Goal: Task Accomplishment & Management: Manage account settings

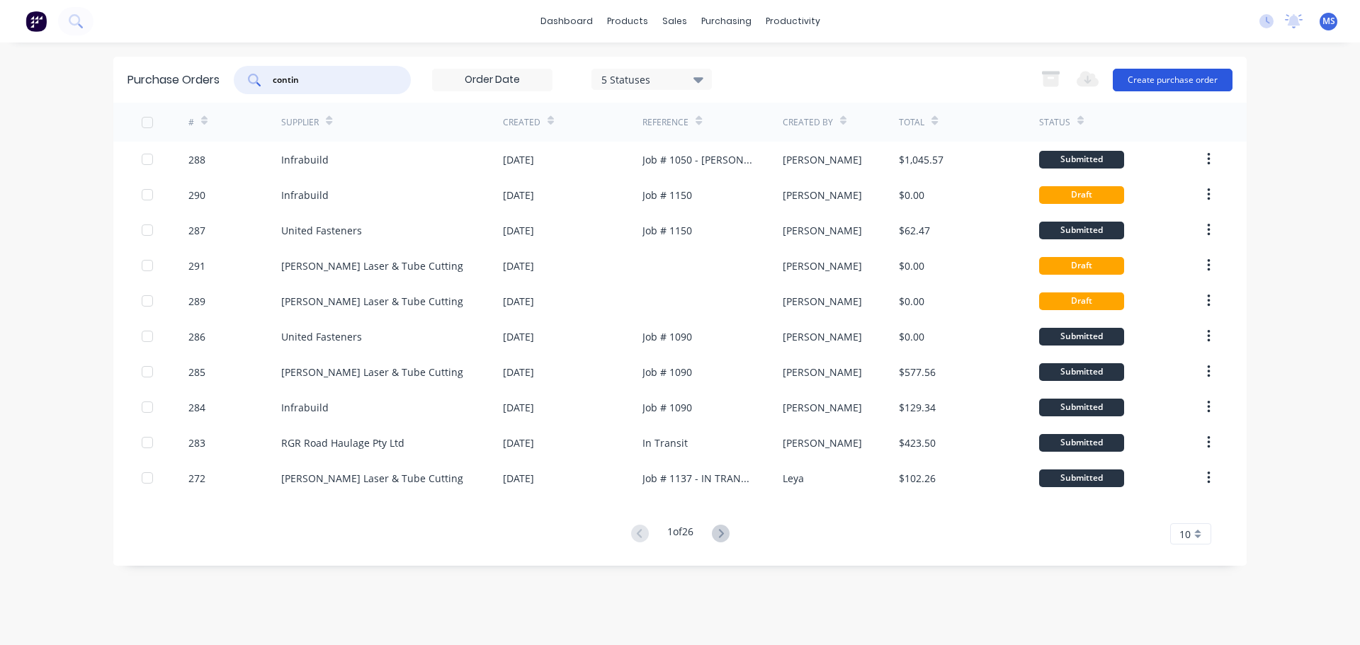
type input "contin"
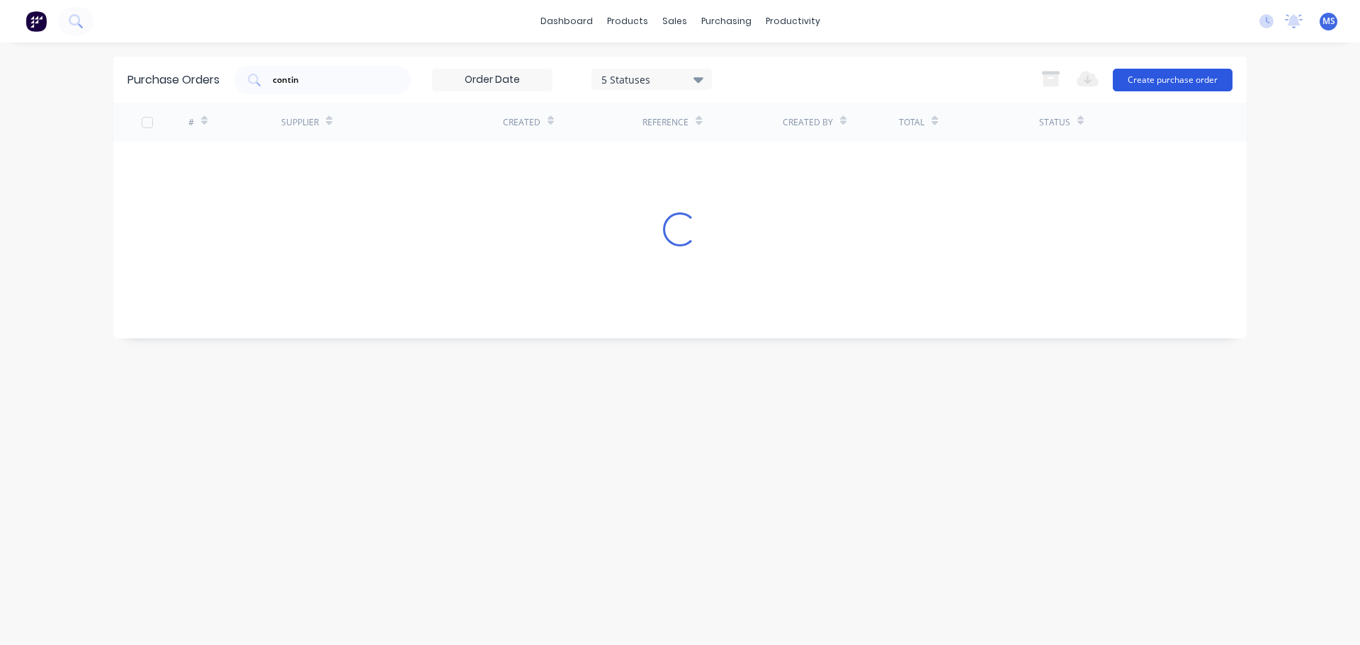
click at [1149, 83] on button "Create purchase order" at bounding box center [1173, 80] width 120 height 23
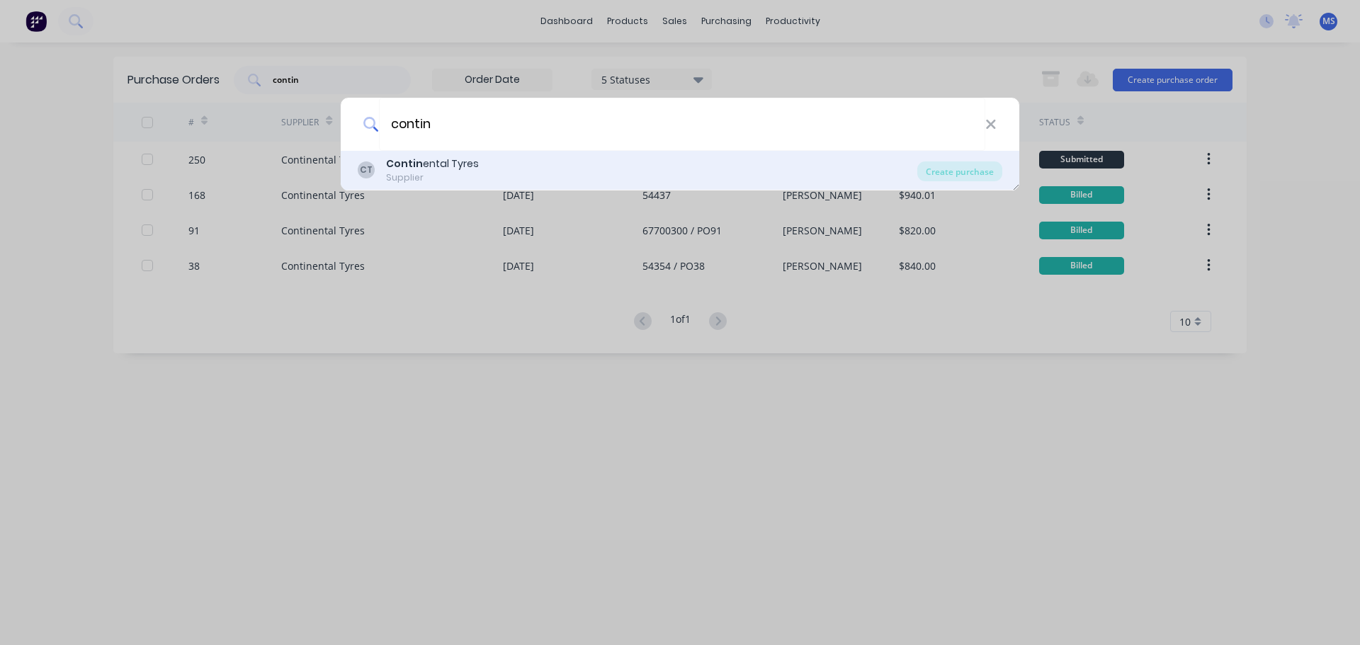
type input "contin"
click at [538, 159] on div "CT Contin ental Tyres Supplier" at bounding box center [638, 171] width 560 height 28
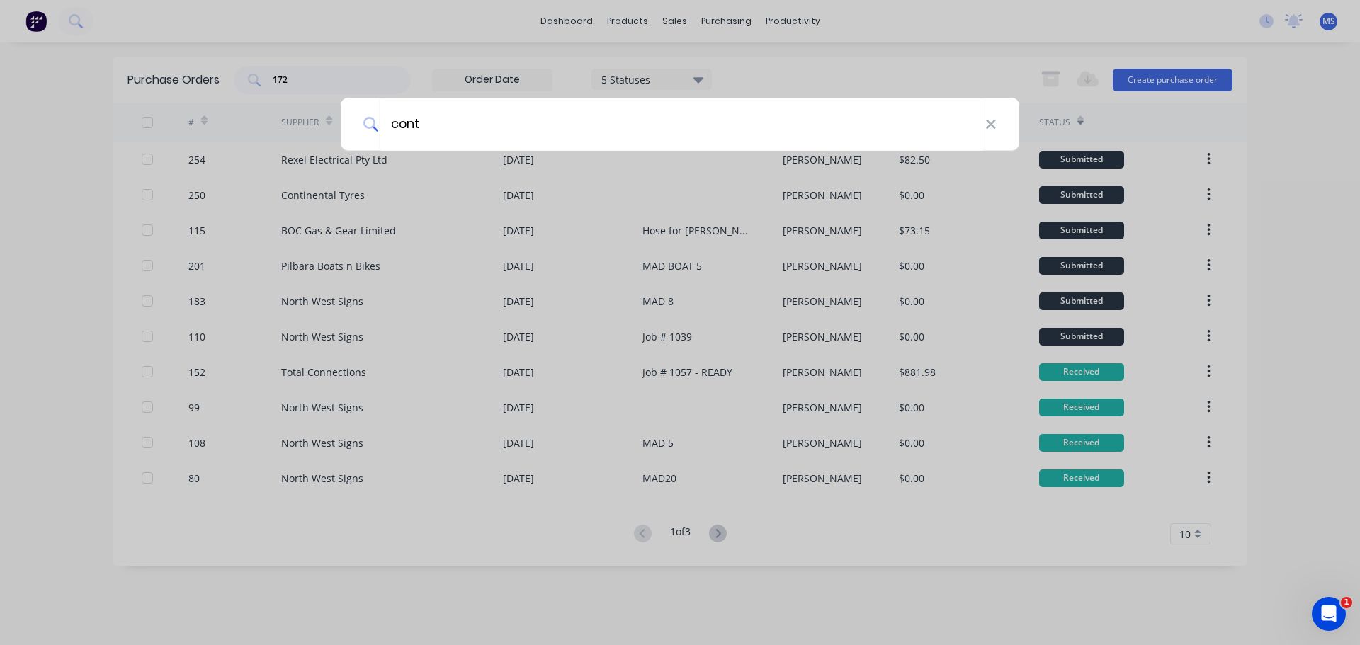
type input "[PERSON_NAME]"
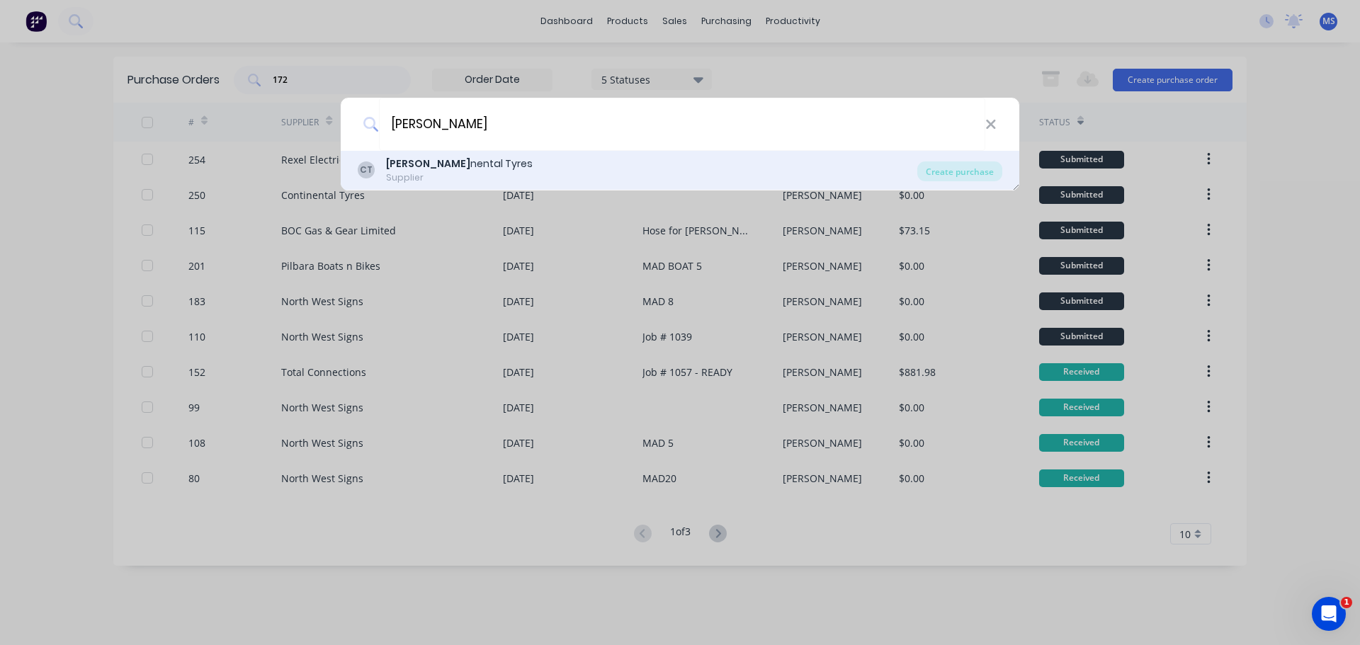
click at [692, 168] on div "CT Conti nental Tyres Supplier" at bounding box center [638, 171] width 560 height 28
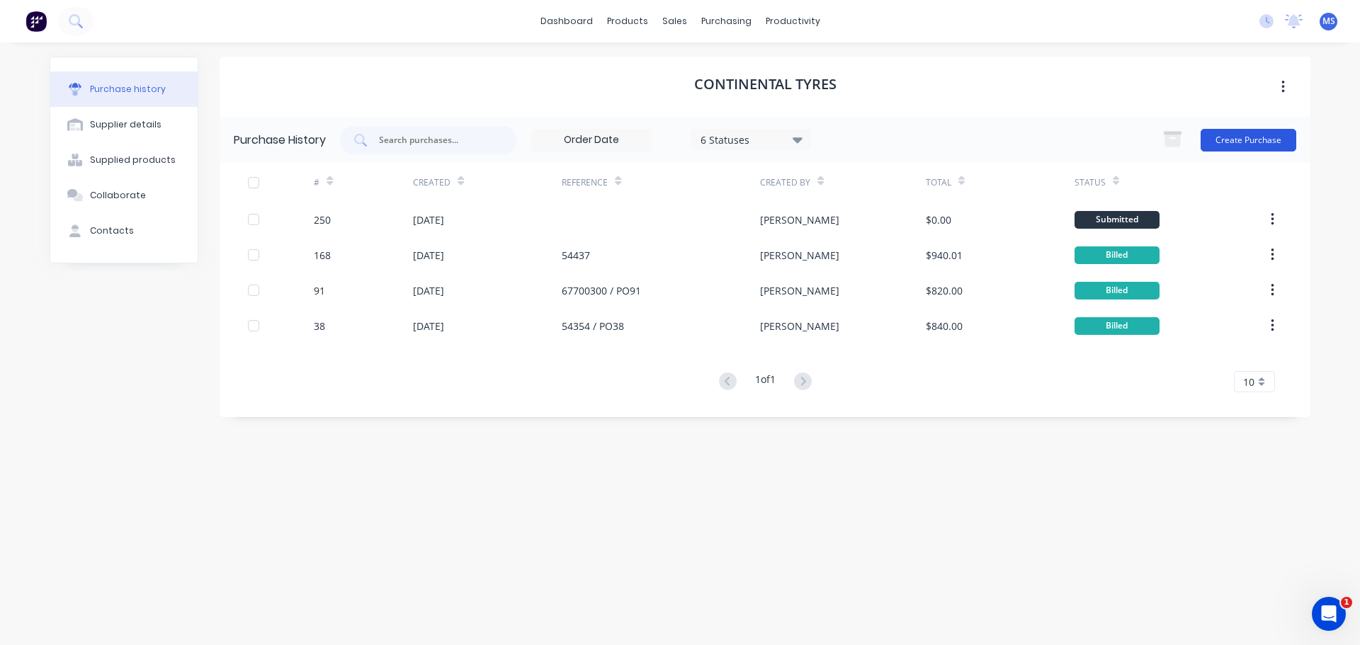
click at [1260, 144] on button "Create Purchase" at bounding box center [1249, 140] width 96 height 23
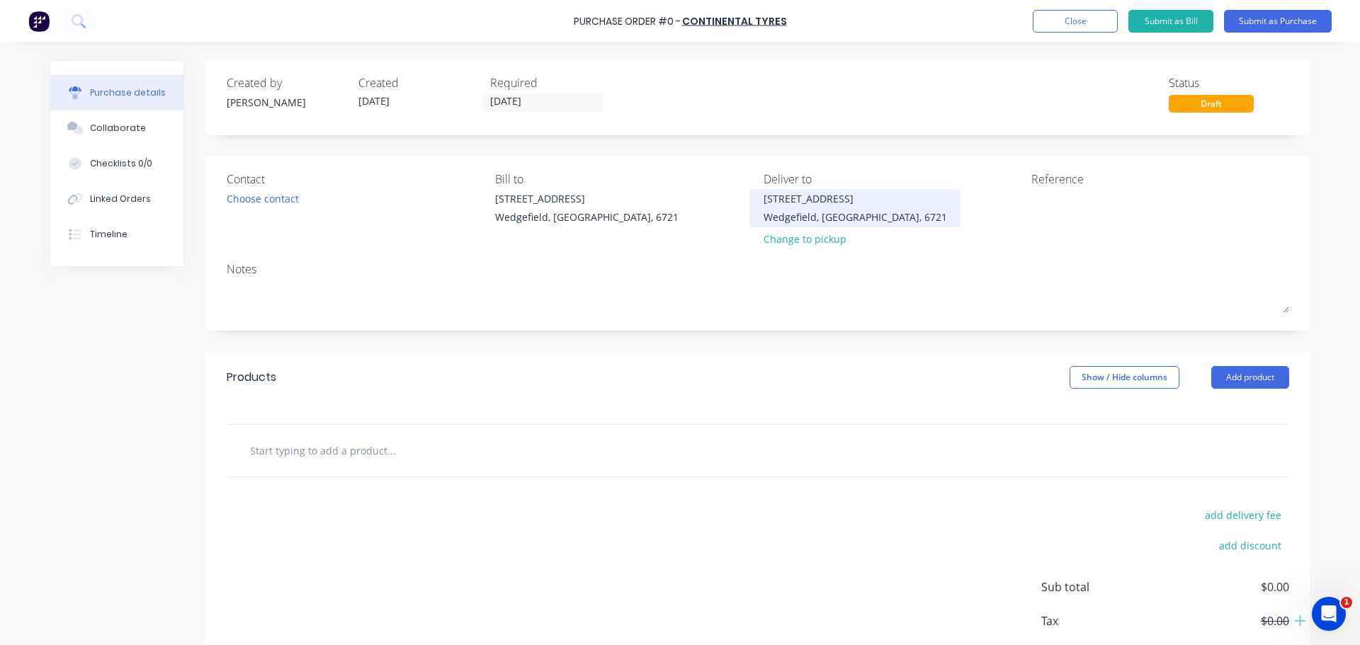
click at [864, 204] on div "[STREET_ADDRESS]" at bounding box center [855, 198] width 183 height 15
click at [808, 239] on div "Change to pickup" at bounding box center [855, 239] width 183 height 15
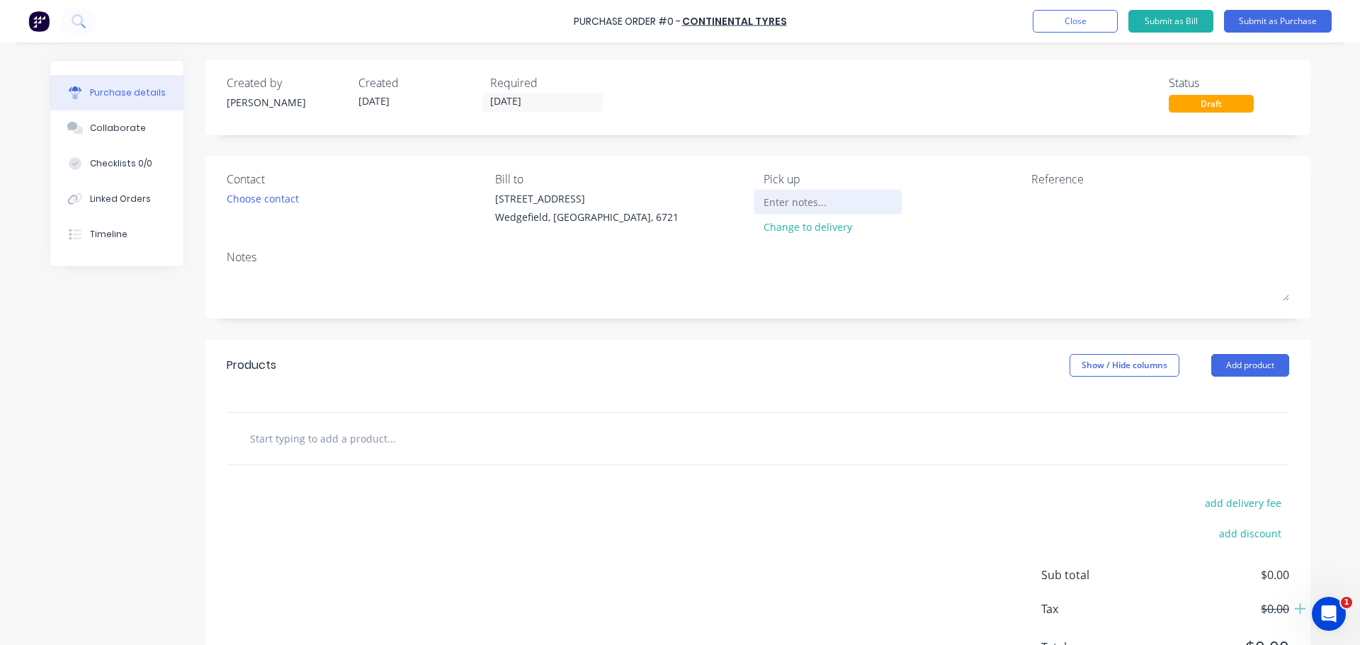
click at [791, 199] on input at bounding box center [828, 201] width 129 height 21
type input "Seb to drop off"
click at [608, 108] on div "Created by Madson Created 13/10/25 Required 13/10/25 Status Draft" at bounding box center [758, 93] width 1062 height 38
click at [596, 103] on label "13/10/25" at bounding box center [542, 102] width 120 height 19
click at [596, 103] on input "13/10/25" at bounding box center [542, 102] width 119 height 18
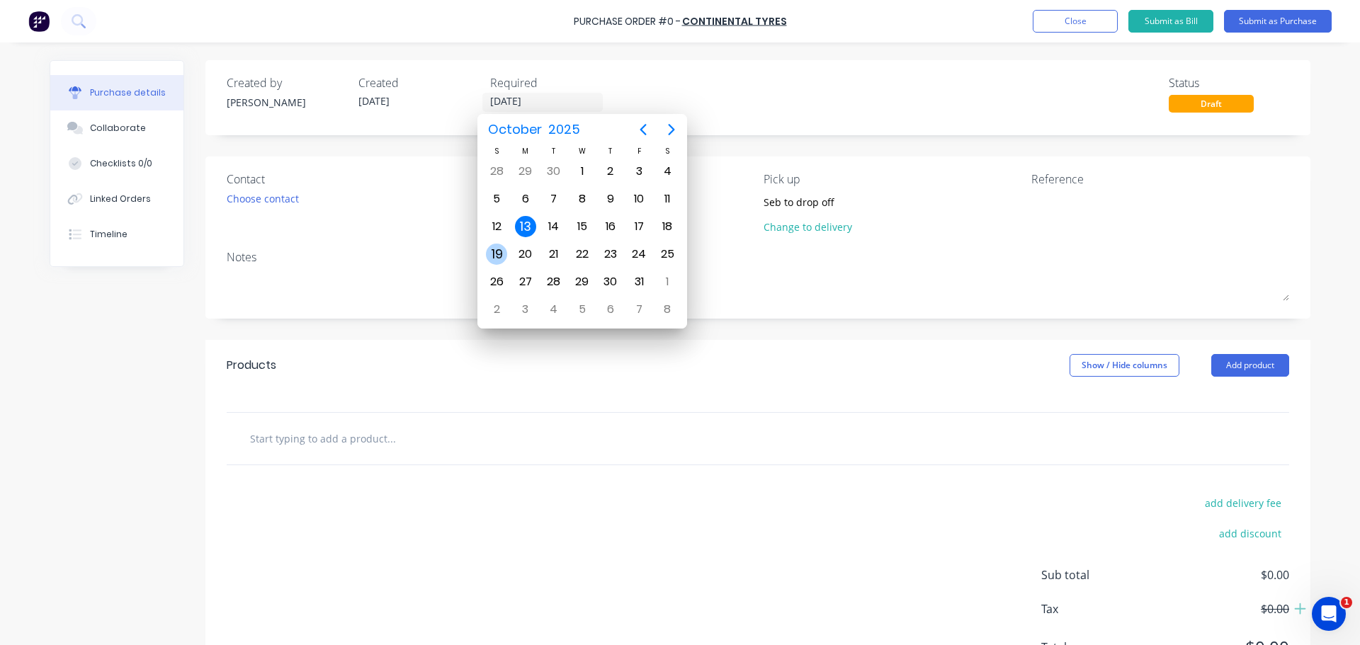
click at [493, 247] on div "19" at bounding box center [496, 254] width 21 height 21
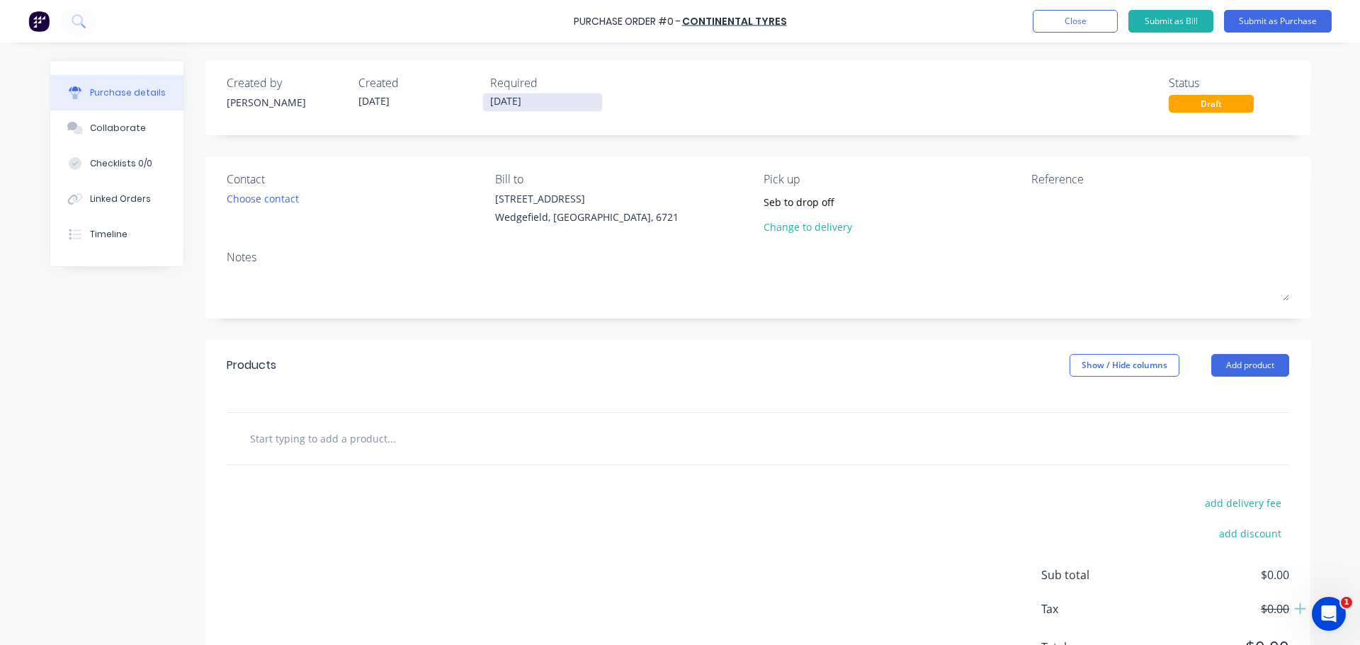
click at [522, 101] on input "19/10/25" at bounding box center [542, 102] width 119 height 18
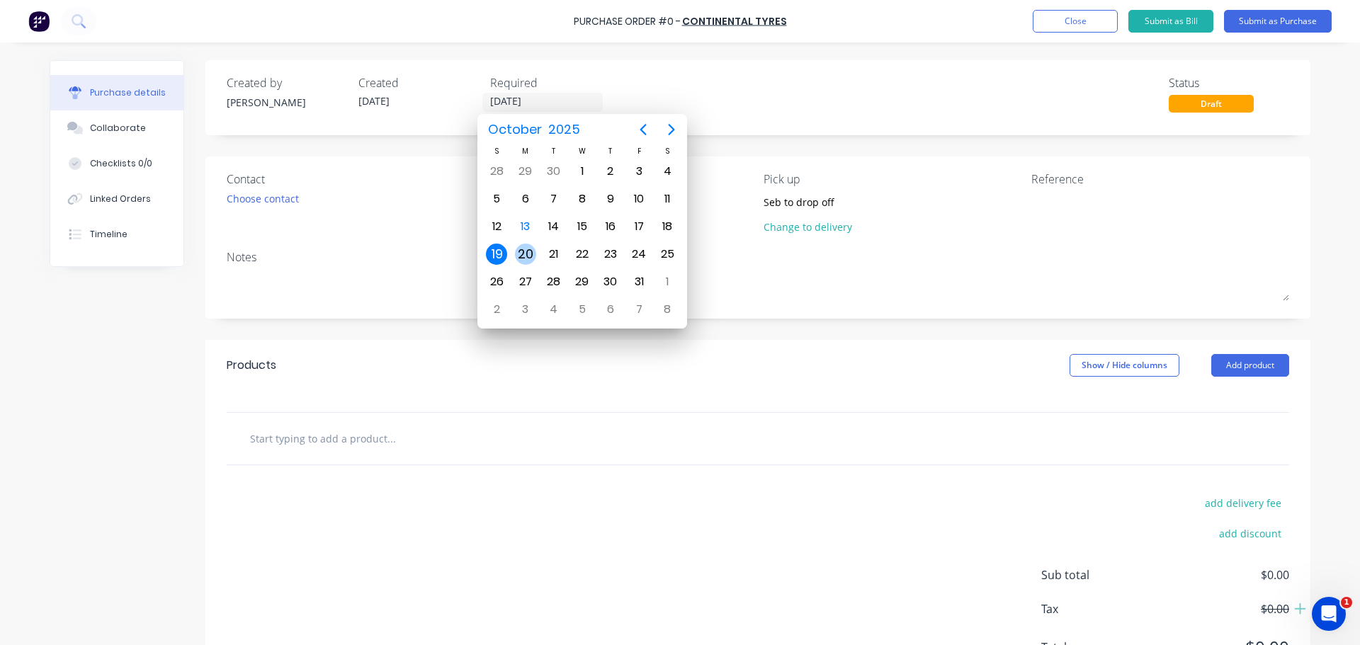
click at [512, 252] on div "20" at bounding box center [525, 254] width 28 height 27
type input "20/10/25"
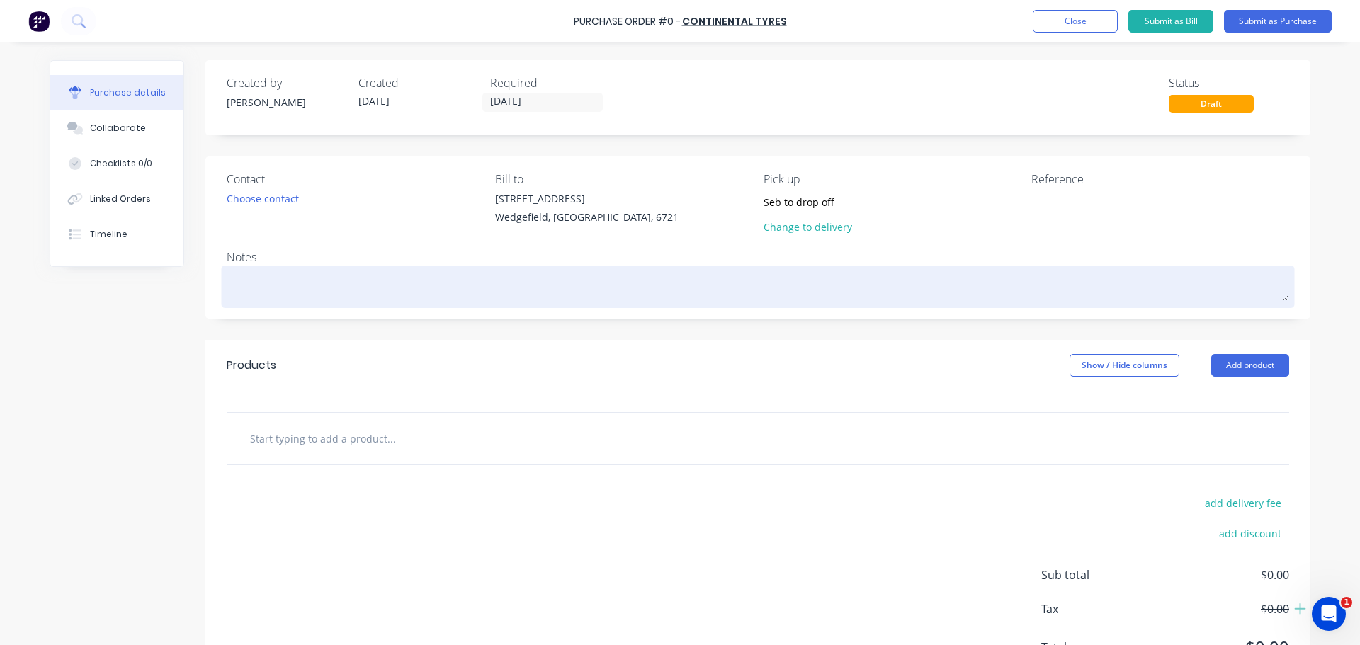
click at [323, 290] on textarea at bounding box center [758, 285] width 1062 height 32
type textarea "x"
type textarea "M"
type textarea "x"
type textarea "Ma"
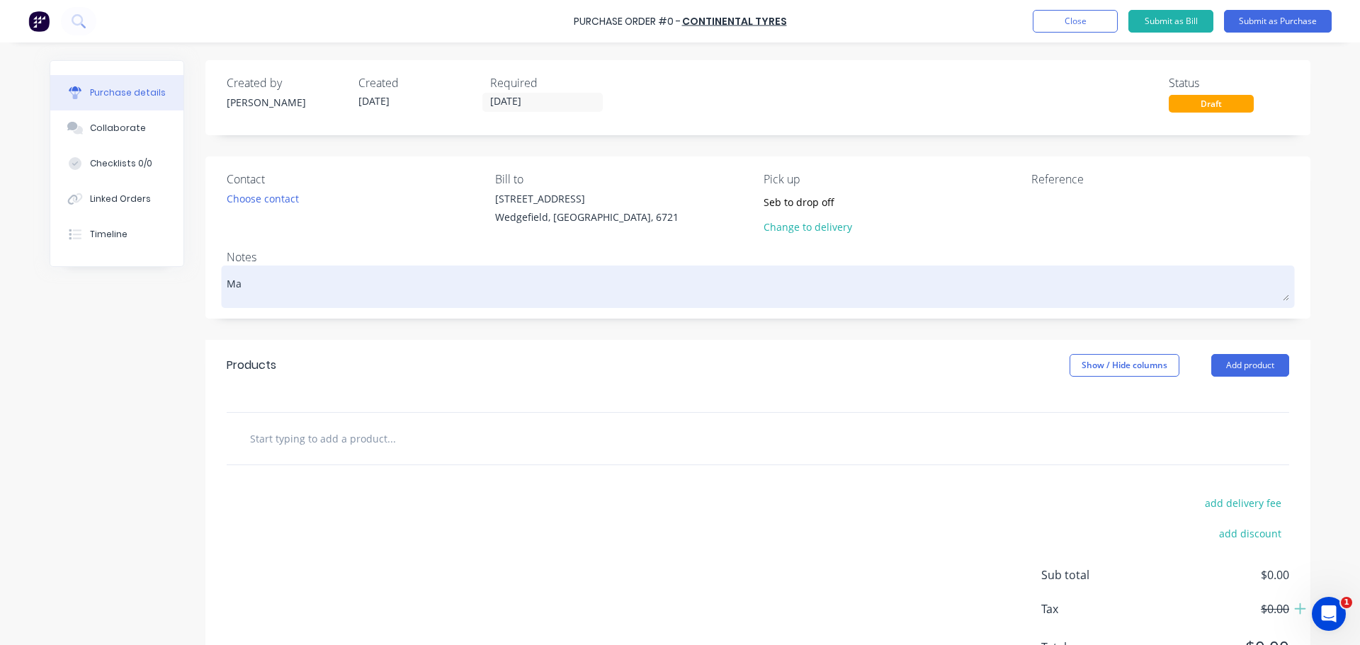
type textarea "x"
type textarea "Mad"
type textarea "x"
type textarea "Mad2"
type textarea "x"
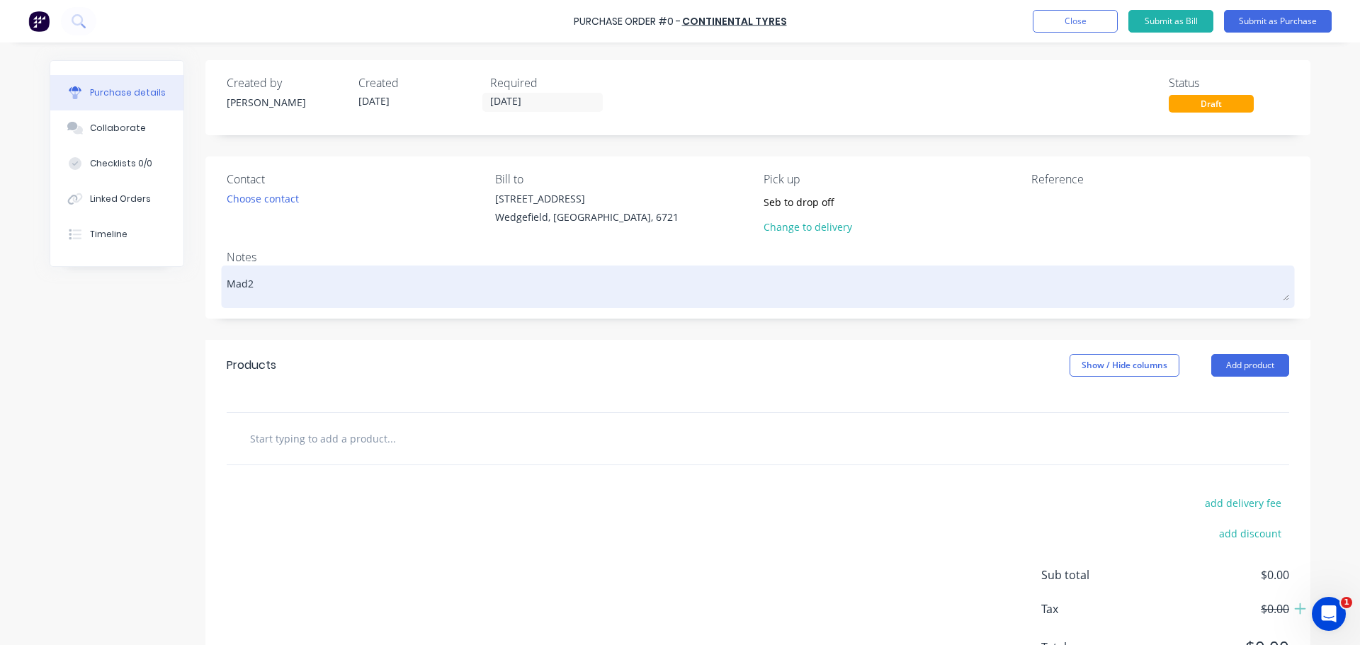
type textarea "Mad22"
type textarea "x"
type textarea "Mad22"
type textarea "x"
type textarea "Mad22 W"
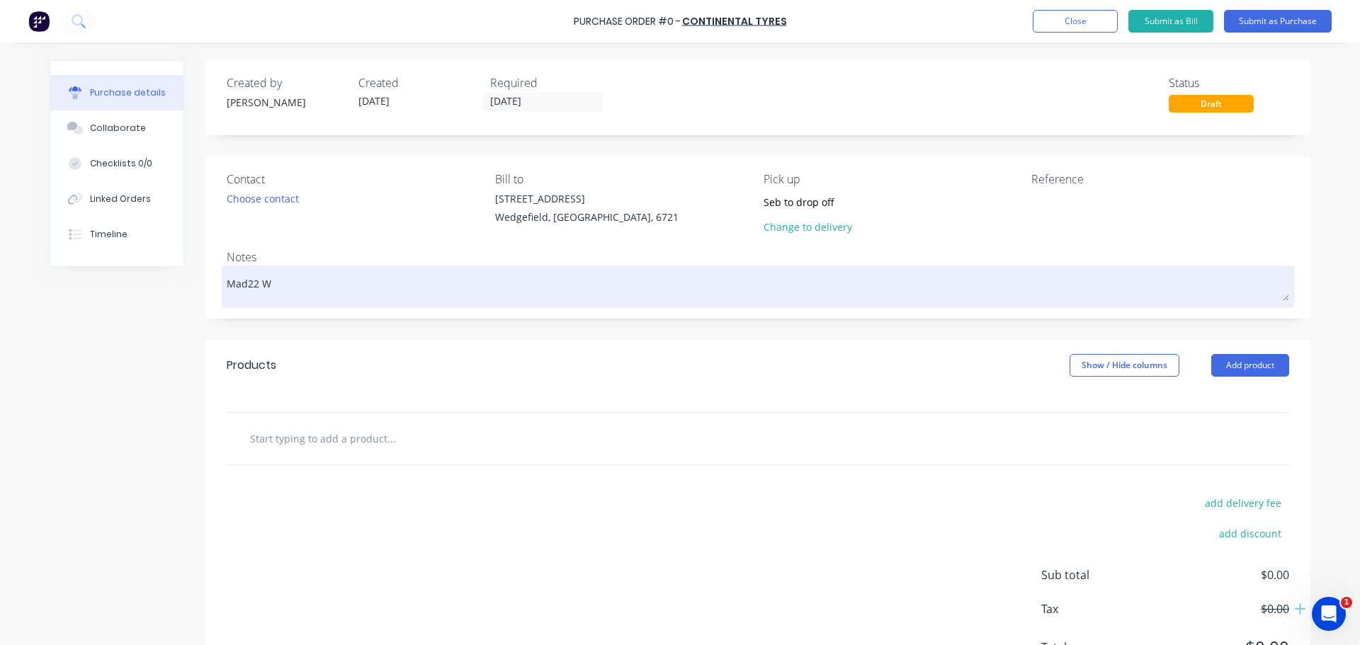
type textarea "x"
type textarea "Mad22 Wh"
type textarea "x"
type textarea "Mad22 Whe"
type textarea "x"
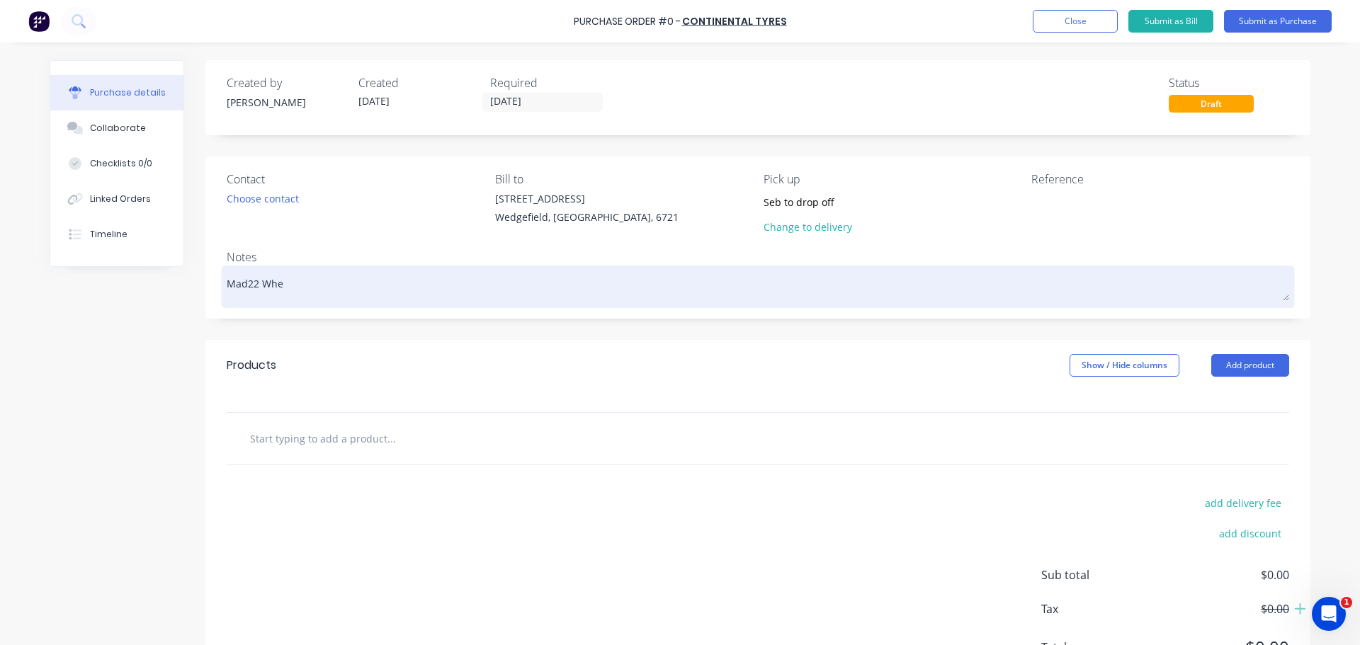
type textarea "Mad22 Whee"
type textarea "x"
type textarea "Mad22 Wheel"
type textarea "x"
type textarea "Mad22 Wheel"
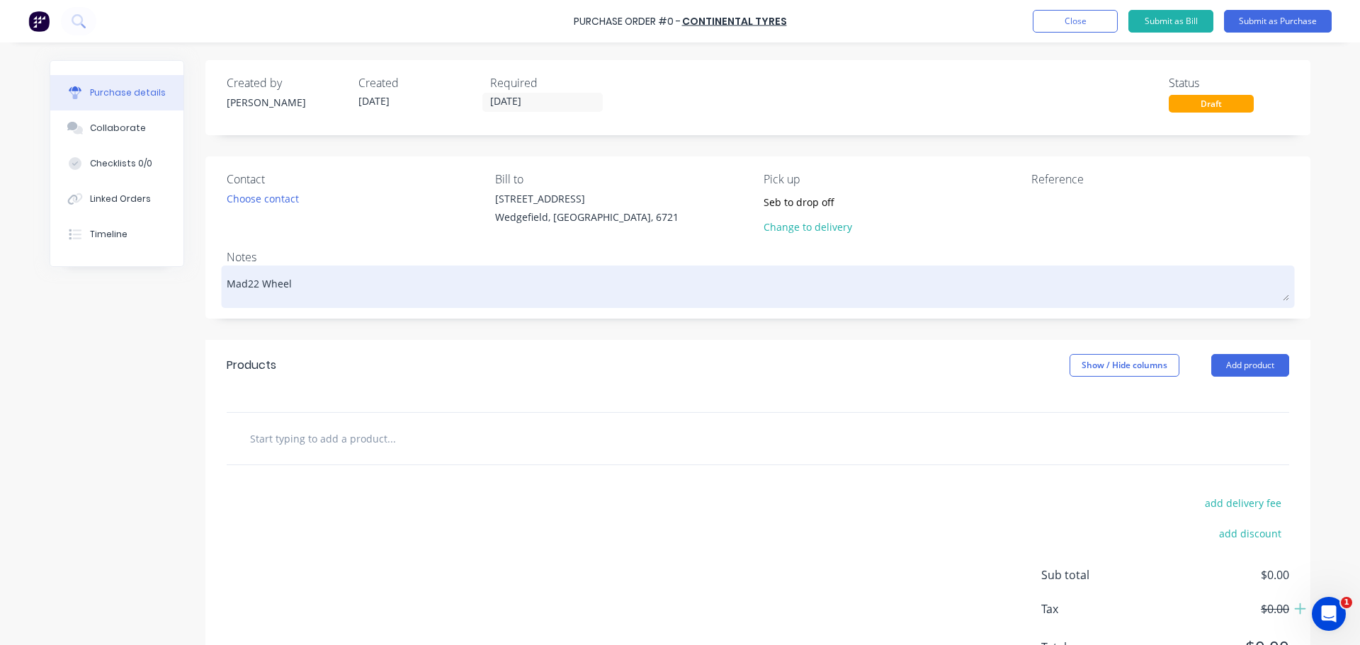
type textarea "x"
type textarea "Mad22 Wheel A"
type textarea "x"
type textarea "Mad22 Wheel Al"
type textarea "x"
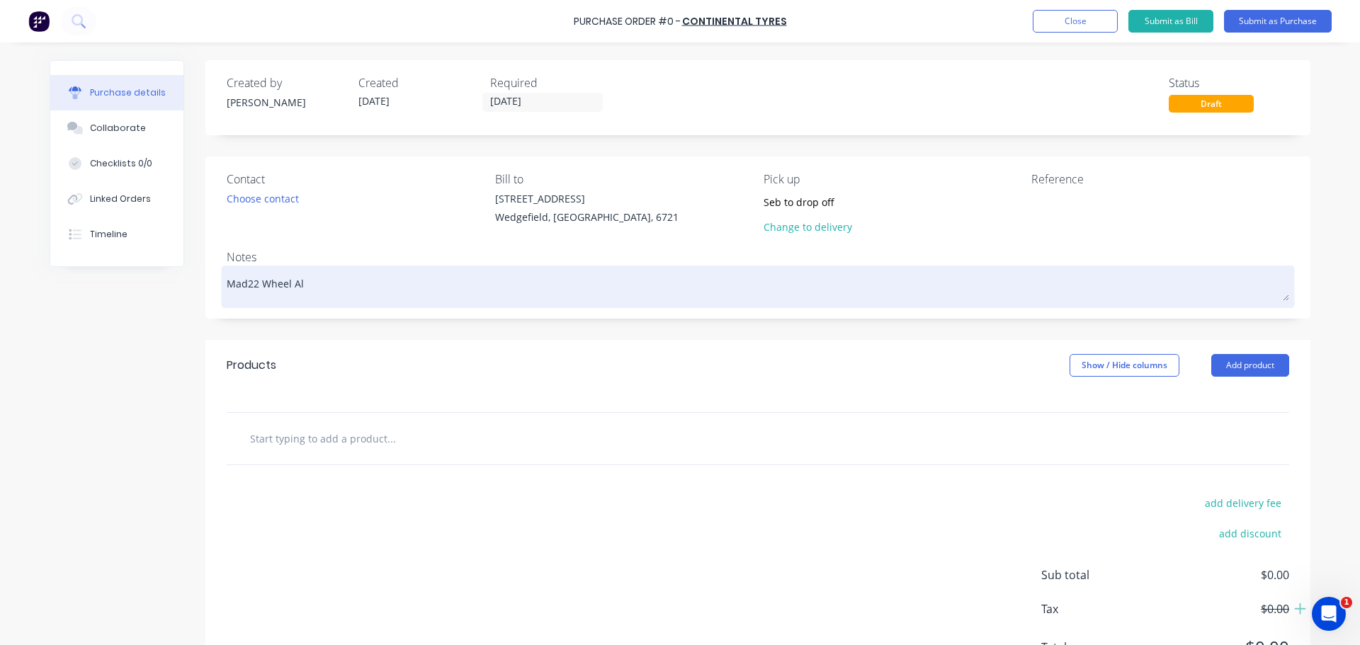
type textarea "Mad22 Wheel Ali"
type textarea "x"
type textarea "Mad22 Wheel Alig"
type textarea "x"
type textarea "Mad22 Wheel Align"
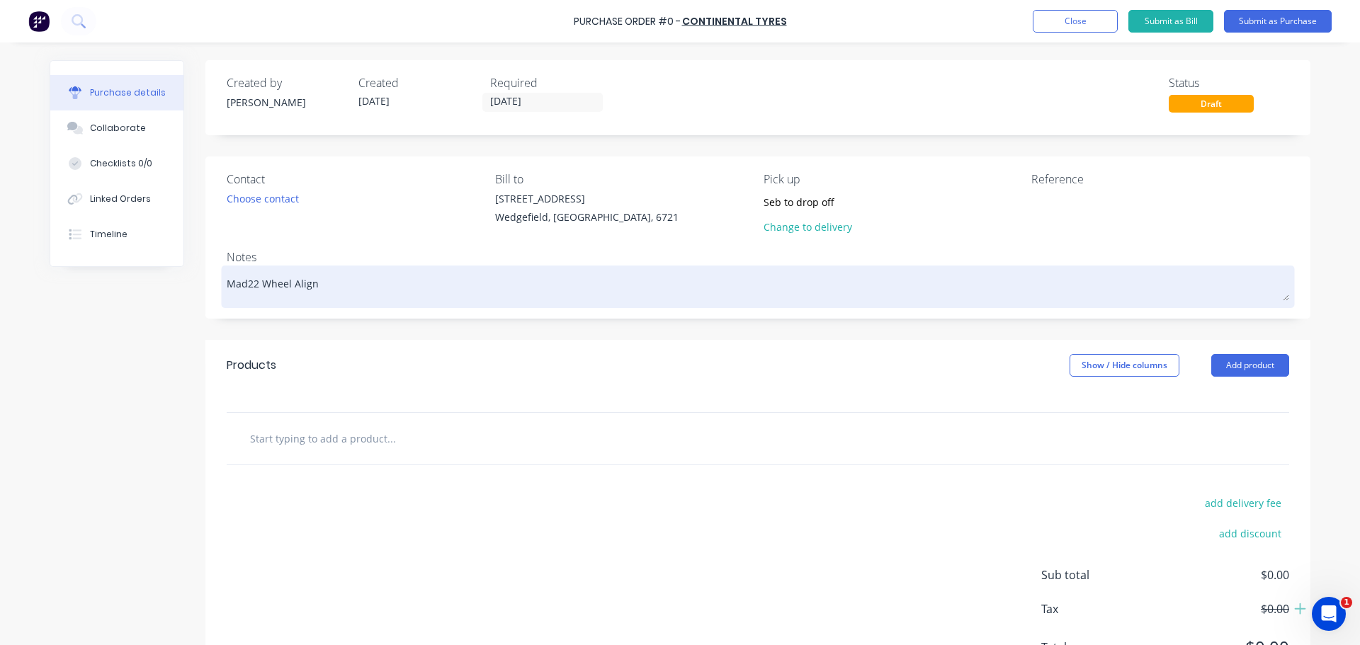
type textarea "x"
type textarea "Mad22 Wheel Alignm"
type textarea "x"
type textarea "Mad22 Wheel Alignme"
type textarea "x"
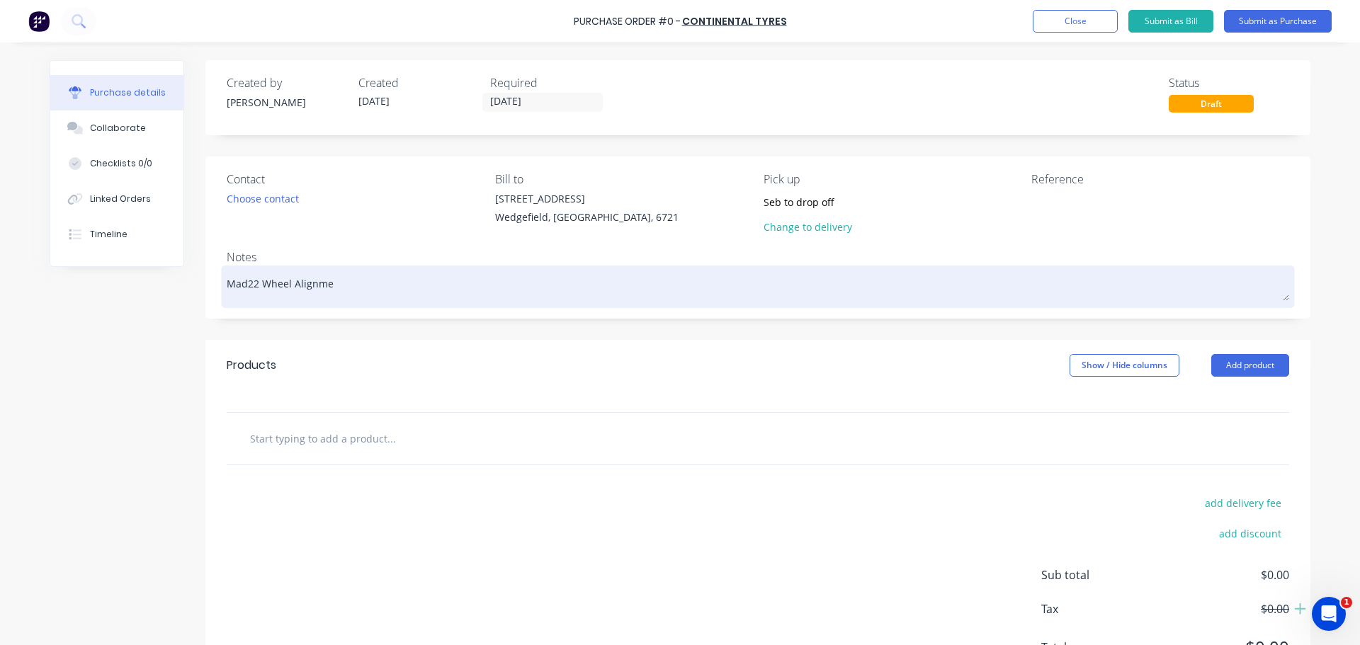
type textarea "Mad22 Wheel Alignmen"
type textarea "x"
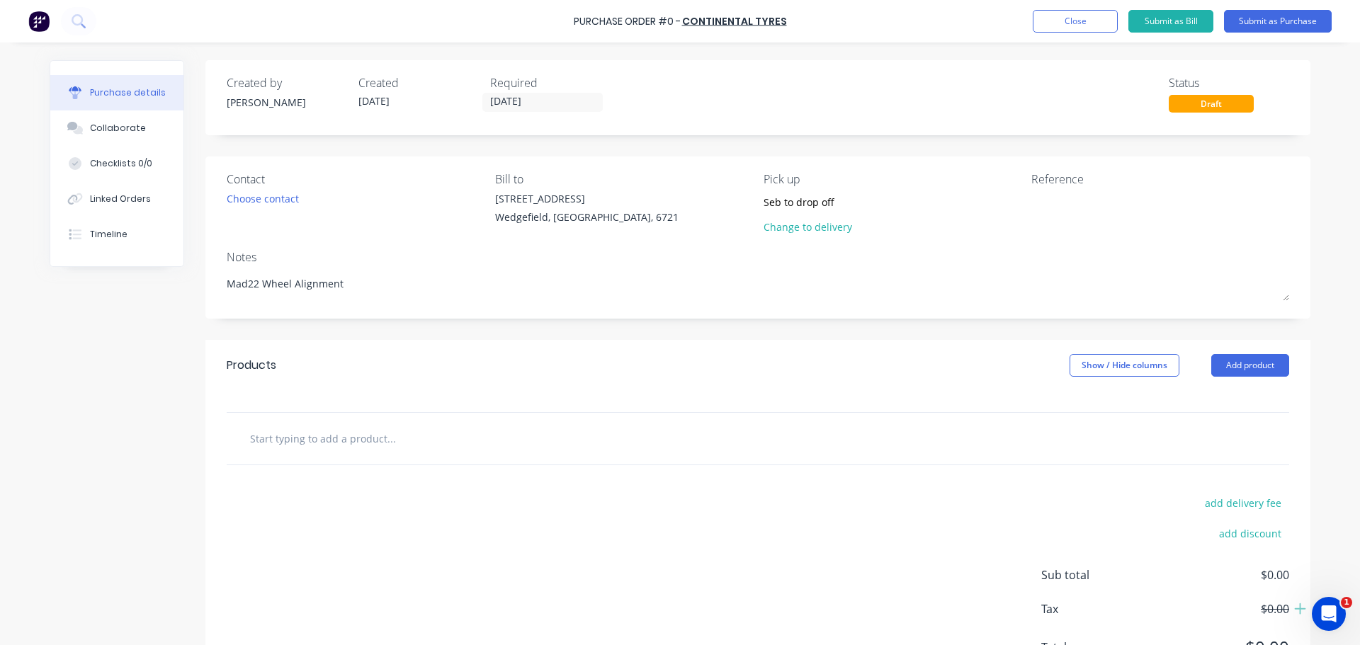
type textarea "Mad22 Wheel Alignment"
click at [300, 433] on input "text" at bounding box center [390, 438] width 283 height 28
type textarea "x"
type textarea "Mad22 Wheel Alignment"
type textarea "x"
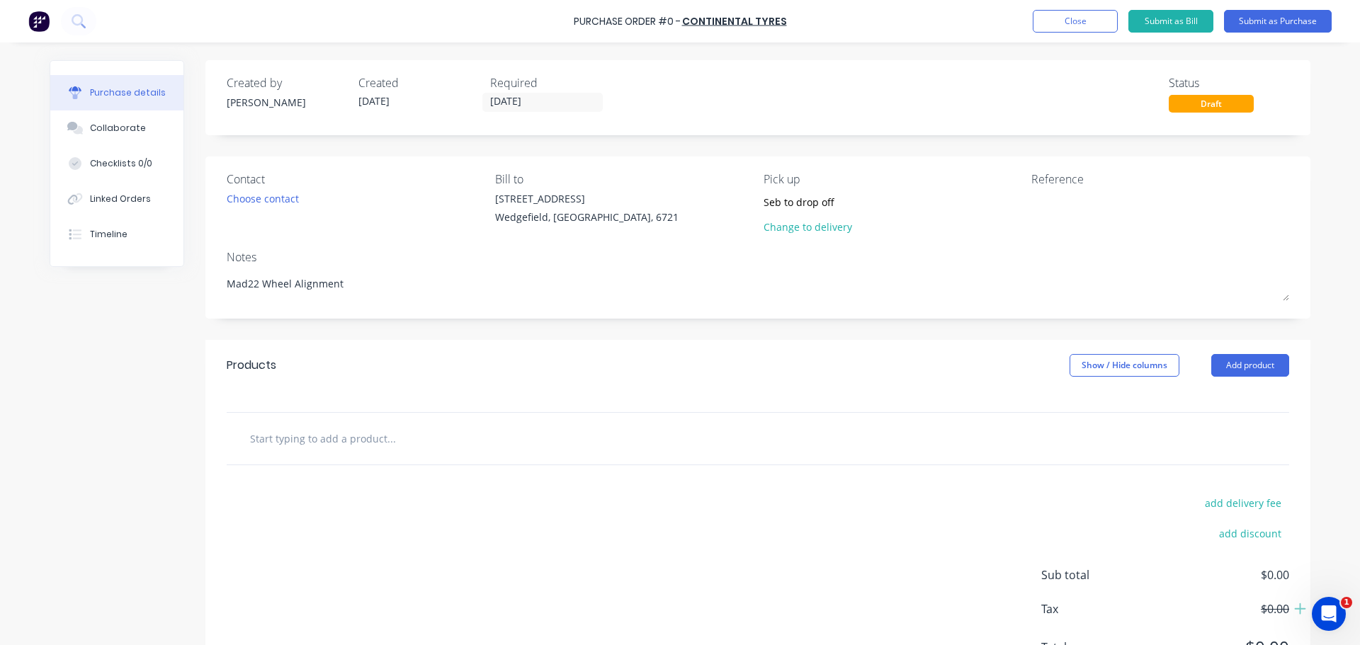
type input "W"
type textarea "x"
type input "Whe"
type textarea "x"
type input "Whee"
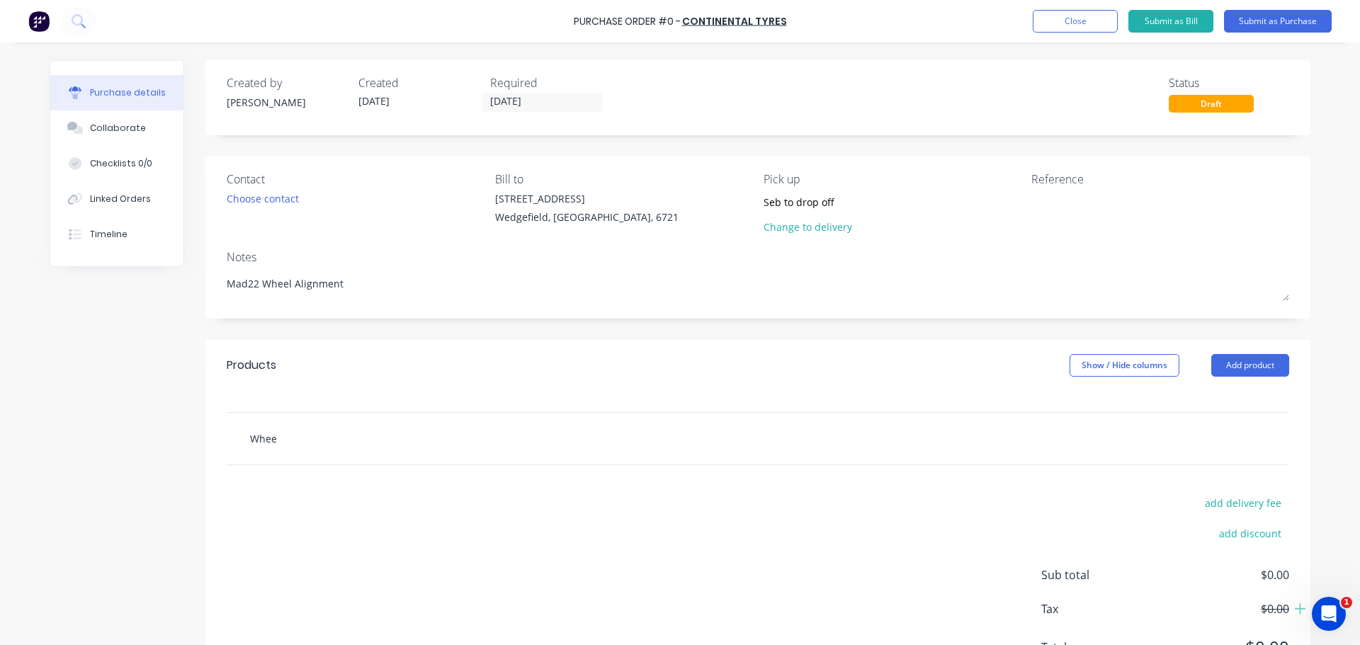
type textarea "x"
type input "Wheel"
type textarea "x"
type input "Wheel"
type textarea "x"
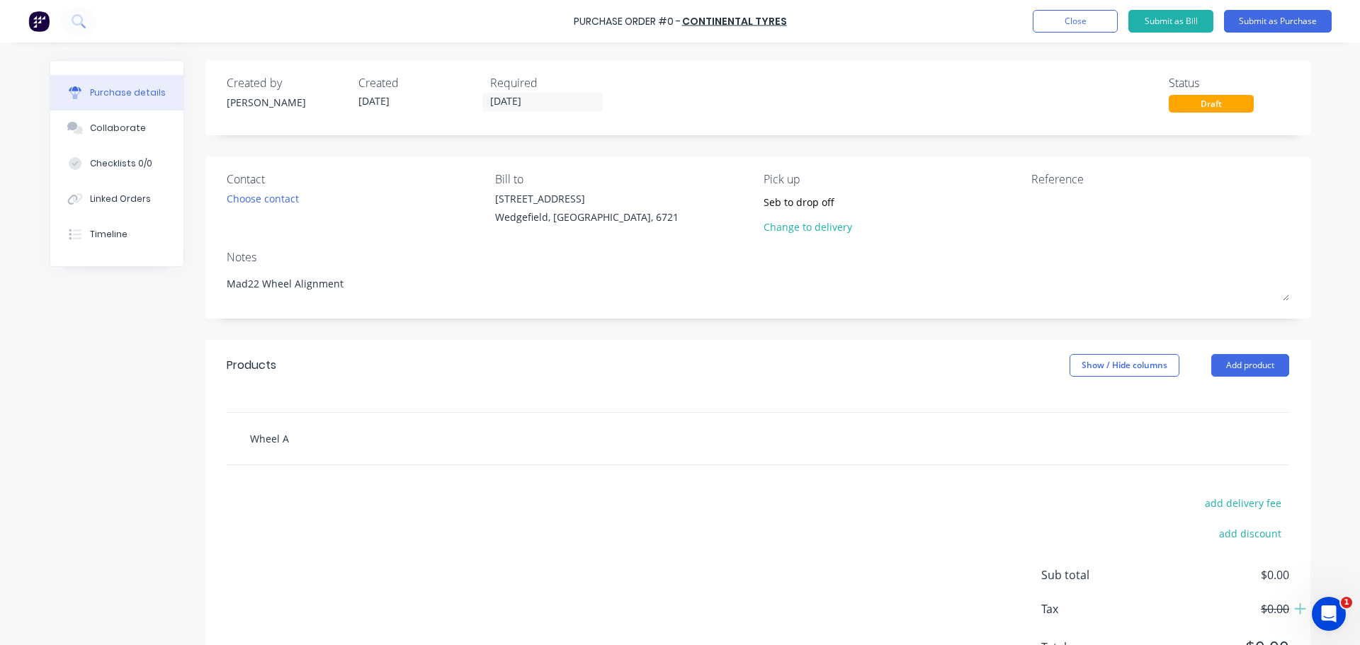
type input "Wheel AL"
type textarea "x"
type input "Wheel A"
type textarea "x"
type input "Wheel Al"
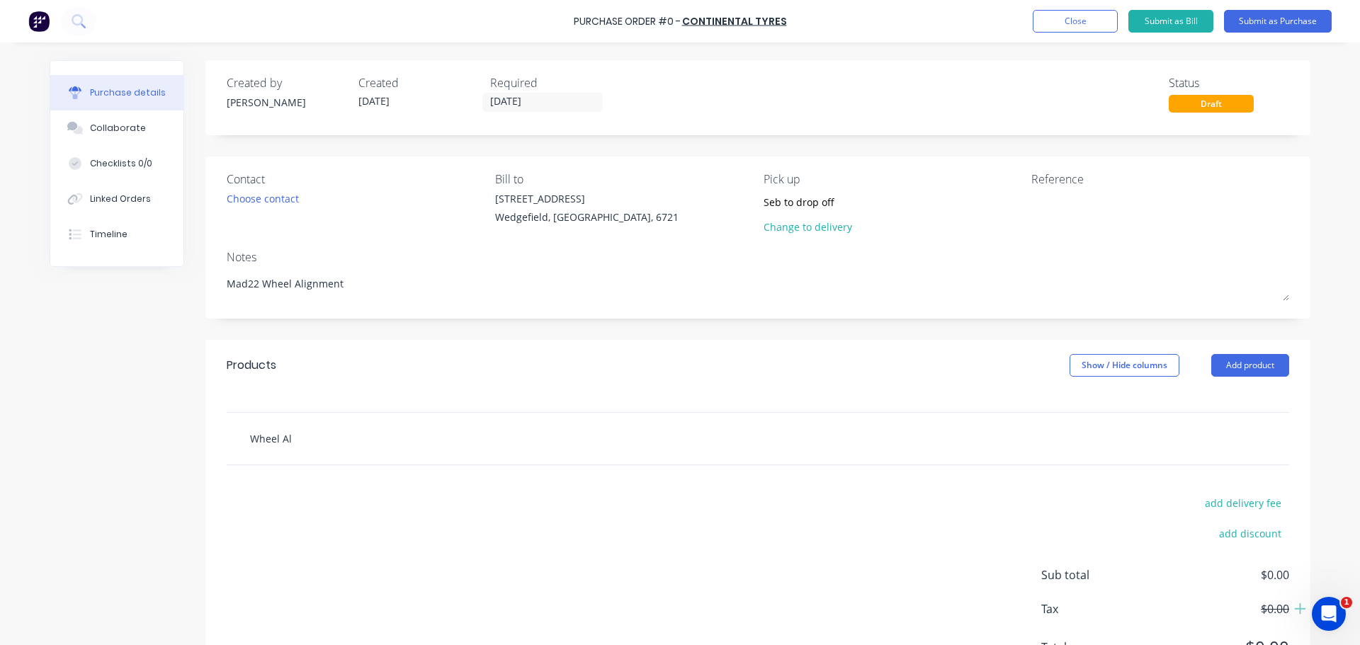
type textarea "x"
type input "Wheel All"
type textarea "x"
type input "Wheel Alli"
type textarea "x"
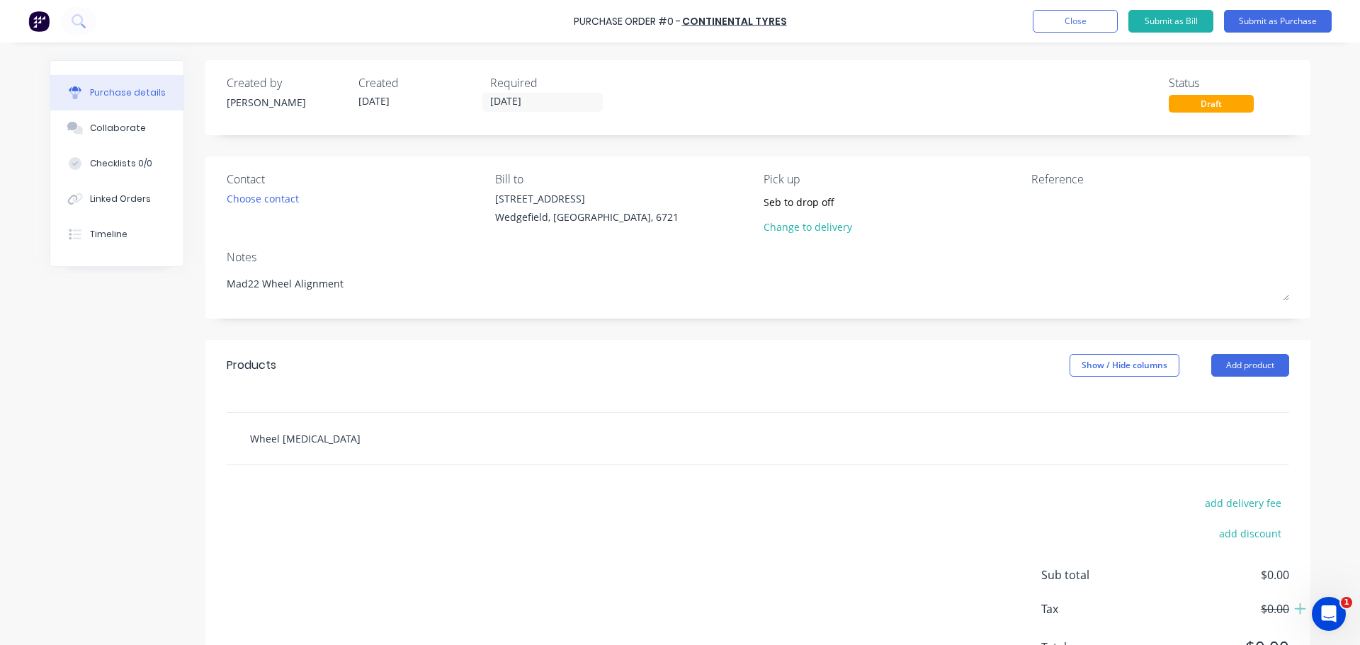
type input "Wheel Allig"
type textarea "x"
type input "Wheel Allign"
type textarea "x"
type input "Wheel Allignm"
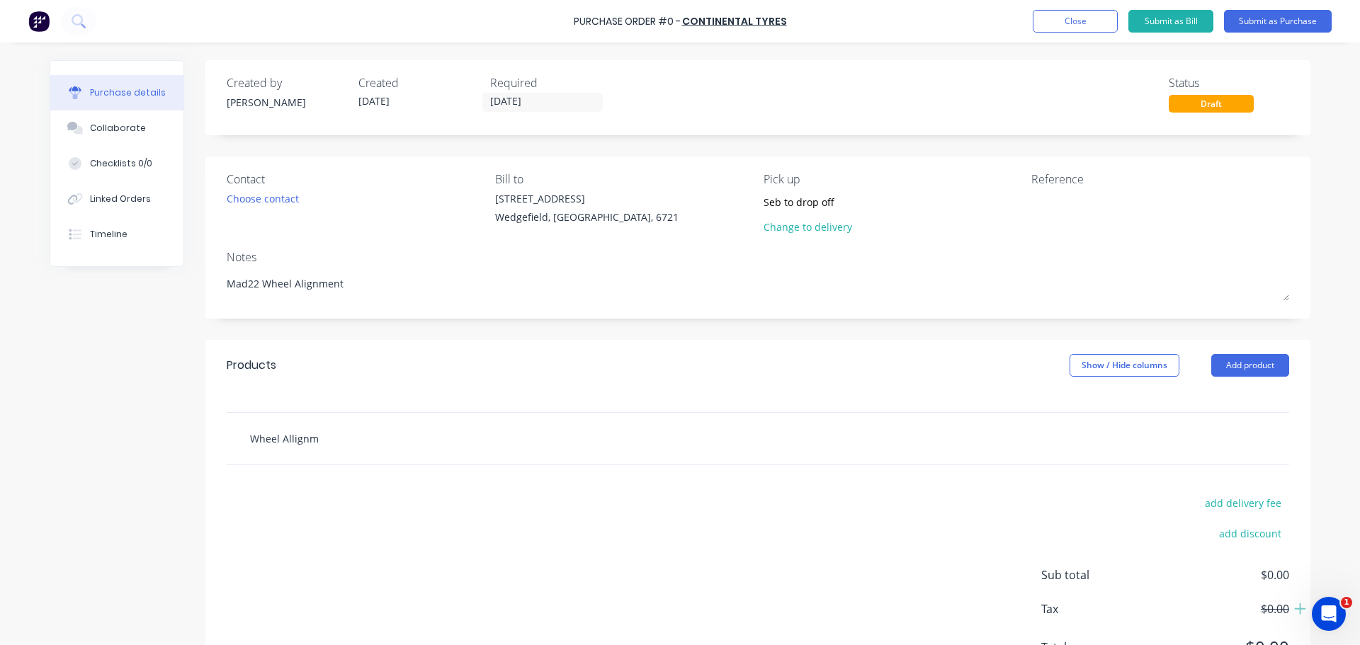
type textarea "x"
type input "Wheel Allignmen"
type textarea "x"
type input "Wheel Allignment"
type textarea "x"
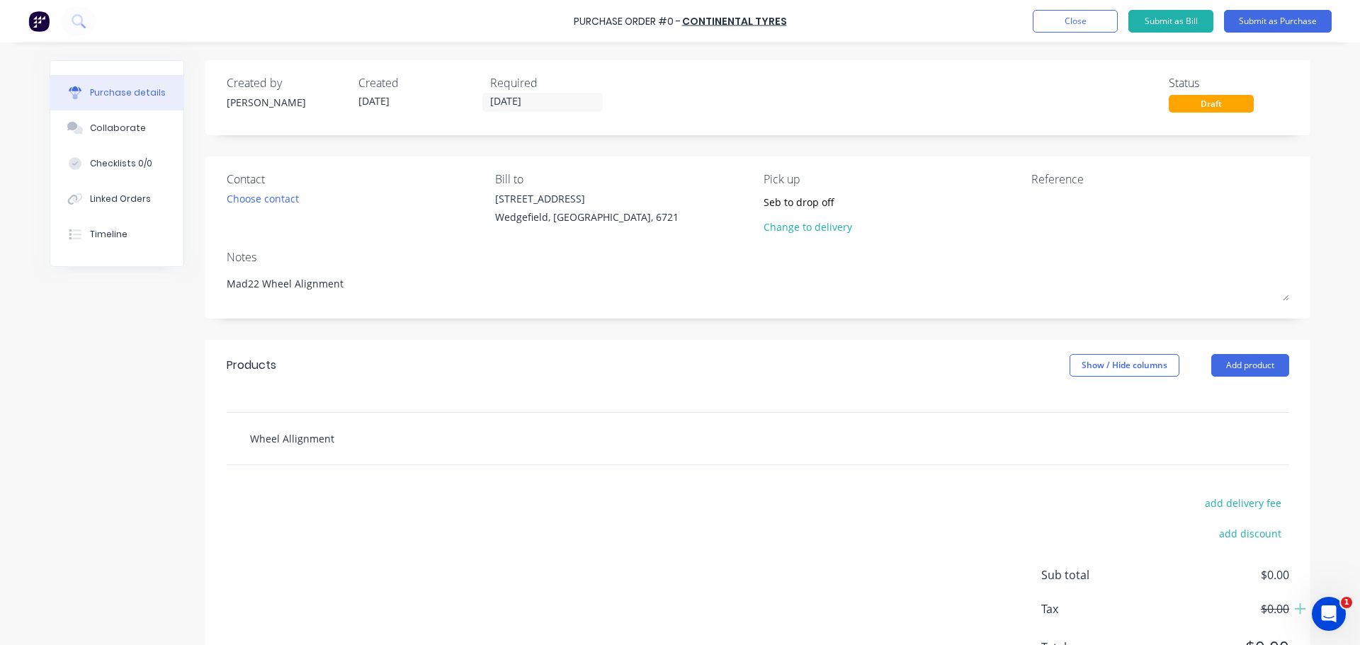
type input "Wheel Allignment"
type textarea "x"
type input "Wheel Allignment /"
type textarea "x"
type input "Wheel Allignment / R"
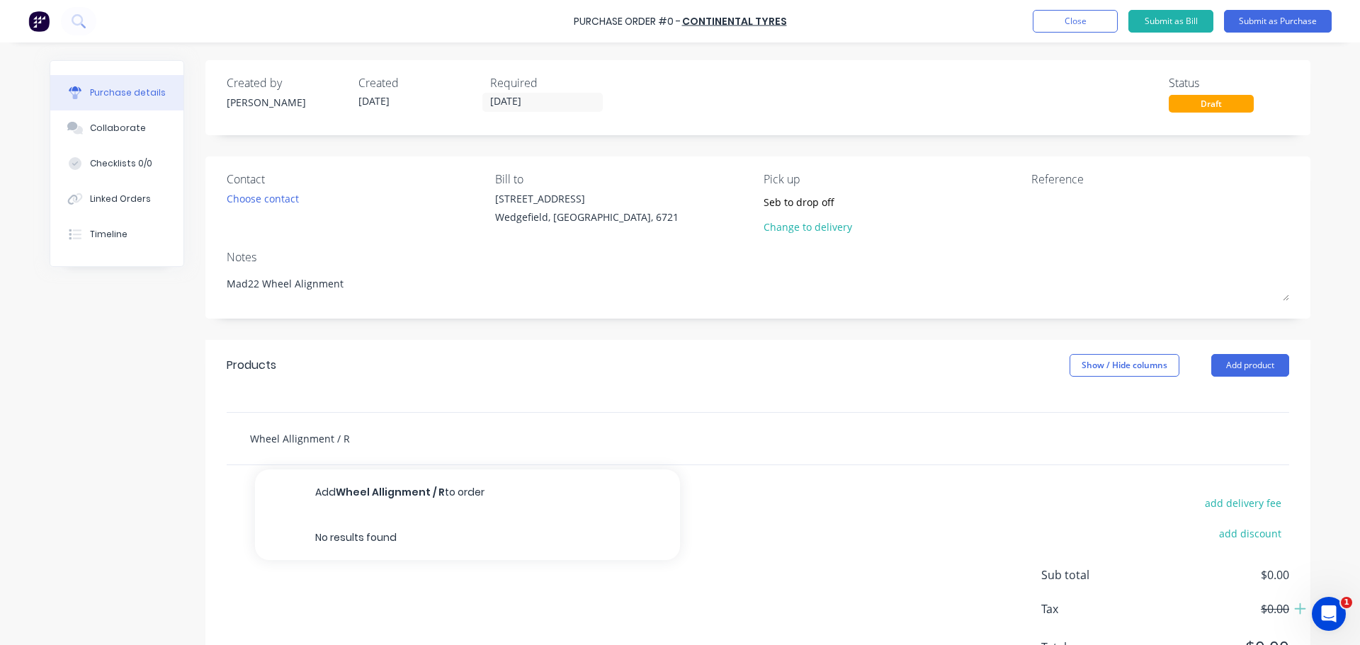
type textarea "x"
type input "Wheel Allignment /"
type textarea "x"
type input "Wheel Allignment / T"
type textarea "x"
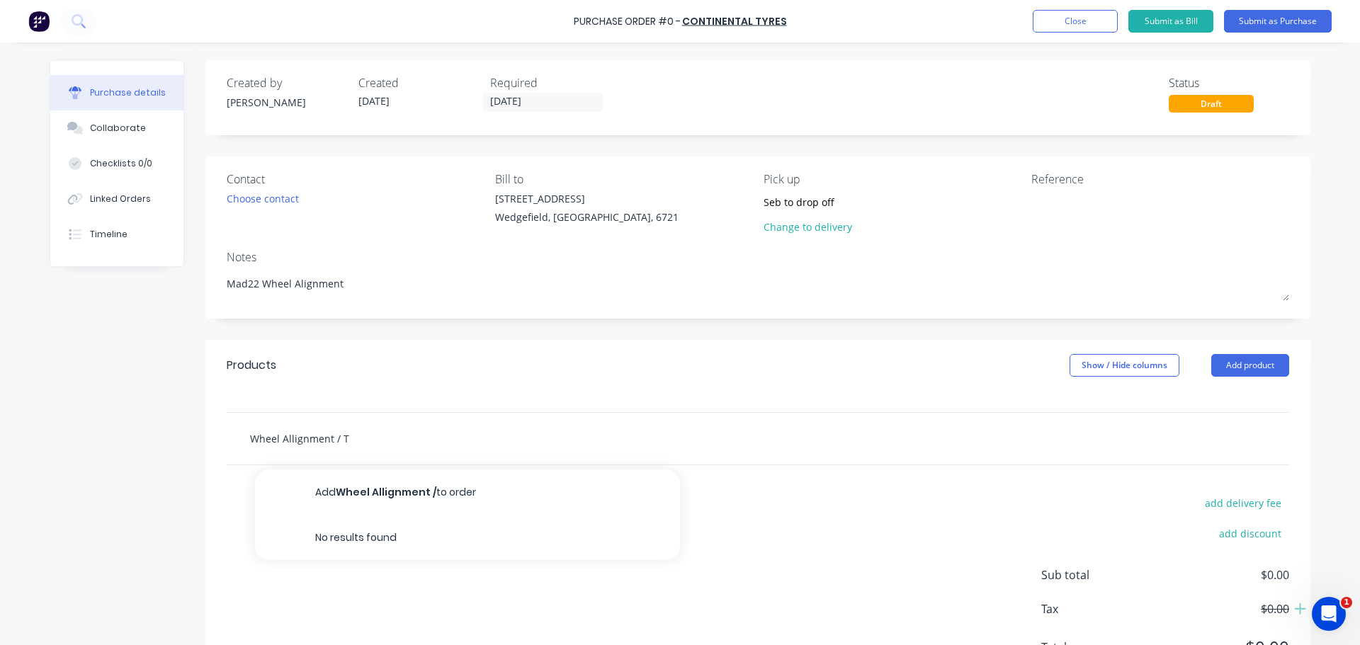
type input "Wheel Allignment / Ty"
type textarea "x"
type input "Wheel Allignment / Tyr"
type textarea "x"
type input "Wheel Allignment / Tyre"
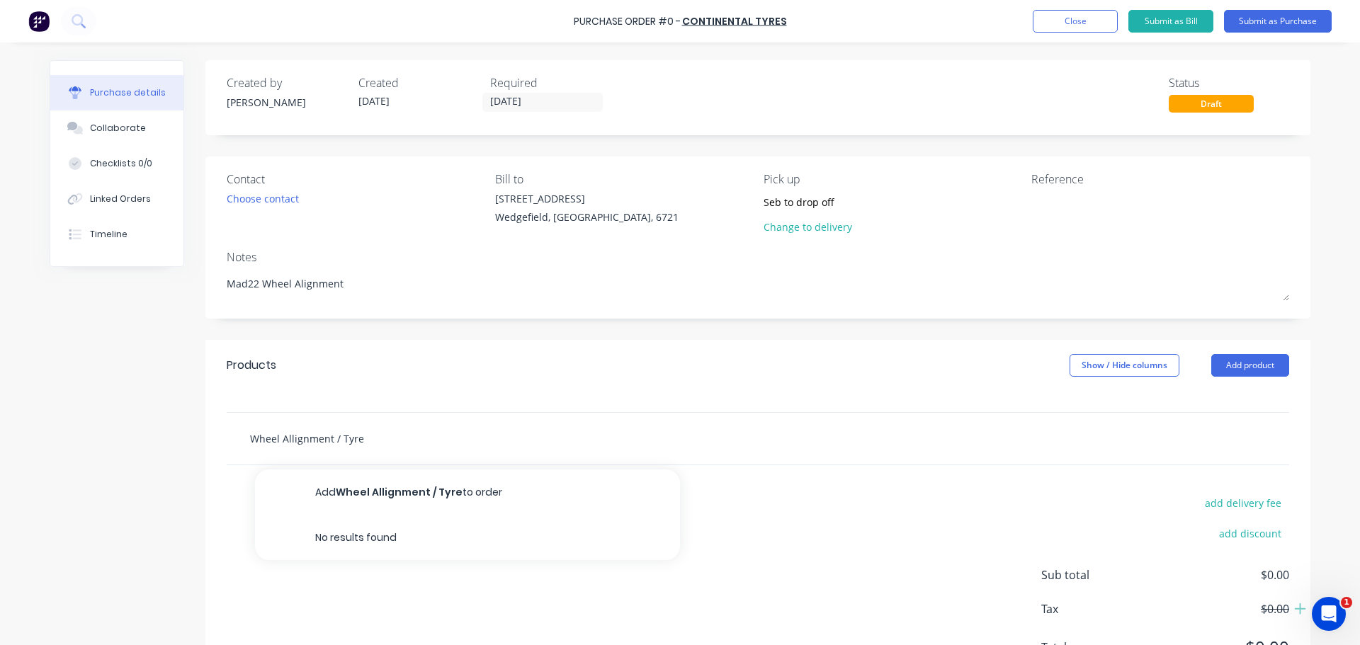
type textarea "x"
type input "Wheel Allignment / Tyre R"
type textarea "x"
type input "Wheel Allignment / Tyre Rot"
type textarea "x"
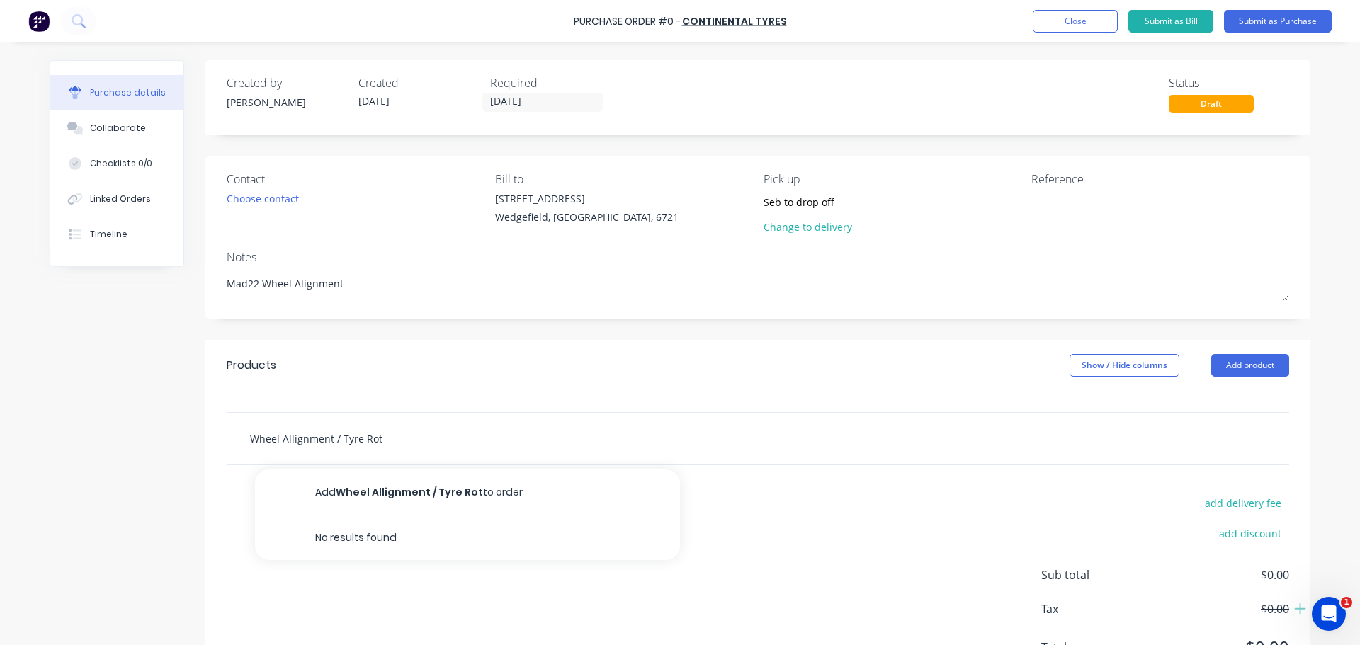
type input "Wheel Allignment / Tyre Rota"
type textarea "x"
type input "Wheel Allignment / Tyre Rotate"
type textarea "x"
type input "Wheel Allignment / Tyre Rotate"
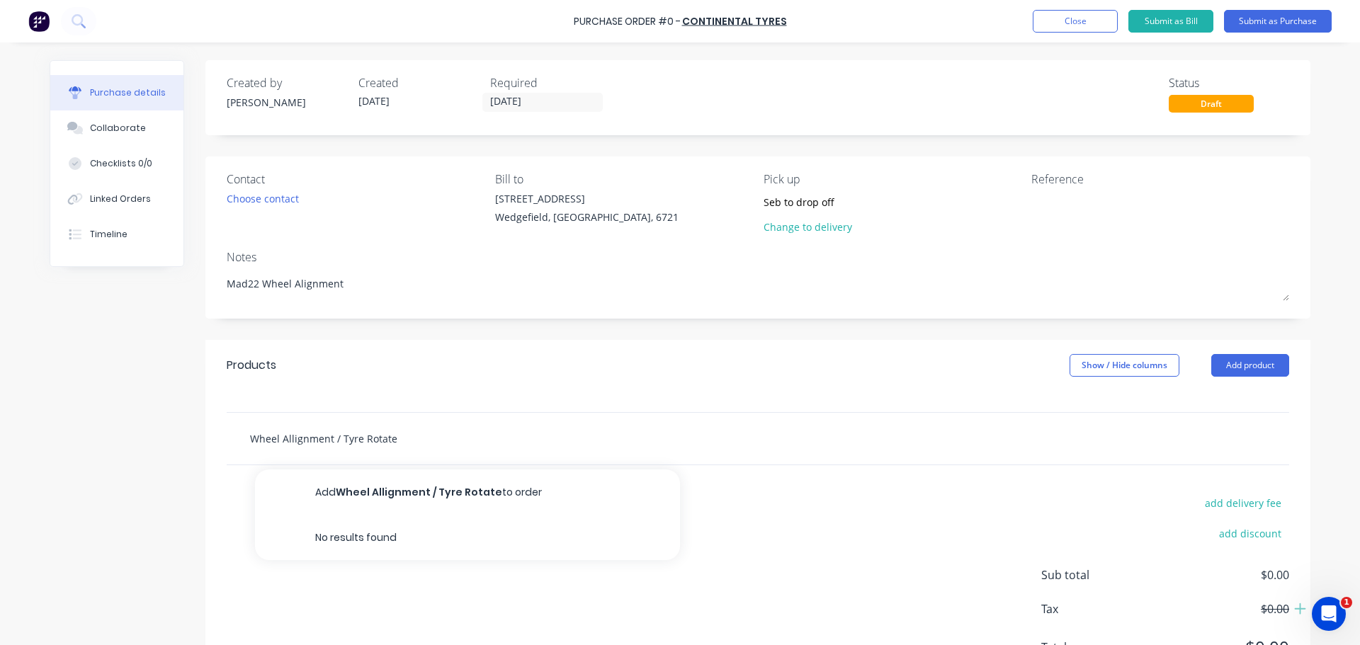
type textarea "x"
type input "Wheel Allignment / Tyre Rotate o"
type textarea "x"
type input "Wheel Allignment / Tyre Rotate or"
type textarea "x"
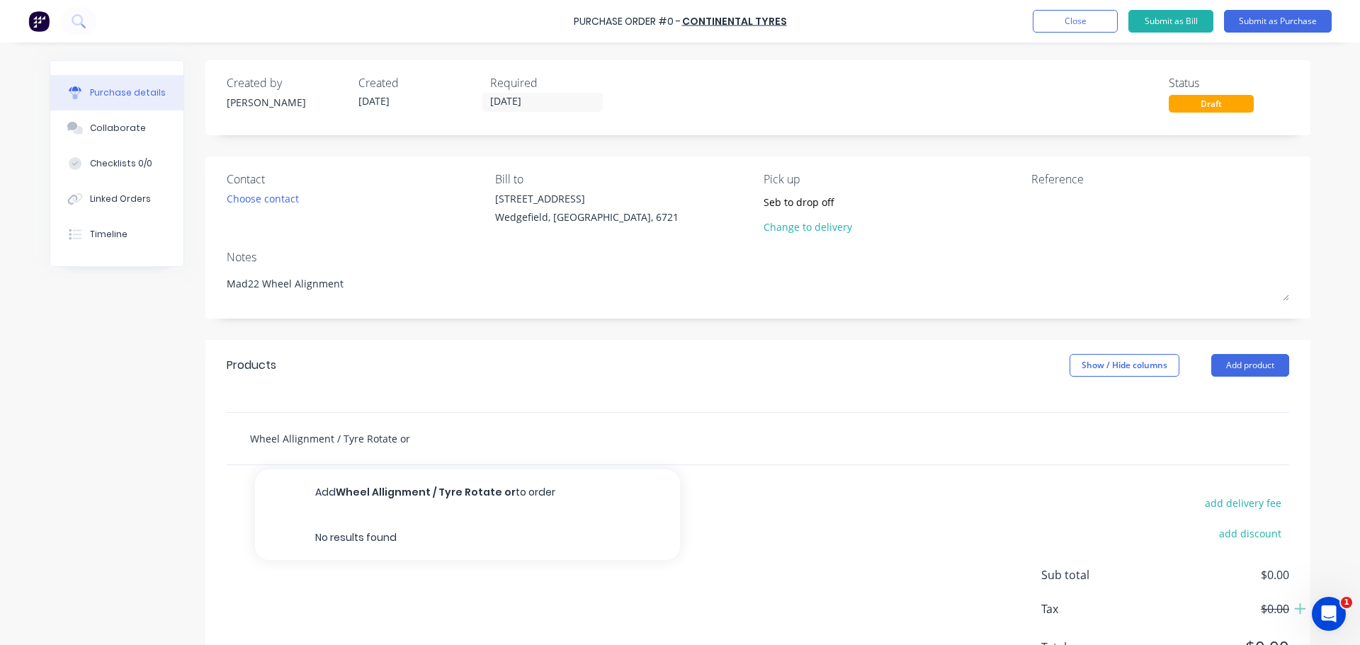
type input "Wheel Allignment / Tyre Rotate or"
type textarea "x"
type input "Wheel Allignment / Tyre Rotate or N"
type textarea "x"
type input "Wheel Allignment / Tyre Rotate or Ne"
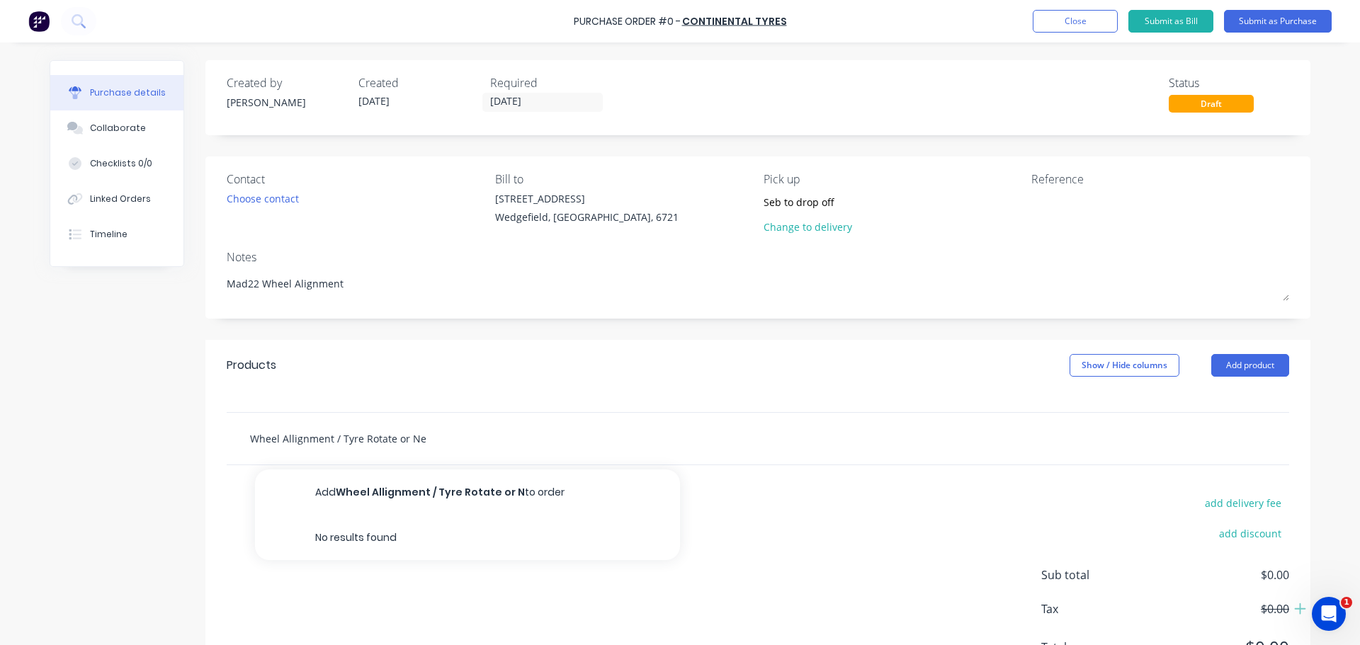
type textarea "x"
type input "Wheel Allignment / Tyre Rotate or New"
type textarea "x"
type input "Wheel Allignment / Tyre Rotate or New T"
type textarea "x"
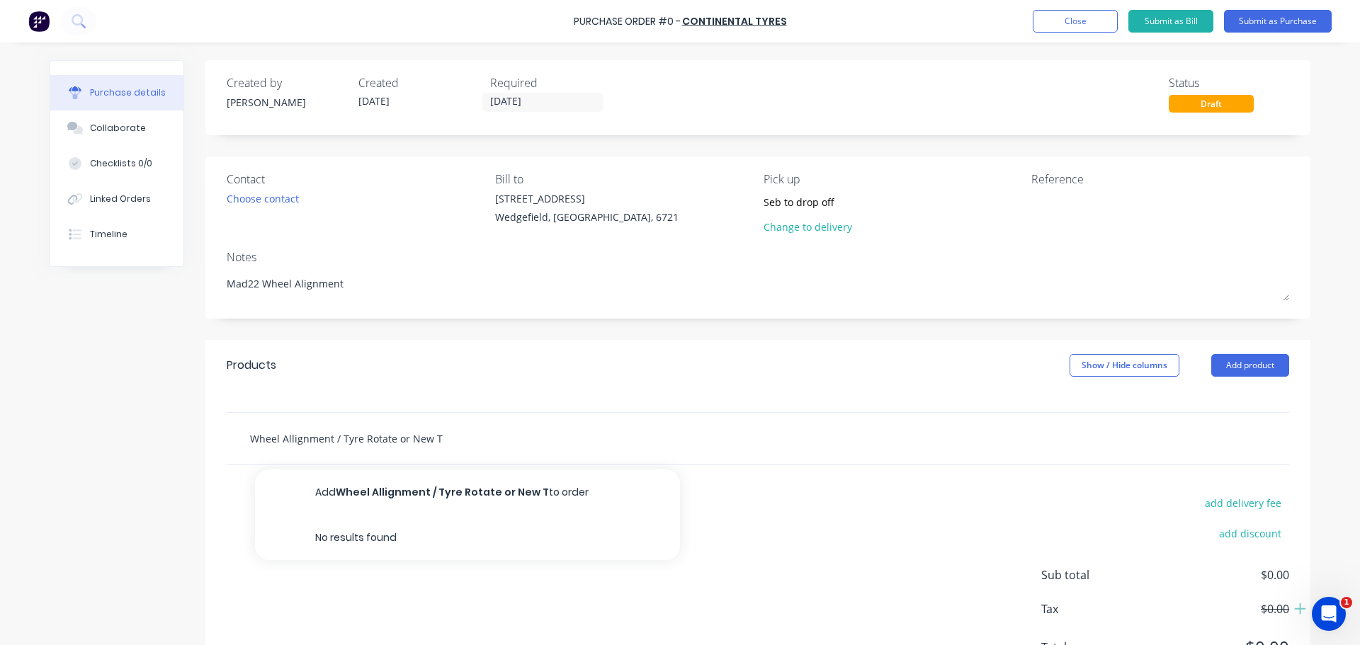
type input "Wheel Allignment / Tyre Rotate or New Ty"
type textarea "x"
type input "Wheel Allignment / Tyre Rotate or New Tyr"
type textarea "x"
type input "Wheel Allignment / Tyre Rotate or New Tyre"
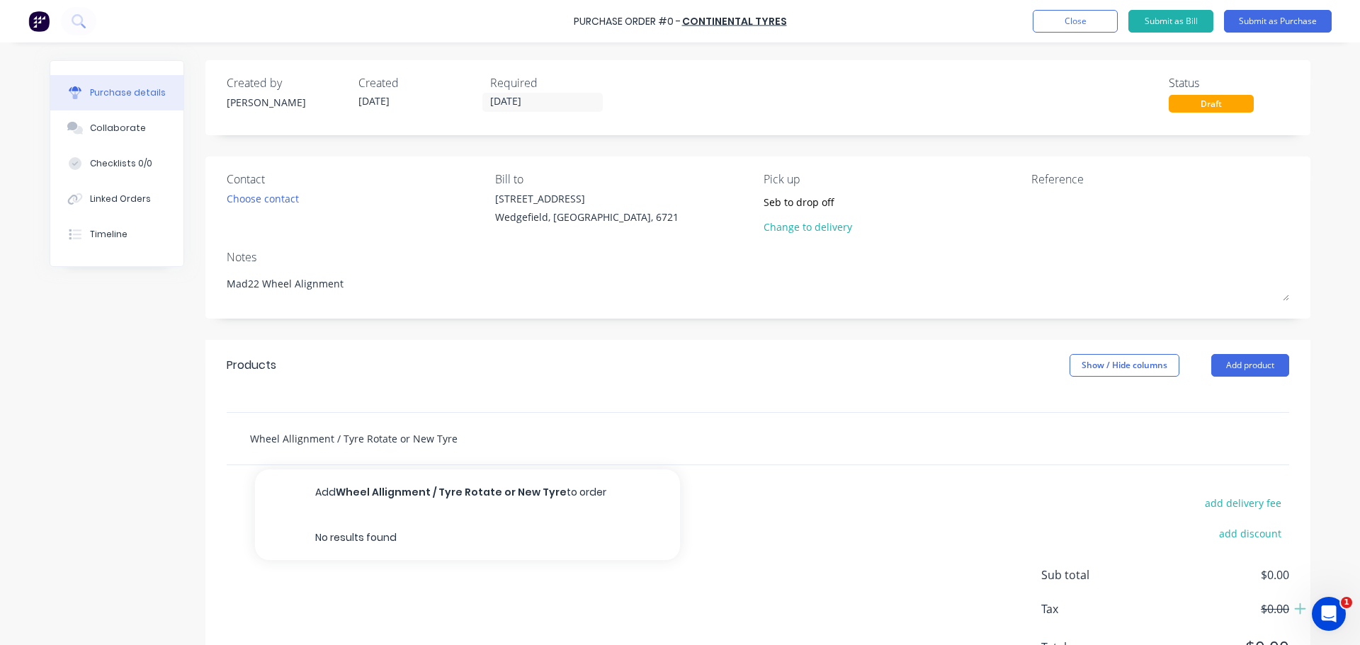
type textarea "x"
type input "Wheel Allignment / Tyre Rotate or New Tyres"
click at [391, 438] on input "Wheel Allignment / Tyre Rotate or New Tyres" at bounding box center [390, 438] width 283 height 28
type textarea "x"
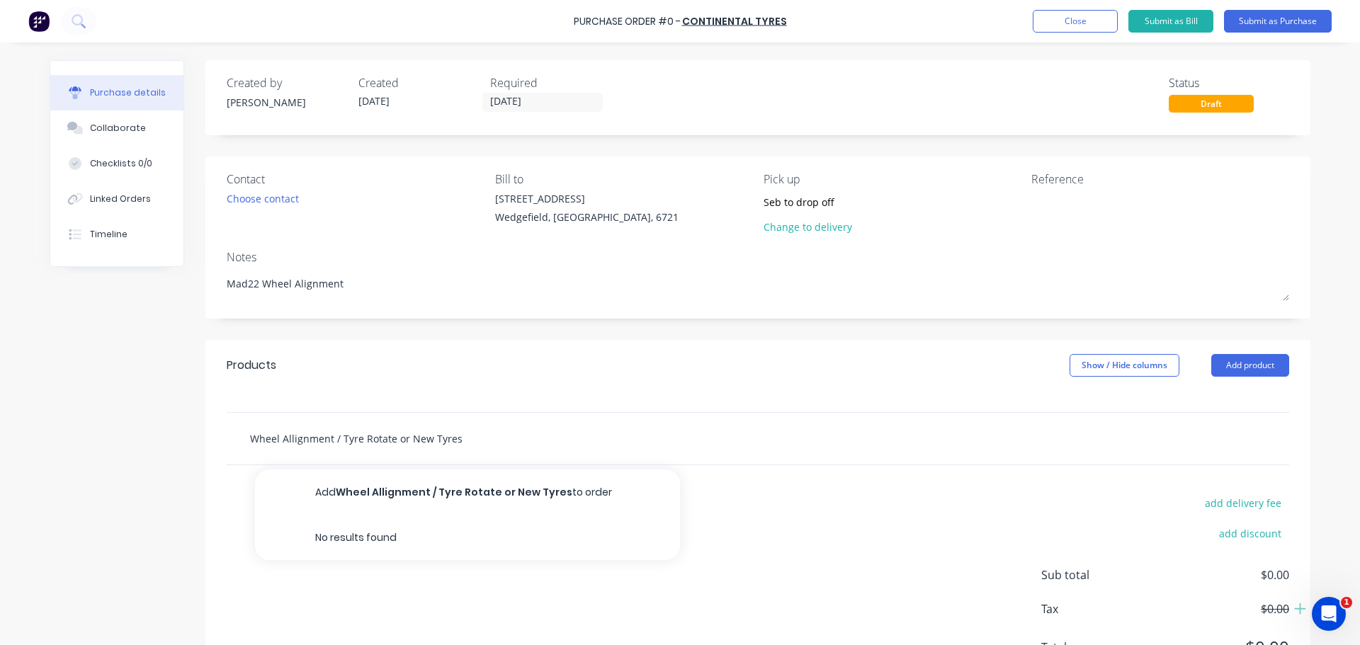
type input "Wheel Allignment / Tyre Rotate ONew Tyres"
type textarea "x"
type input "Wheel Allignment / Tyre Rotate ORNew Tyres"
type textarea "x"
type input "Wheel Allignment / Tyre Rotate OR New Tyres"
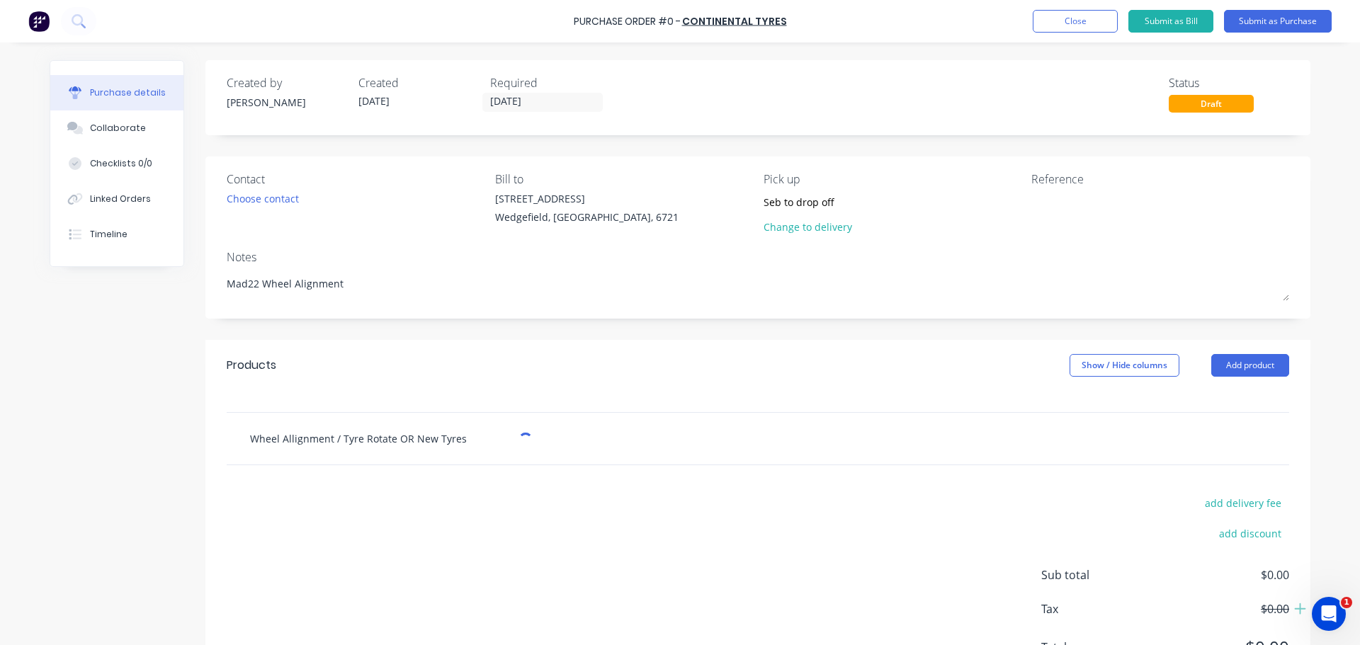
click at [328, 437] on input "Wheel Allignment / Tyre Rotate OR New Tyres" at bounding box center [390, 438] width 283 height 28
type textarea "x"
type input "Wheel Allignment - Tyre Rotate OR New Tyres"
type textarea "x"
type input "Wheel Allignment - Tyre Rotate OR New Tyres"
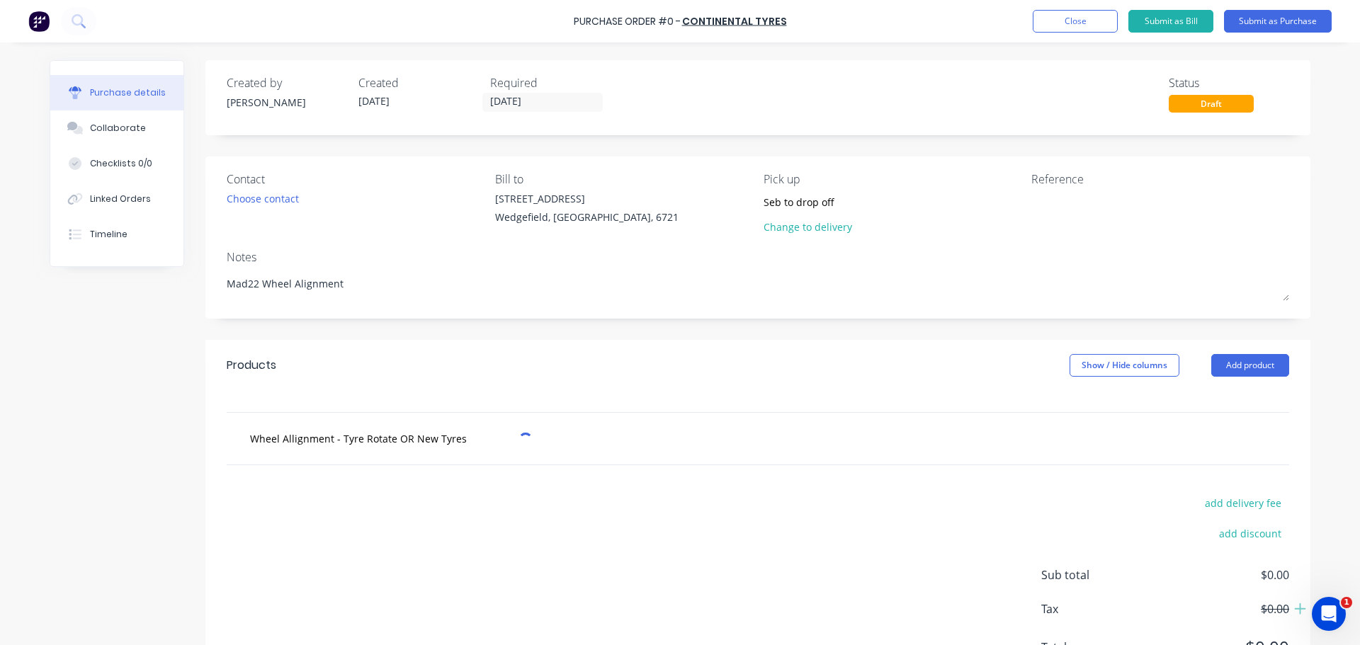
click at [433, 392] on div at bounding box center [757, 401] width 1105 height 21
click at [1253, 11] on button "Submit as Purchase" at bounding box center [1278, 21] width 108 height 23
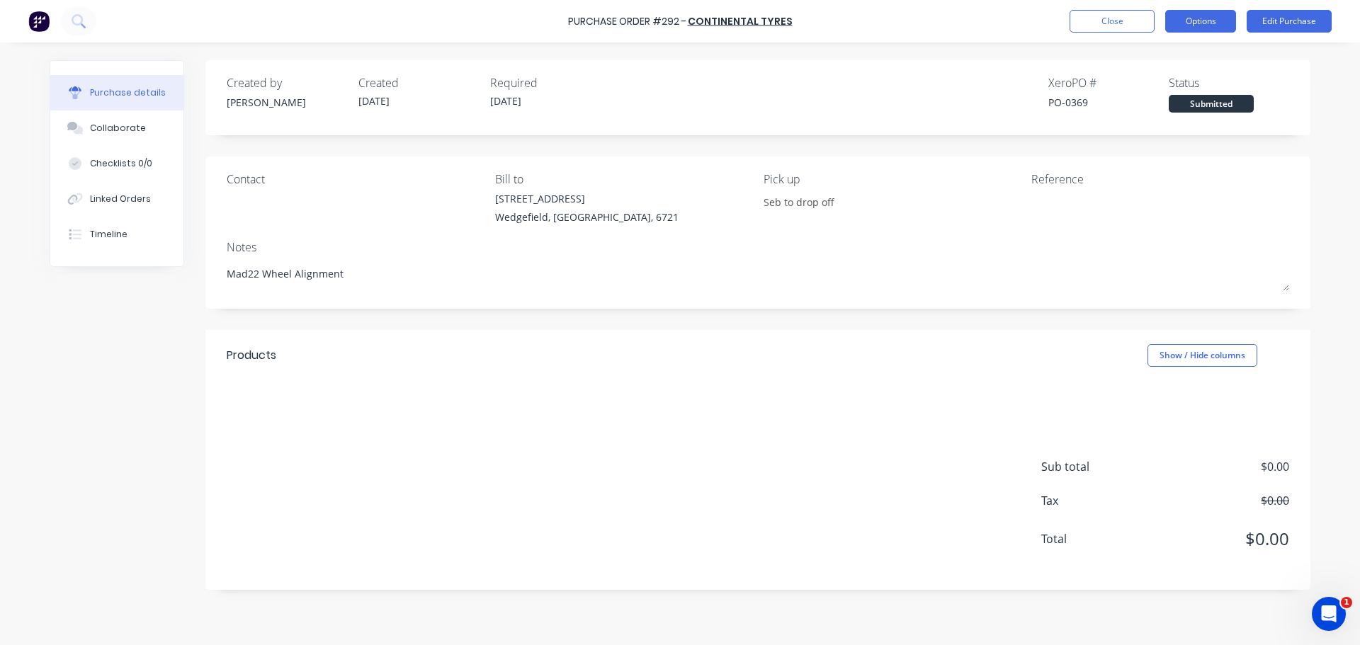
click at [1230, 21] on button "Options" at bounding box center [1200, 21] width 71 height 23
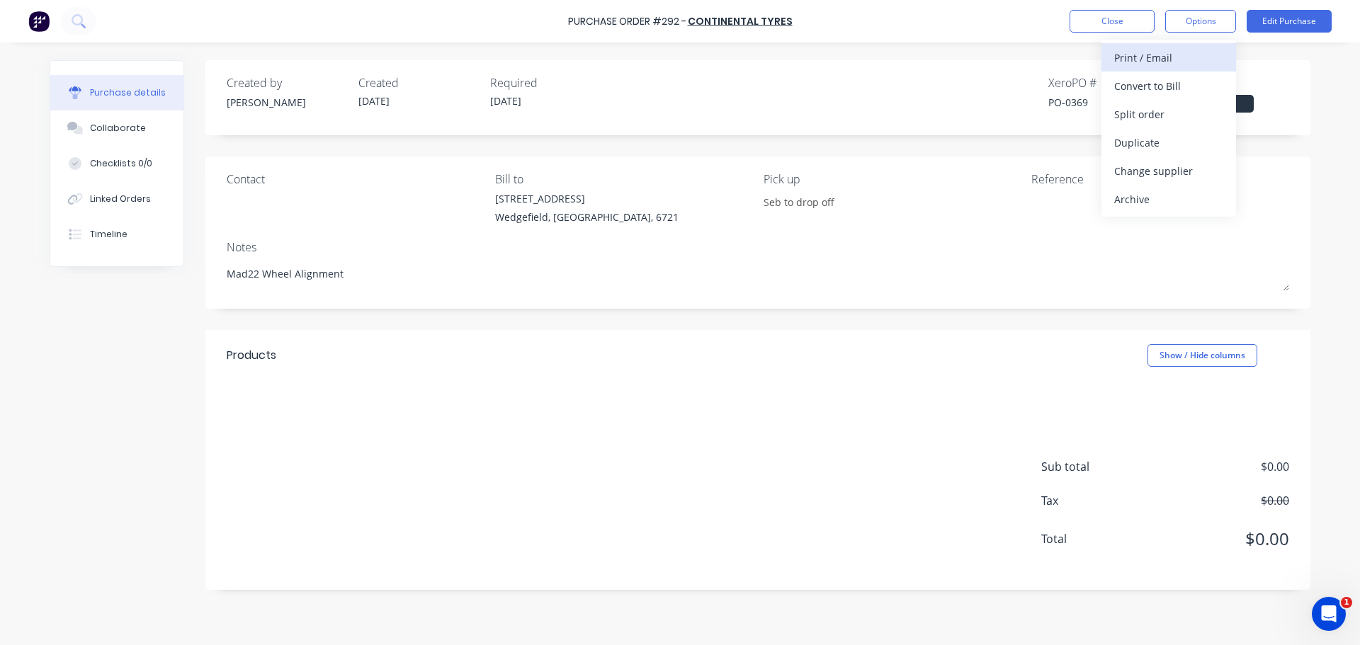
click at [1168, 57] on div "Print / Email" at bounding box center [1168, 57] width 109 height 21
click at [1171, 110] on div "Without pricing" at bounding box center [1168, 114] width 109 height 21
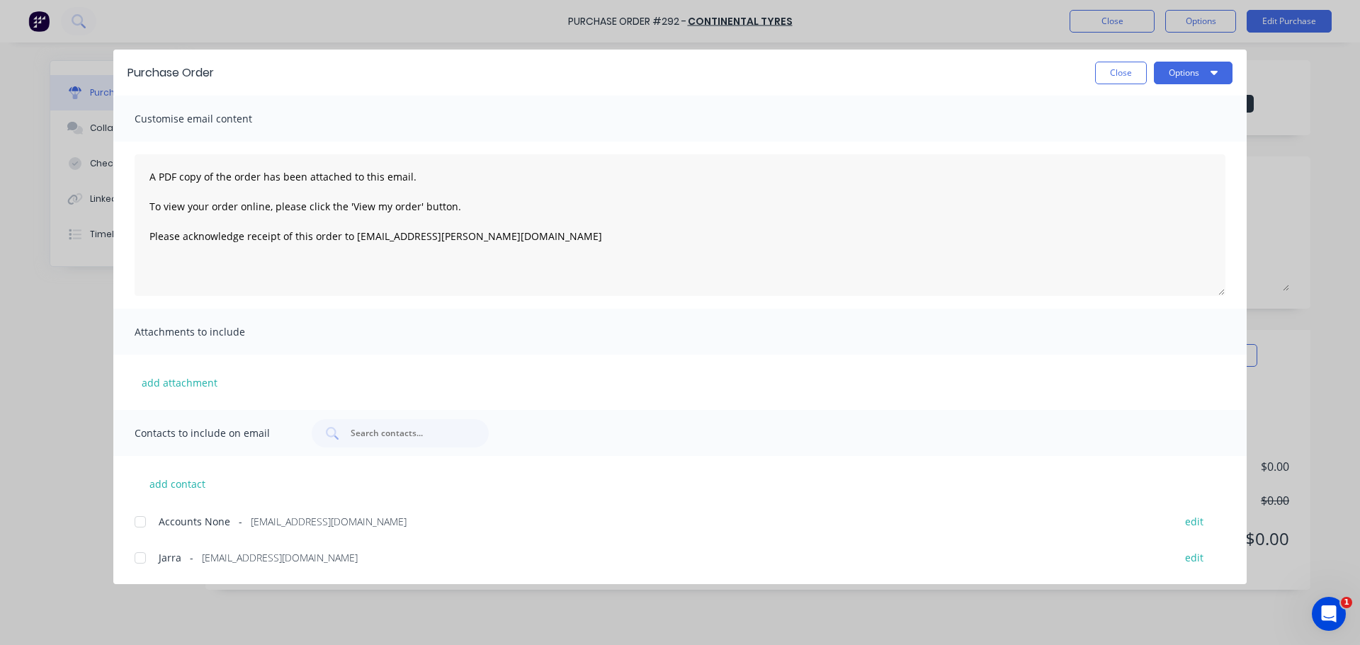
click at [140, 550] on div at bounding box center [140, 558] width 28 height 28
click at [1211, 67] on icon "button" at bounding box center [1214, 72] width 7 height 11
click at [1162, 157] on div "Email" at bounding box center [1165, 165] width 109 height 21
click at [1120, 73] on button "Close" at bounding box center [1121, 73] width 52 height 23
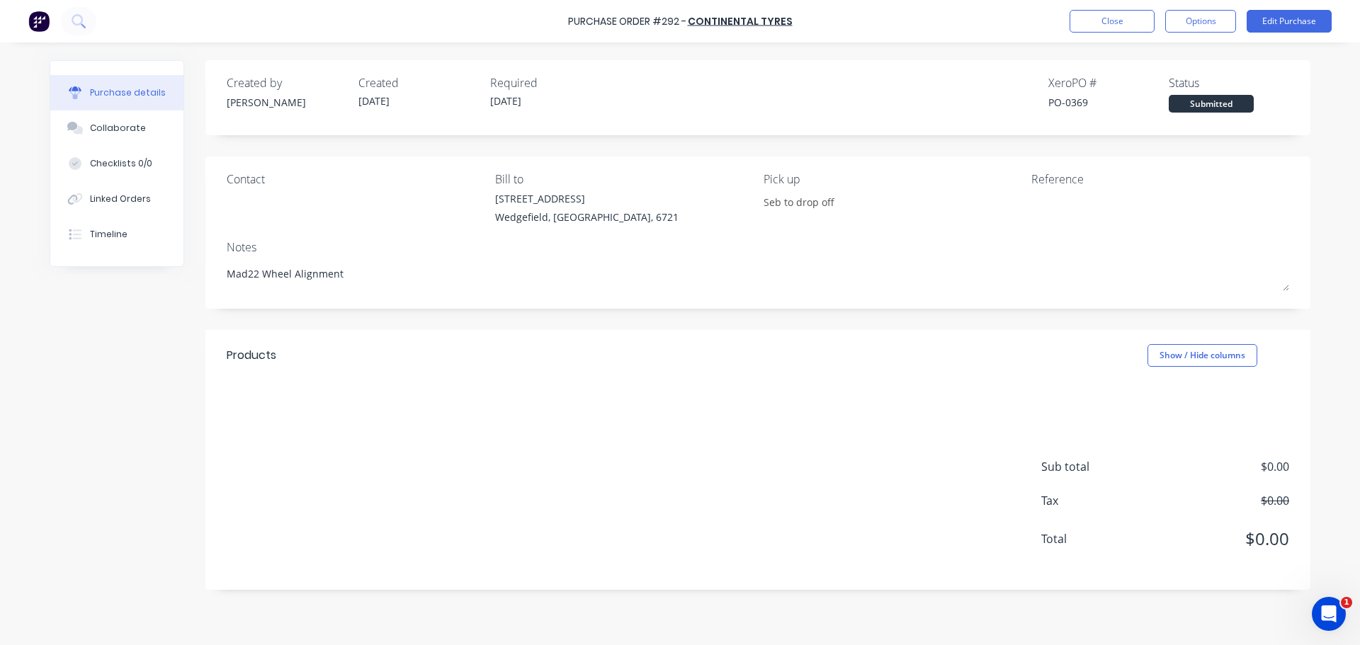
type textarea "x"
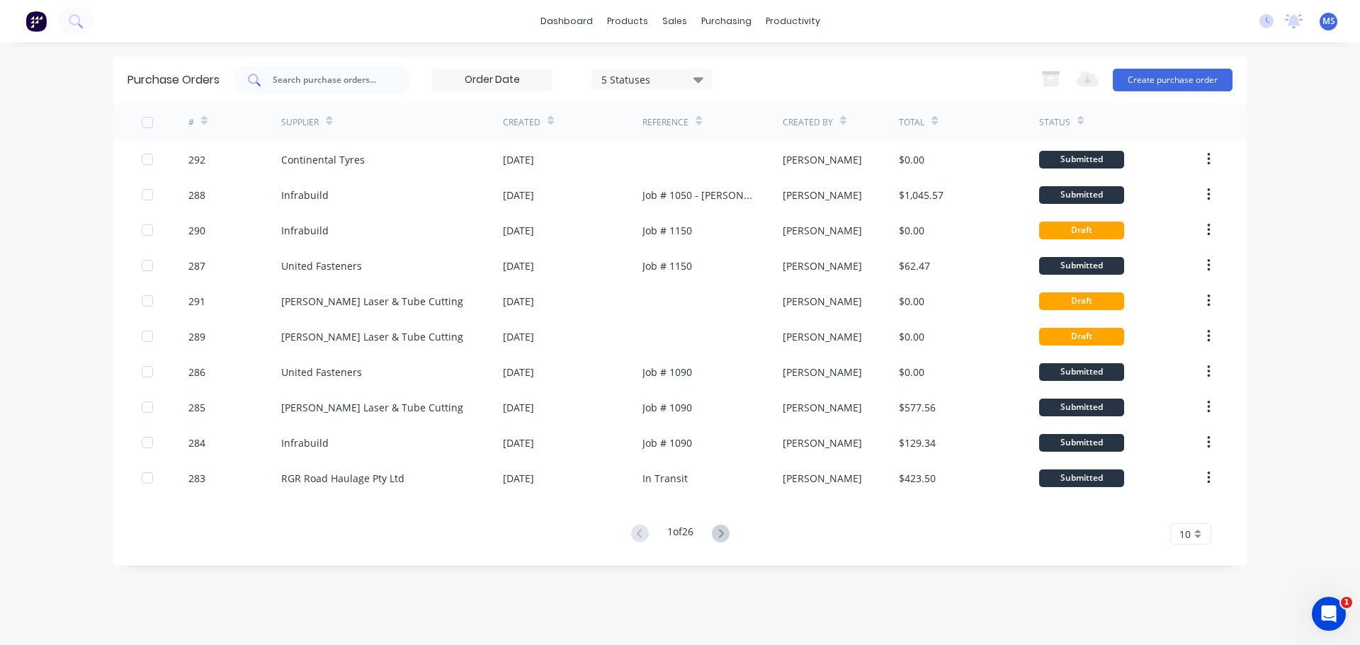
click at [322, 81] on input "text" at bounding box center [330, 80] width 118 height 14
type input "v"
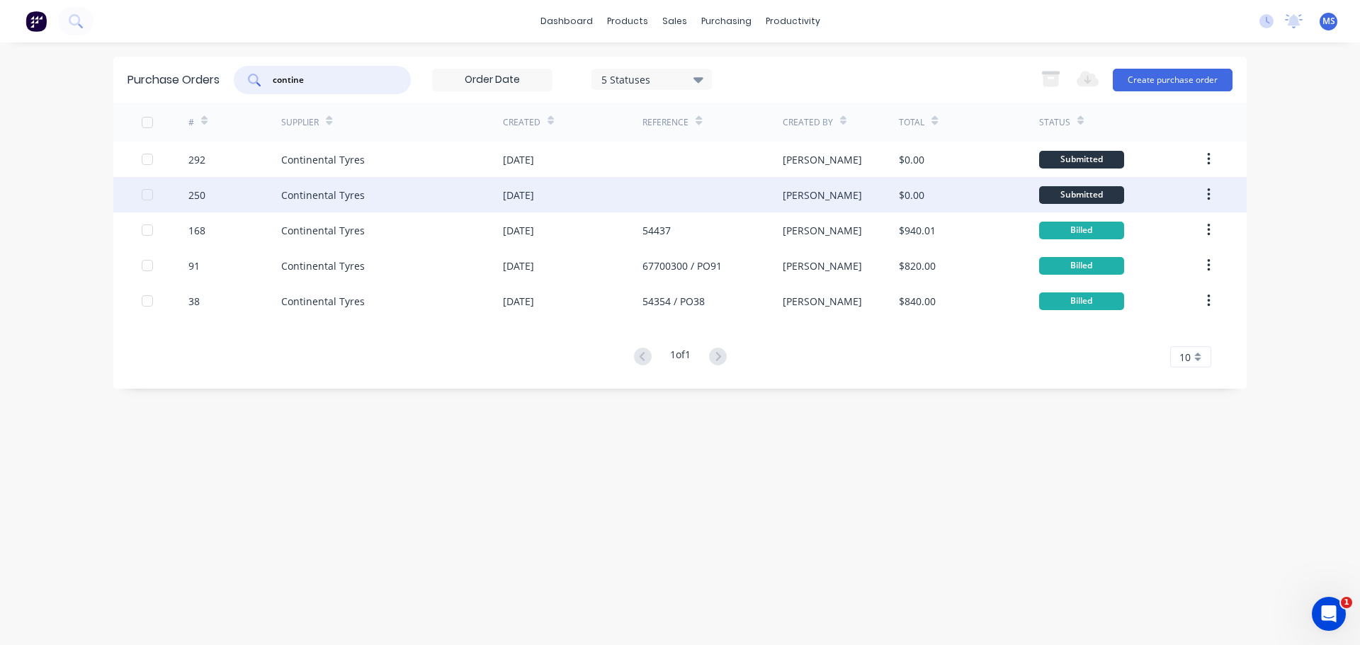
type input "contine"
click at [369, 185] on div "Continental Tyres" at bounding box center [392, 194] width 222 height 35
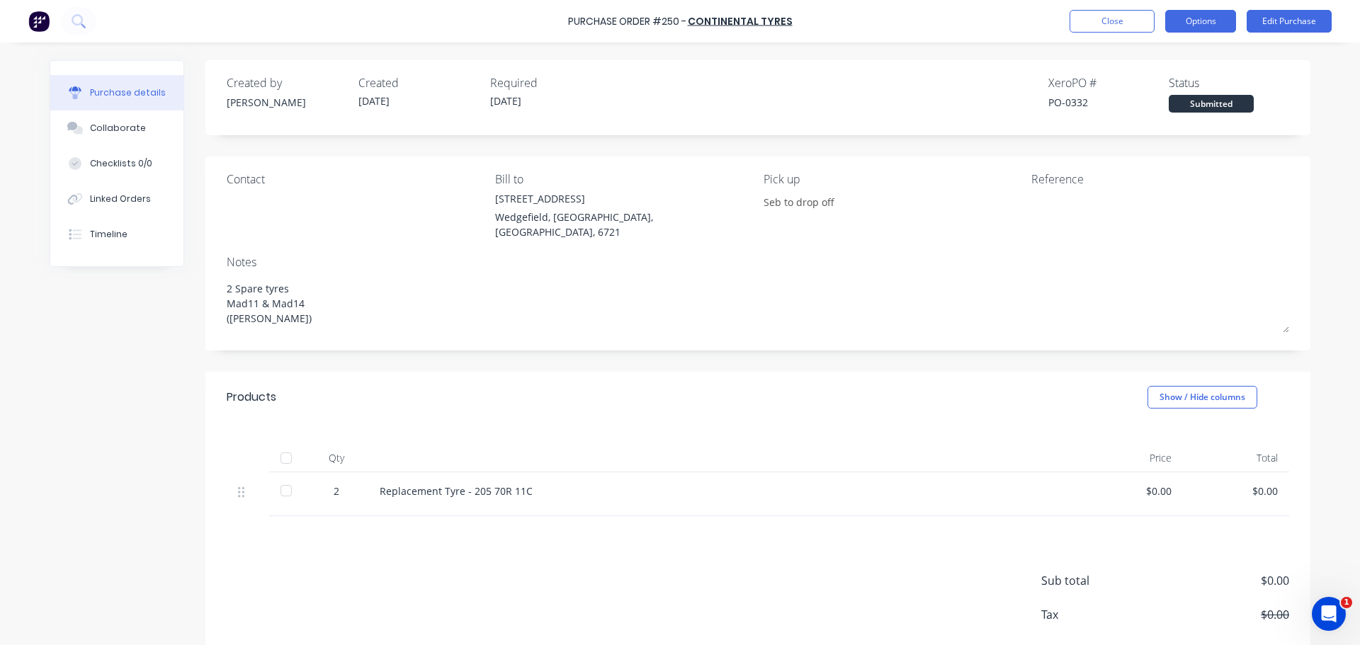
click at [1217, 22] on button "Options" at bounding box center [1200, 21] width 71 height 23
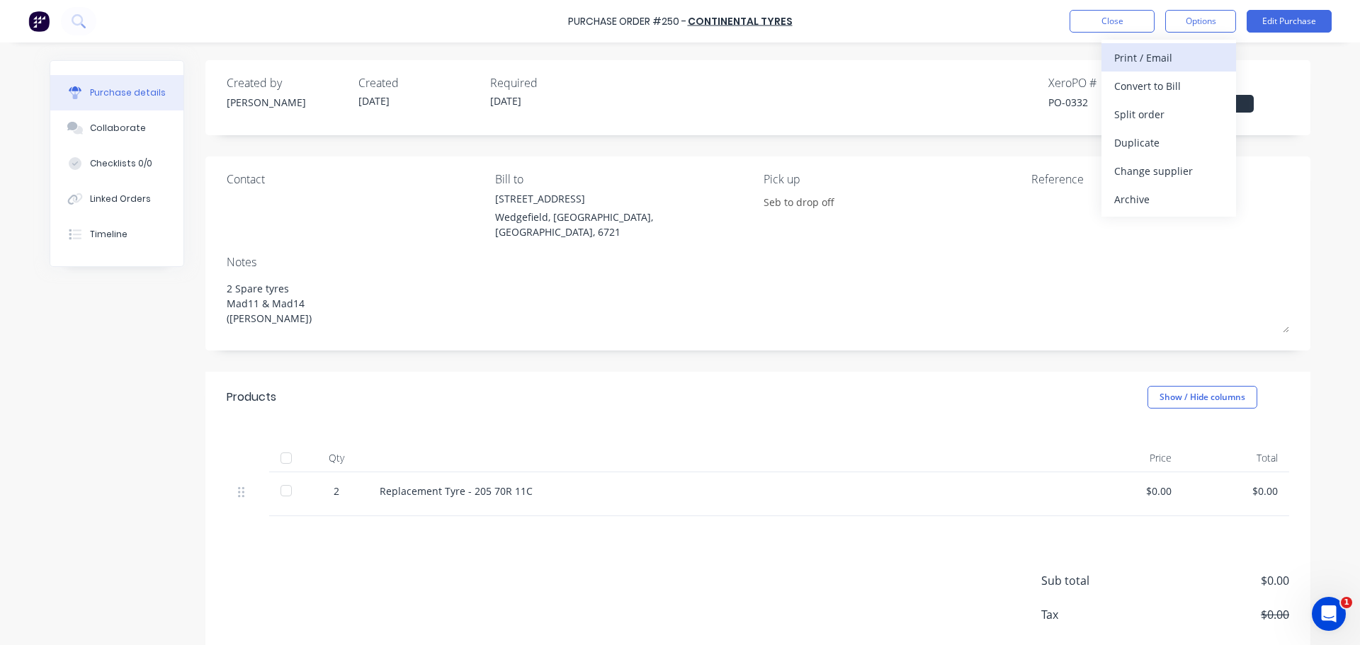
click at [1188, 68] on button "Print / Email" at bounding box center [1168, 57] width 135 height 28
click at [1156, 107] on div "Without pricing" at bounding box center [1168, 114] width 109 height 21
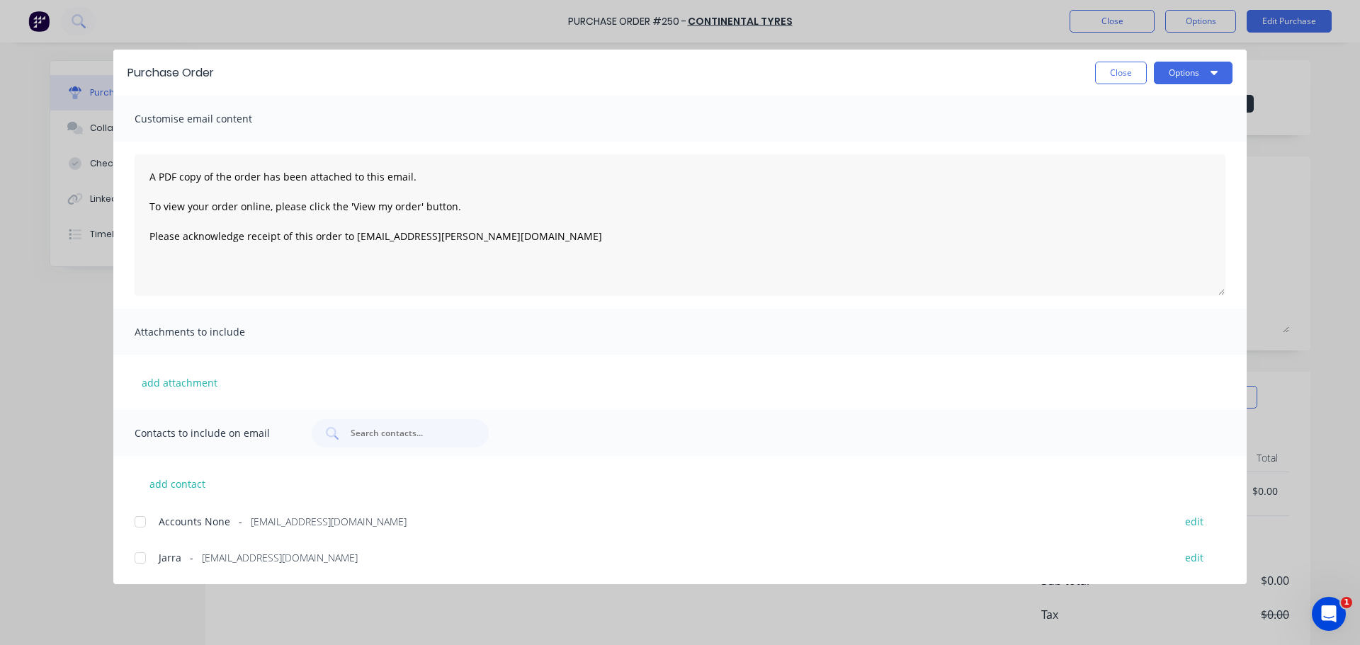
click at [176, 565] on div "Jarra - continentalwedgefield@outlook.com edit" at bounding box center [691, 557] width 1112 height 19
click at [1201, 70] on button "Options" at bounding box center [1193, 73] width 79 height 23
click at [1155, 158] on div "Email" at bounding box center [1165, 165] width 109 height 21
click at [1101, 78] on button "Close" at bounding box center [1121, 73] width 52 height 23
type textarea "x"
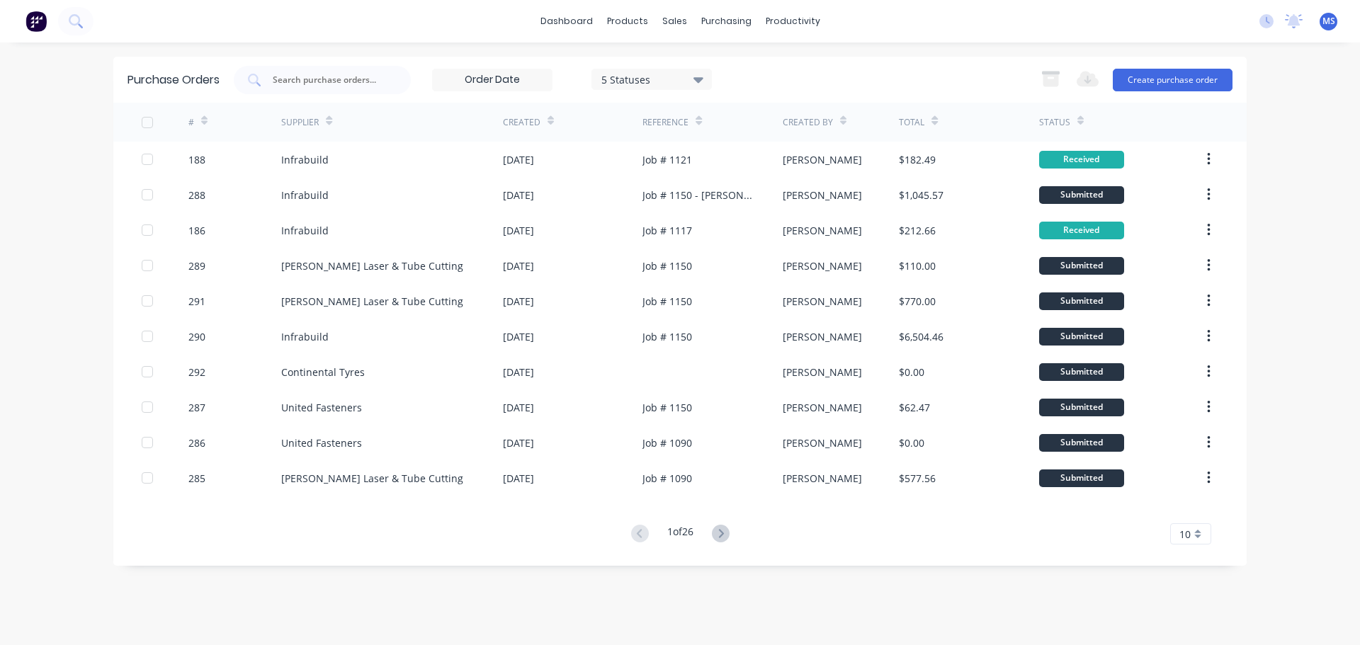
click at [365, 86] on input "text" at bounding box center [330, 80] width 118 height 14
type input "1121"
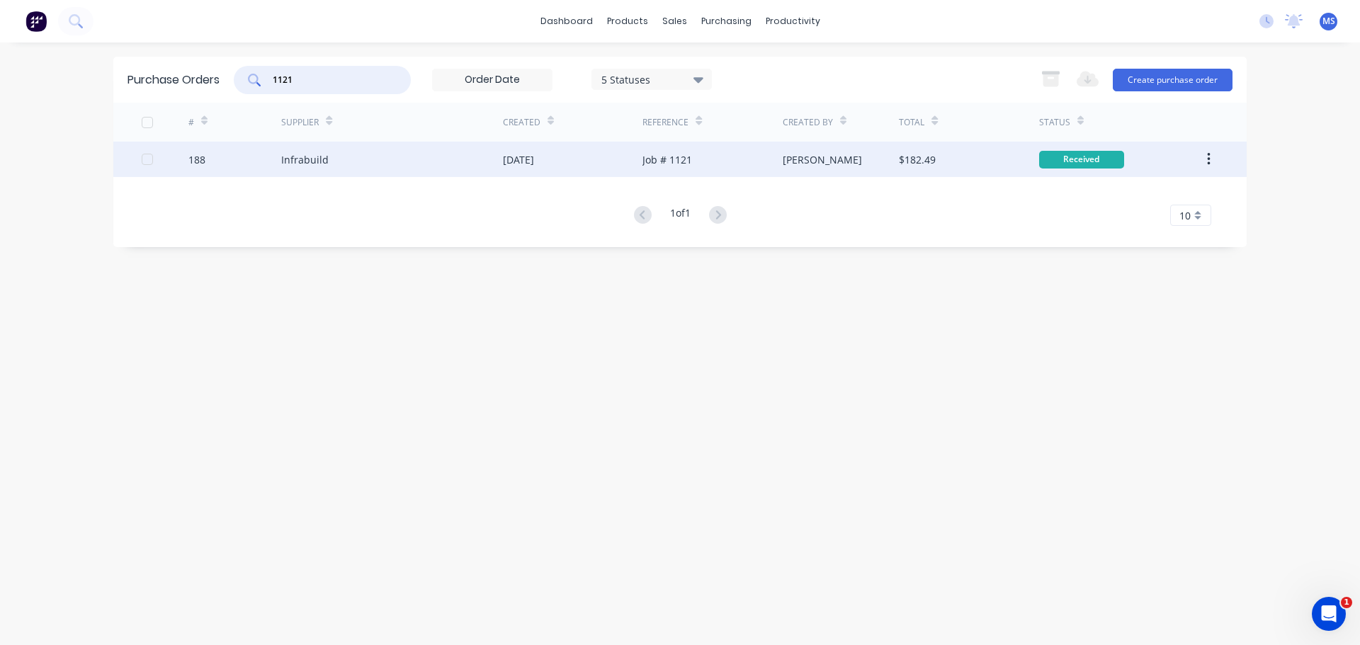
click at [324, 157] on div "Infrabuild" at bounding box center [304, 159] width 47 height 15
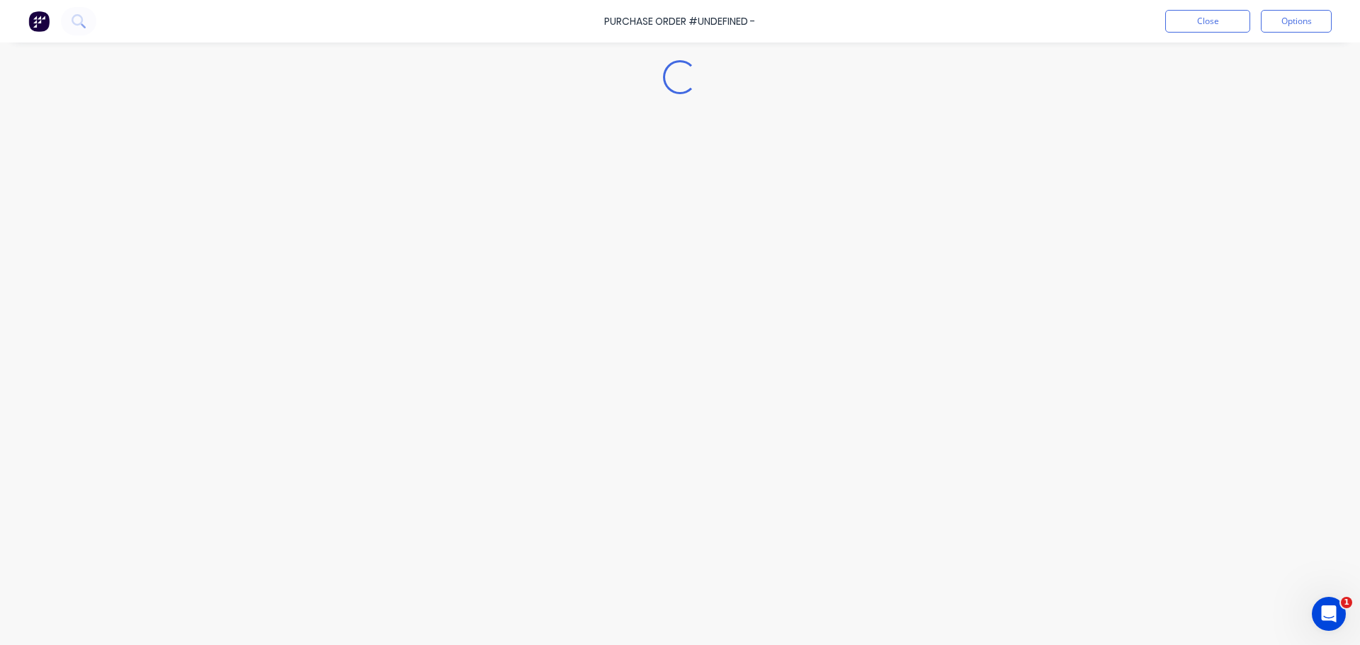
type textarea "x"
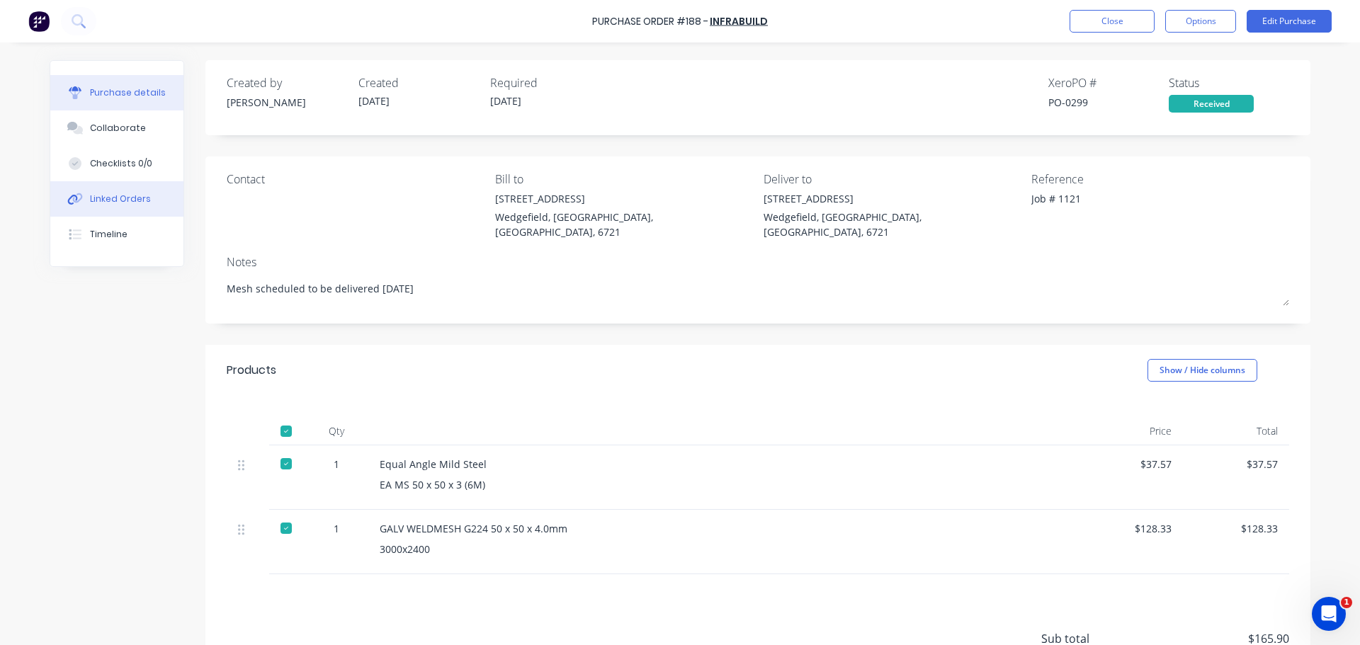
click at [113, 209] on button "Linked Orders" at bounding box center [116, 198] width 133 height 35
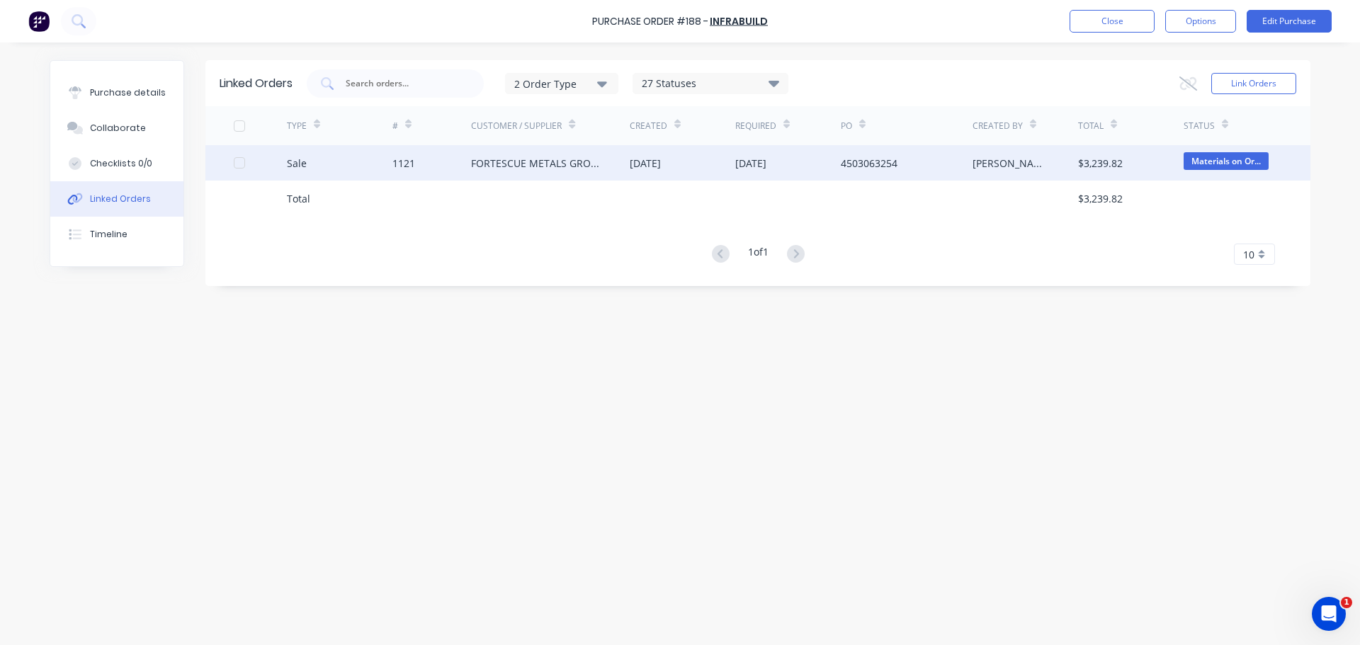
click at [452, 173] on div "1121" at bounding box center [431, 162] width 79 height 35
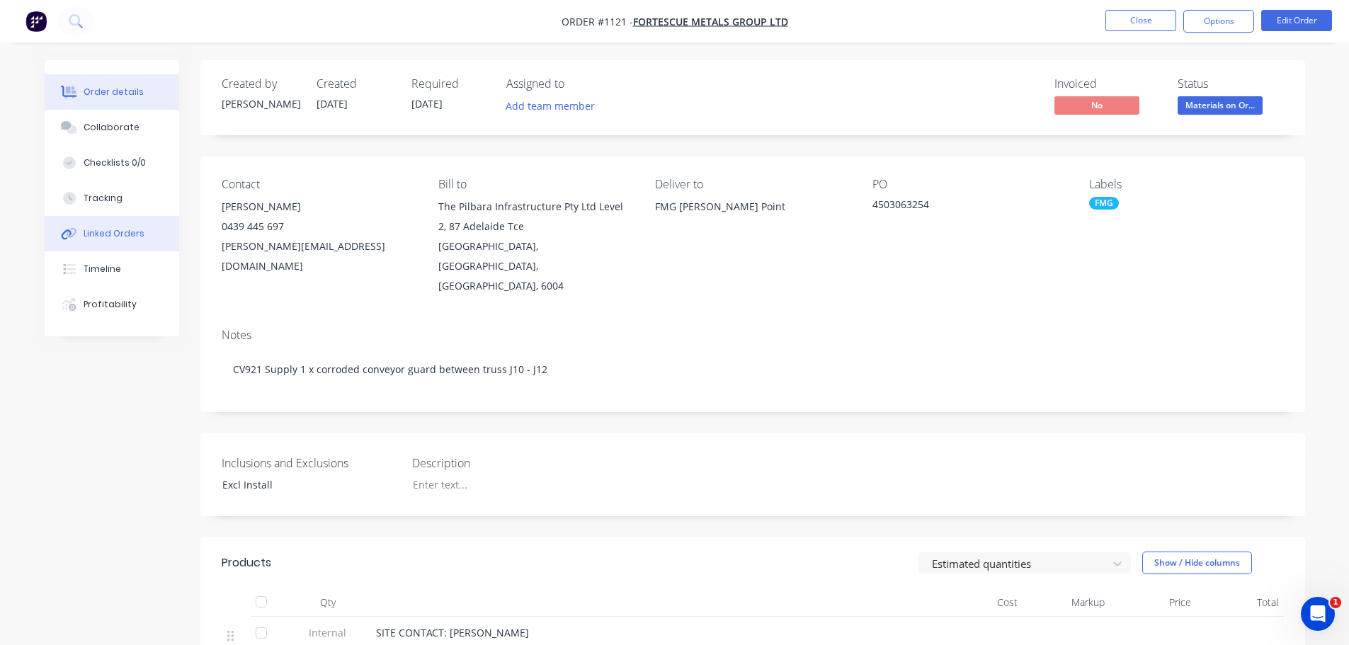
click at [136, 233] on div "Linked Orders" at bounding box center [114, 233] width 61 height 13
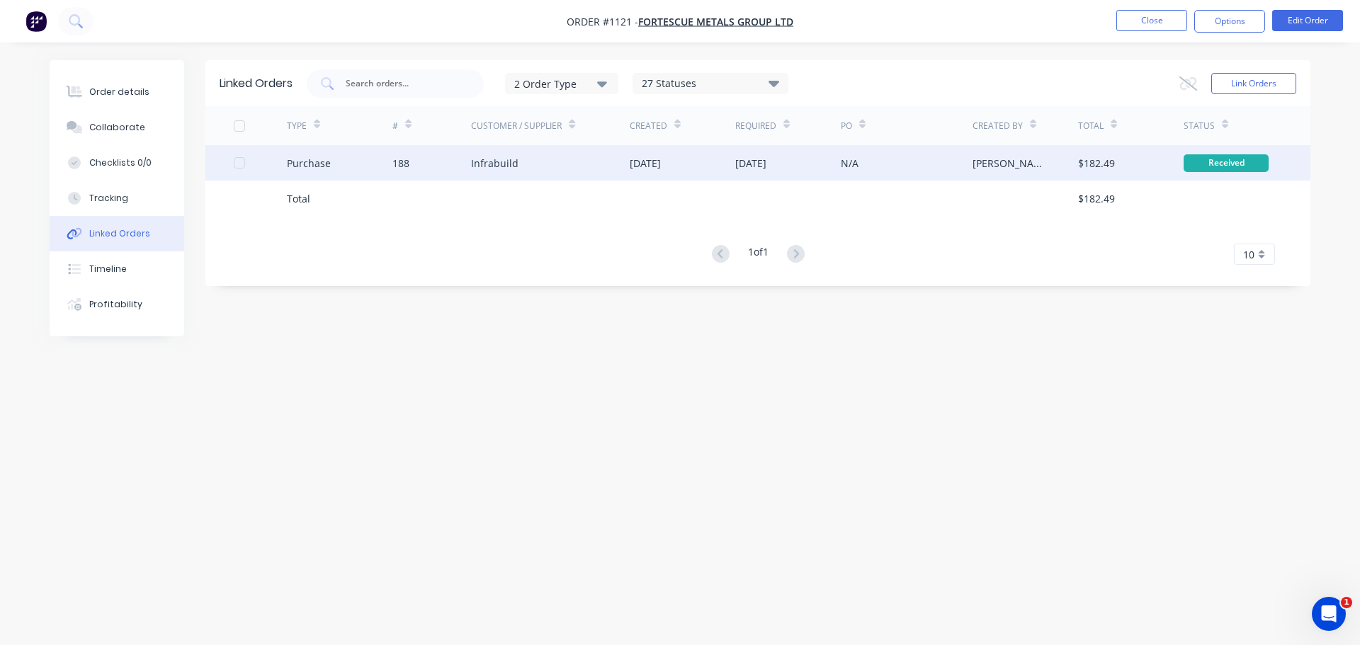
click at [363, 167] on div "Purchase" at bounding box center [340, 162] width 106 height 35
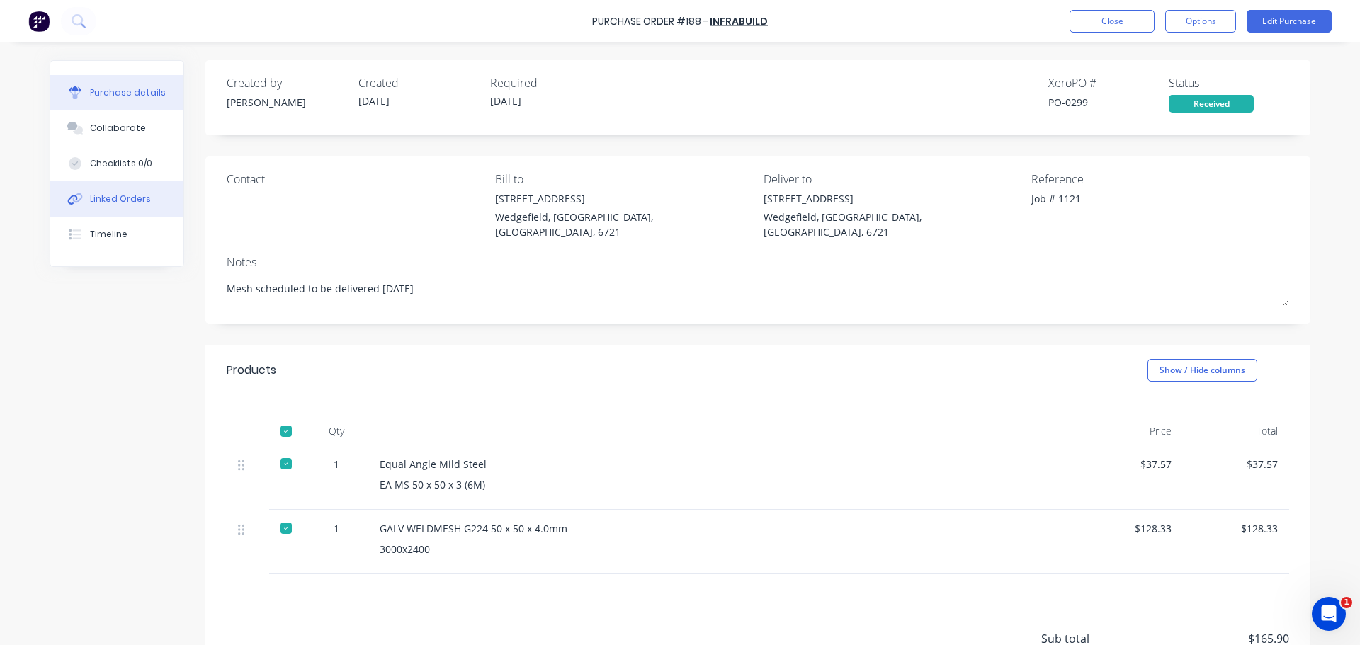
drag, startPoint x: 91, startPoint y: 191, endPoint x: 101, endPoint y: 191, distance: 9.2
click at [91, 191] on button "Linked Orders" at bounding box center [116, 198] width 133 height 35
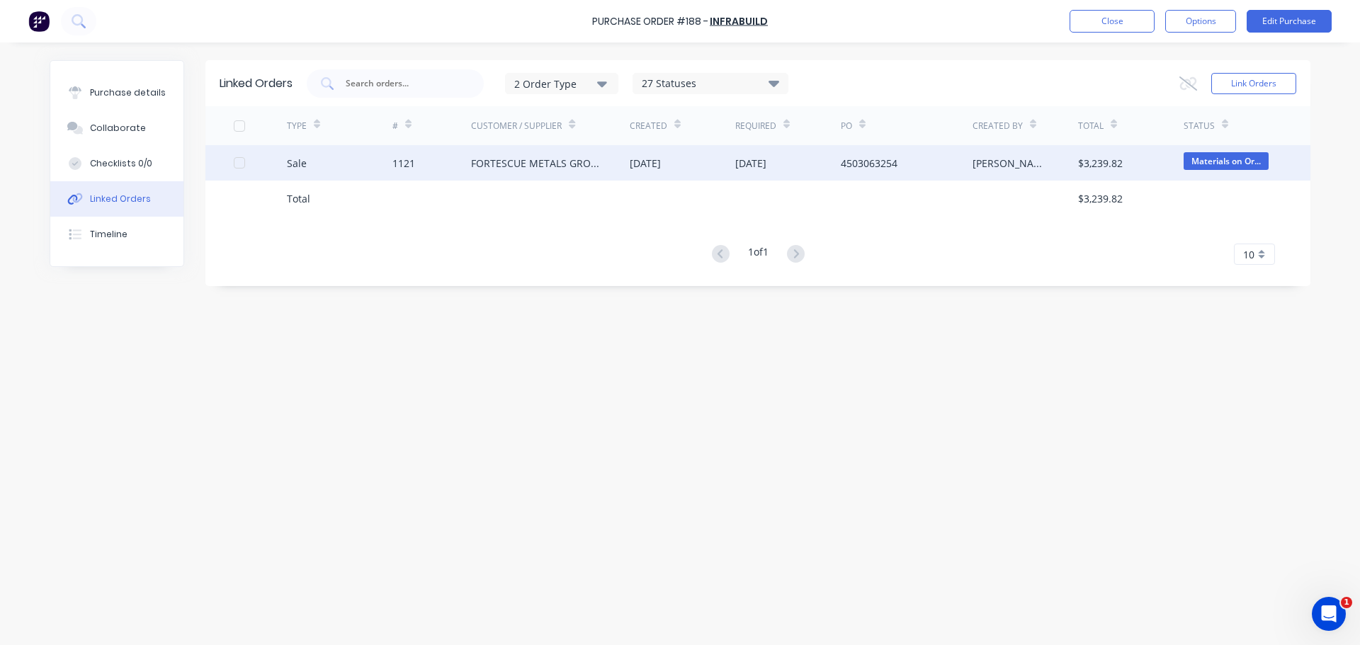
click at [427, 159] on div "1121" at bounding box center [431, 162] width 79 height 35
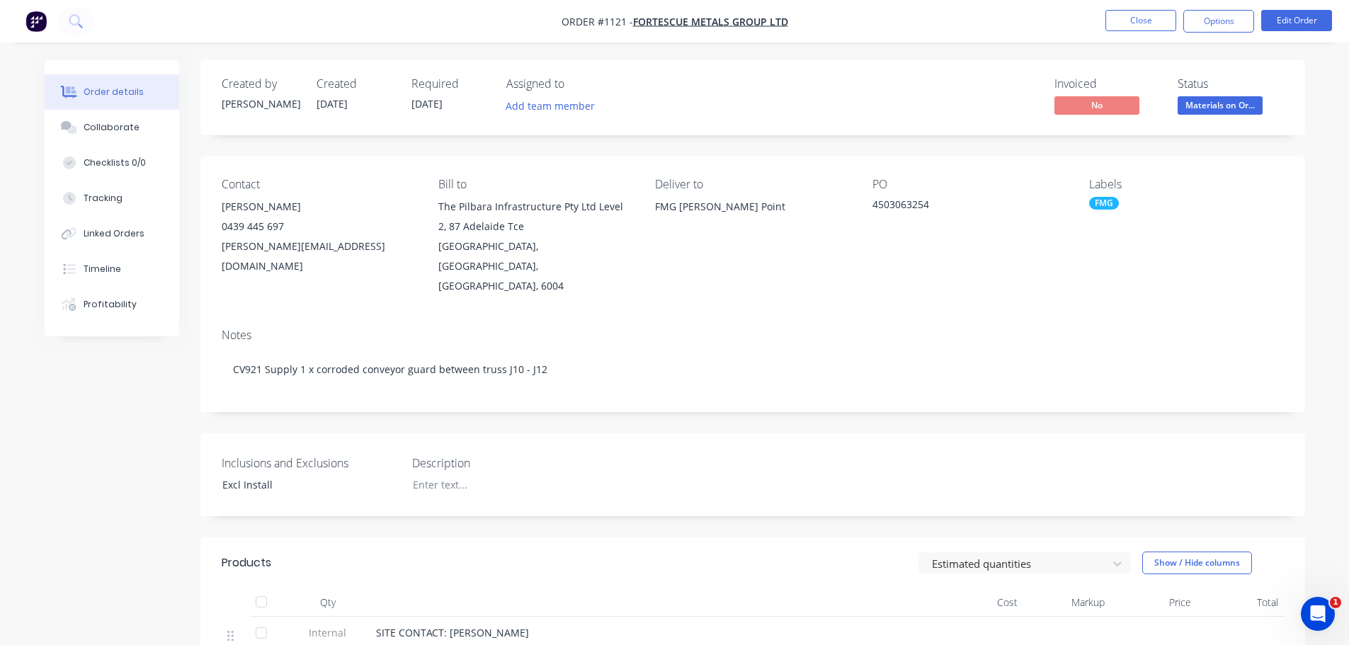
scroll to position [142, 0]
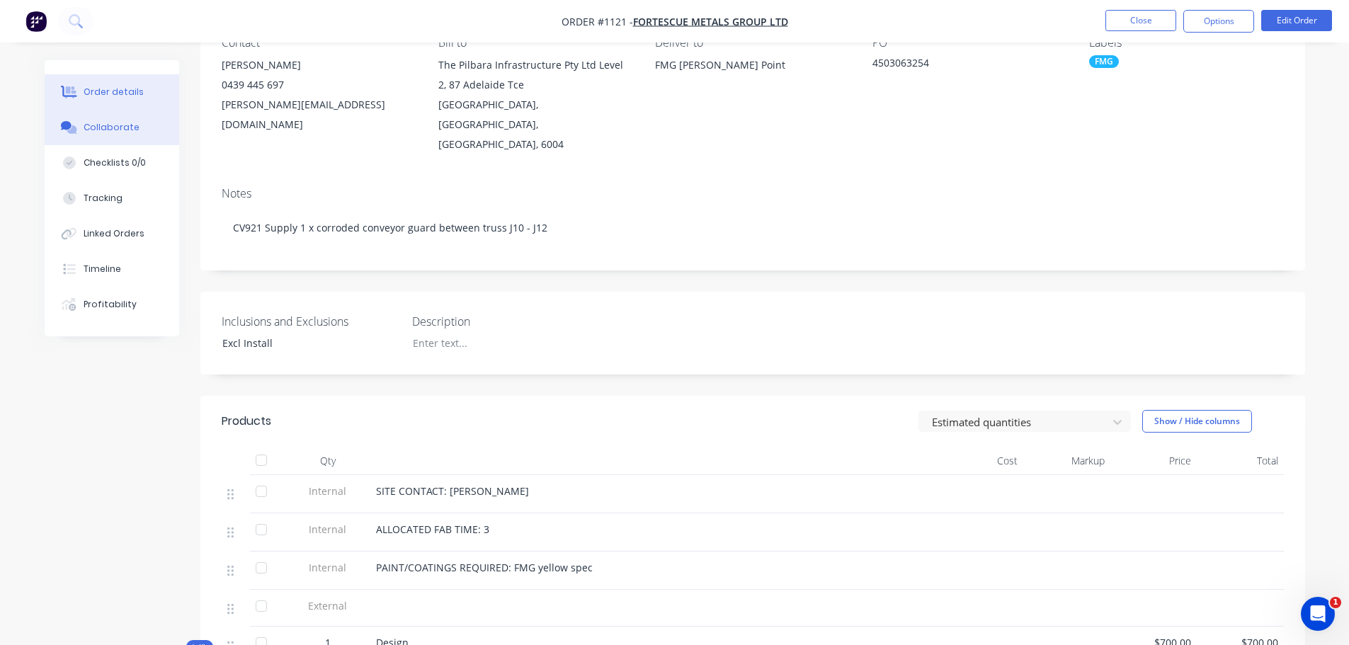
click at [129, 134] on button "Collaborate" at bounding box center [112, 127] width 135 height 35
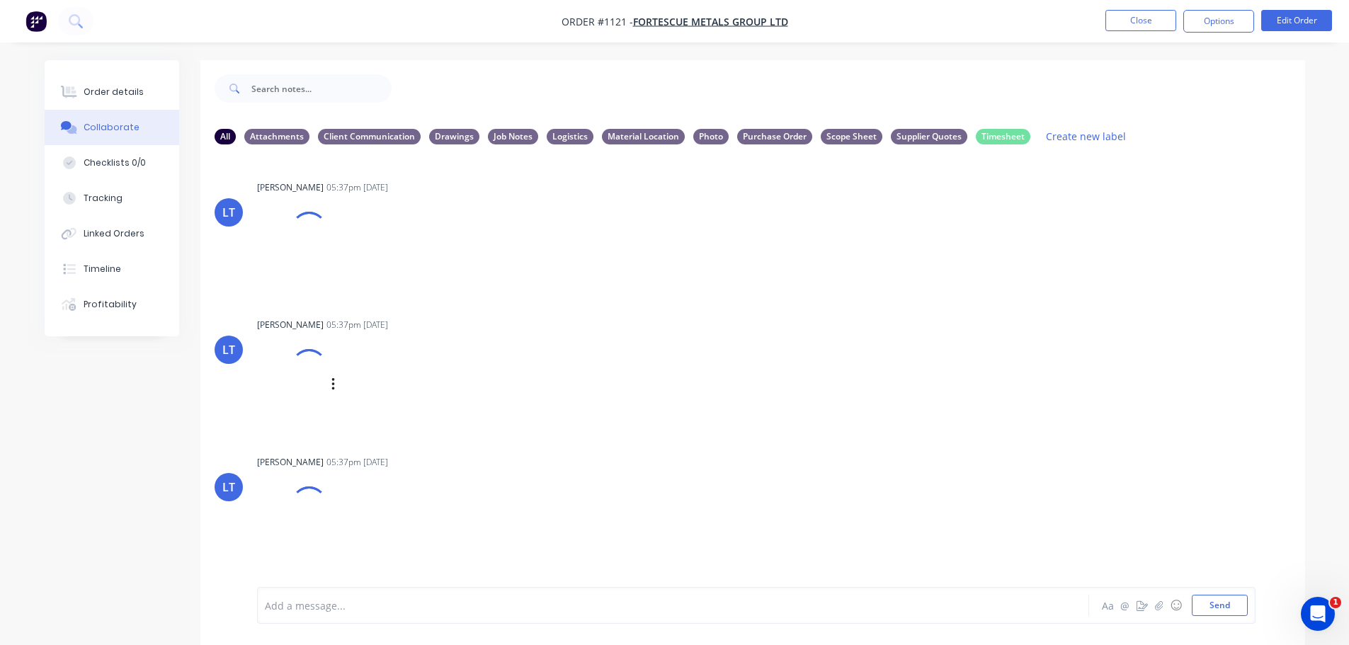
scroll to position [21, 0]
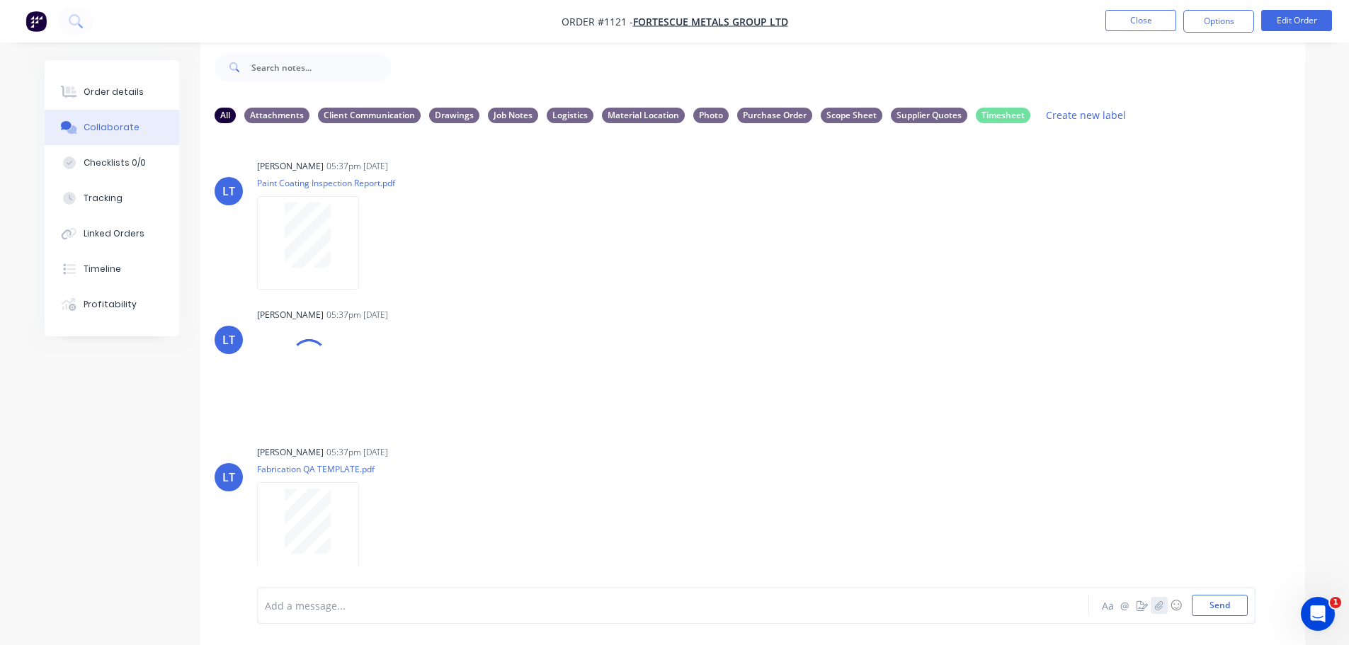
click at [1155, 606] on icon "button" at bounding box center [1159, 606] width 8 height 10
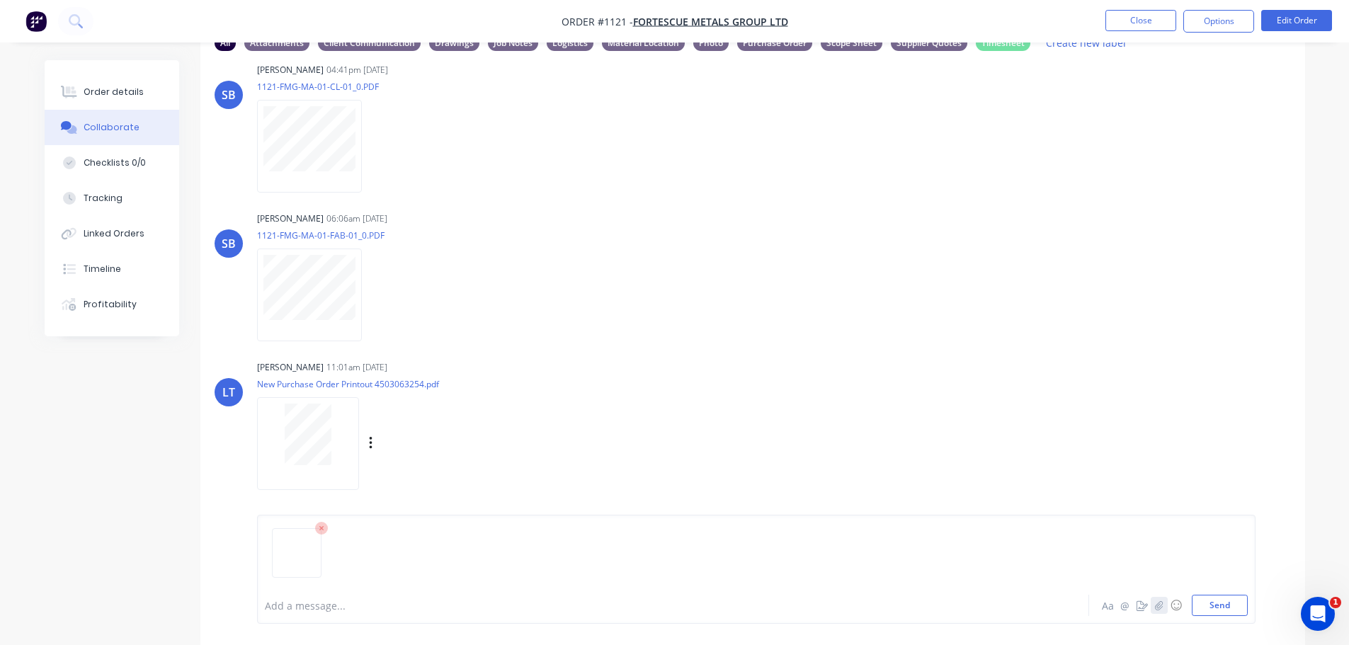
scroll to position [1064, 0]
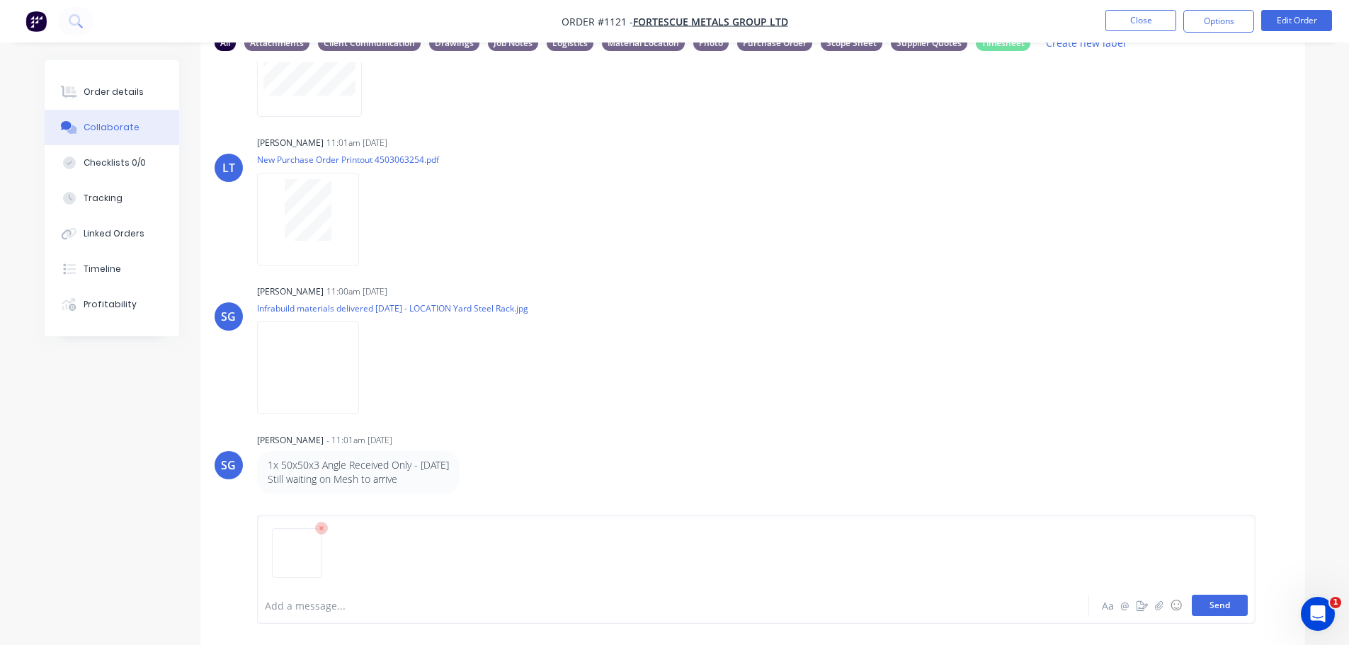
click at [1228, 606] on button "Send" at bounding box center [1220, 605] width 56 height 21
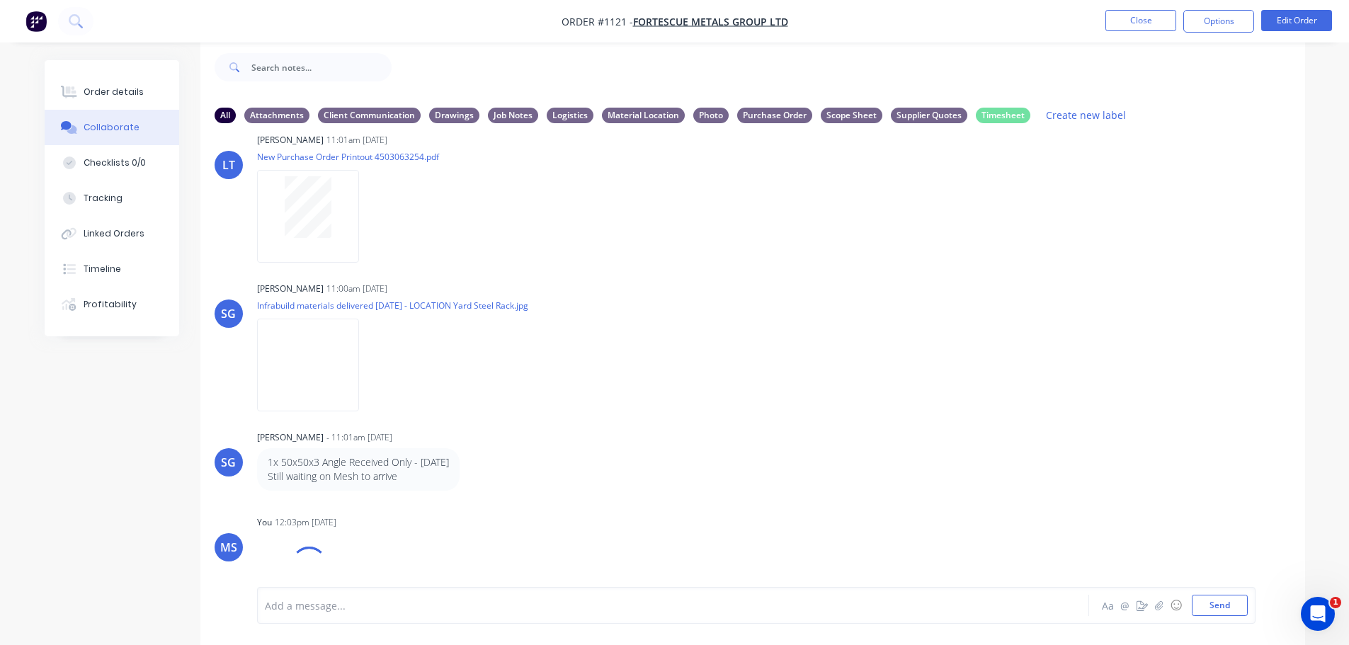
scroll to position [1203, 0]
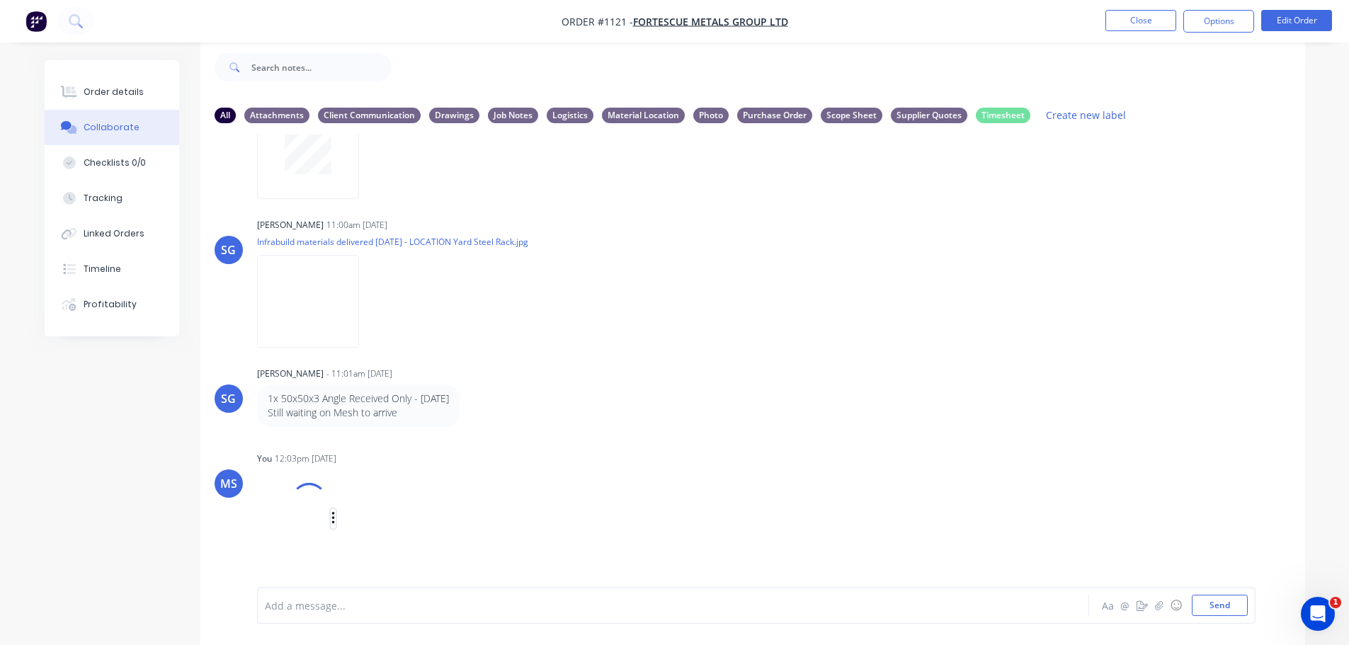
click at [331, 517] on button "button" at bounding box center [334, 519] width 6 height 21
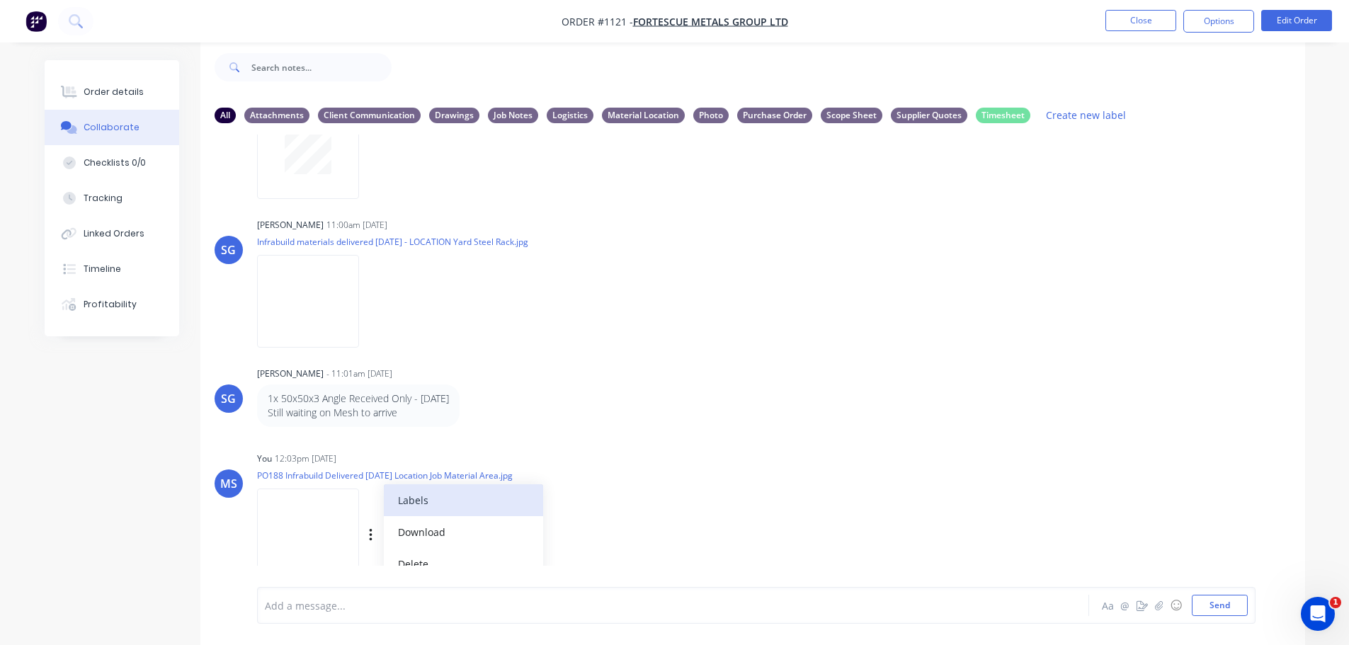
click at [443, 514] on button "Labels" at bounding box center [463, 500] width 159 height 32
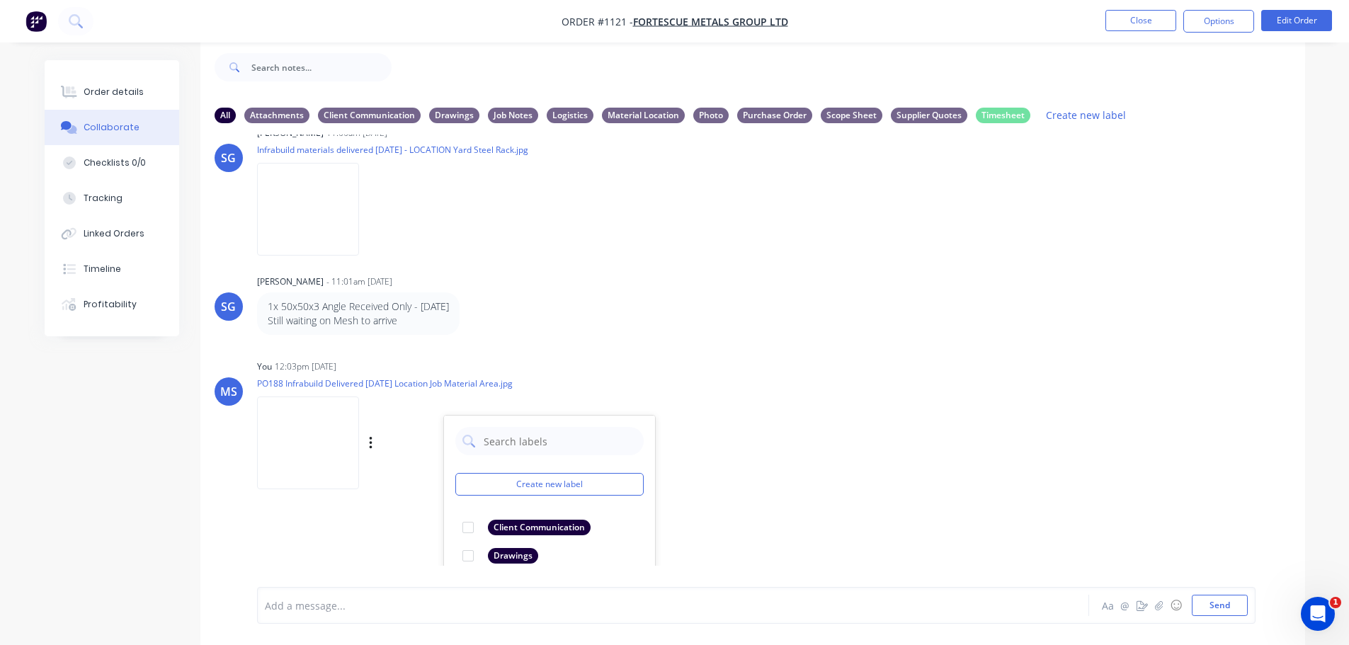
scroll to position [1415, 0]
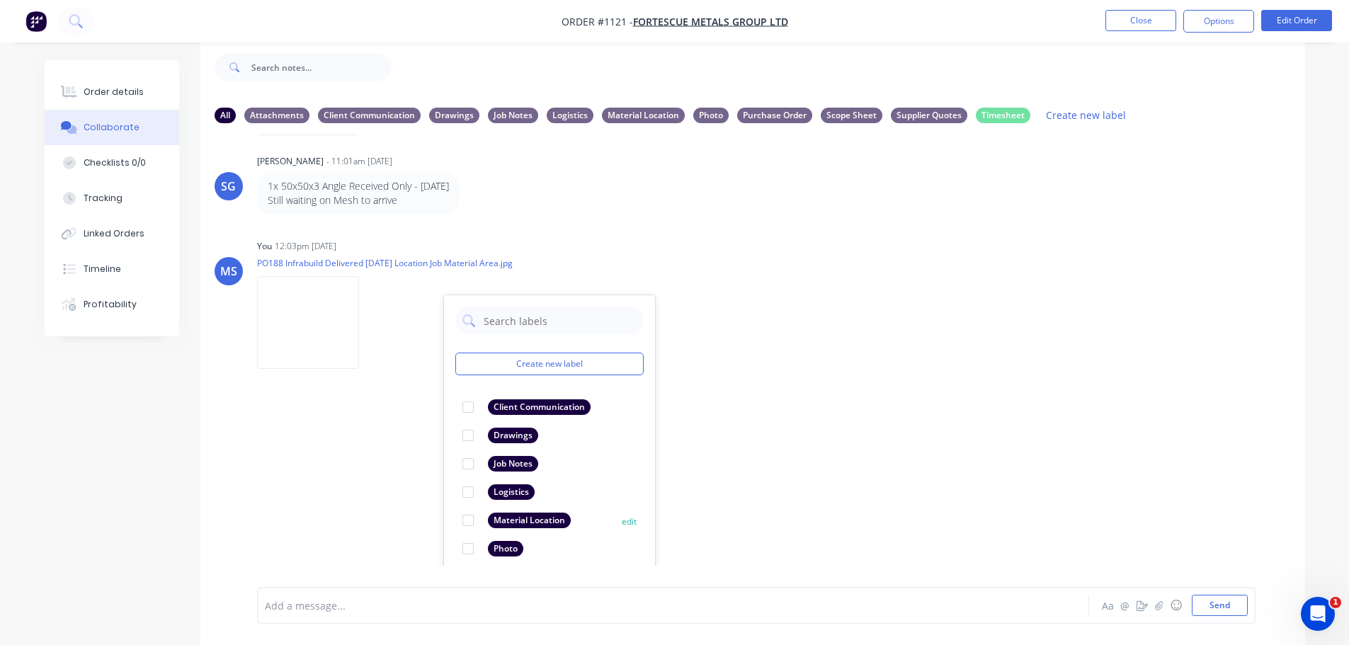
click at [494, 524] on div "Material Location" at bounding box center [529, 521] width 83 height 16
click at [862, 444] on div "LT Leya Thompson 05:37pm 20/09/25 Paint Coating Inspection Report.pdf Labels Do…" at bounding box center [752, 350] width 1105 height 431
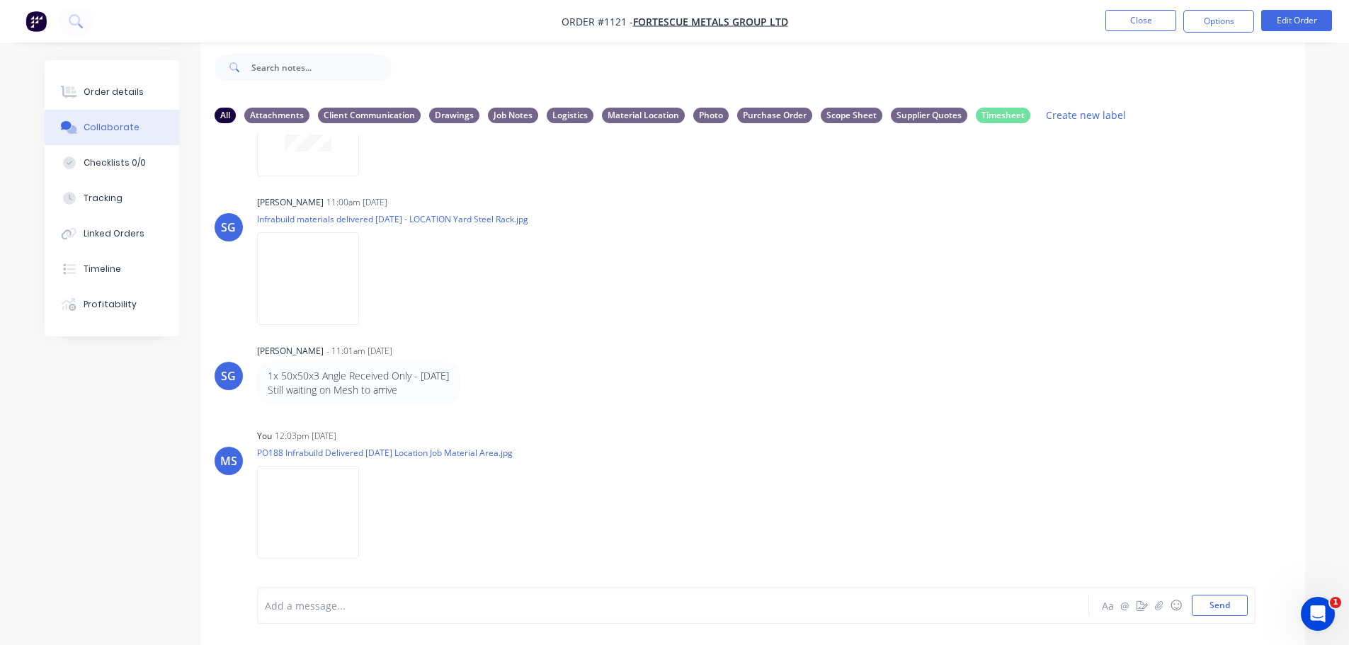
scroll to position [1225, 0]
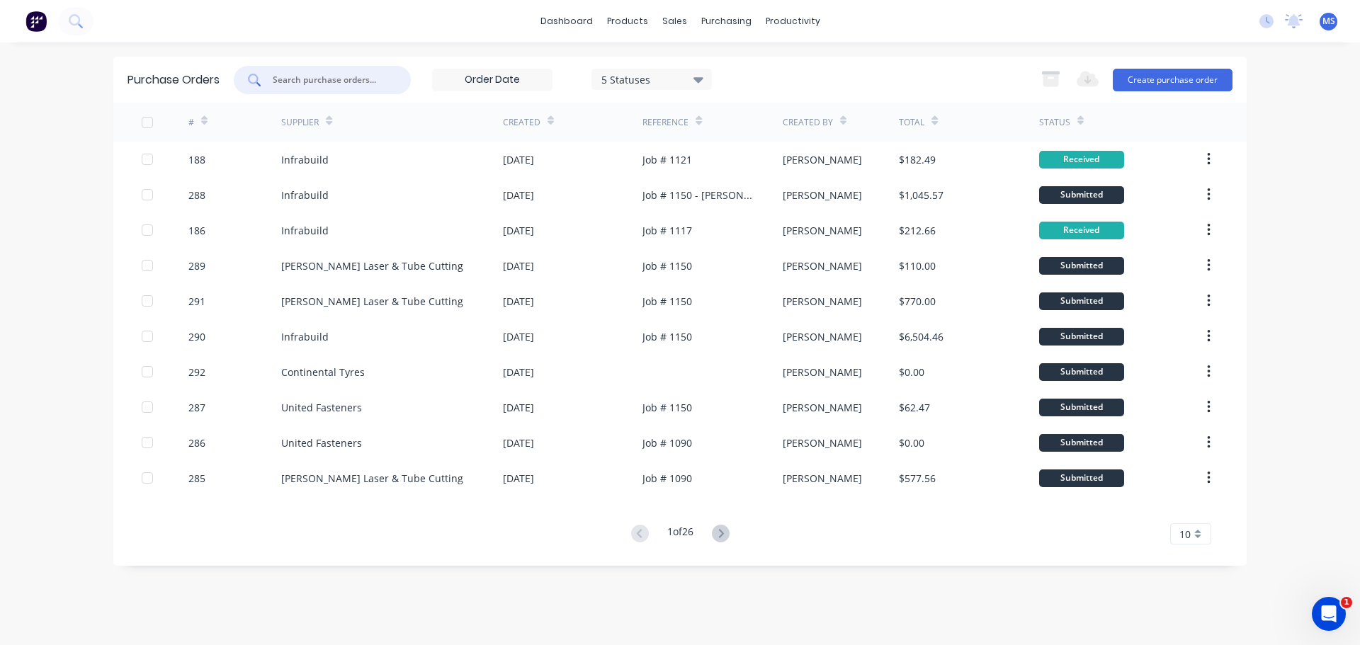
click at [373, 84] on input "text" at bounding box center [330, 80] width 118 height 14
type input "1117"
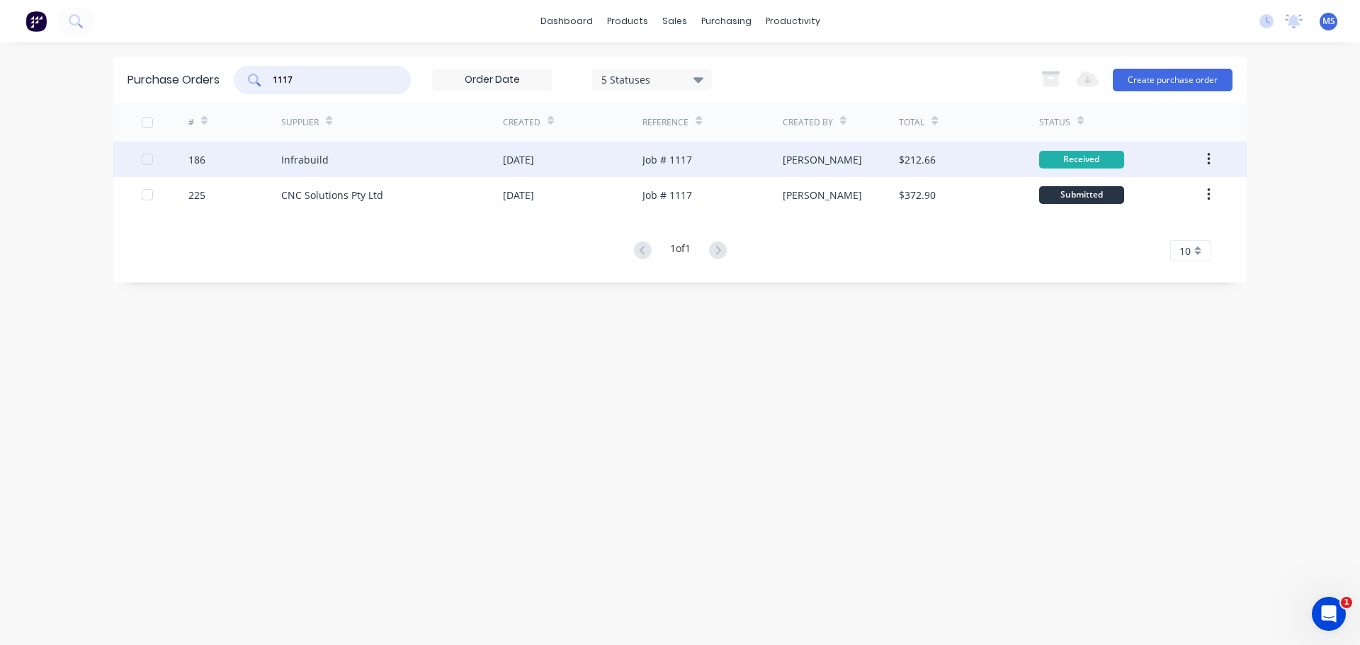
click at [361, 166] on div "Infrabuild" at bounding box center [392, 159] width 222 height 35
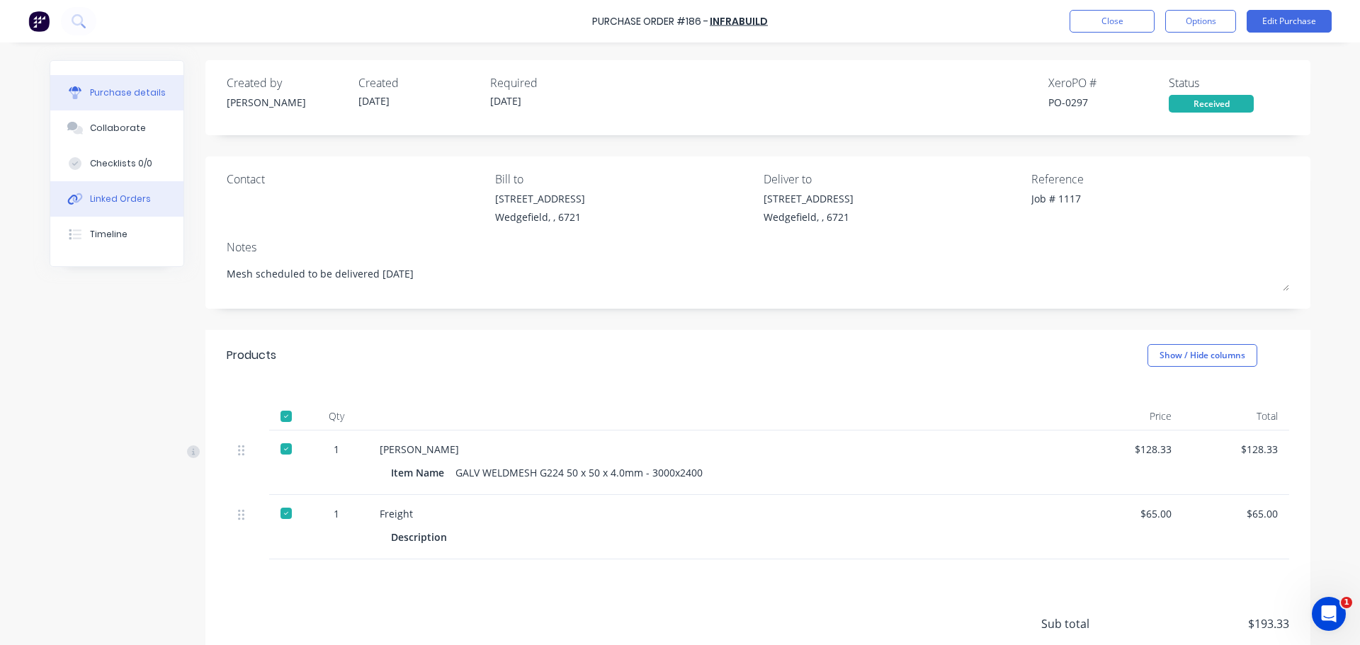
click at [157, 203] on button "Linked Orders" at bounding box center [116, 198] width 133 height 35
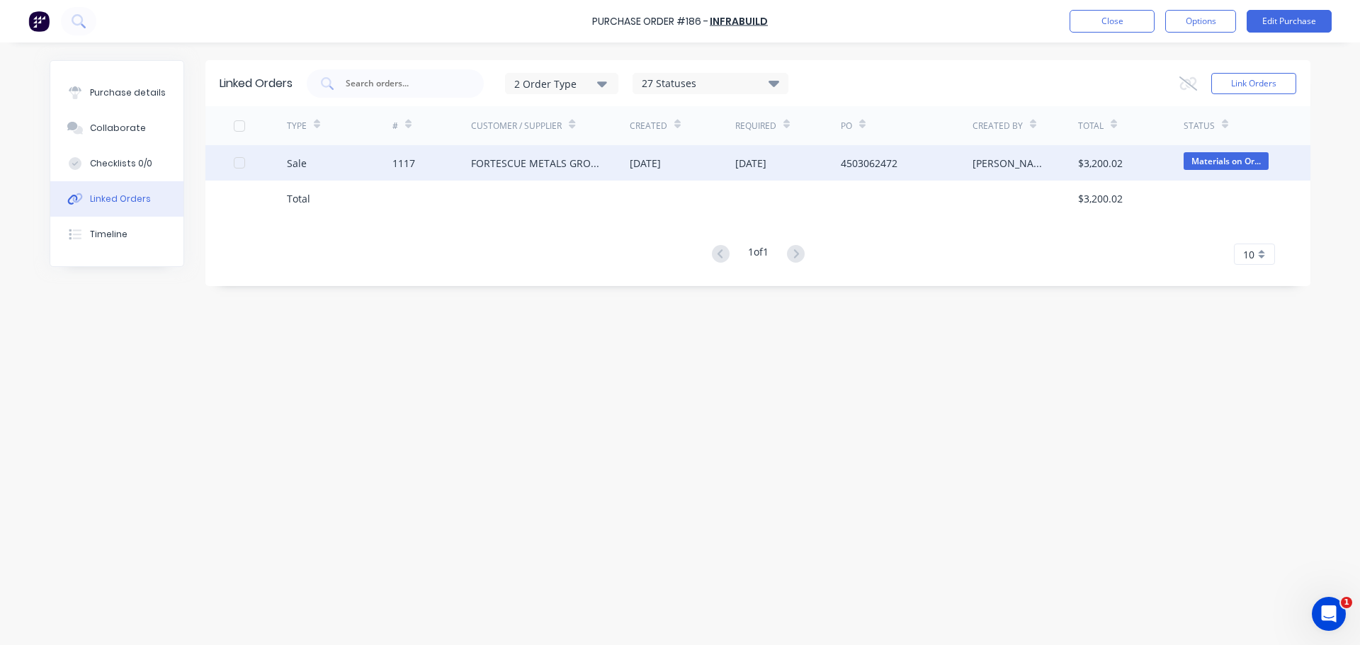
click at [389, 161] on div "Sale" at bounding box center [340, 162] width 106 height 35
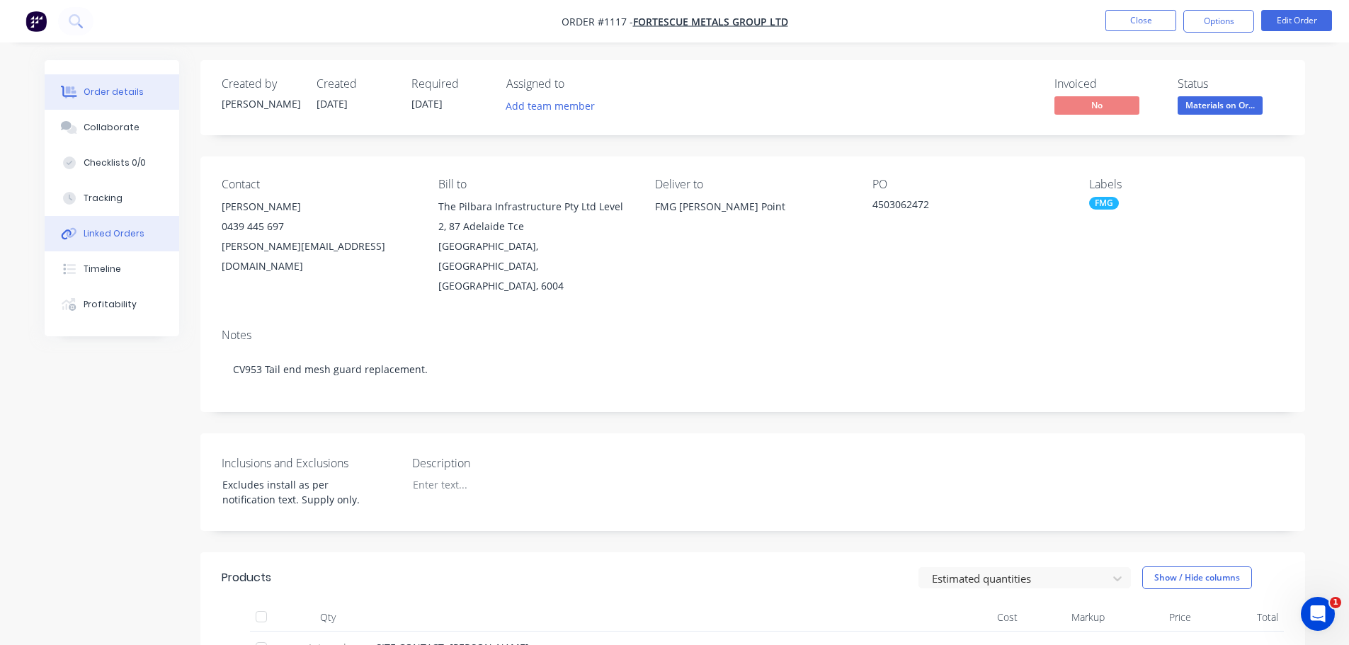
click at [127, 234] on div "Linked Orders" at bounding box center [114, 233] width 61 height 13
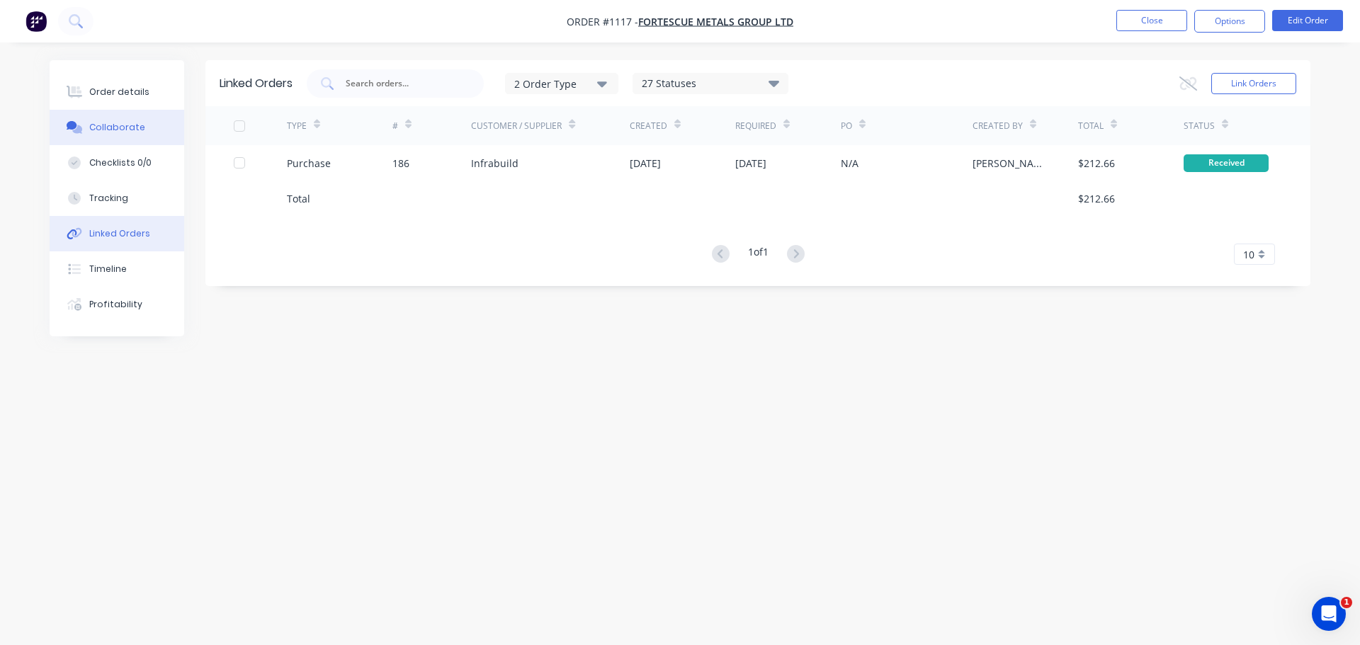
click at [153, 132] on button "Collaborate" at bounding box center [117, 127] width 135 height 35
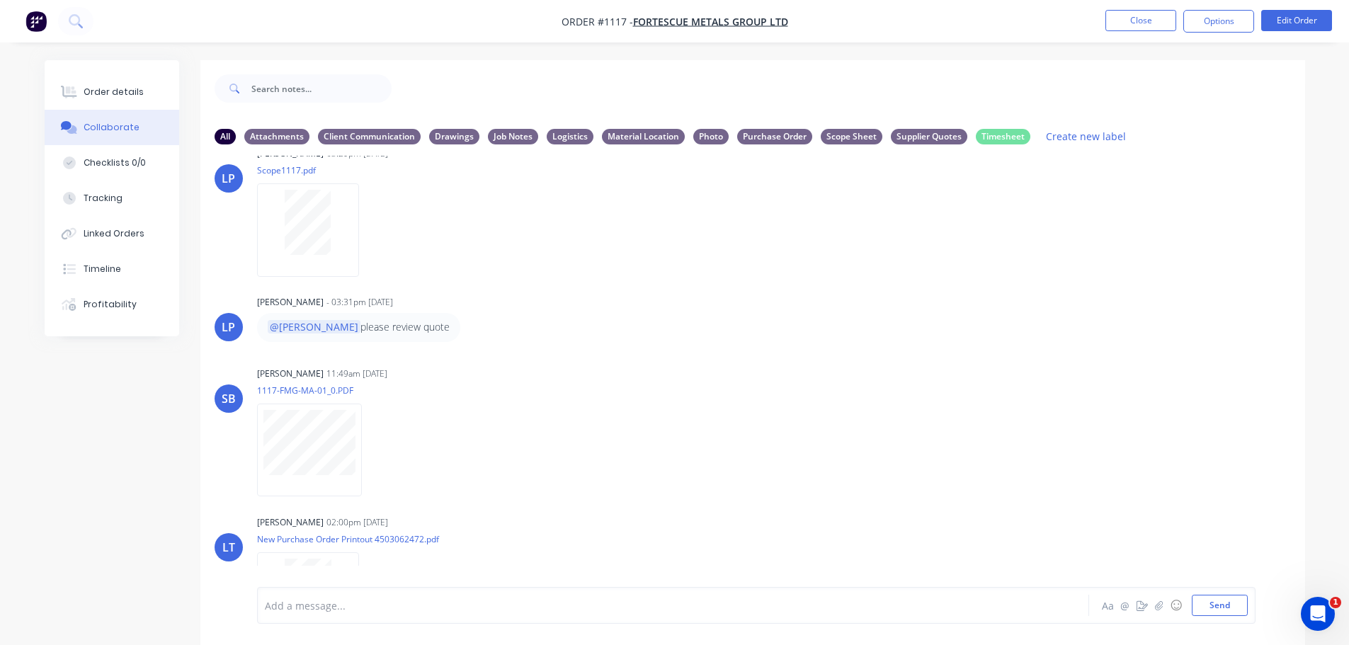
scroll to position [693, 0]
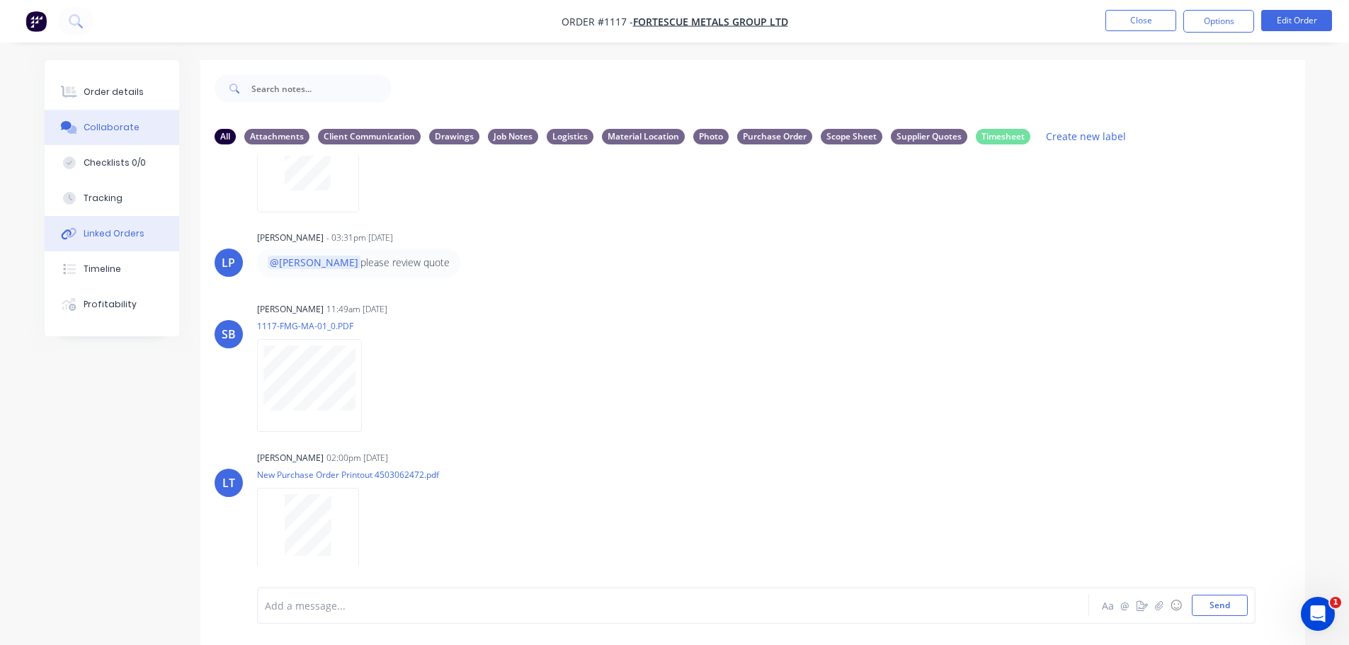
click at [140, 228] on div "Linked Orders" at bounding box center [114, 233] width 61 height 13
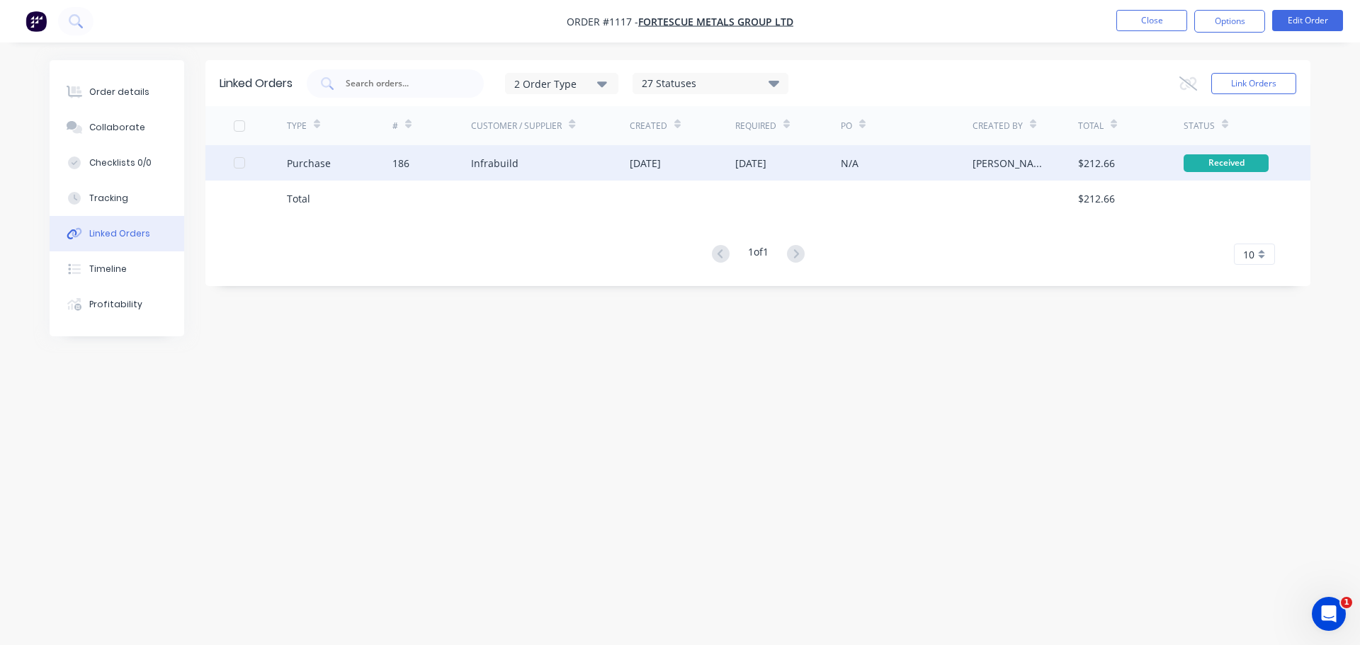
click at [398, 157] on div "186" at bounding box center [400, 163] width 17 height 15
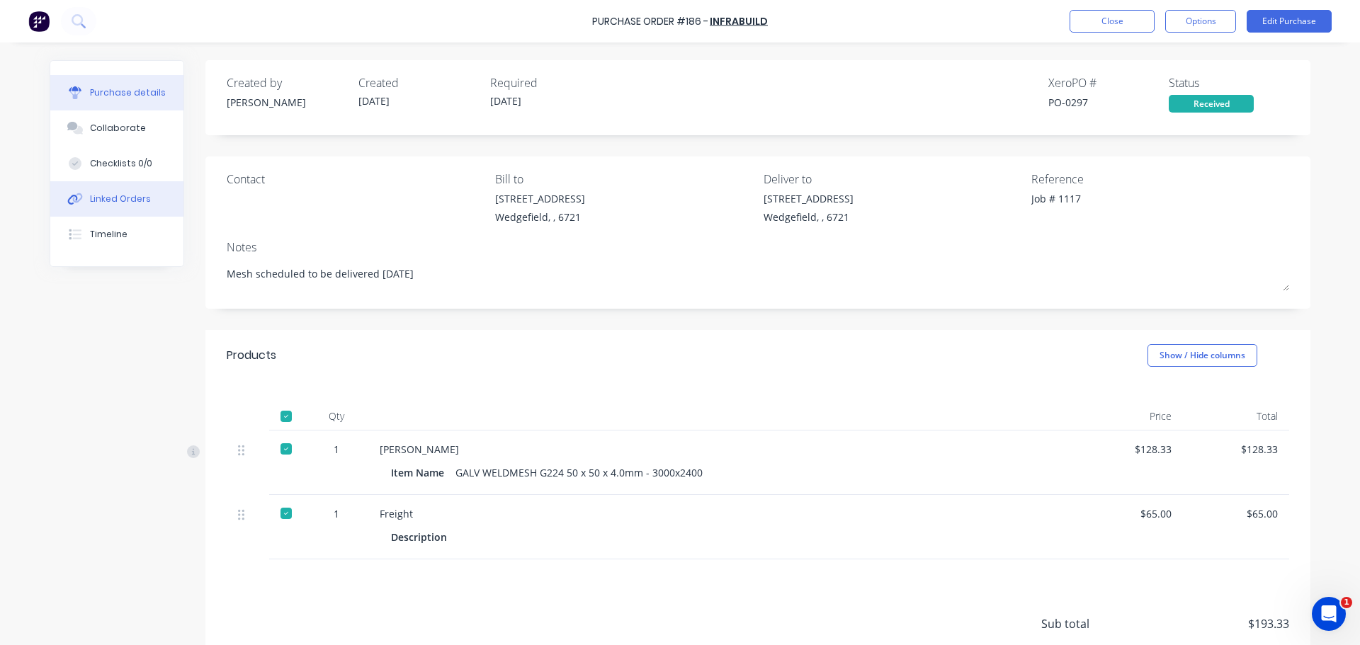
click at [114, 190] on button "Linked Orders" at bounding box center [116, 198] width 133 height 35
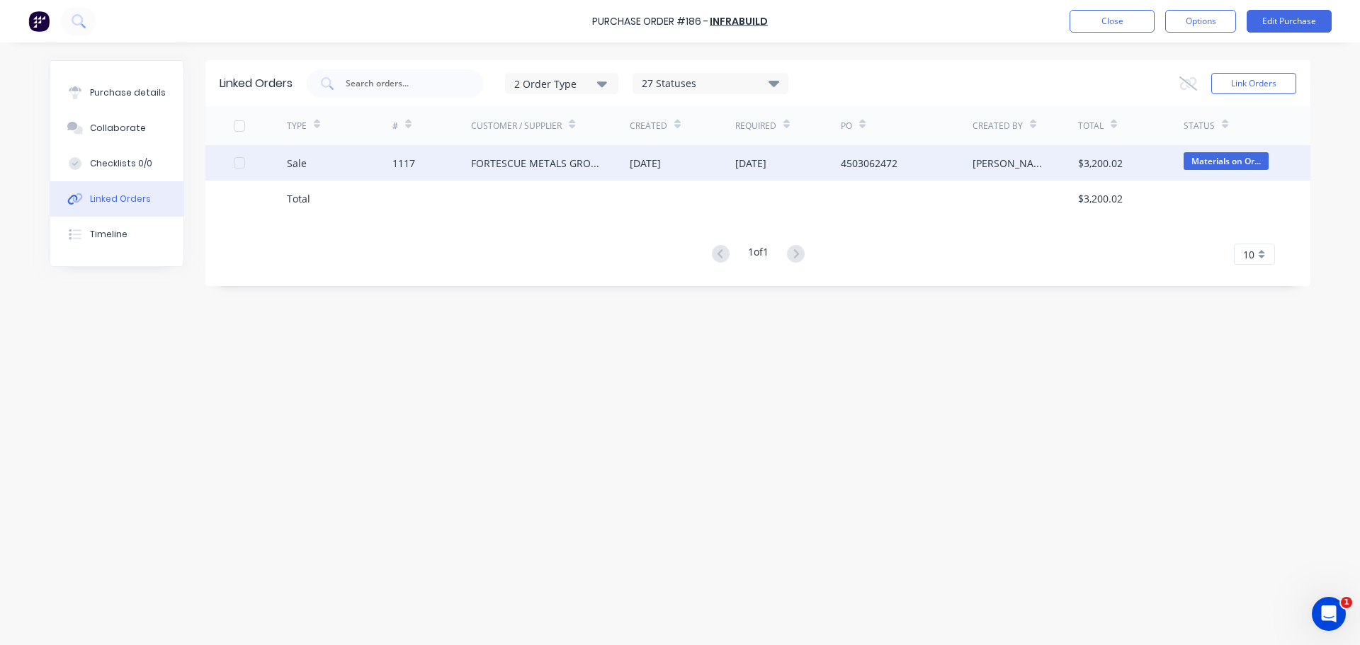
click at [353, 161] on div "Sale" at bounding box center [340, 162] width 106 height 35
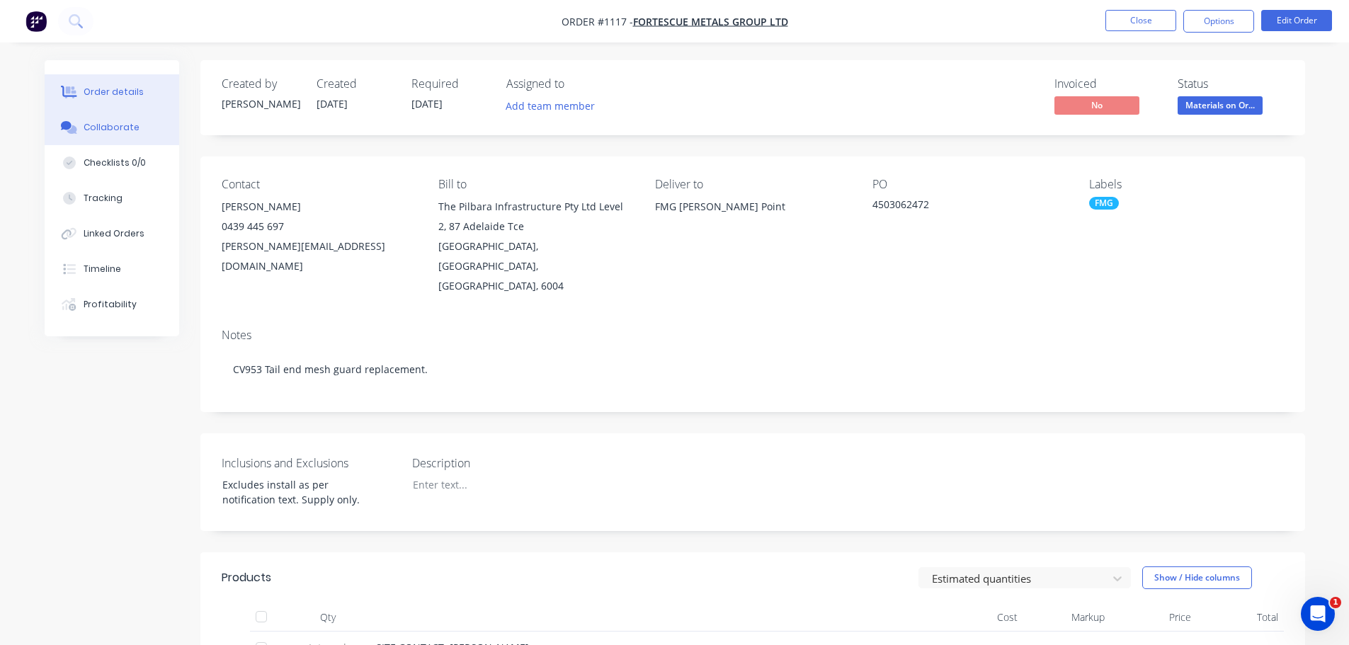
click at [125, 129] on div "Collaborate" at bounding box center [112, 127] width 56 height 13
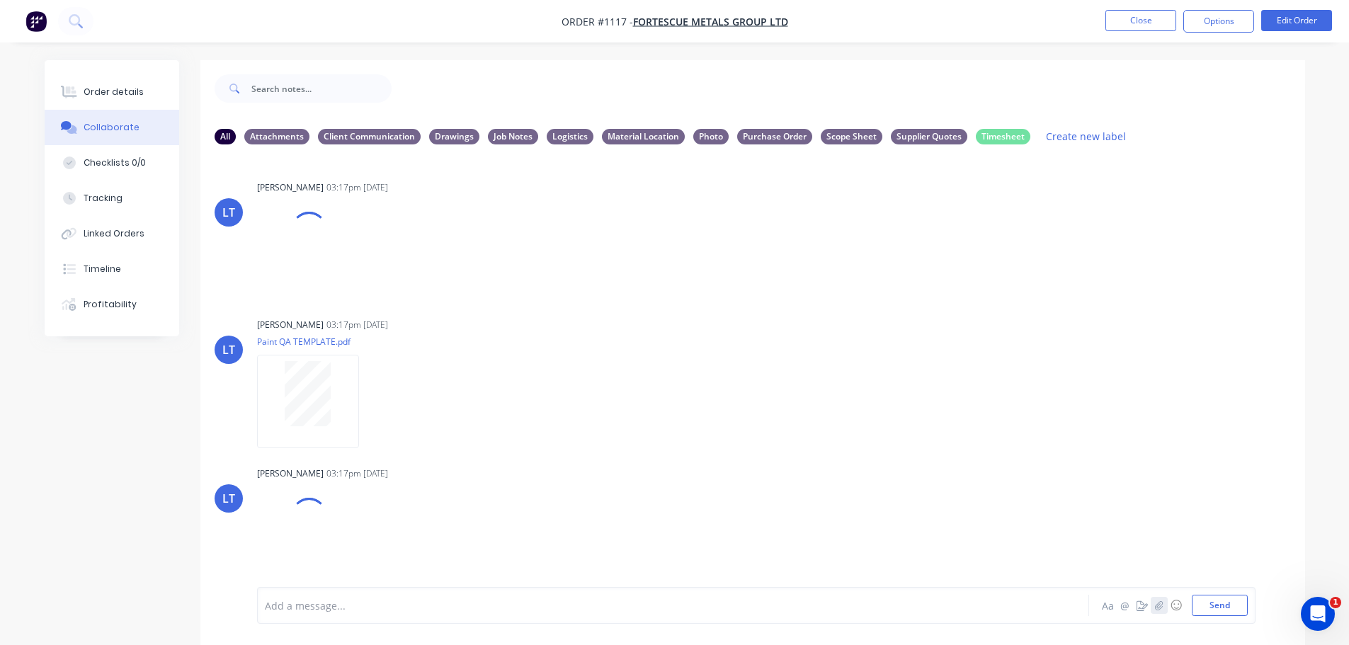
click at [1153, 609] on button "button" at bounding box center [1159, 605] width 17 height 17
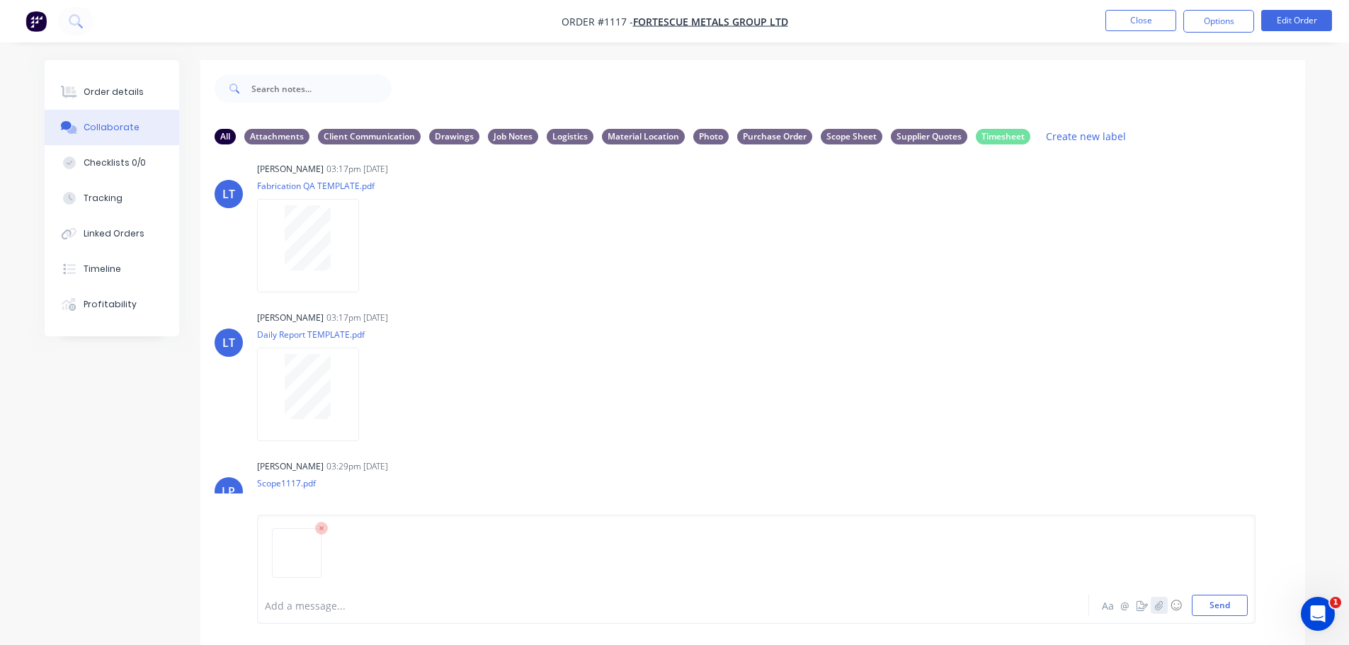
scroll to position [567, 0]
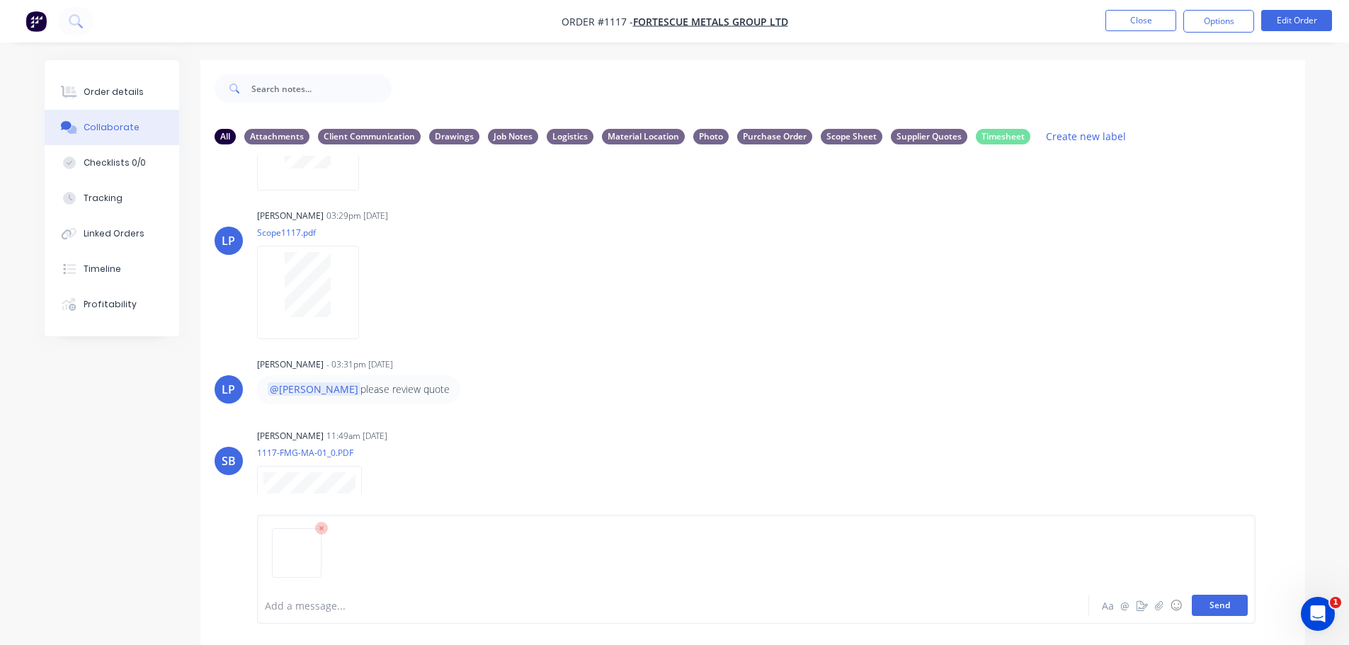
click at [1219, 608] on button "Send" at bounding box center [1220, 605] width 56 height 21
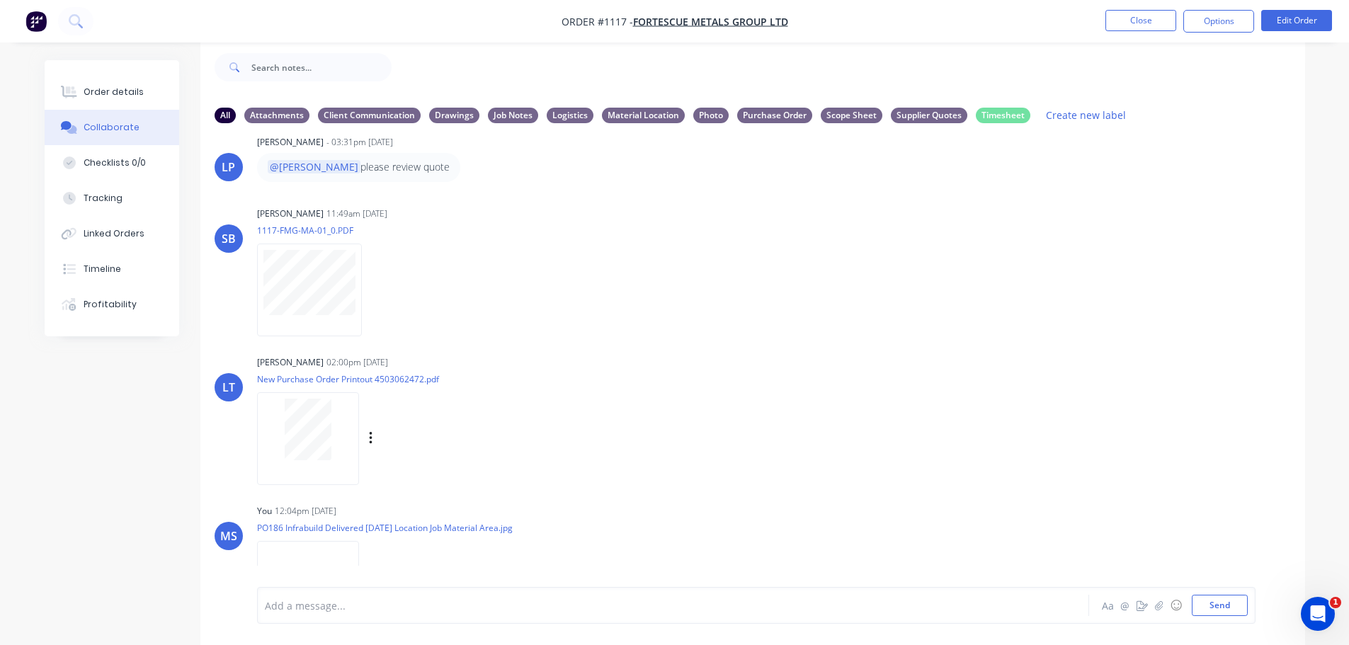
scroll to position [842, 0]
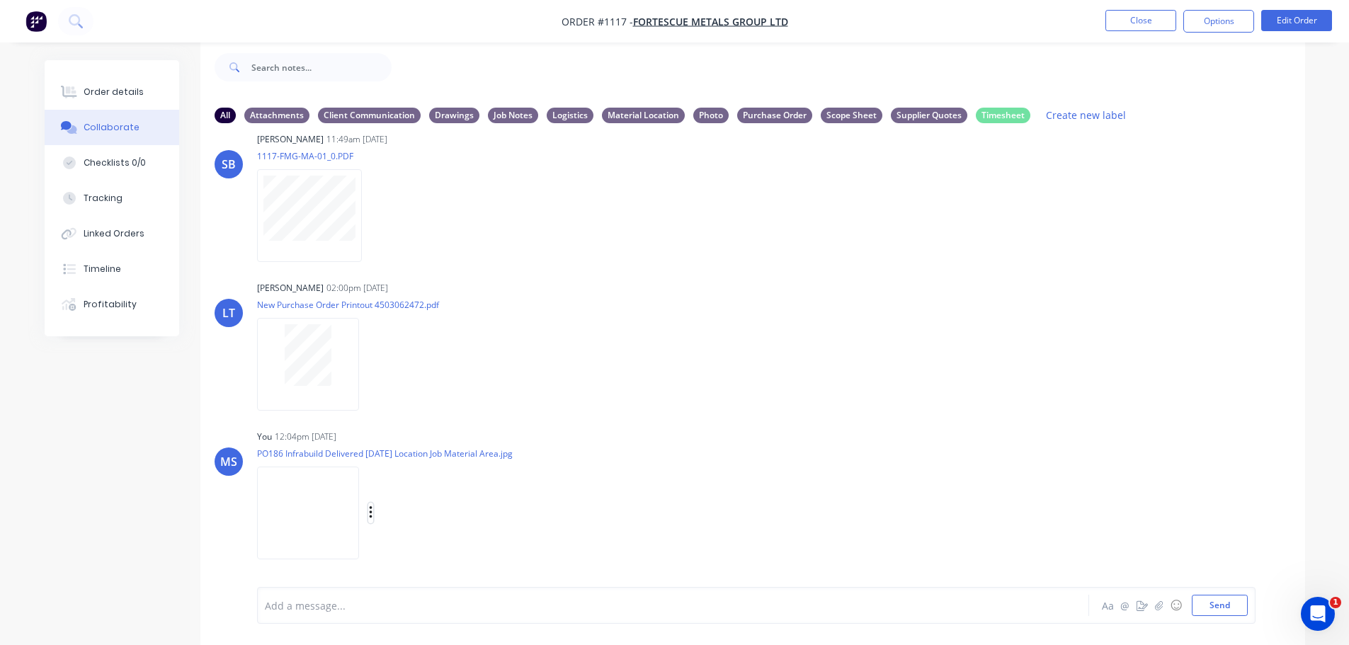
click at [372, 507] on icon "button" at bounding box center [371, 513] width 4 height 16
click at [424, 500] on button "Download" at bounding box center [463, 515] width 159 height 32
click at [424, 499] on div "Labels Download Delete" at bounding box center [387, 513] width 260 height 106
click at [0, 0] on div "Labels Download Delete" at bounding box center [0, 0] width 0 height 0
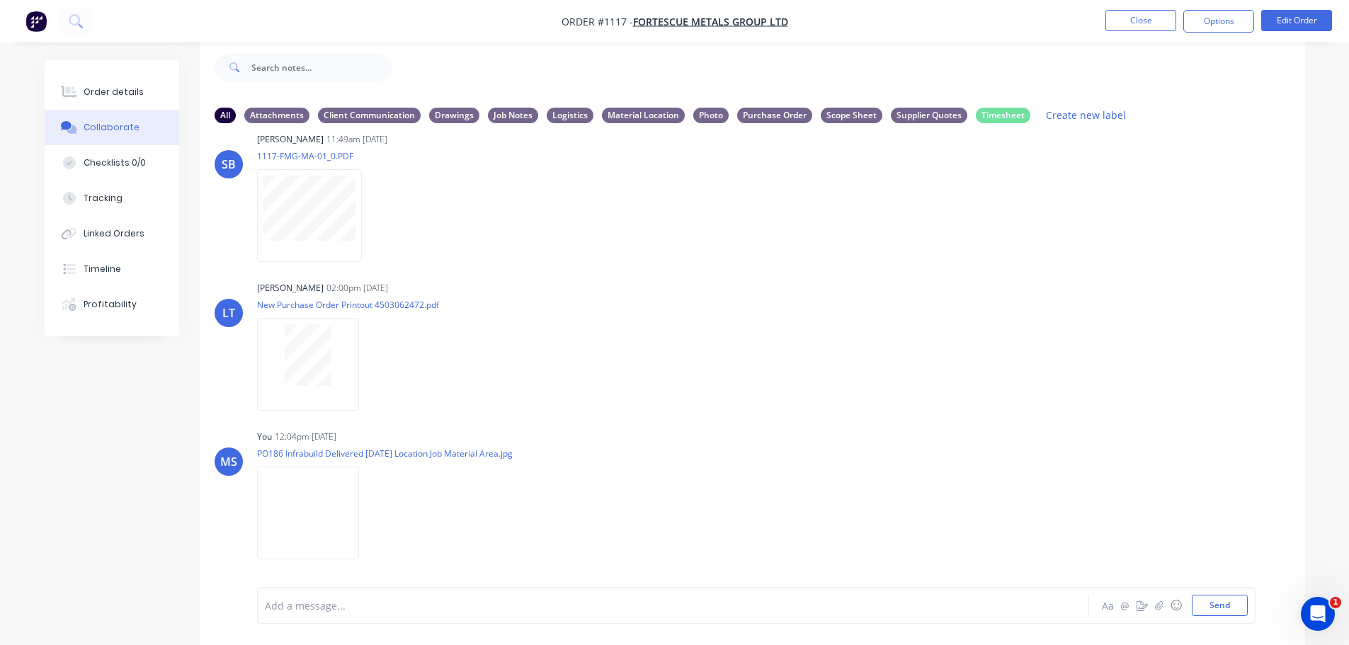
click at [0, 0] on button "button" at bounding box center [0, 0] width 0 height 0
click at [0, 0] on button "Labels" at bounding box center [0, 0] width 0 height 0
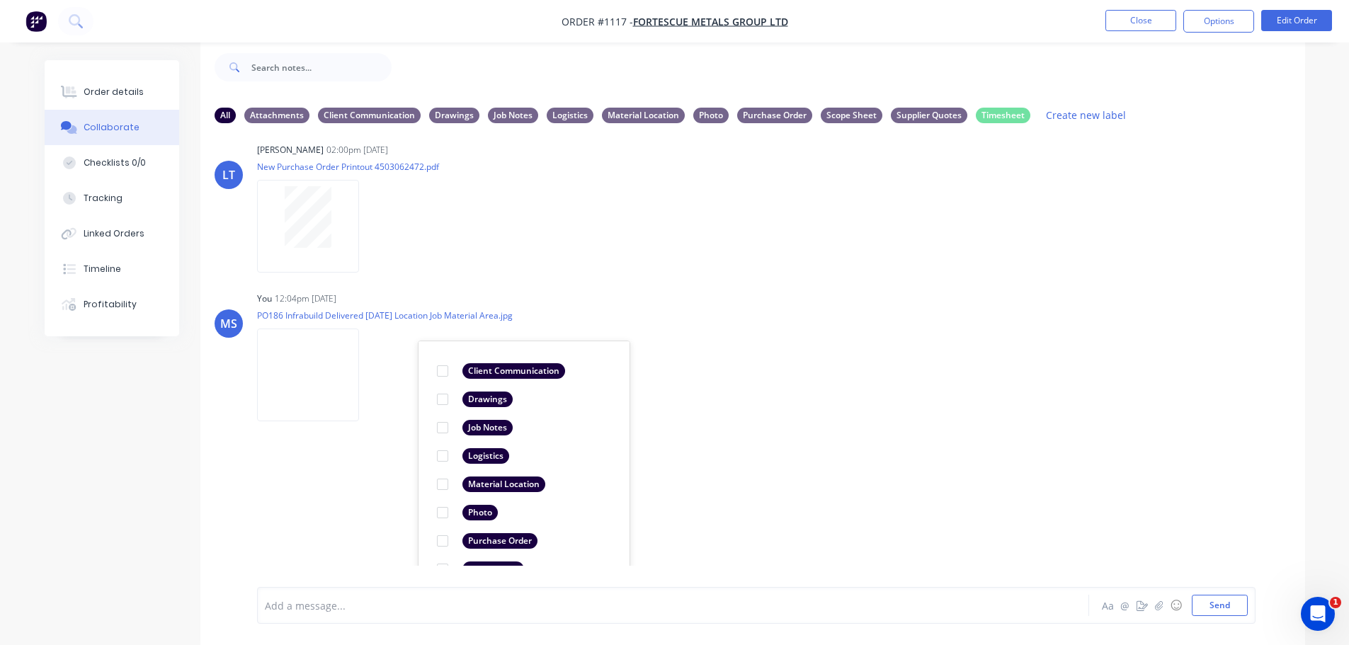
scroll to position [1055, 0]
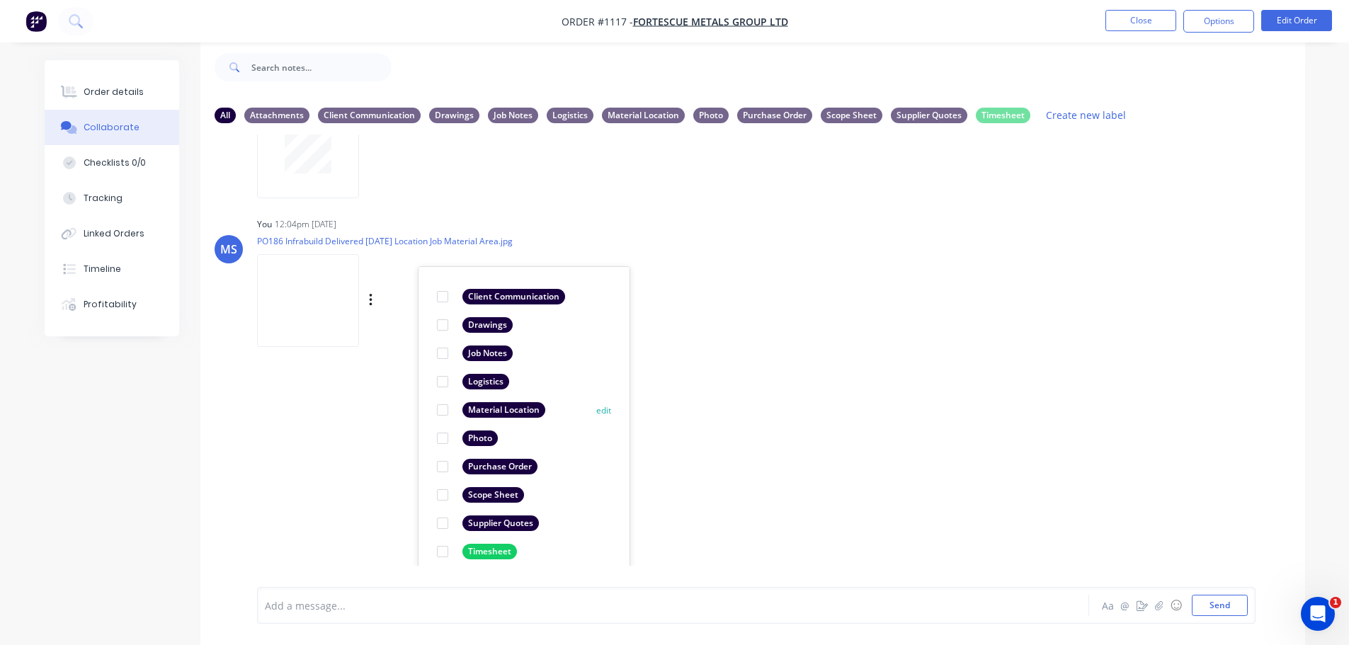
click at [477, 409] on div "Material Location" at bounding box center [504, 410] width 83 height 16
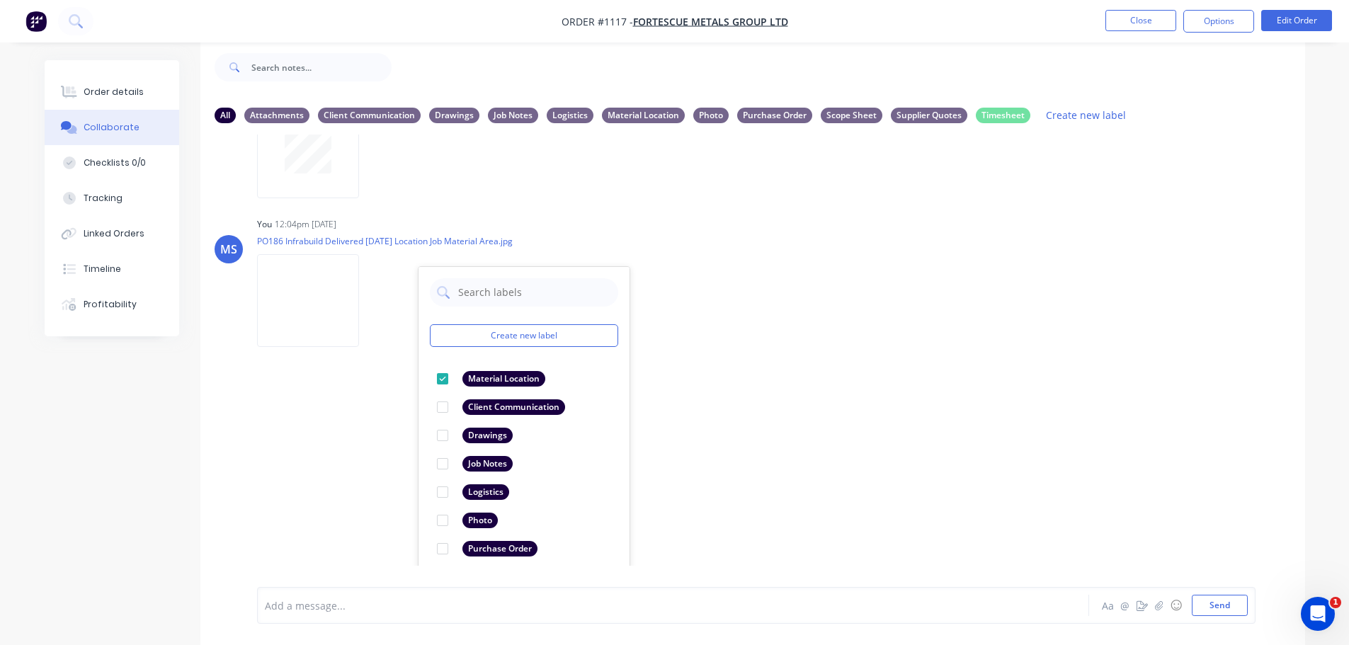
click at [888, 364] on div "LT Leya Thompson 03:17pm 20/09/25 Paint Coating Inspection Report.pdf Labels Do…" at bounding box center [752, 350] width 1105 height 431
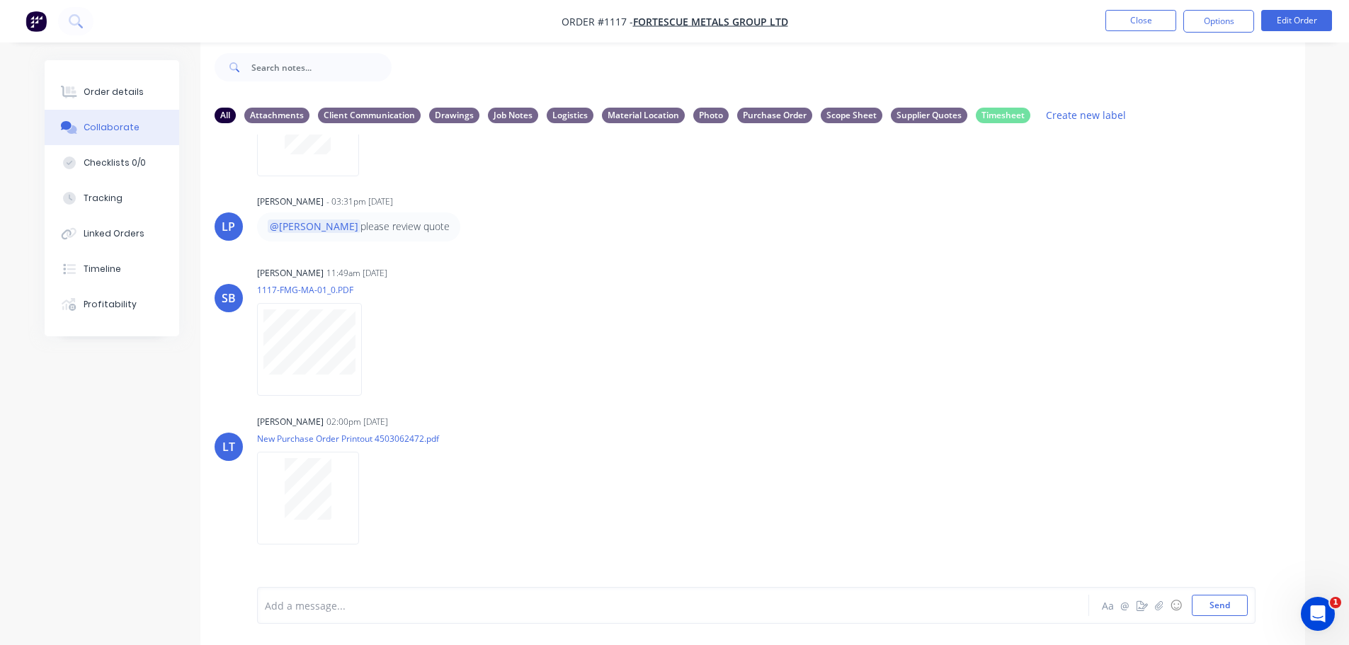
scroll to position [488, 0]
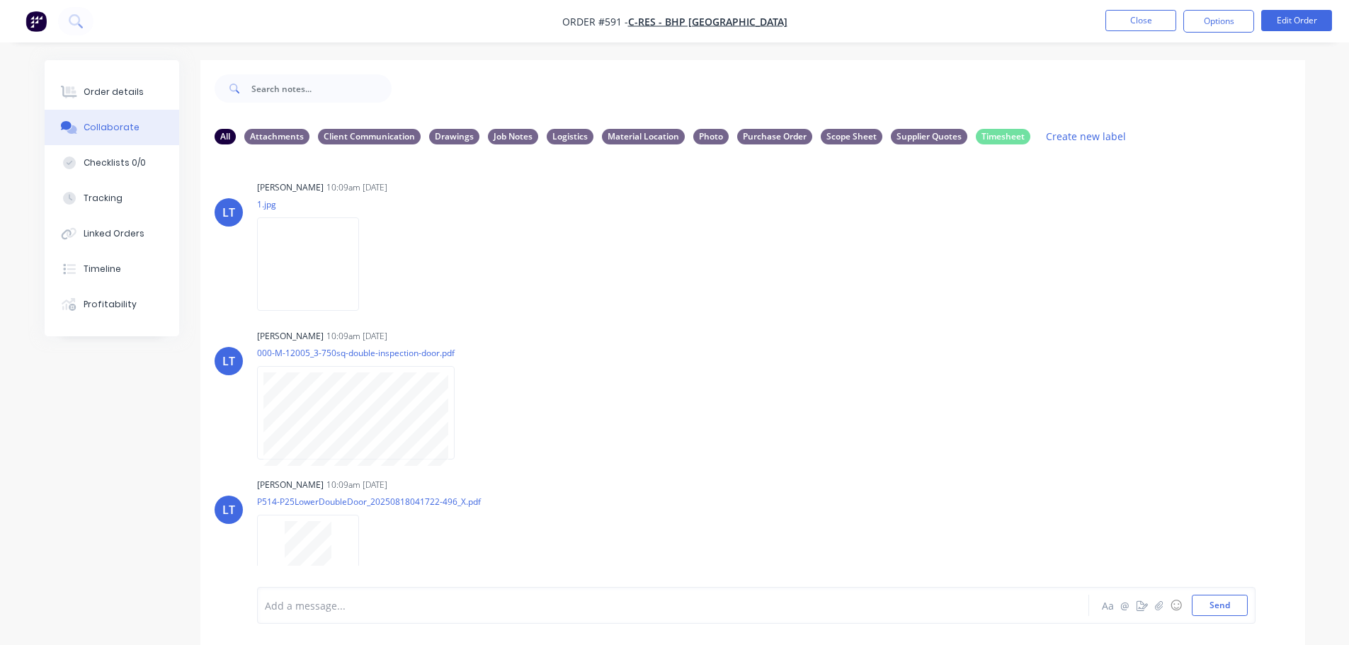
scroll to position [2352, 0]
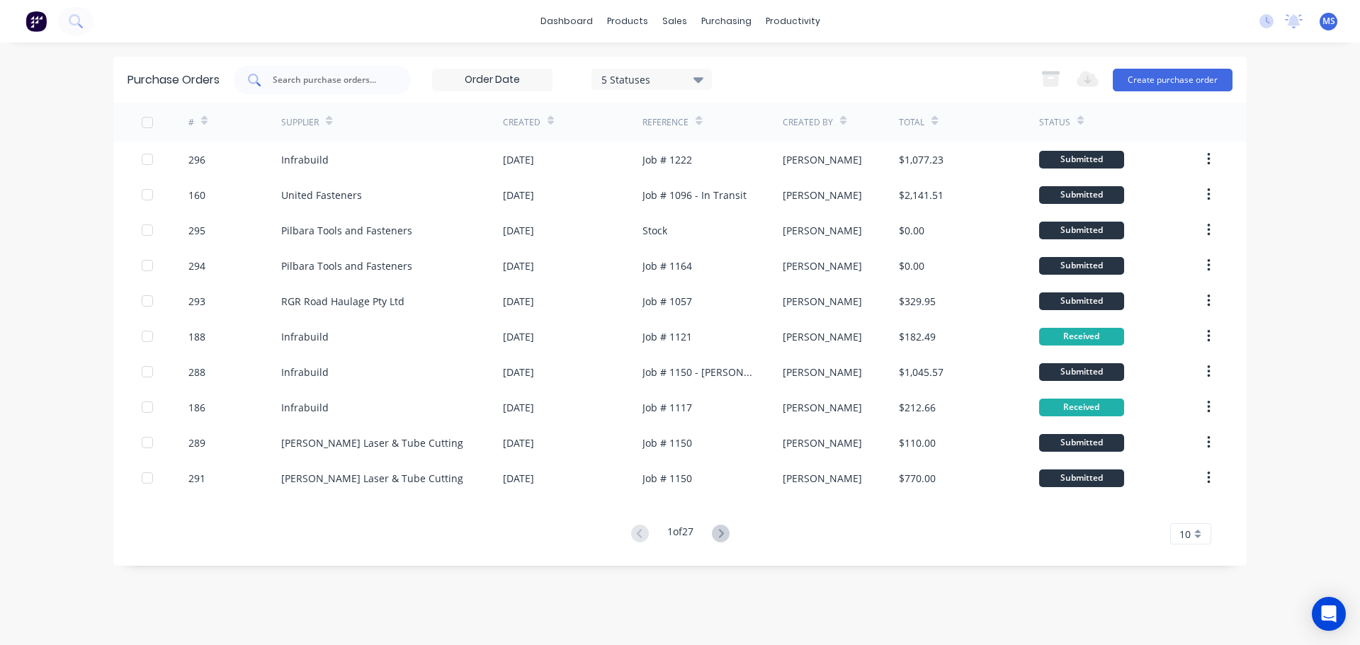
click at [339, 74] on input "text" at bounding box center [330, 80] width 118 height 14
type input "238"
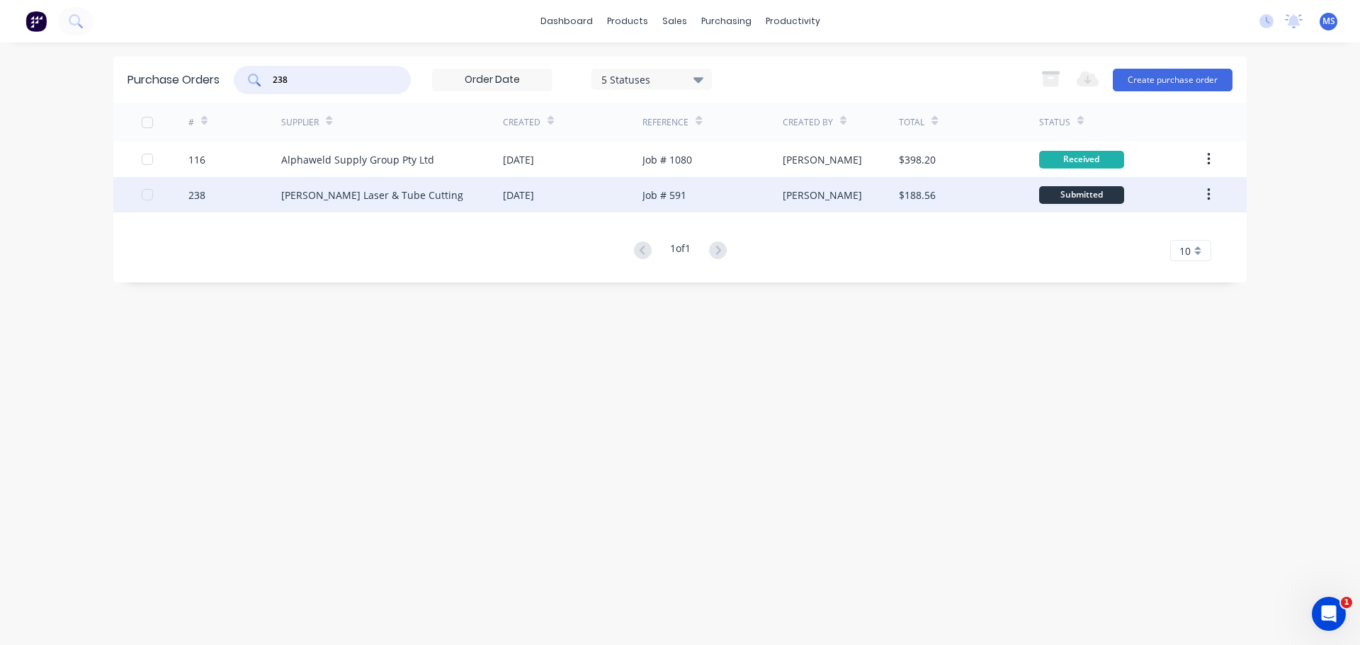
click at [290, 197] on div "[PERSON_NAME] Laser & Tube Cutting" at bounding box center [372, 195] width 182 height 15
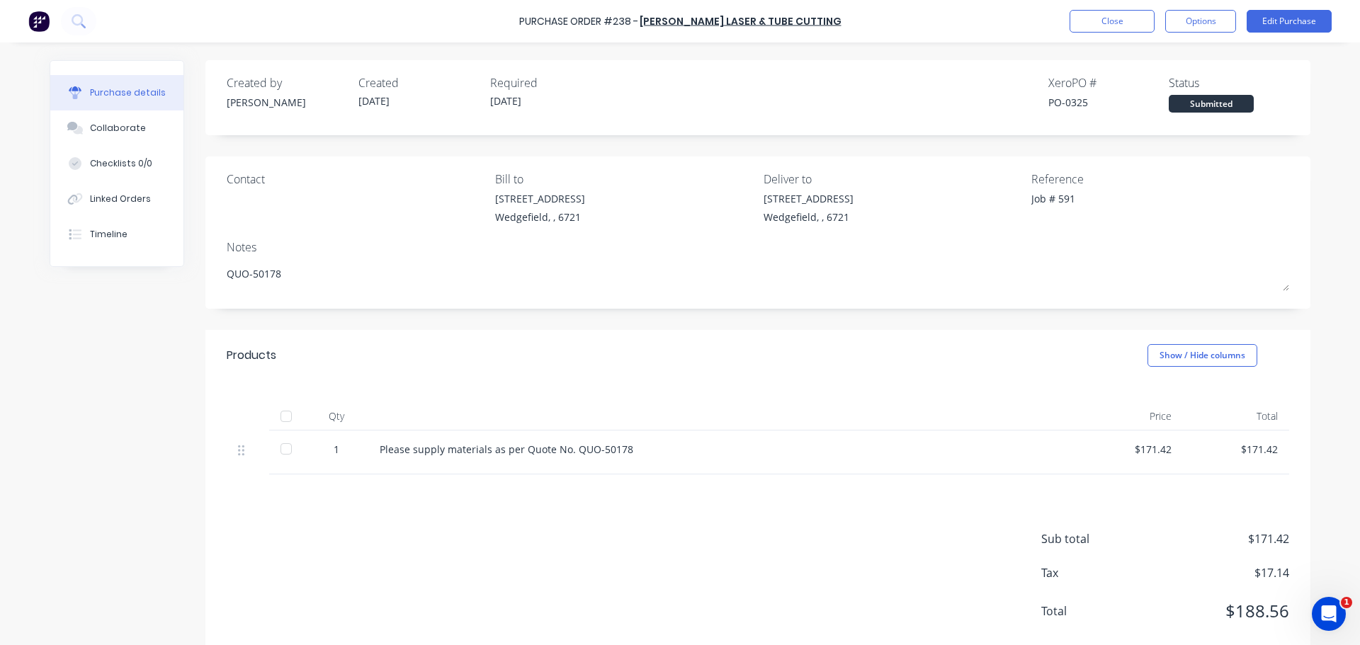
type textarea "x"
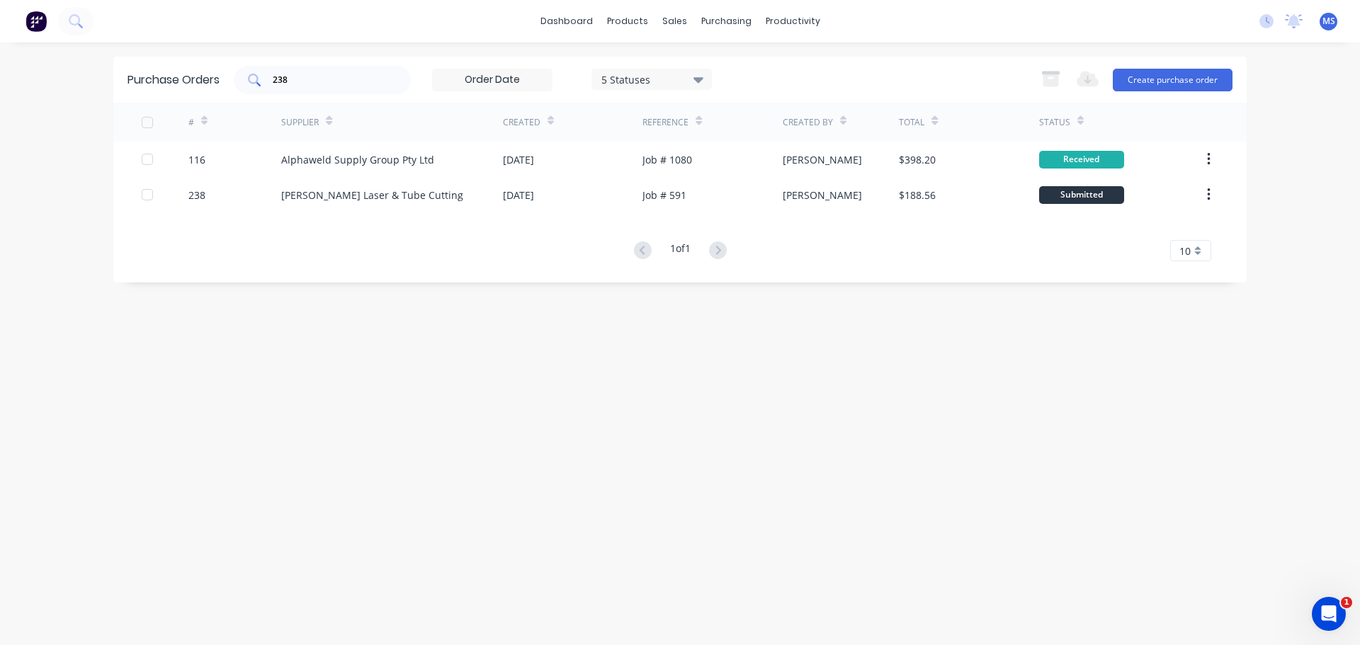
click at [345, 83] on input "238" at bounding box center [330, 80] width 118 height 14
type input "258"
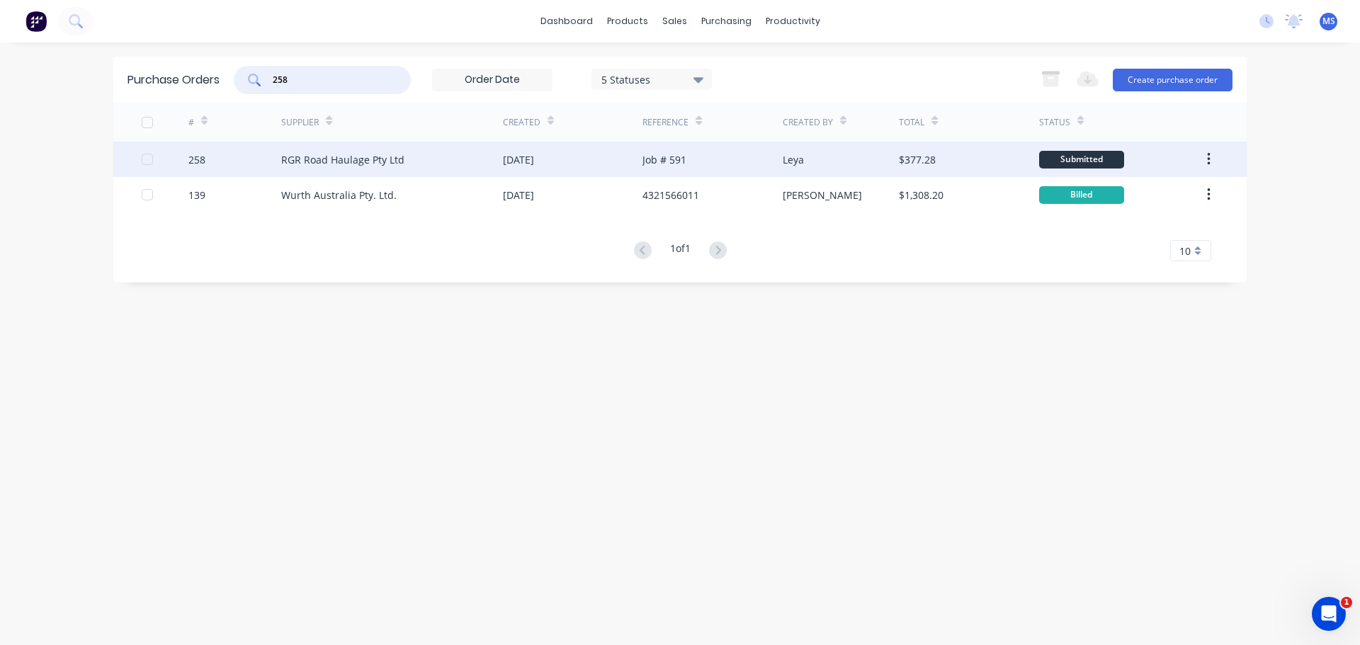
click at [481, 166] on div "RGR Road Haulage Pty Ltd" at bounding box center [392, 159] width 222 height 35
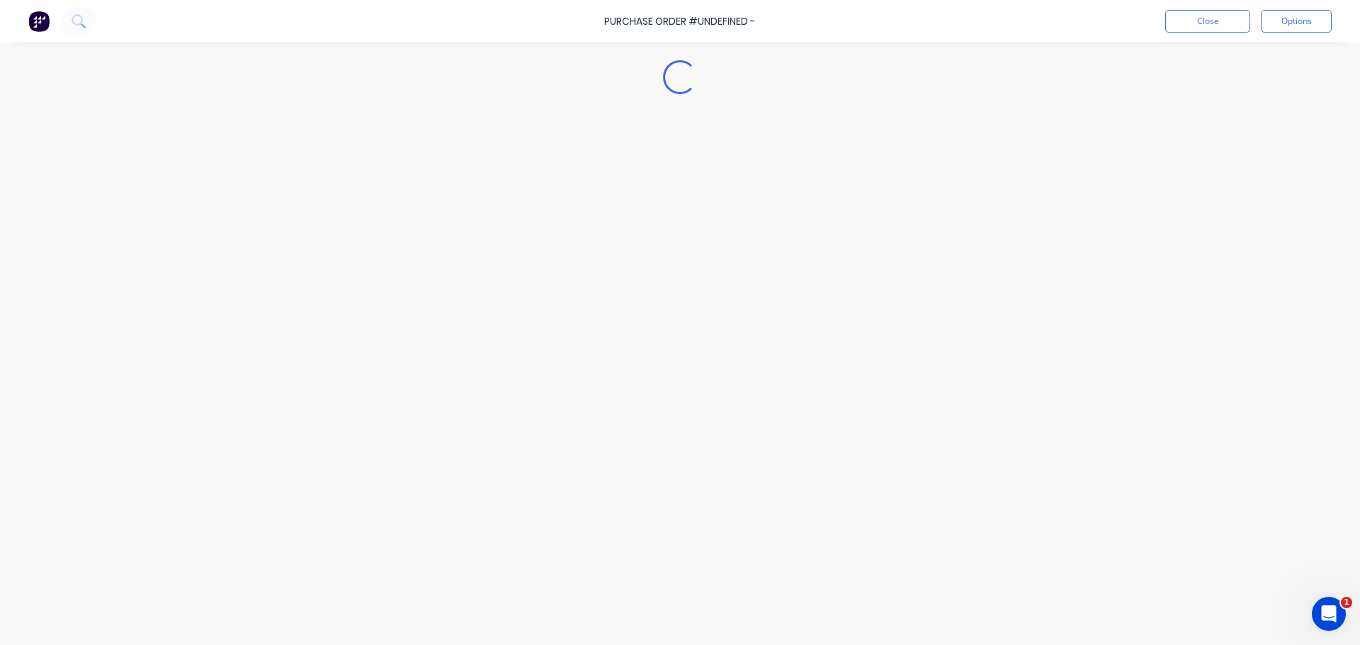
type textarea "x"
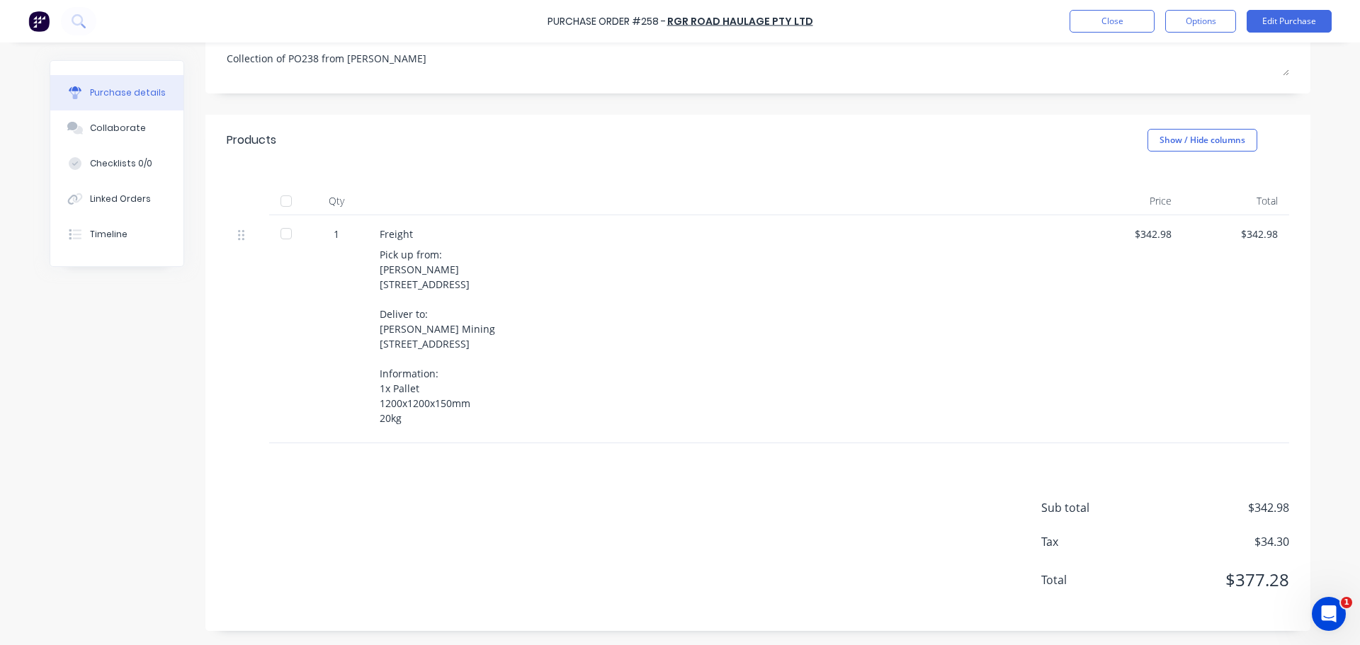
scroll to position [245, 0]
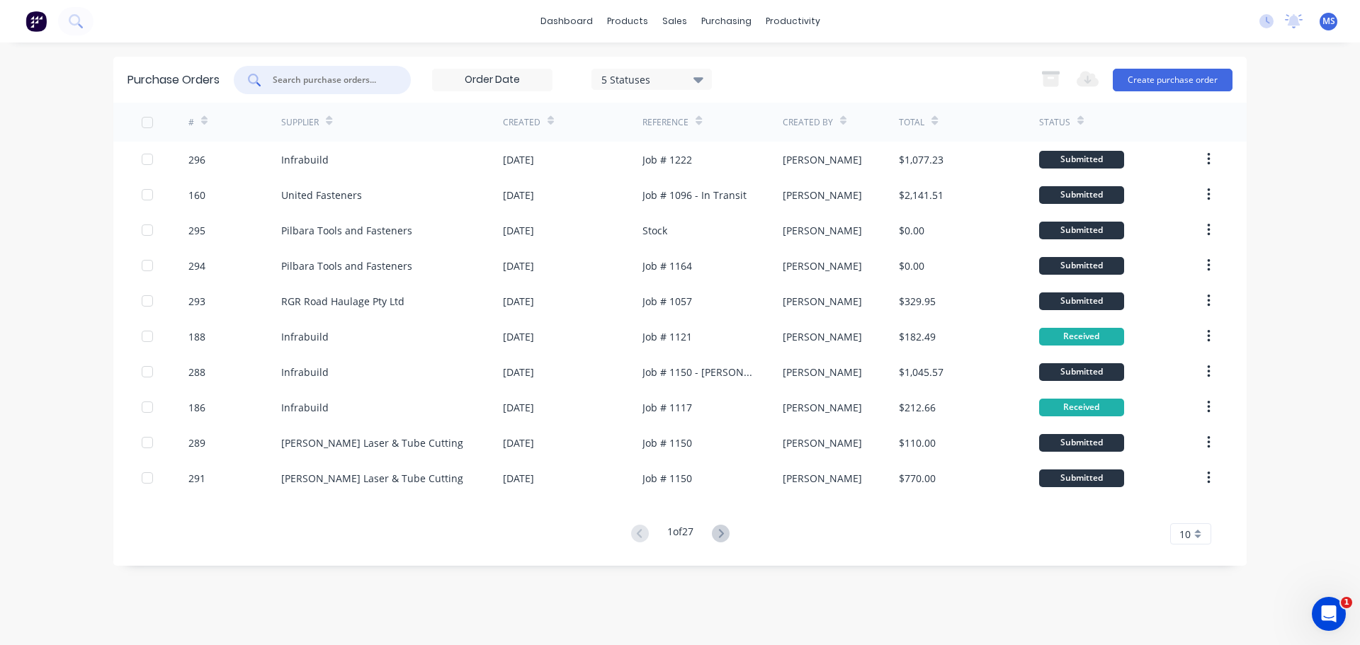
click at [363, 73] on input "text" at bounding box center [330, 80] width 118 height 14
type input "232"
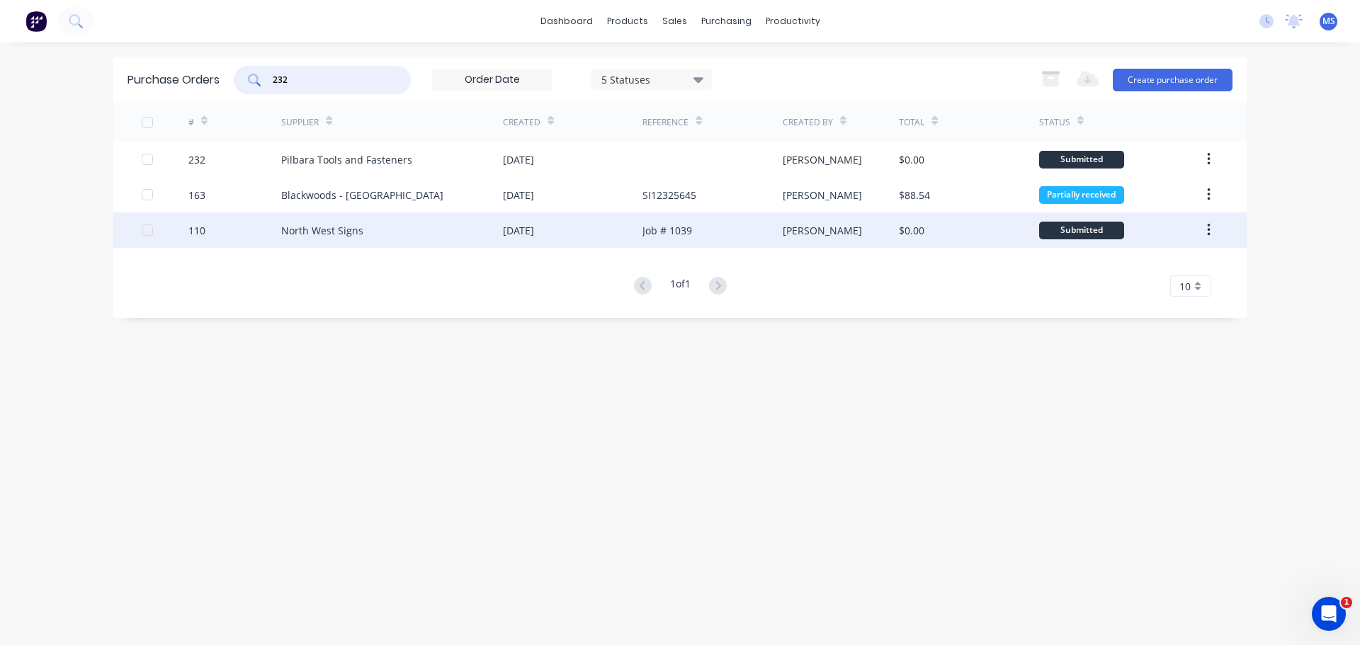
click at [376, 224] on div "North West Signs" at bounding box center [392, 229] width 222 height 35
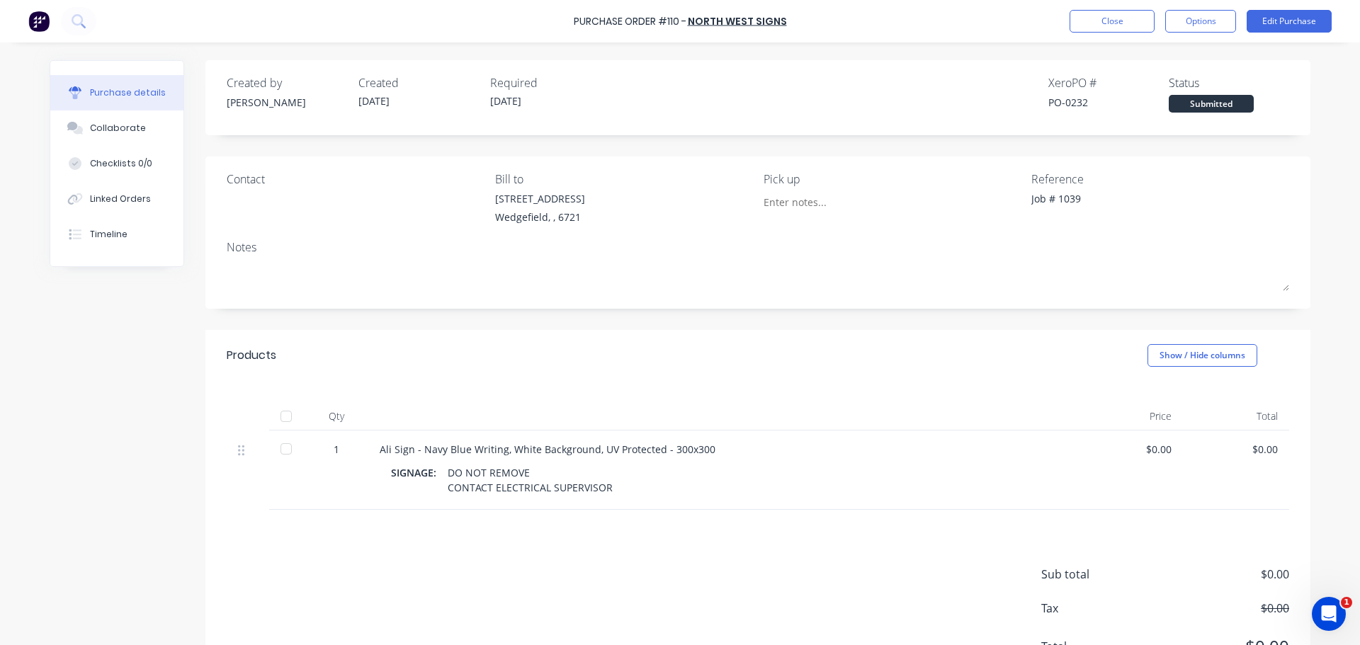
click at [278, 441] on div at bounding box center [286, 449] width 28 height 28
click at [276, 441] on div at bounding box center [286, 449] width 28 height 28
type textarea "x"
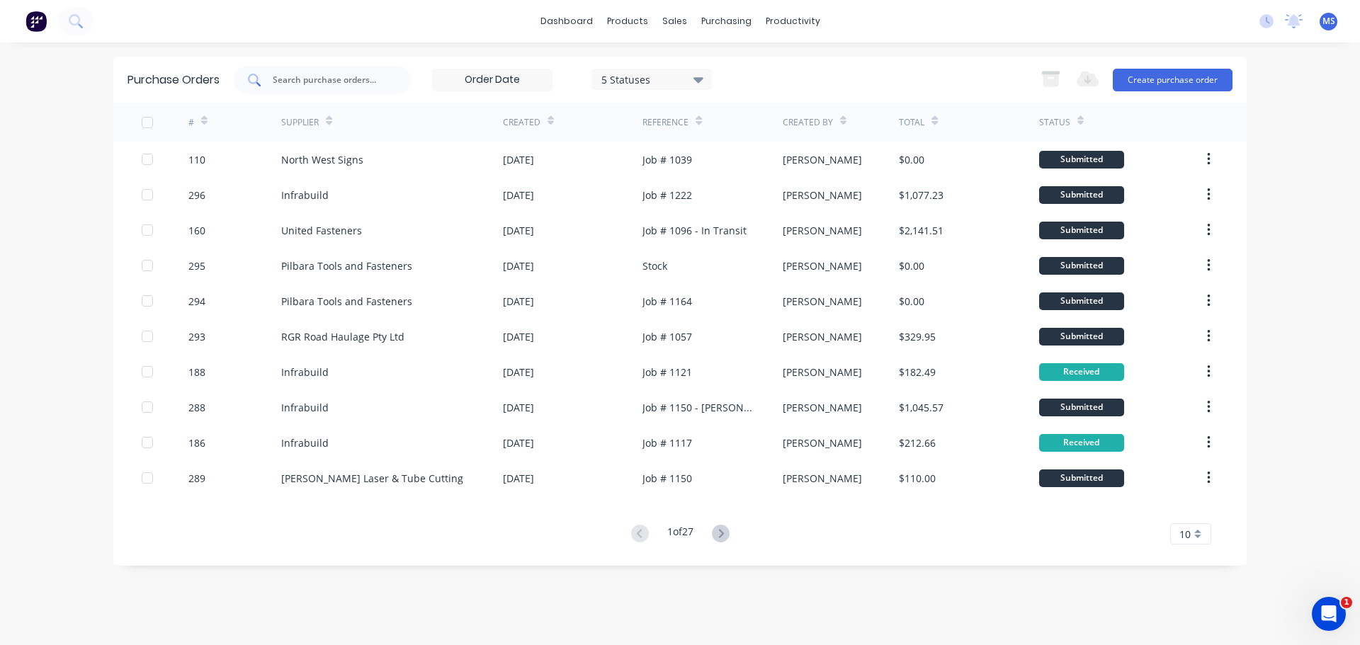
click at [393, 81] on div at bounding box center [322, 80] width 177 height 28
type input "183"
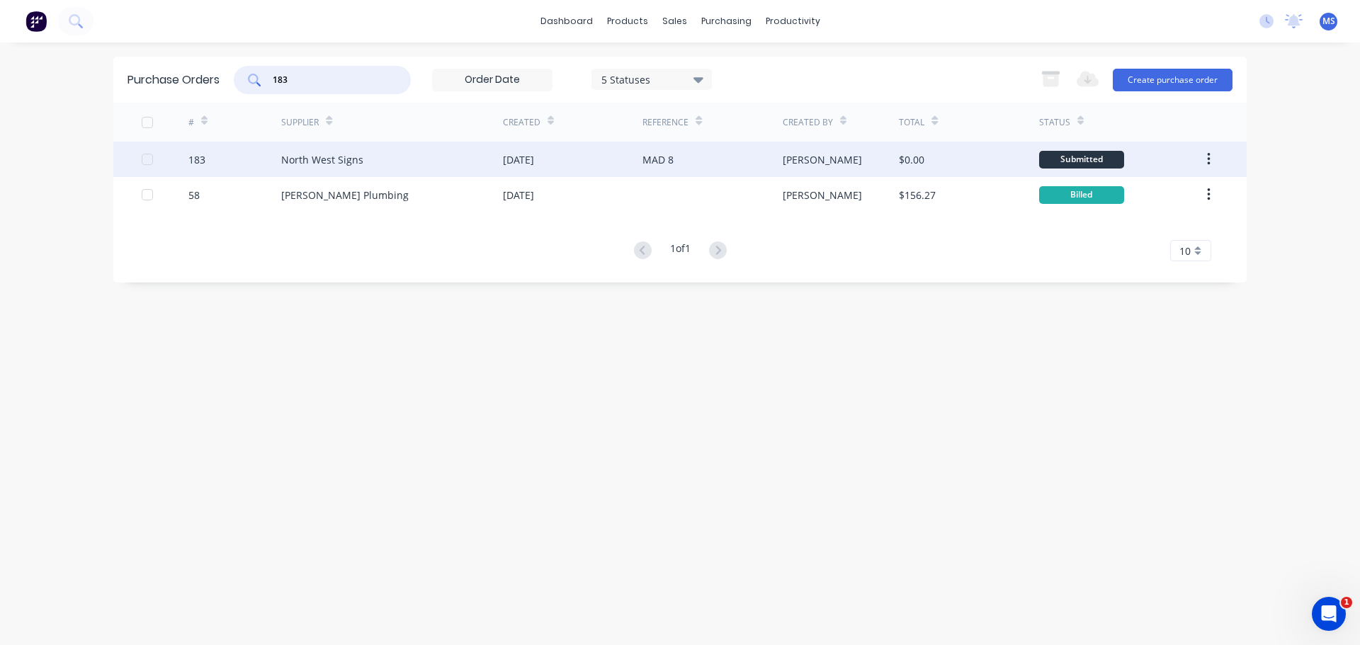
click at [302, 144] on div "North West Signs" at bounding box center [392, 159] width 222 height 35
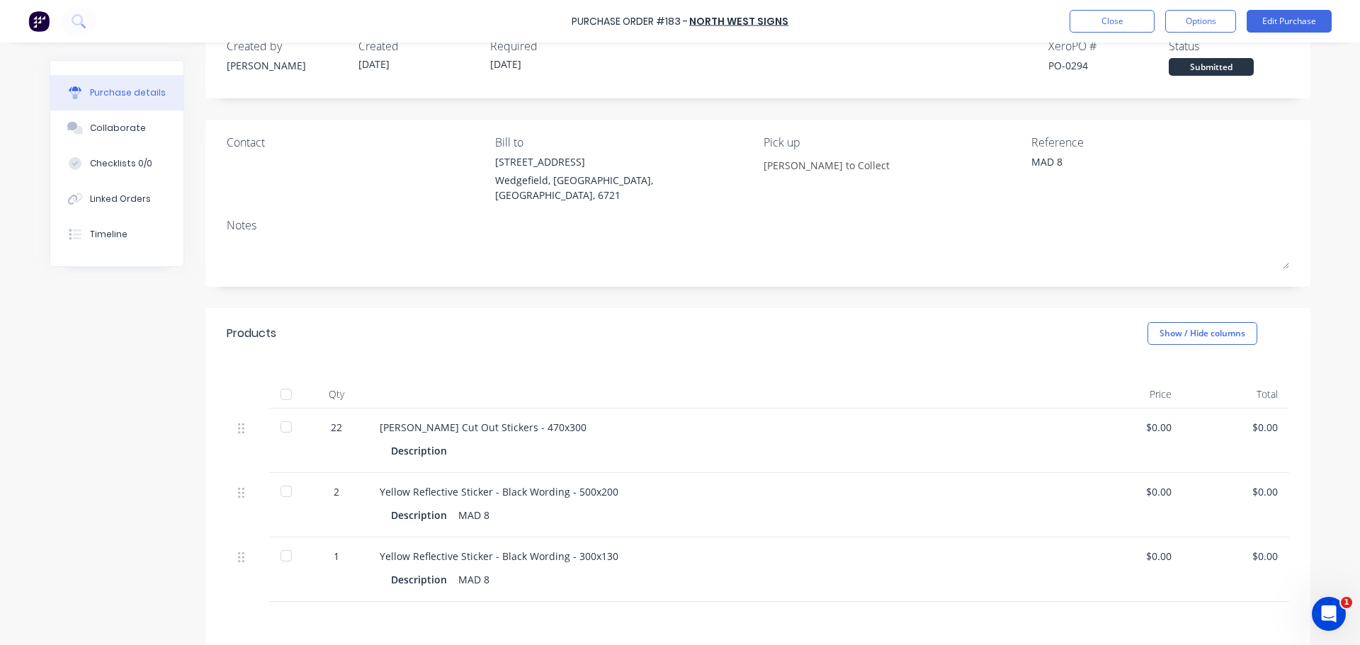
scroll to position [71, 0]
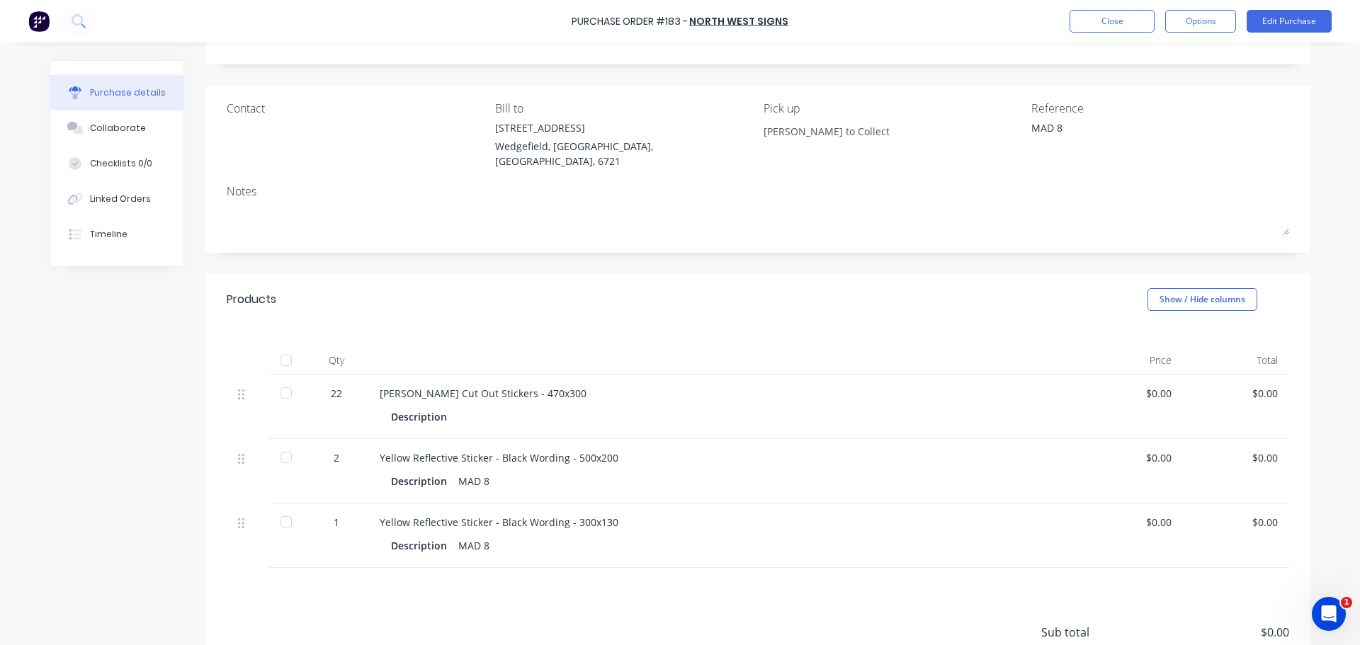
click at [284, 329] on div "Qty Price Total 22 [PERSON_NAME] Cut Out Stickers - 470x300 Description $0.00 $…" at bounding box center [757, 446] width 1105 height 243
click at [283, 346] on div at bounding box center [286, 360] width 28 height 28
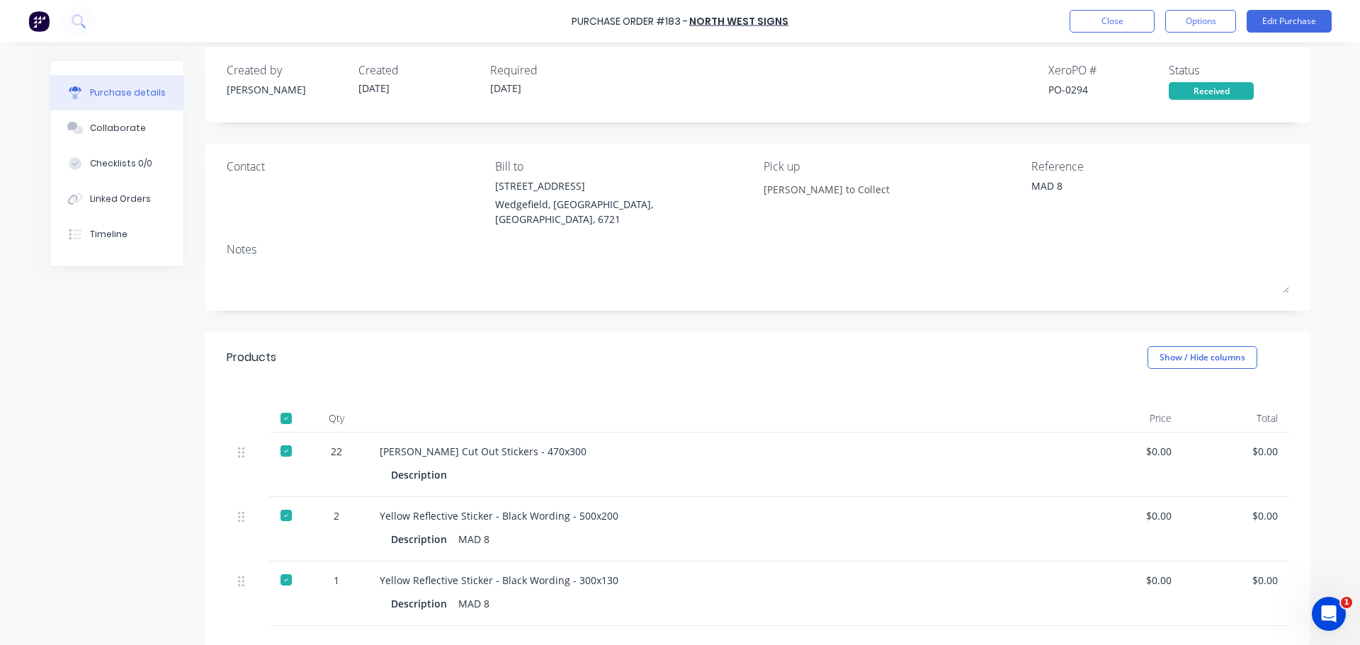
scroll to position [0, 0]
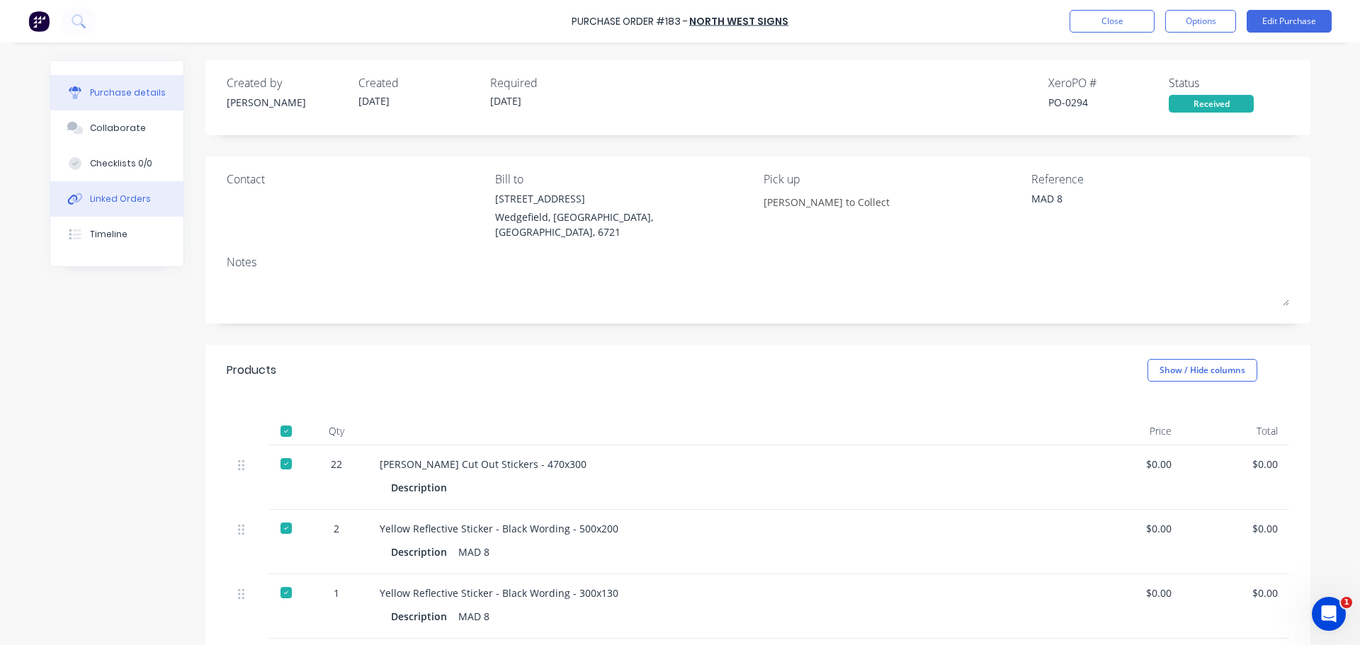
click at [97, 203] on div "Linked Orders" at bounding box center [120, 199] width 61 height 13
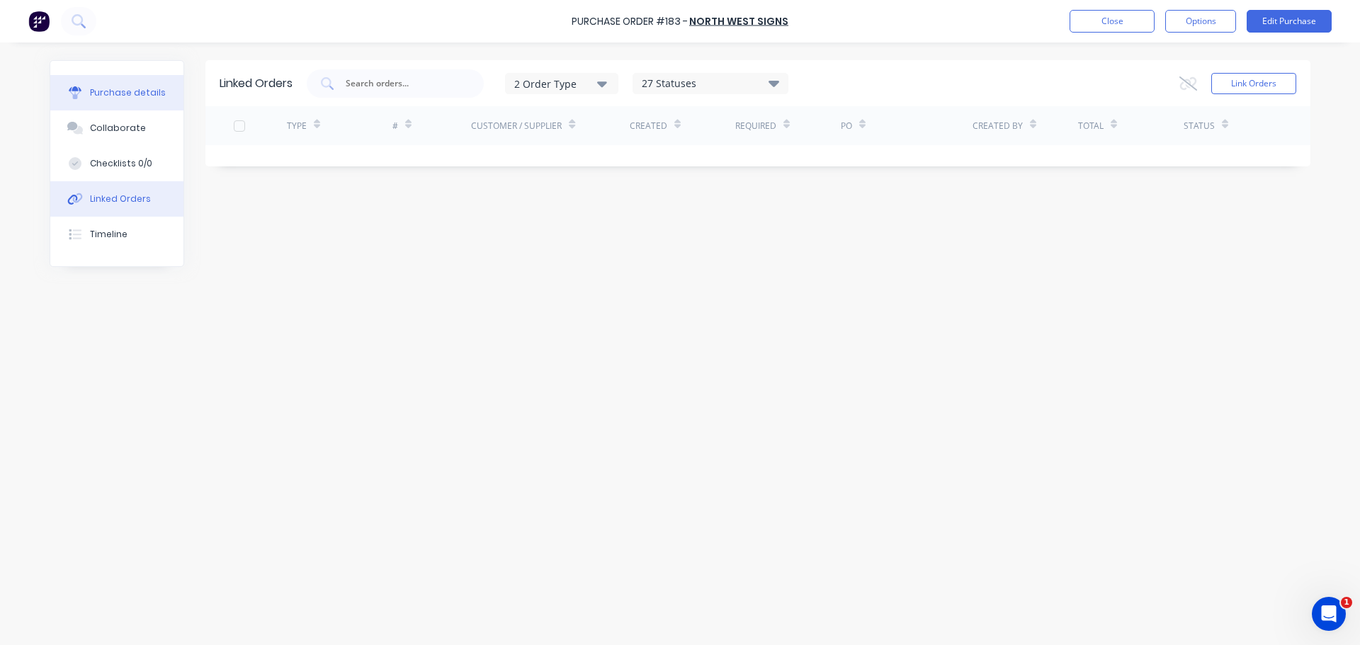
click at [135, 94] on div "Purchase details" at bounding box center [128, 92] width 76 height 13
type textarea "x"
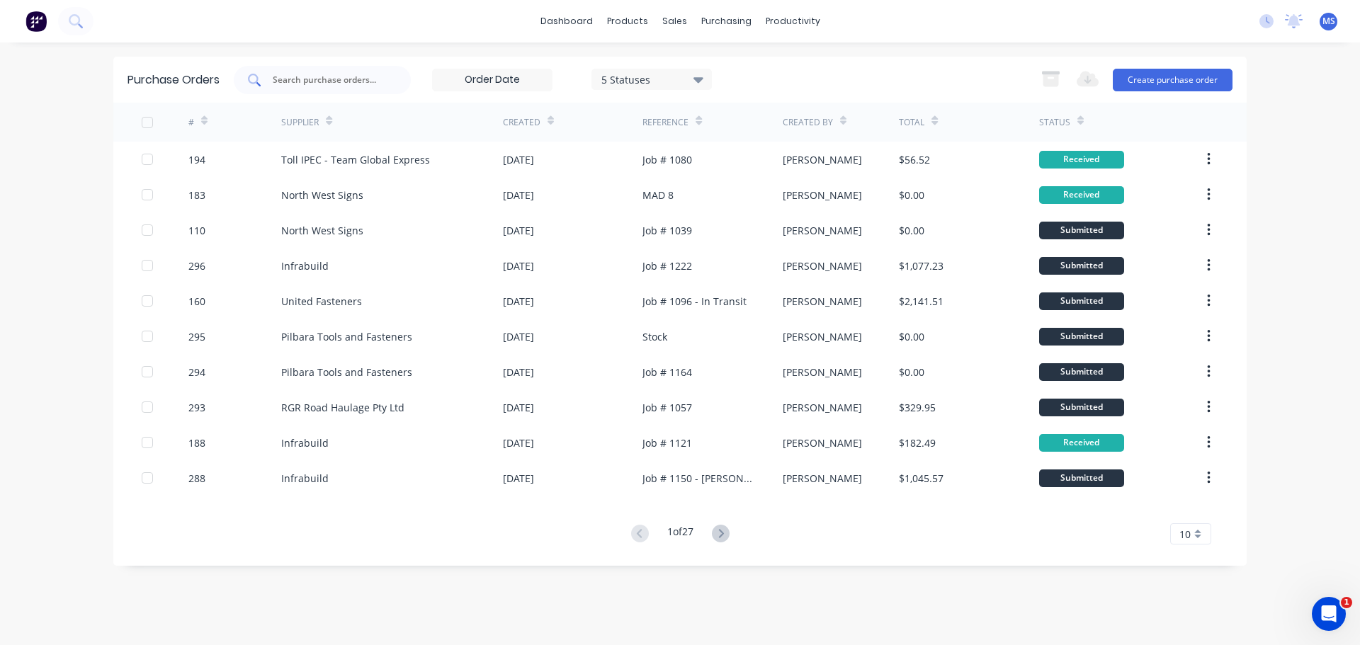
click at [390, 79] on div at bounding box center [322, 80] width 177 height 28
type input "117"
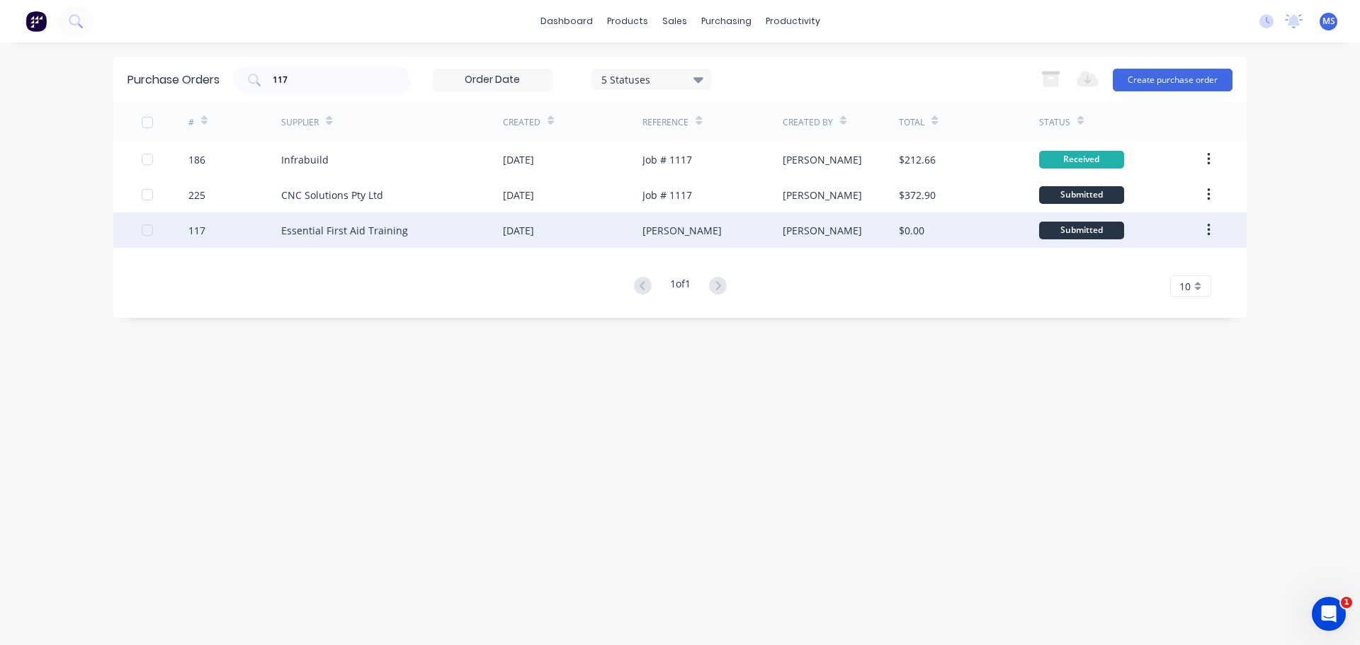
click at [367, 235] on div "Essential First Aid Training" at bounding box center [344, 230] width 127 height 15
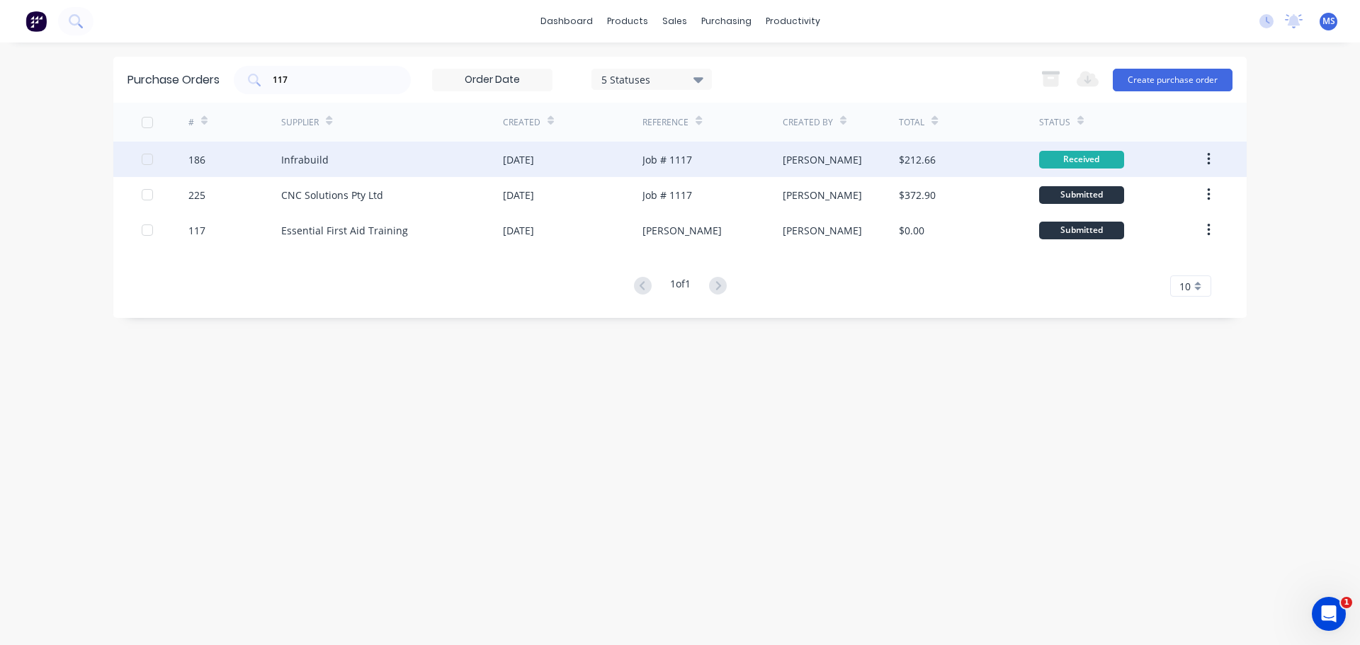
click at [377, 168] on div "Infrabuild" at bounding box center [392, 159] width 222 height 35
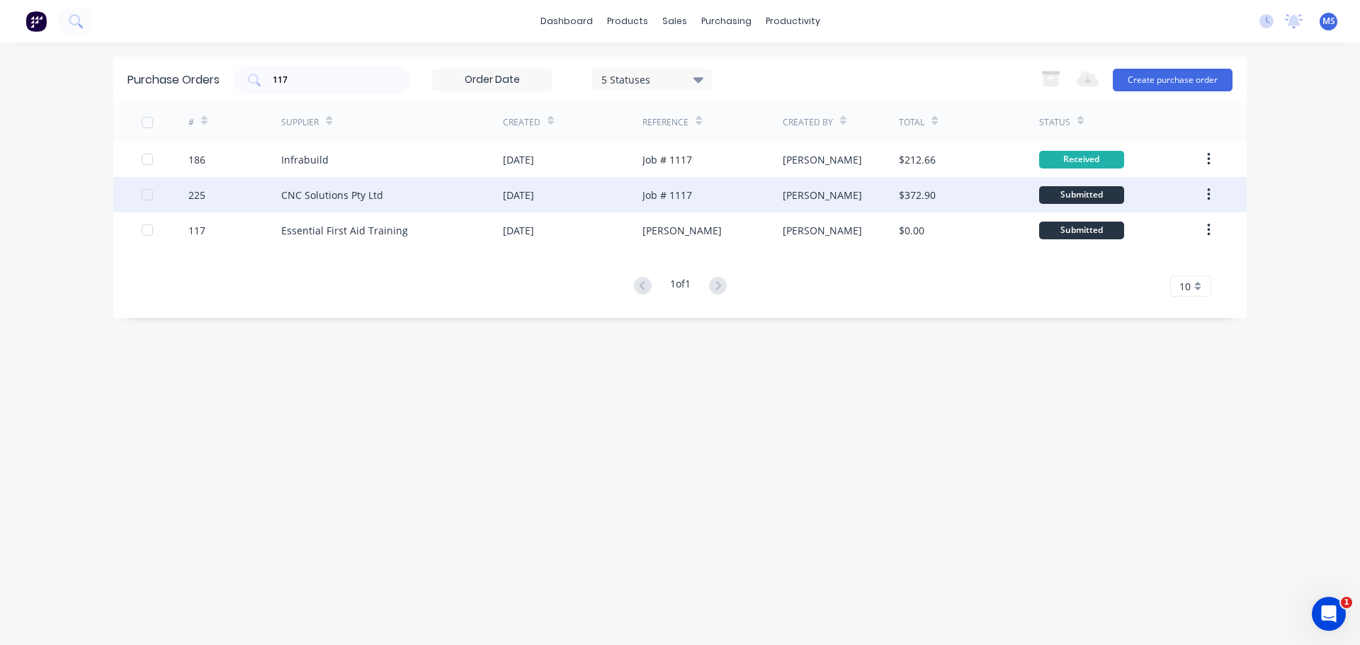
click at [338, 208] on div "CNC Solutions Pty Ltd" at bounding box center [392, 194] width 222 height 35
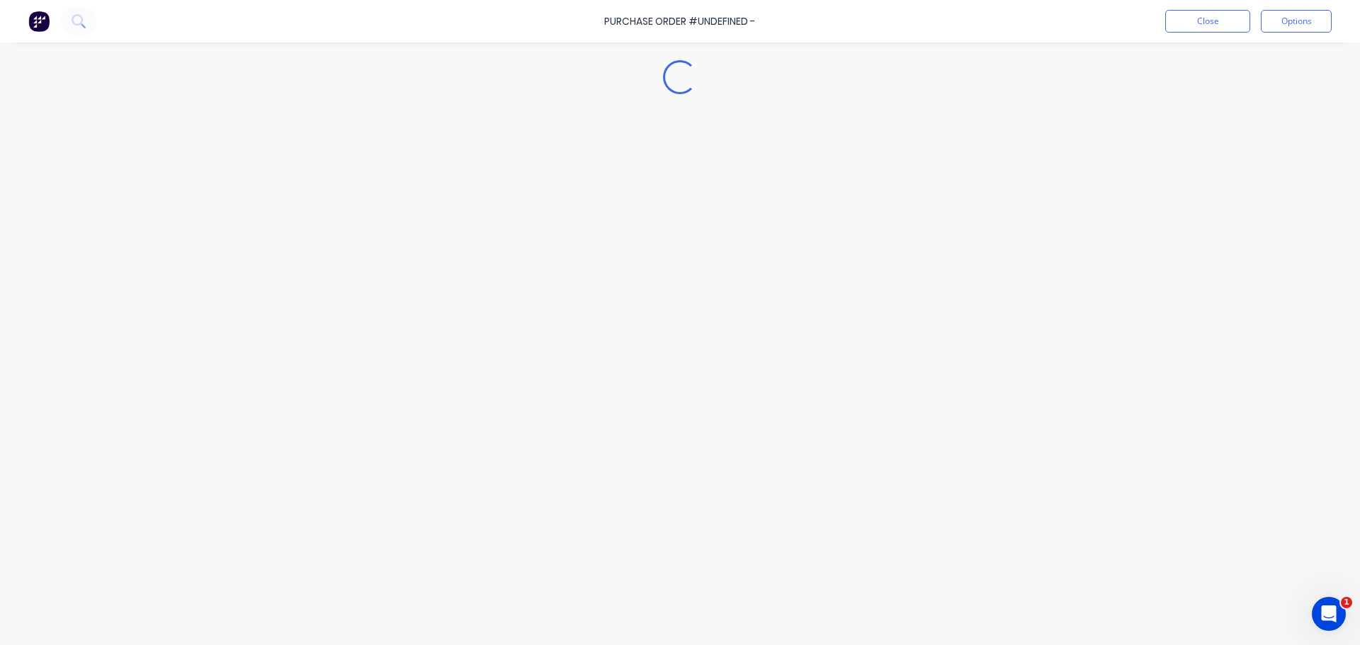
type textarea "x"
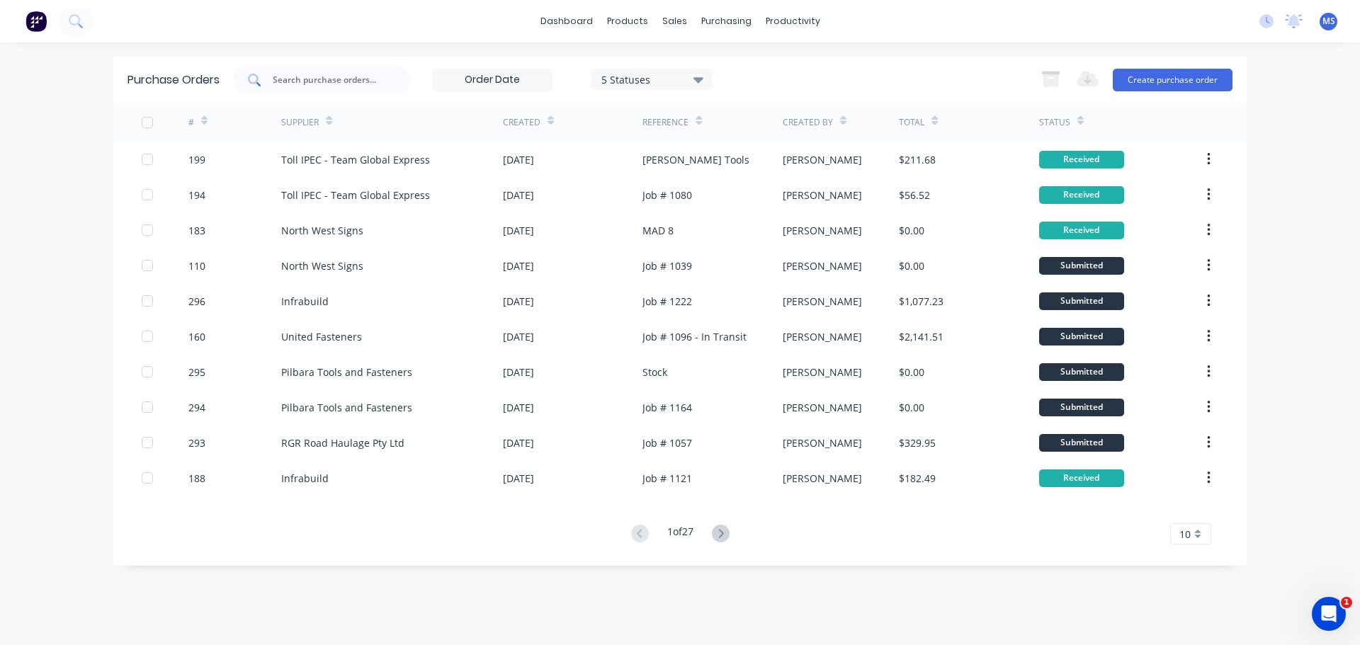
click at [288, 66] on div at bounding box center [322, 80] width 177 height 28
click at [296, 66] on div at bounding box center [322, 80] width 177 height 28
type input "1"
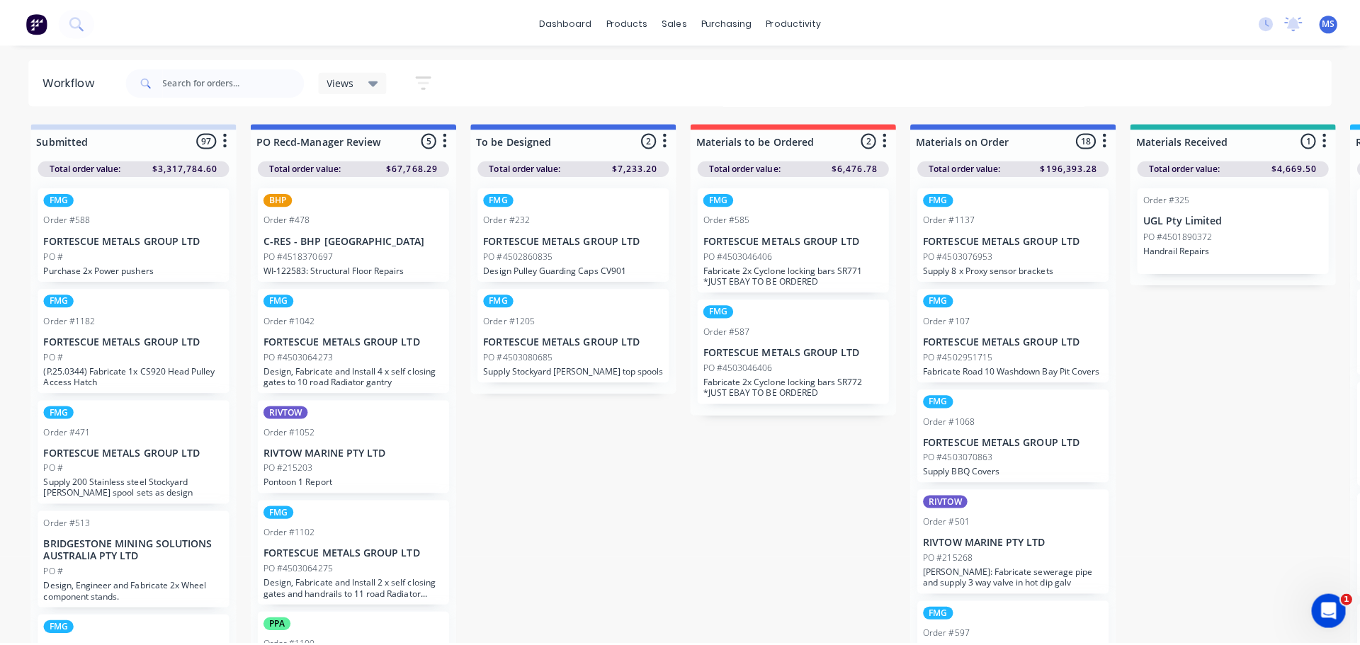
scroll to position [966, 0]
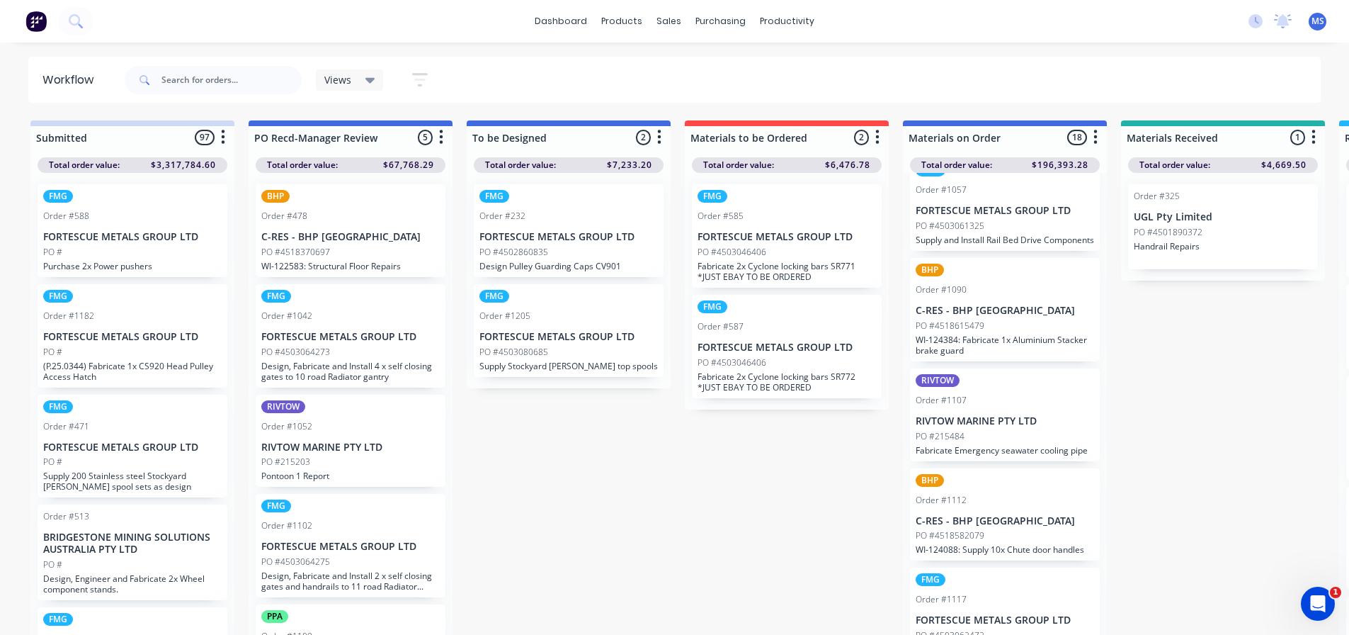
click at [1052, 420] on div "RIVTOW Order #1107 RIVTOW MARINE PTY LTD PO #215484 Fabricate Emergency seawate…" at bounding box center [1005, 414] width 190 height 93
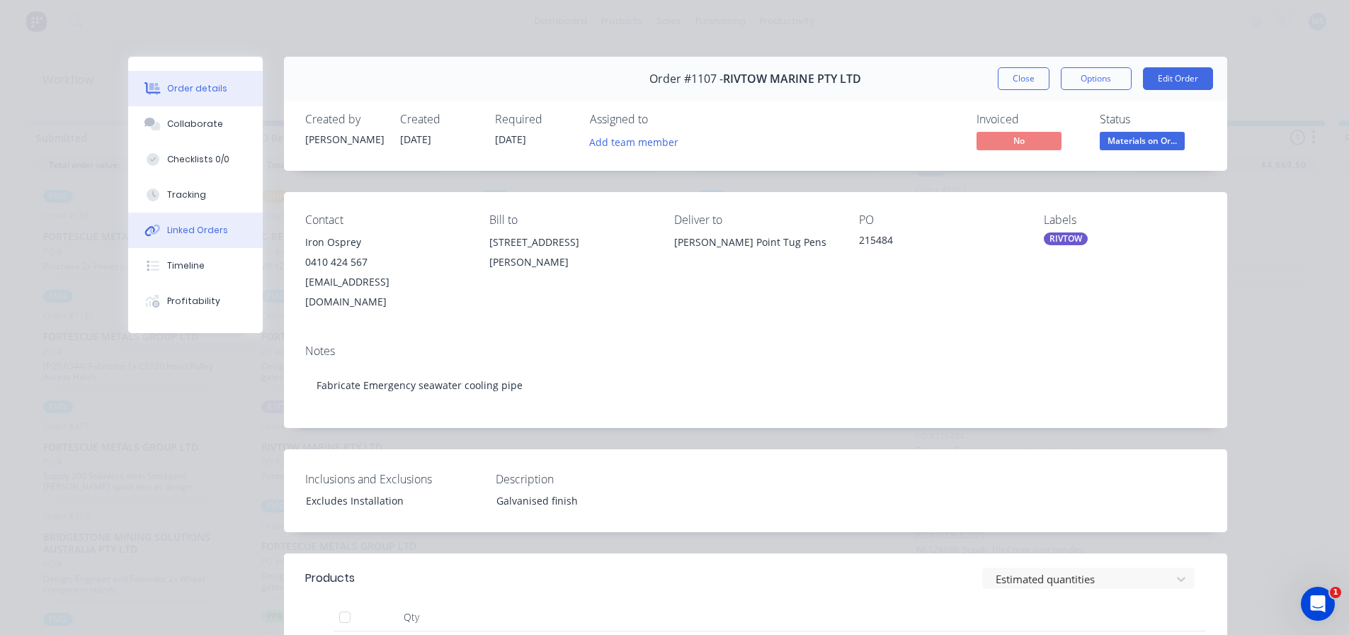
click at [191, 224] on div "Linked Orders" at bounding box center [197, 230] width 61 height 13
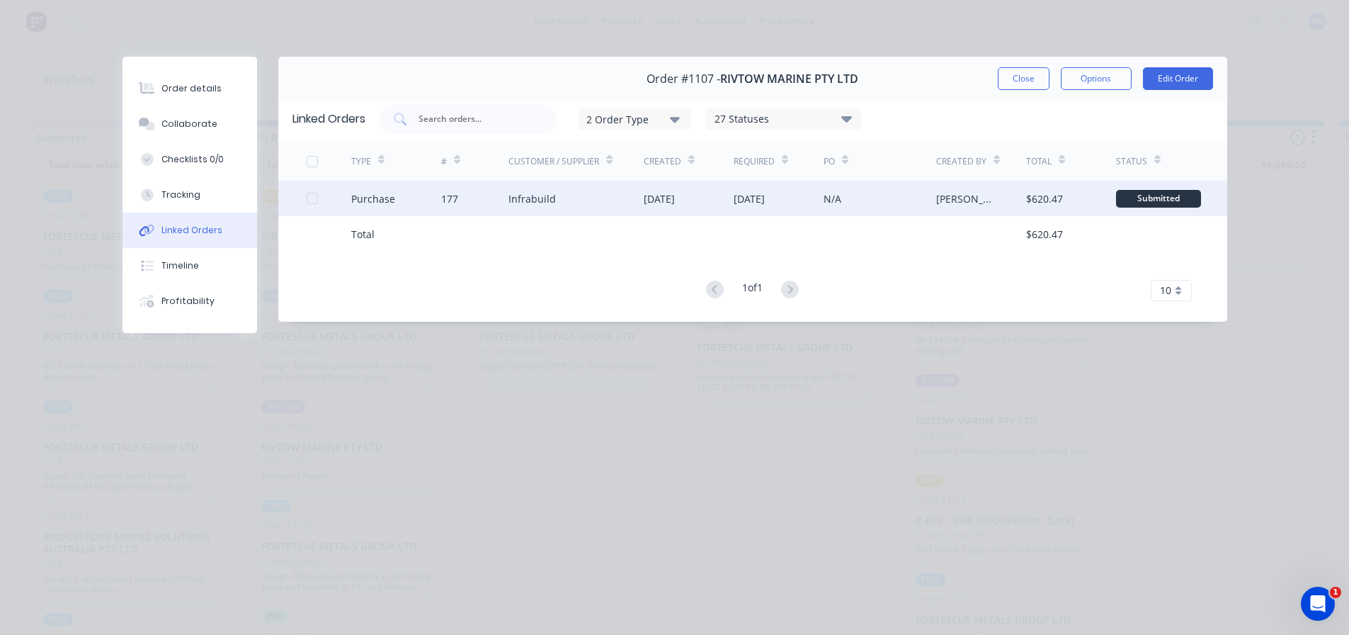
click at [472, 201] on div "177" at bounding box center [474, 198] width 67 height 35
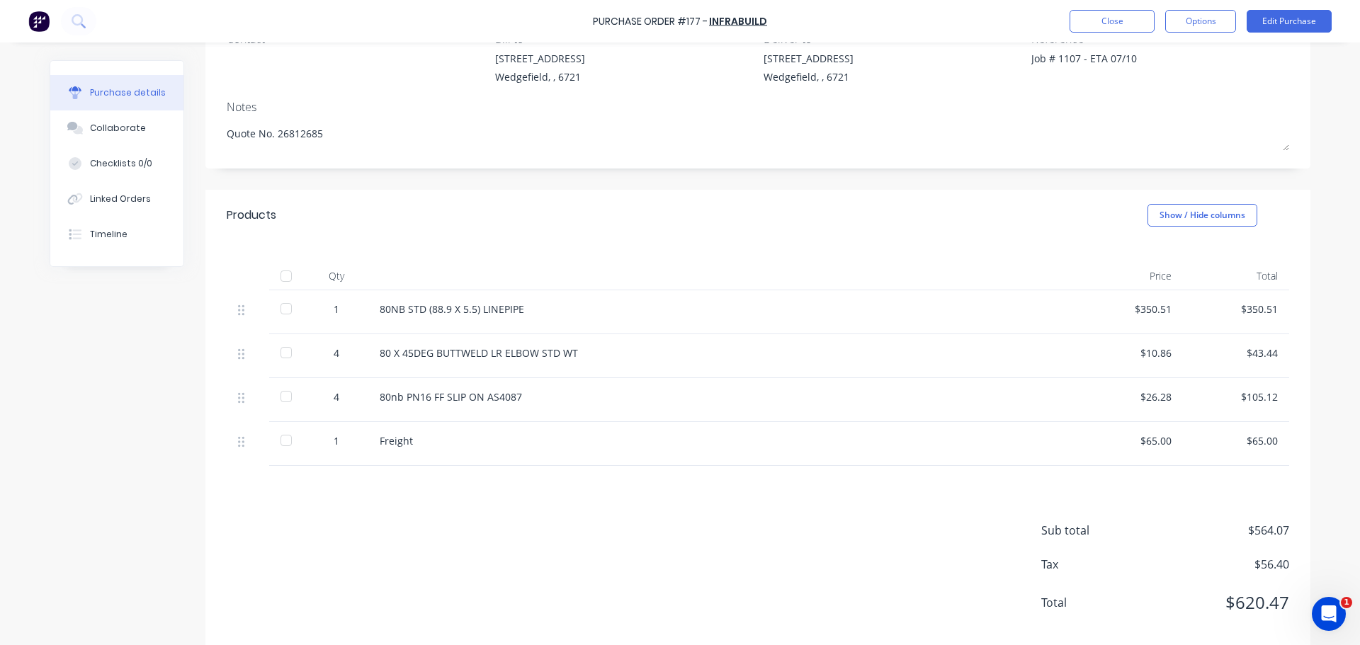
scroll to position [142, 0]
click at [293, 438] on div at bounding box center [286, 439] width 28 height 28
click at [305, 397] on div "4" at bounding box center [337, 399] width 64 height 44
click at [305, 387] on div "4" at bounding box center [337, 399] width 64 height 44
click at [277, 386] on div at bounding box center [286, 395] width 28 height 28
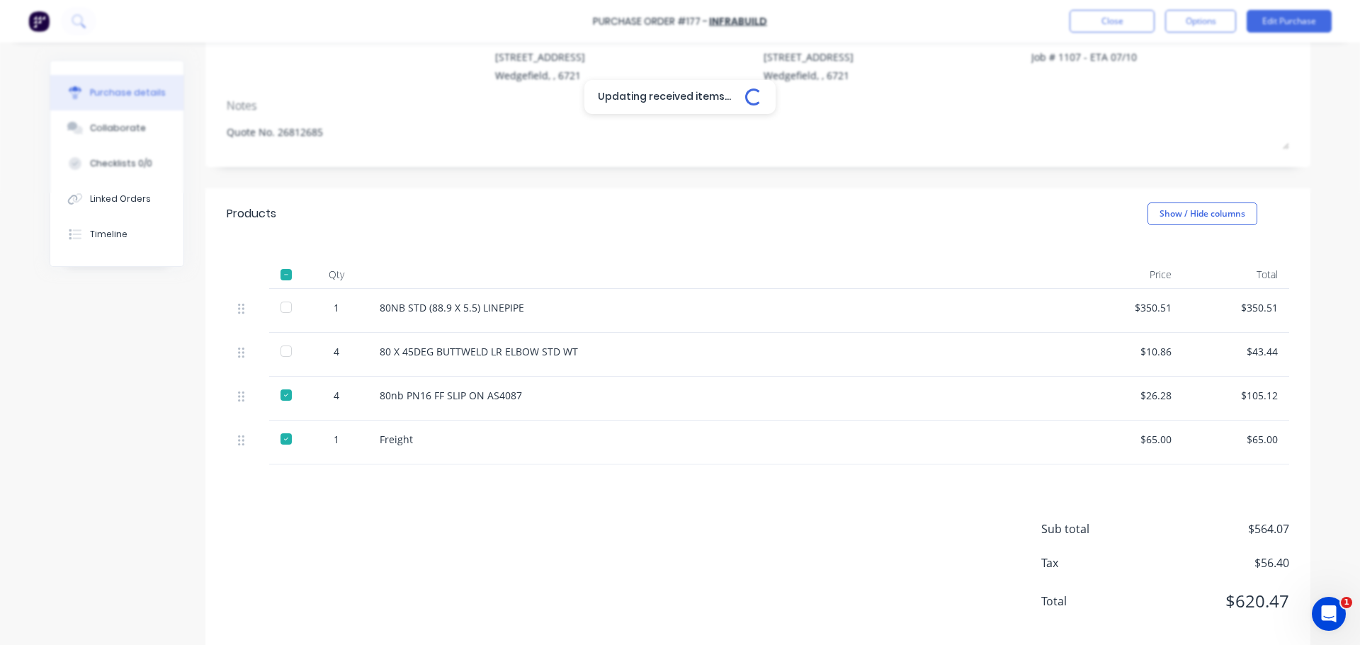
click at [281, 359] on div at bounding box center [286, 351] width 28 height 28
type textarea "x"
click at [586, 593] on div "Sub total $564.07 Tax $56.40 Total $620.47" at bounding box center [757, 559] width 1105 height 188
click at [132, 184] on button "Linked Orders" at bounding box center [116, 198] width 133 height 35
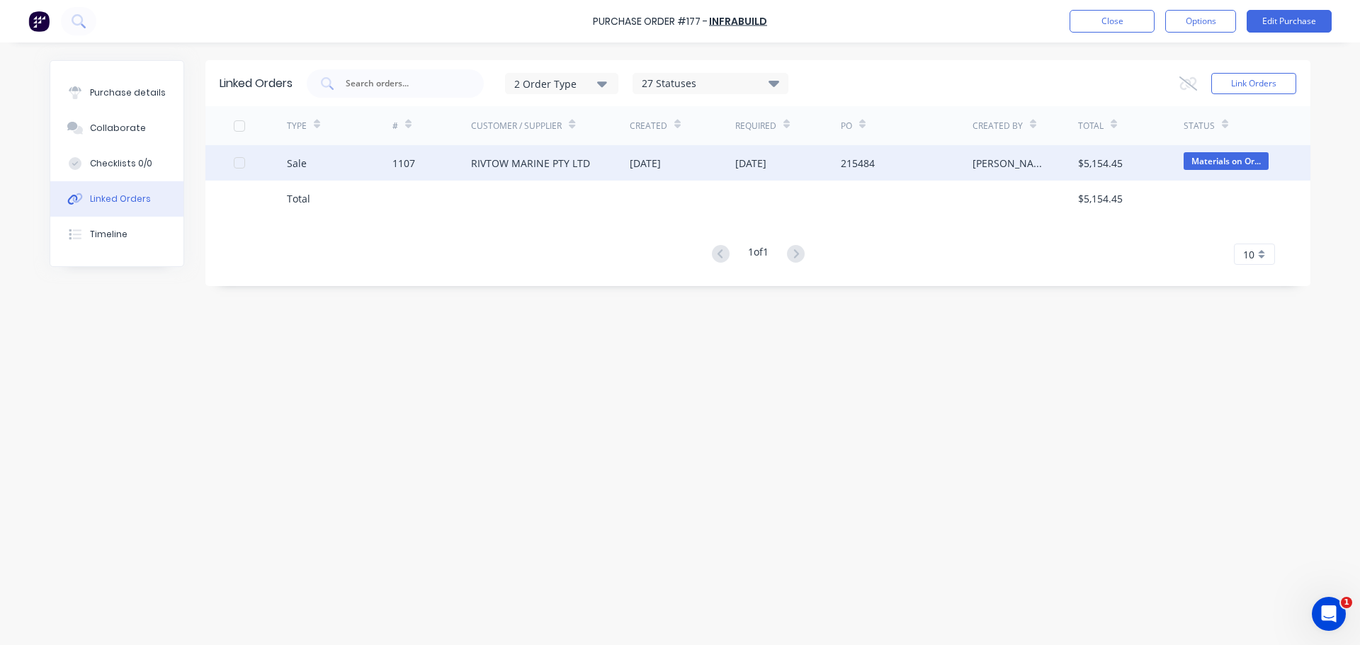
click at [455, 146] on div "1107" at bounding box center [431, 162] width 79 height 35
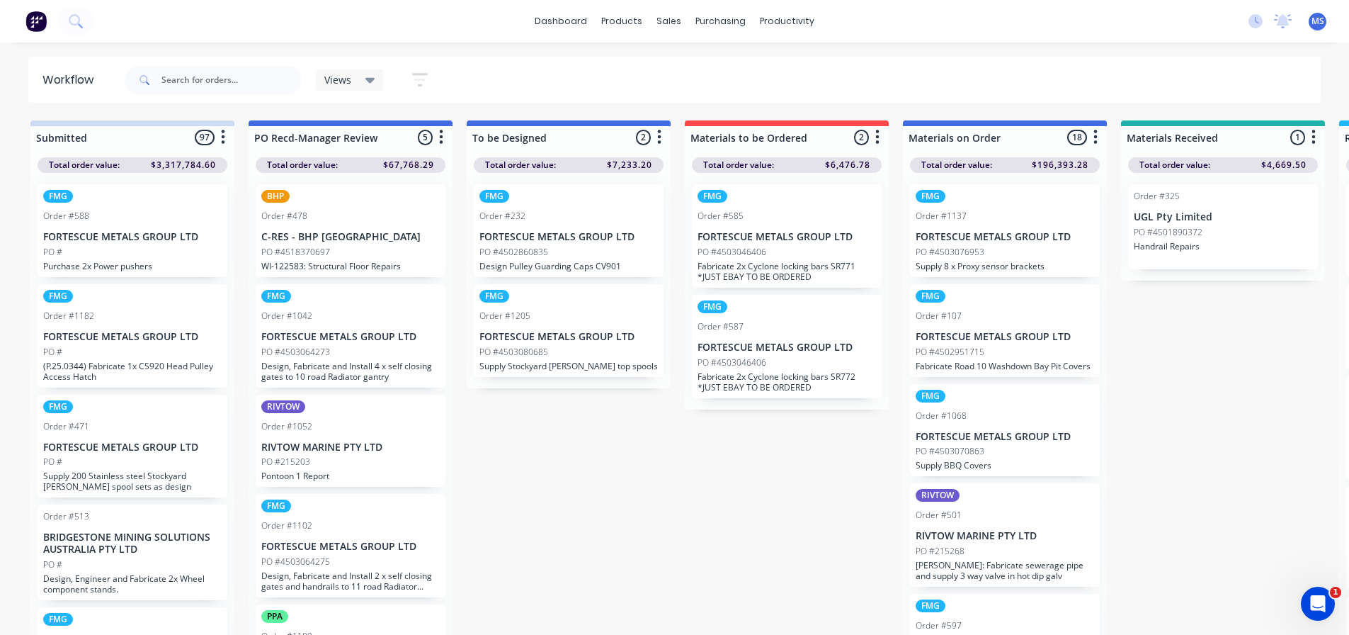
scroll to position [1066, 0]
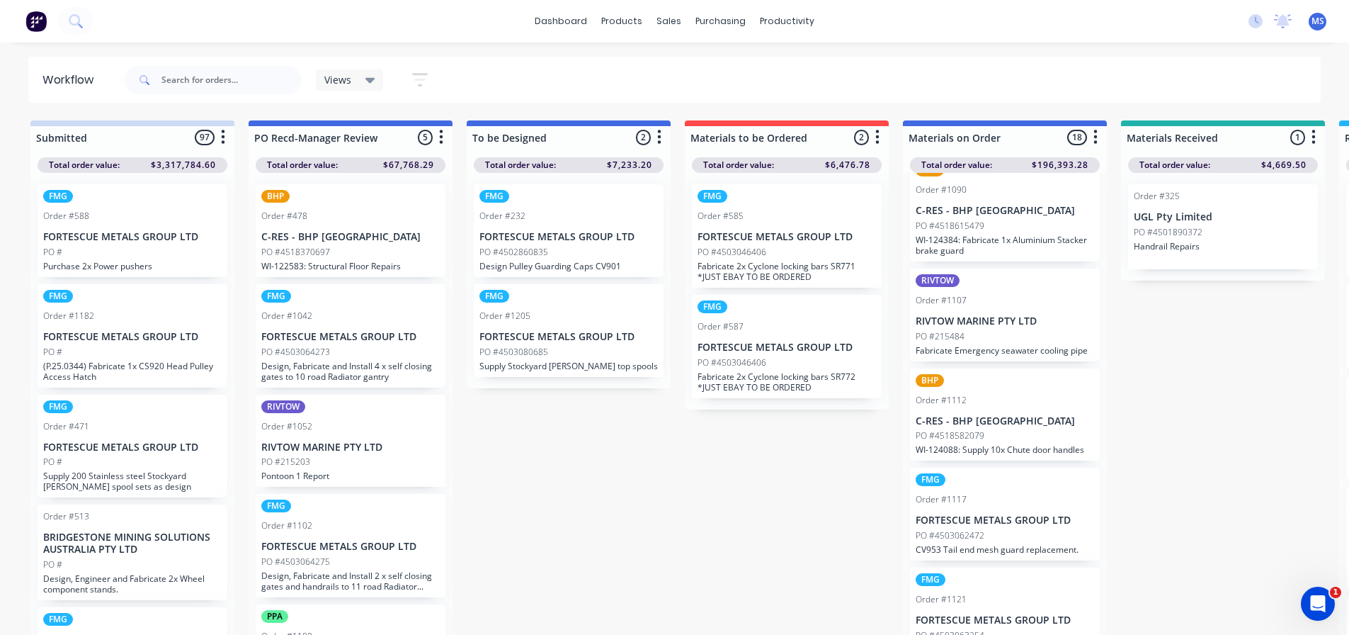
click at [1066, 421] on div "BHP Order #1112 C-RES - BHP [GEOGRAPHIC_DATA] PO #4518582079 WI-124088: Supply …" at bounding box center [1005, 414] width 190 height 93
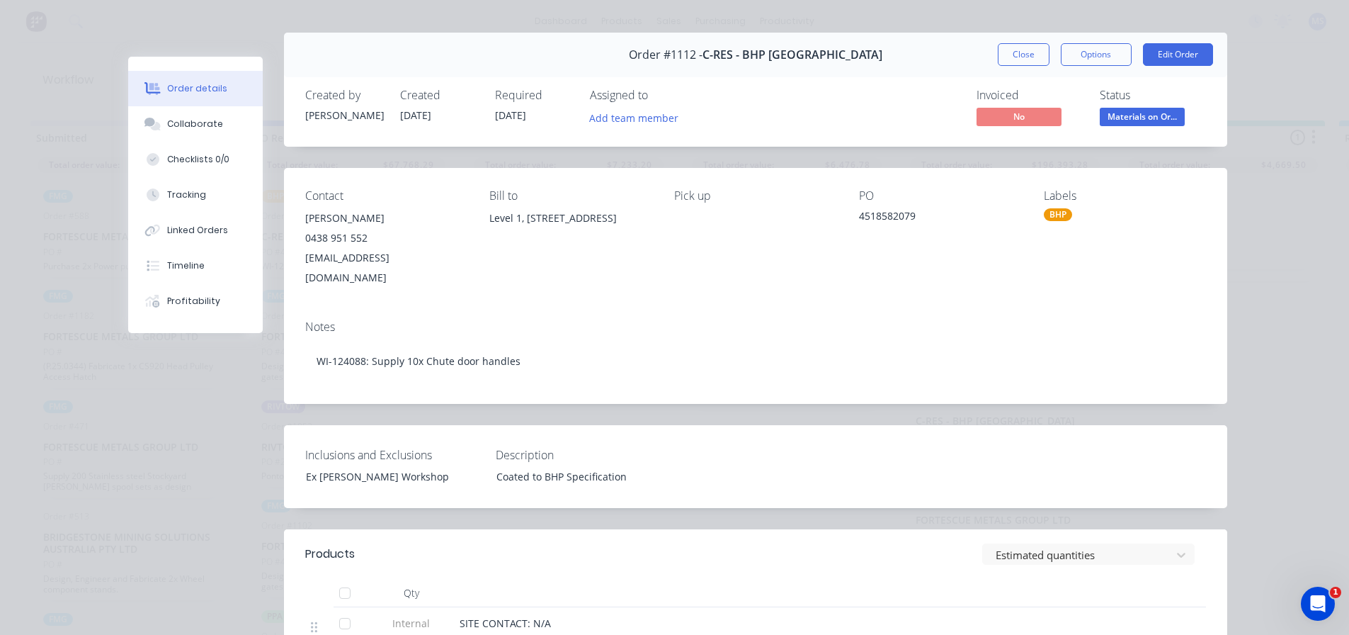
scroll to position [0, 0]
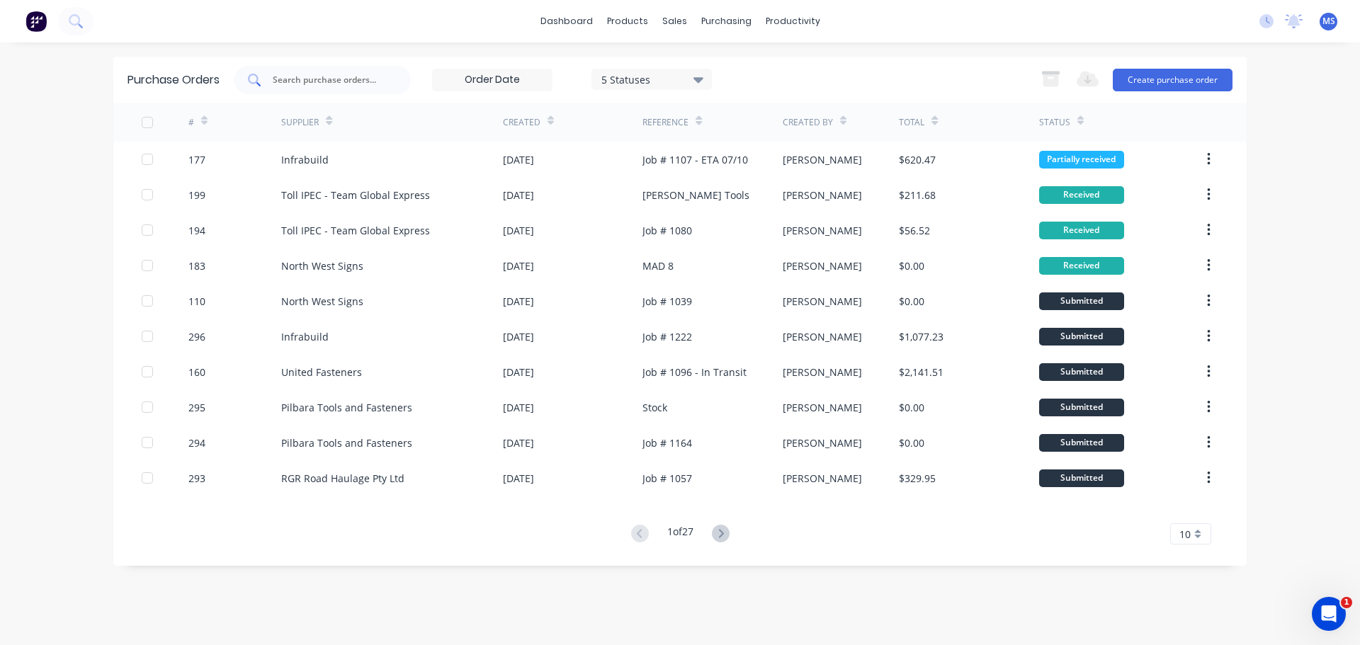
click at [301, 89] on div at bounding box center [322, 80] width 177 height 28
type input "226"
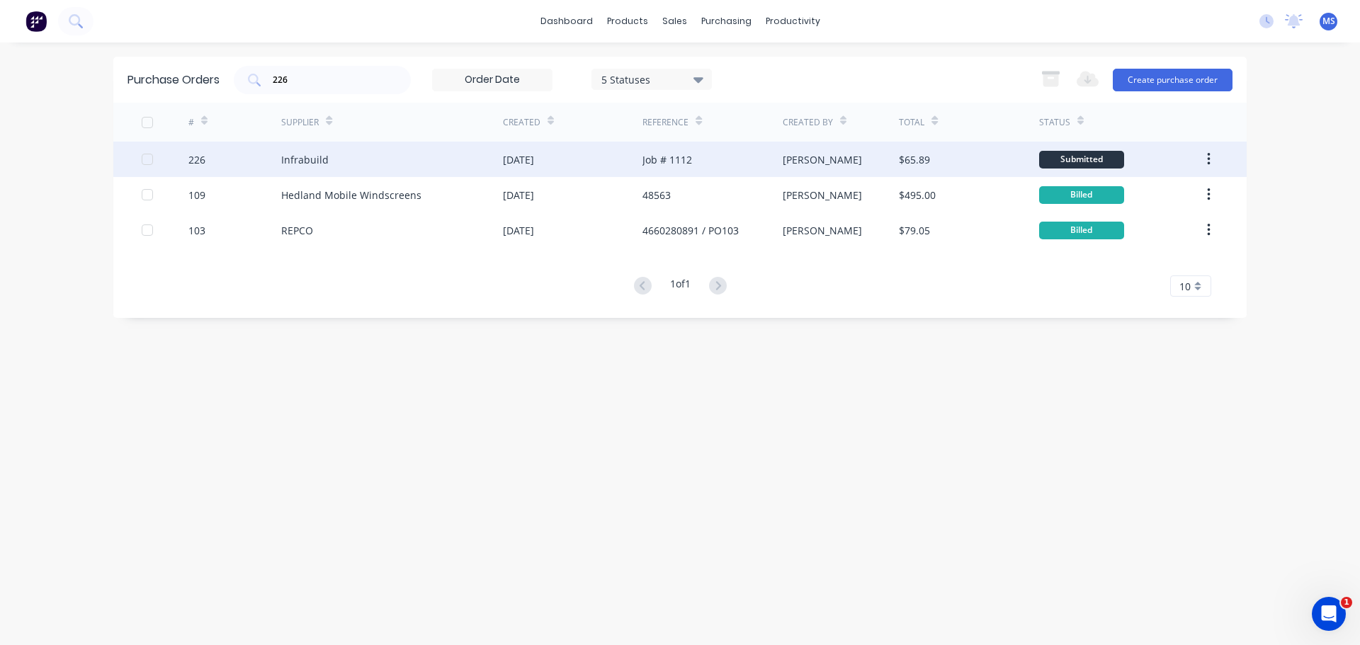
click at [371, 166] on div "Infrabuild" at bounding box center [392, 159] width 222 height 35
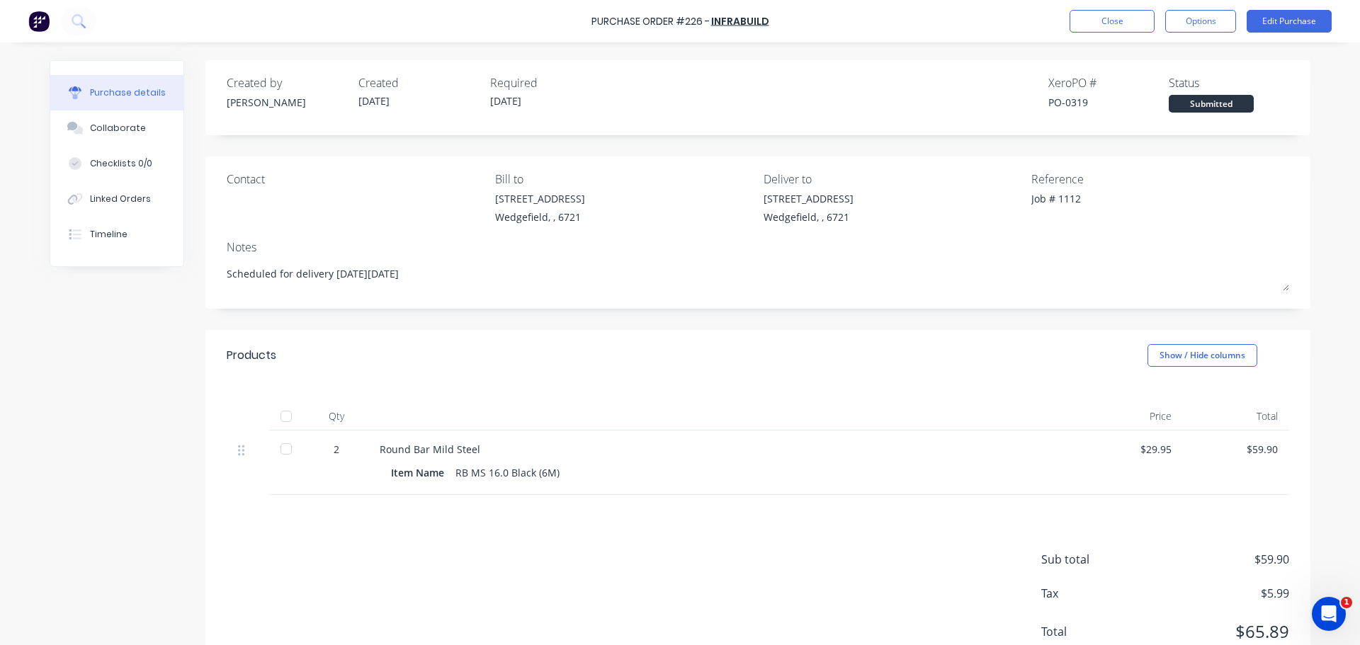
click at [282, 450] on div at bounding box center [286, 449] width 28 height 28
type textarea "x"
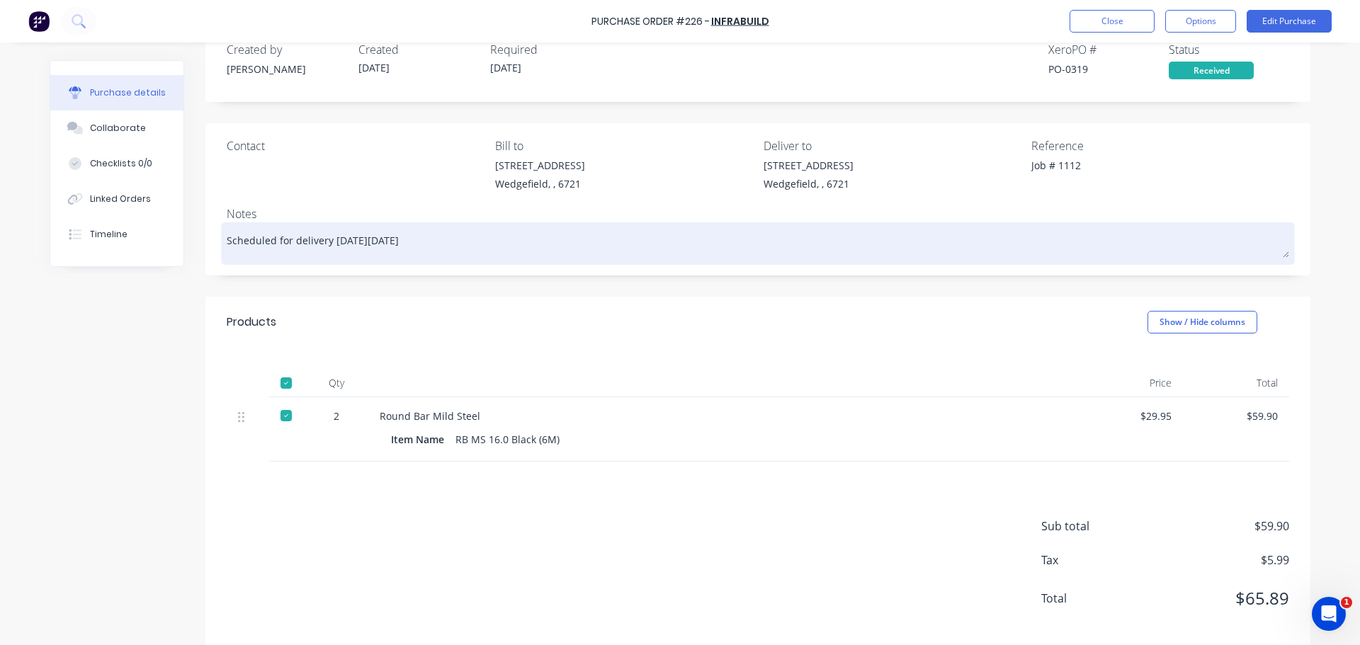
scroll to position [52, 0]
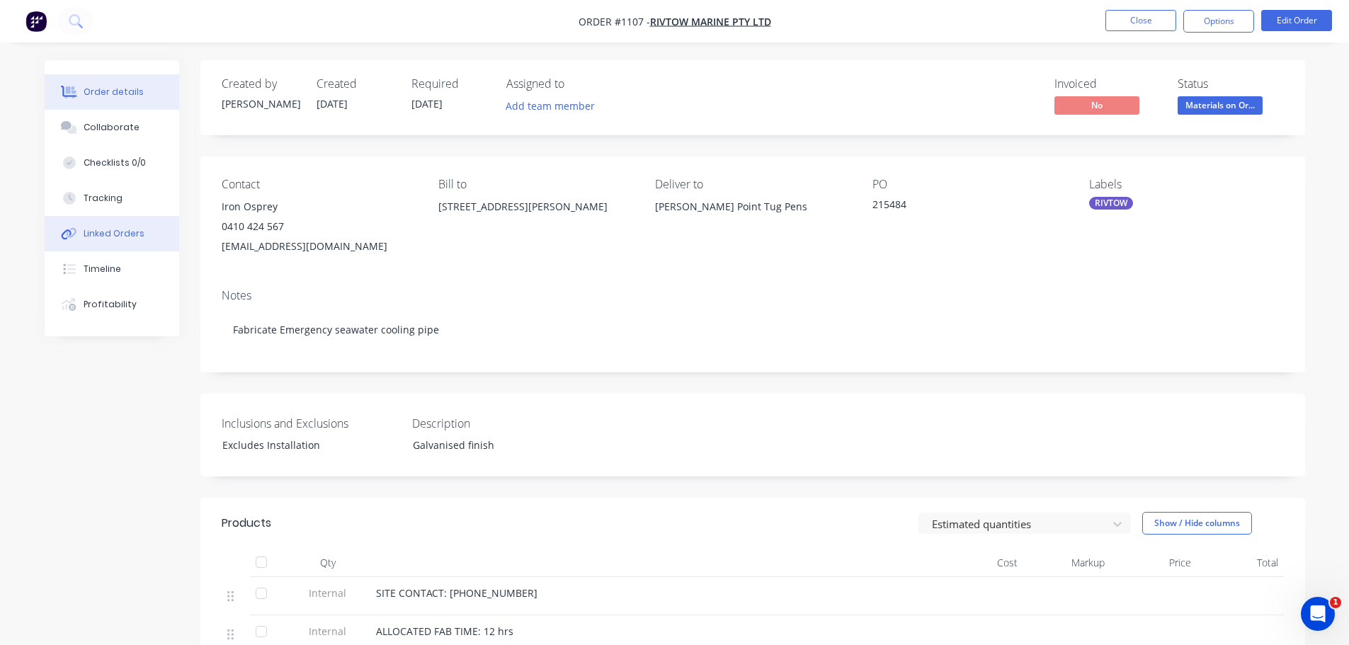
click at [108, 234] on div "Linked Orders" at bounding box center [114, 233] width 61 height 13
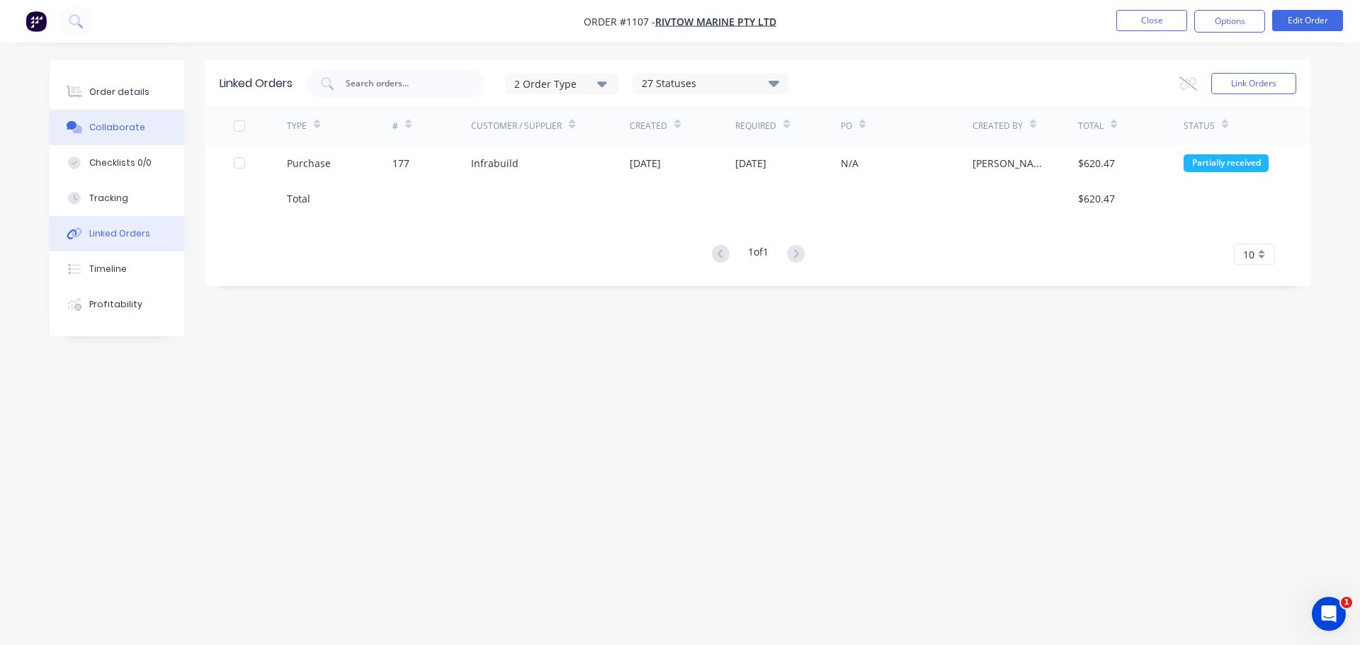
click at [131, 117] on button "Collaborate" at bounding box center [117, 127] width 135 height 35
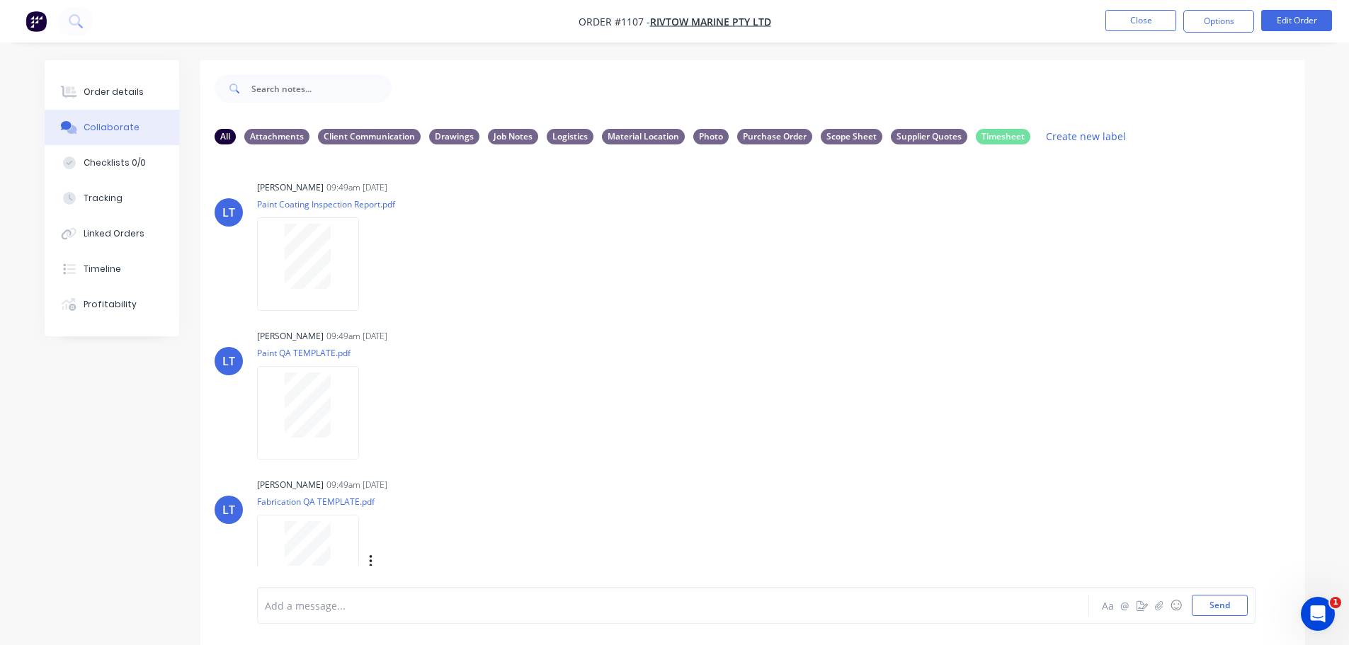
scroll to position [212, 0]
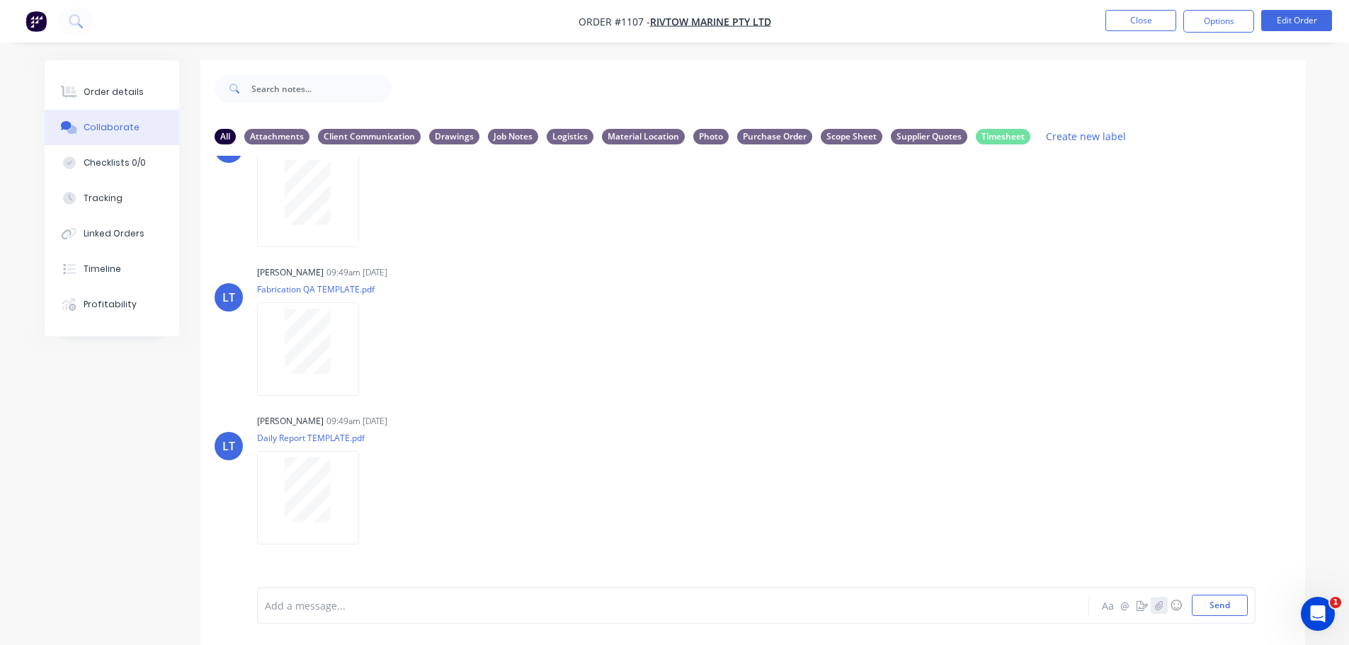
click at [1164, 606] on button "button" at bounding box center [1159, 605] width 17 height 17
click at [1155, 608] on icon "button" at bounding box center [1159, 606] width 8 height 10
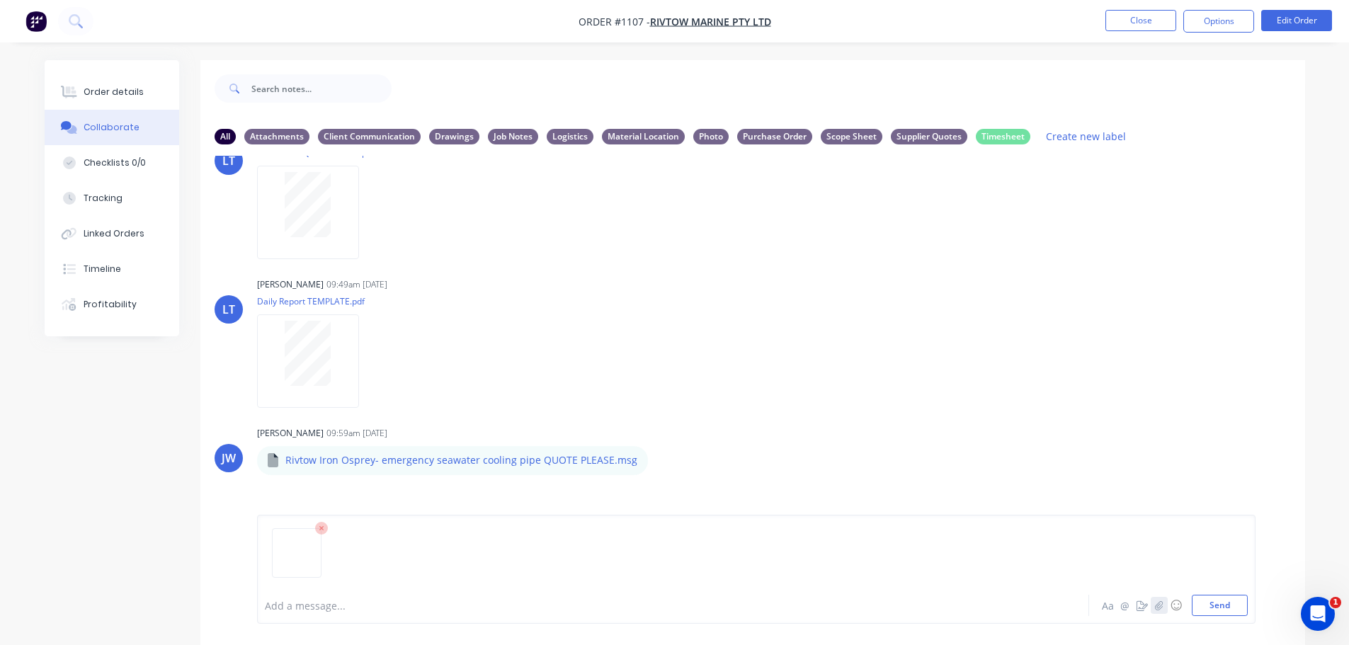
scroll to position [354, 0]
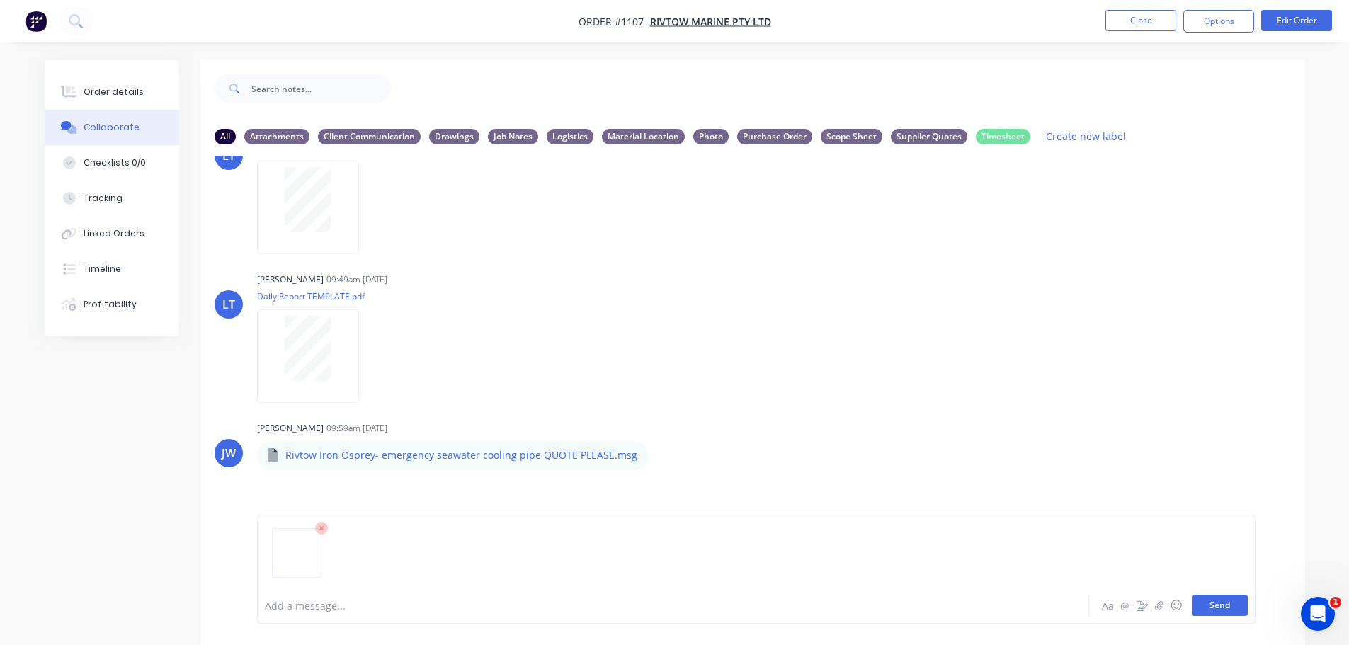
click at [1217, 596] on button "Send" at bounding box center [1220, 605] width 56 height 21
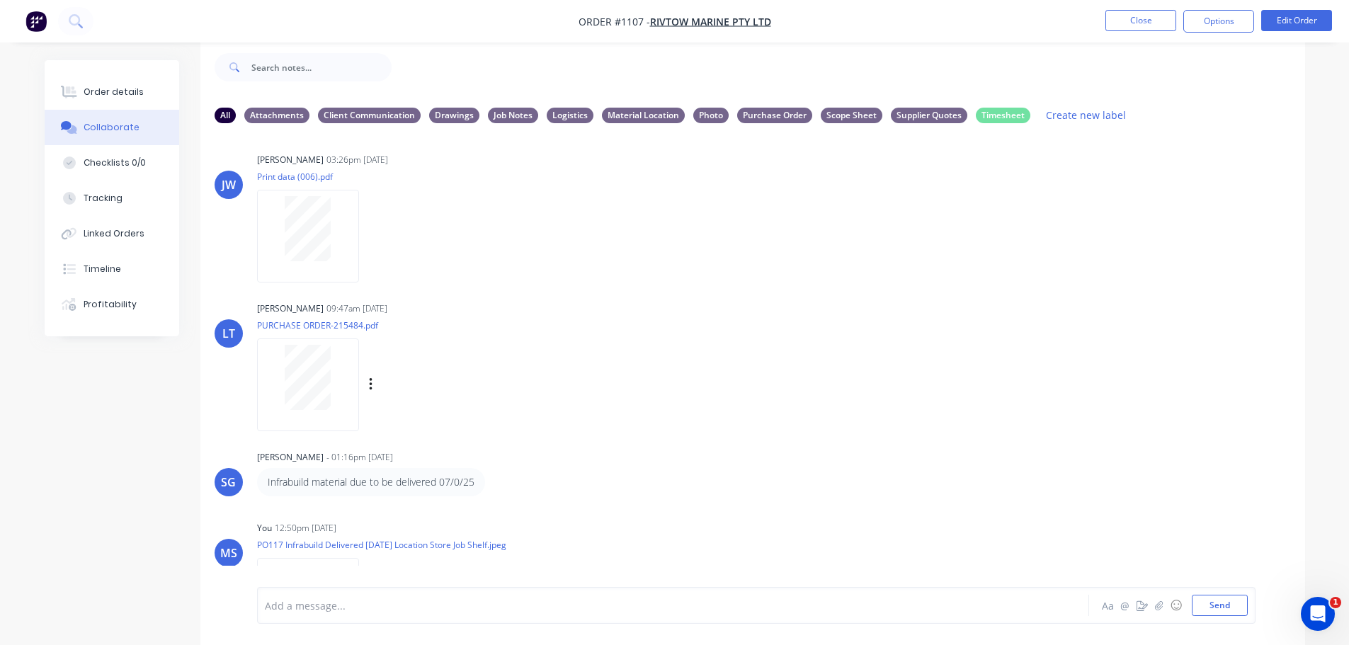
scroll to position [766, 0]
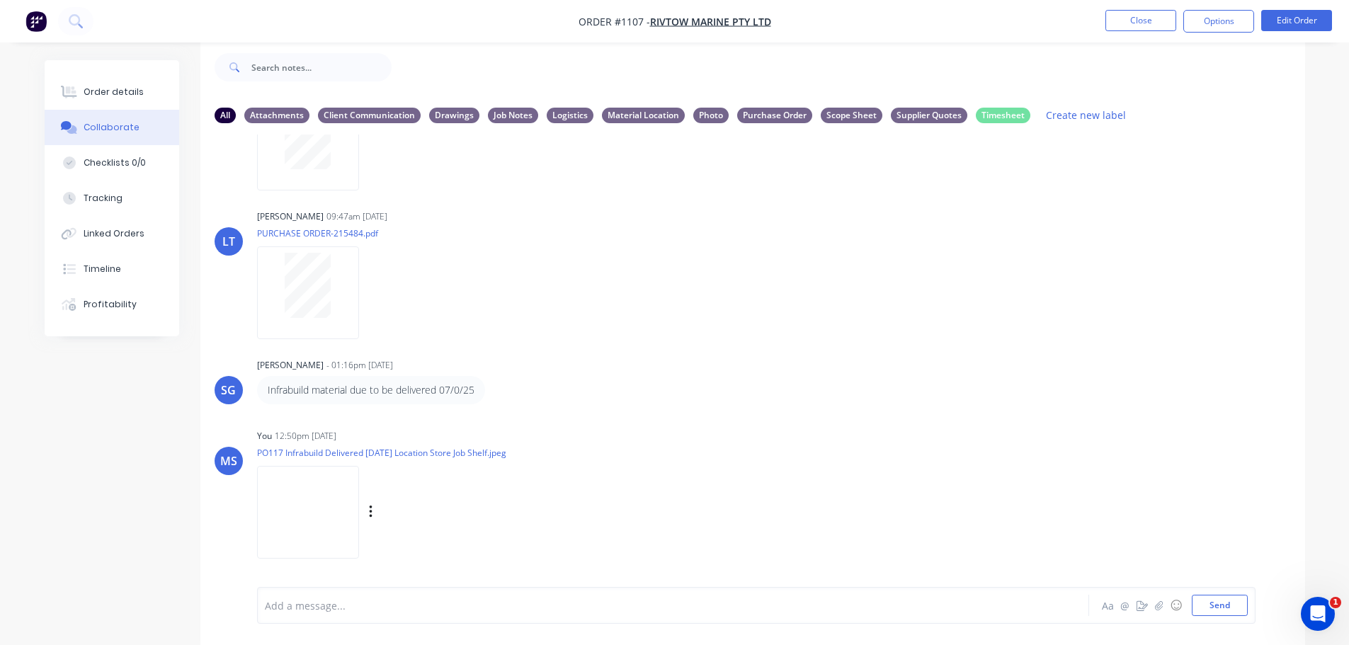
click at [375, 508] on div "Labels Download Delete" at bounding box center [444, 512] width 159 height 21
click at [373, 509] on button "button" at bounding box center [371, 512] width 6 height 21
click at [447, 489] on button "Labels" at bounding box center [463, 483] width 159 height 32
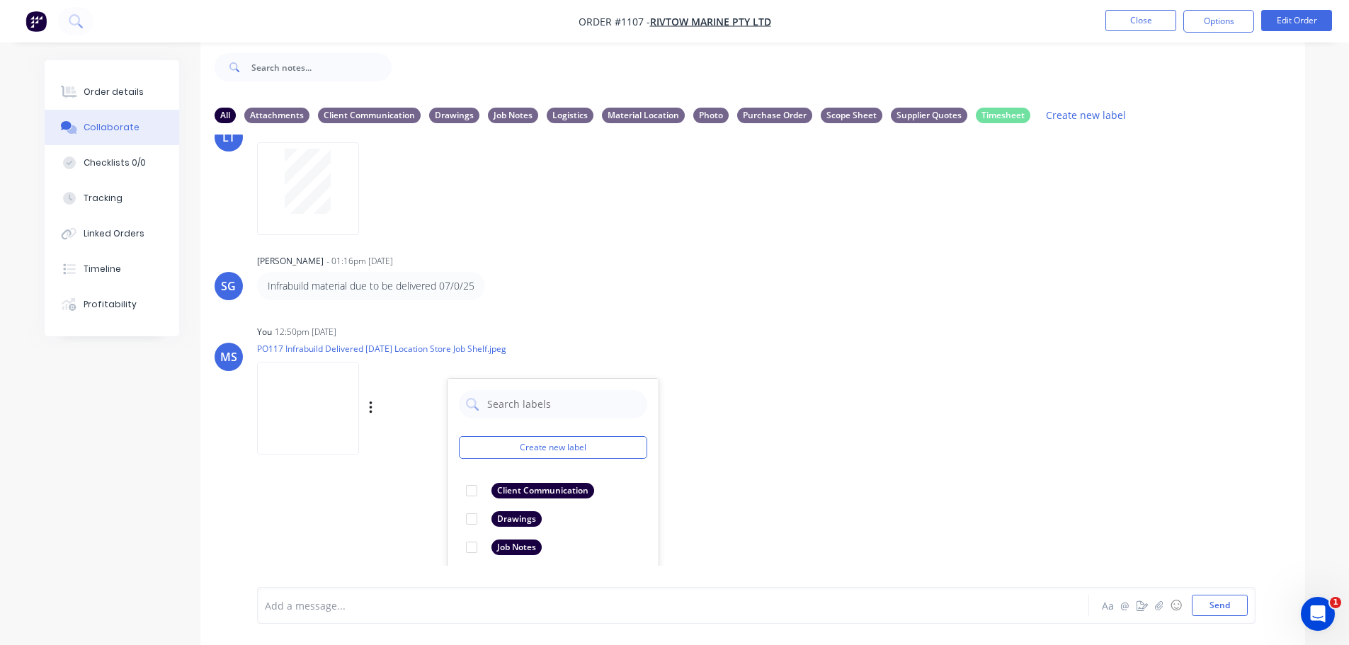
scroll to position [994, 0]
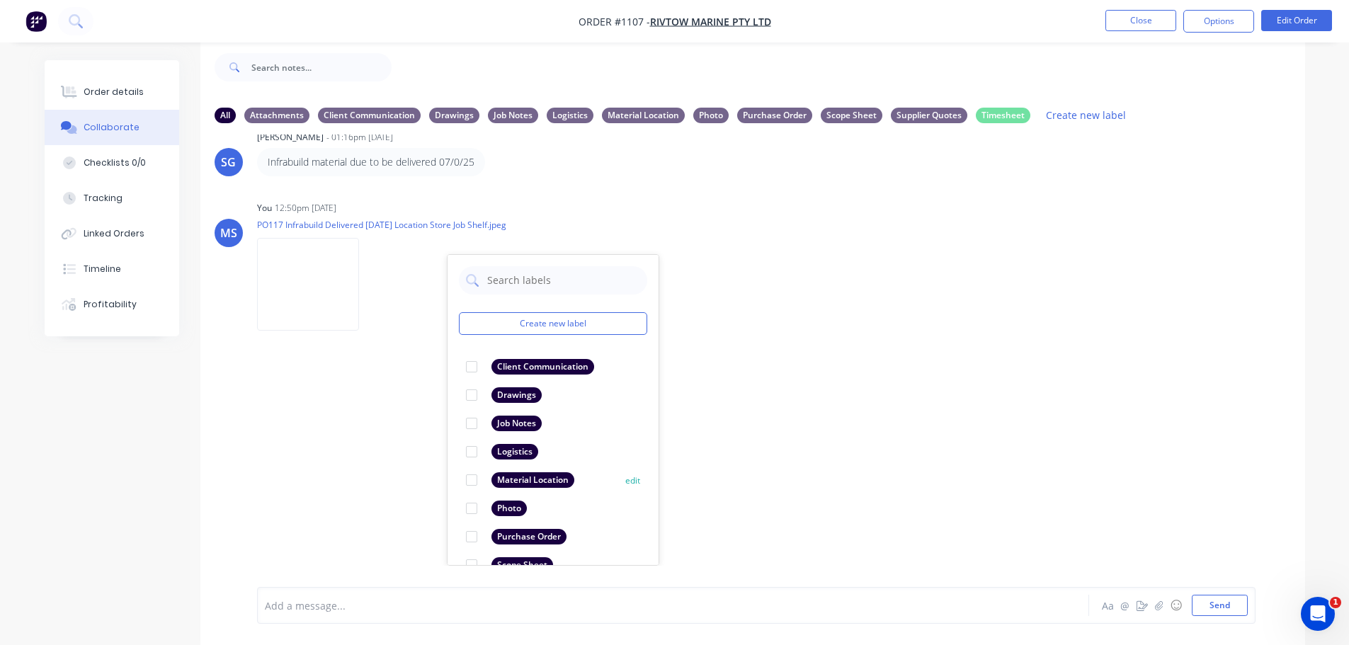
click at [553, 477] on div "Material Location" at bounding box center [533, 480] width 83 height 16
click at [736, 419] on div "LT Leya Thompson 09:49am 18/09/25 Paint Coating Inspection Report.pdf Labels Do…" at bounding box center [752, 350] width 1105 height 431
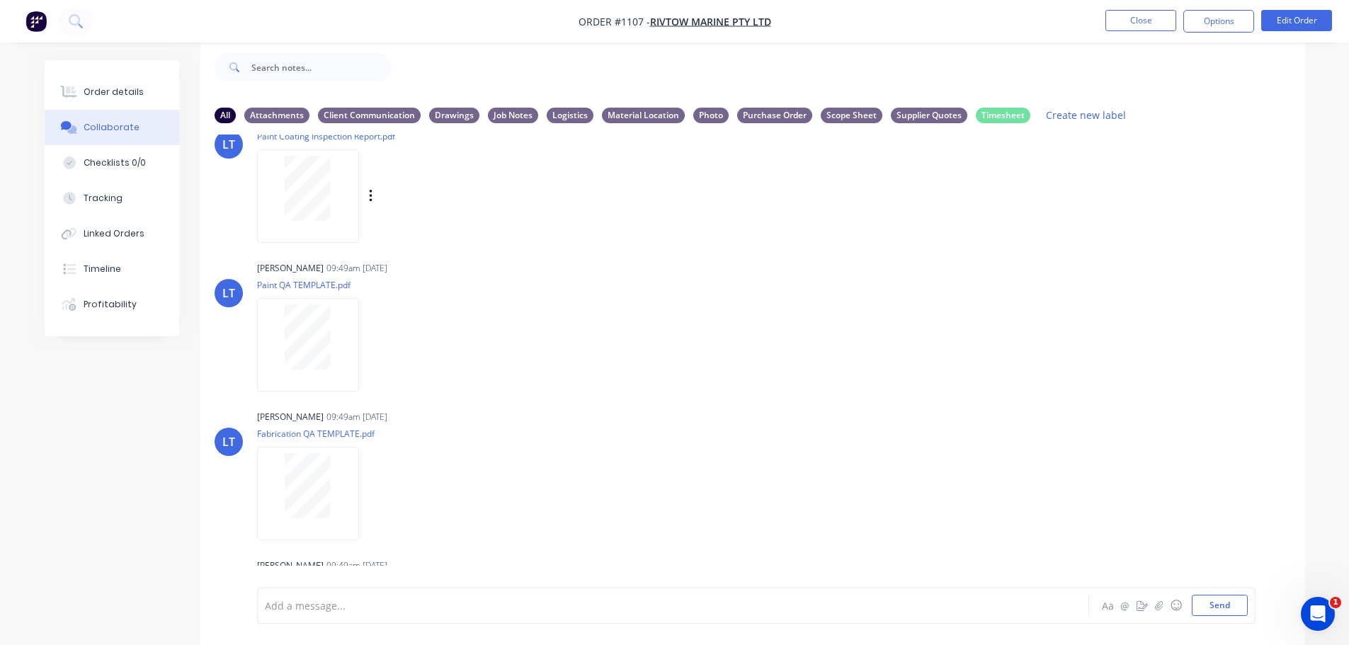
scroll to position [0, 0]
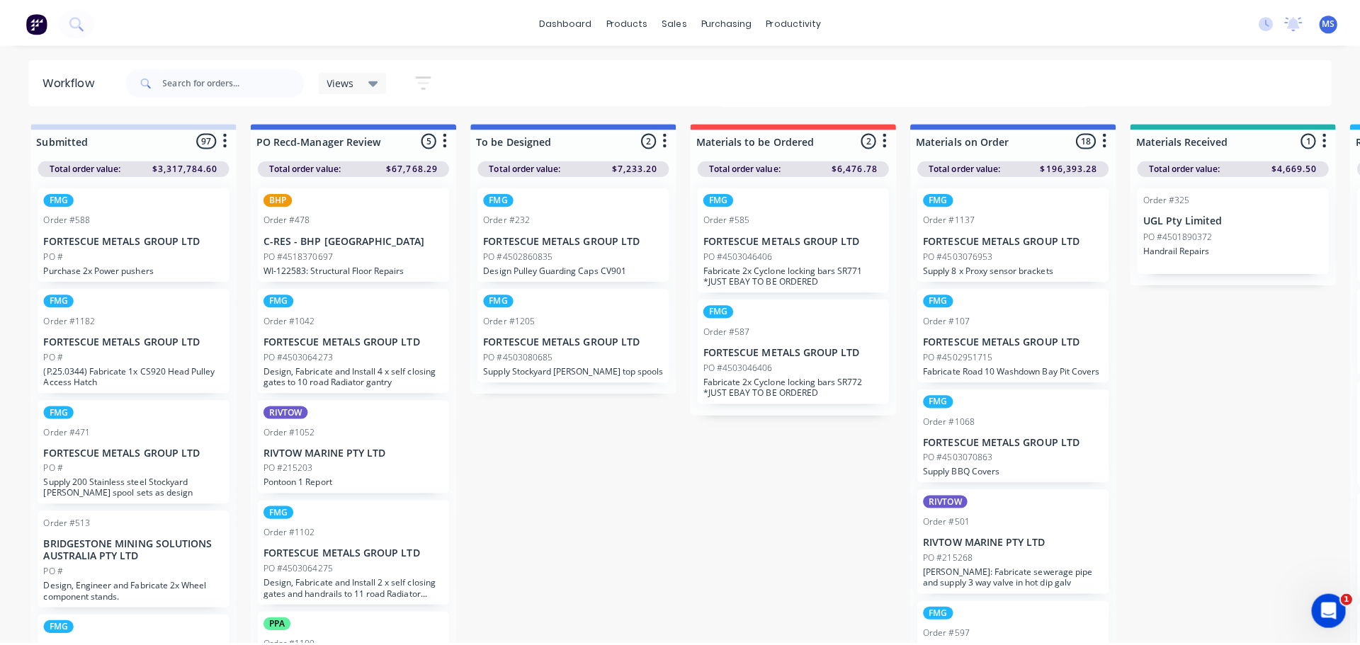
scroll to position [1066, 0]
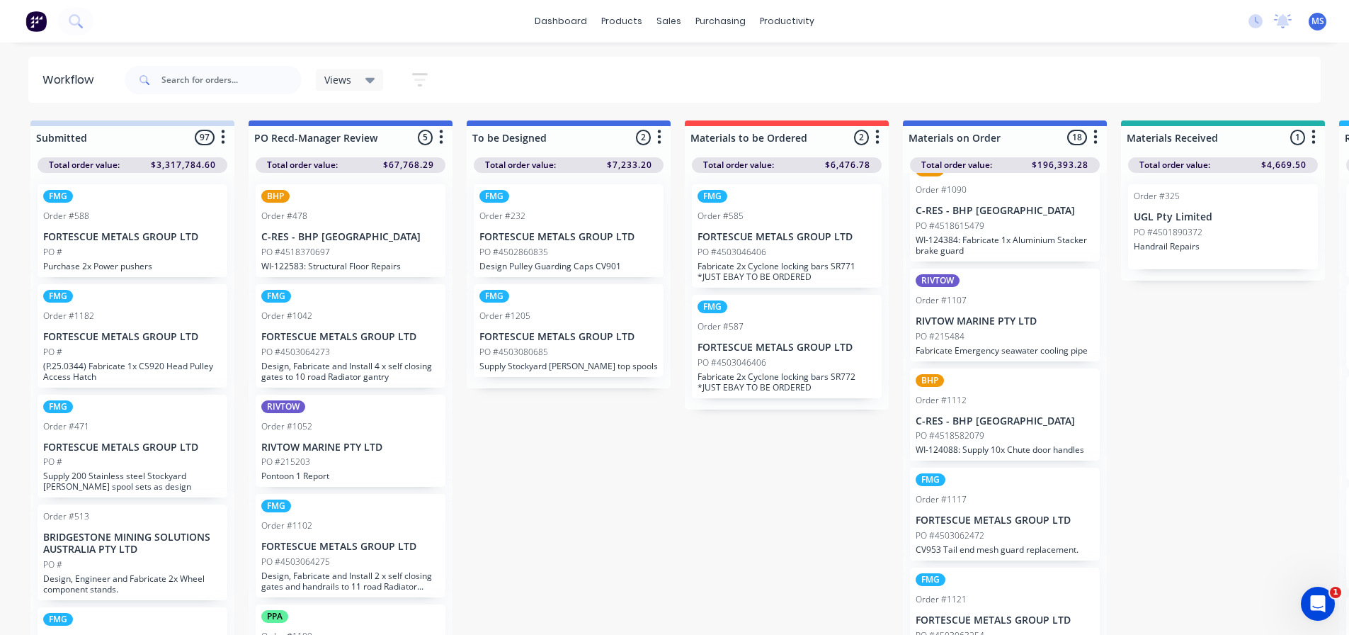
click at [1012, 427] on p "C-RES - BHP [GEOGRAPHIC_DATA]" at bounding box center [1005, 421] width 178 height 12
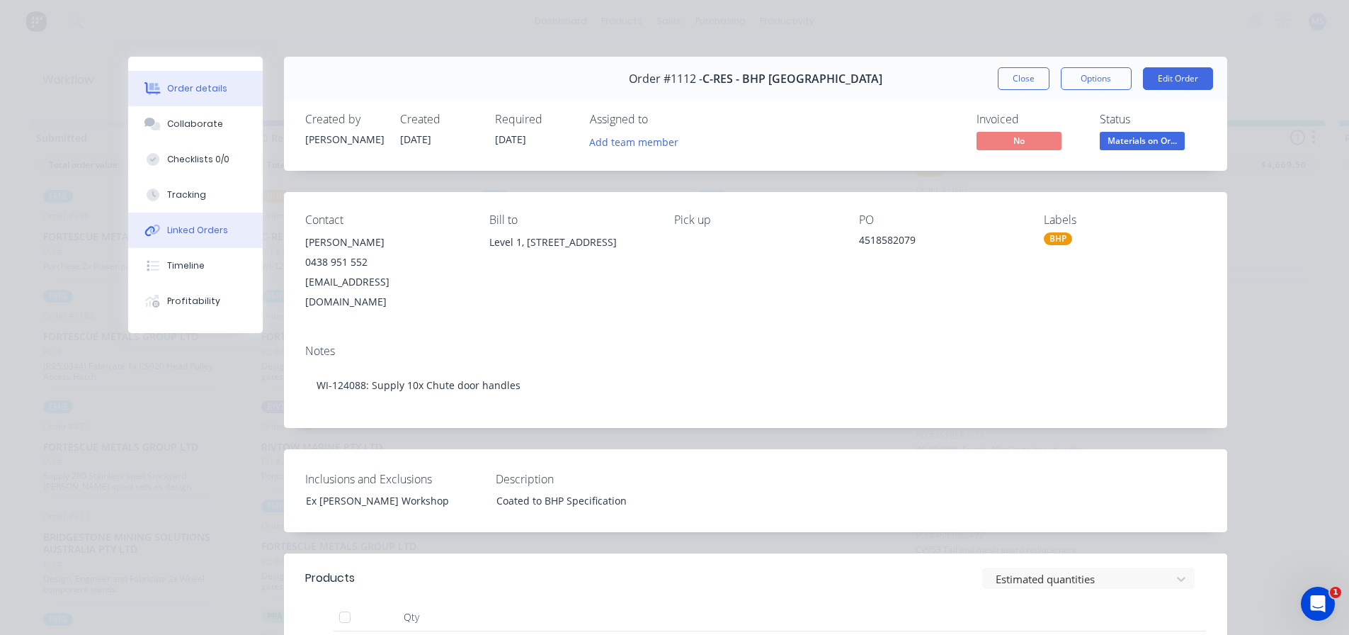
click at [212, 217] on button "Linked Orders" at bounding box center [195, 229] width 135 height 35
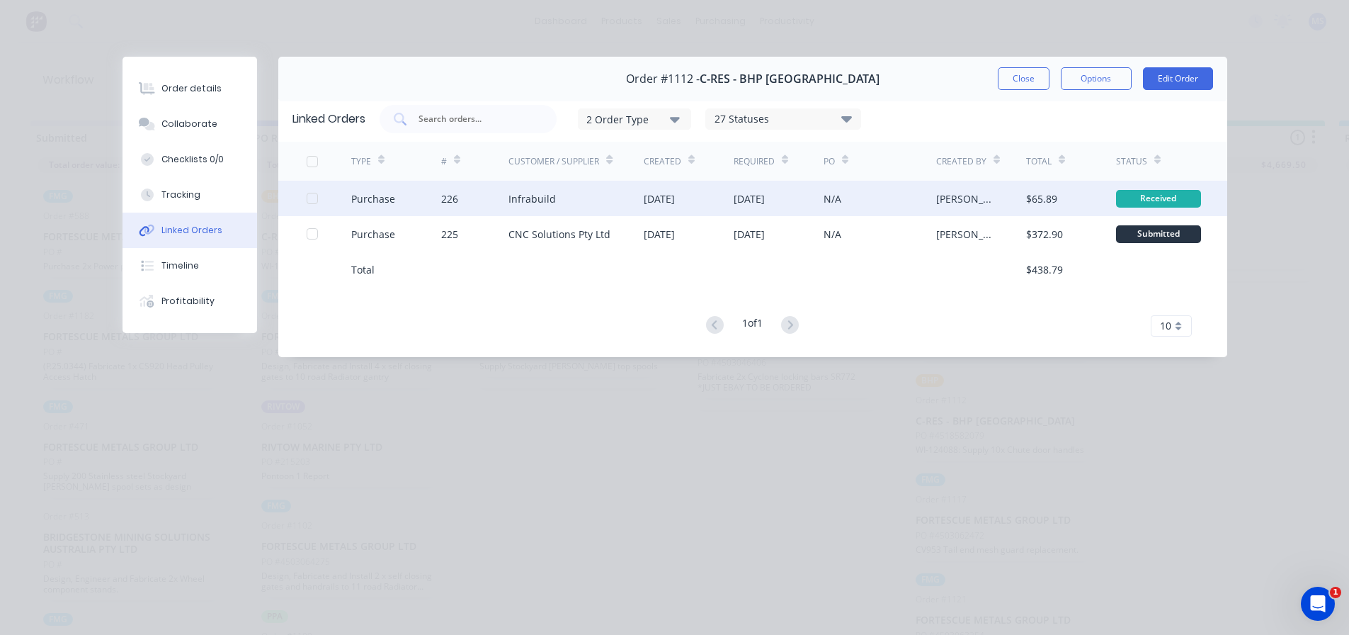
click at [657, 214] on div "[DATE]" at bounding box center [689, 198] width 90 height 35
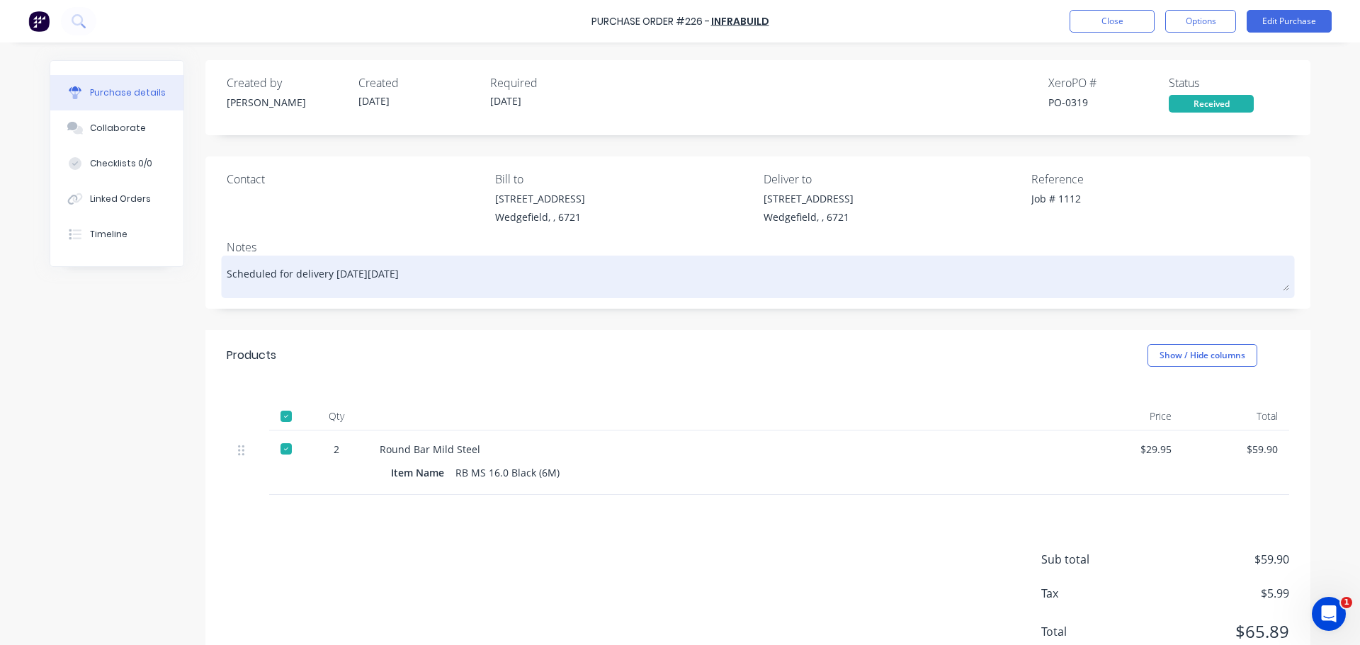
click at [278, 264] on textarea "Scheduled for delivery [DATE][DATE]" at bounding box center [758, 275] width 1062 height 32
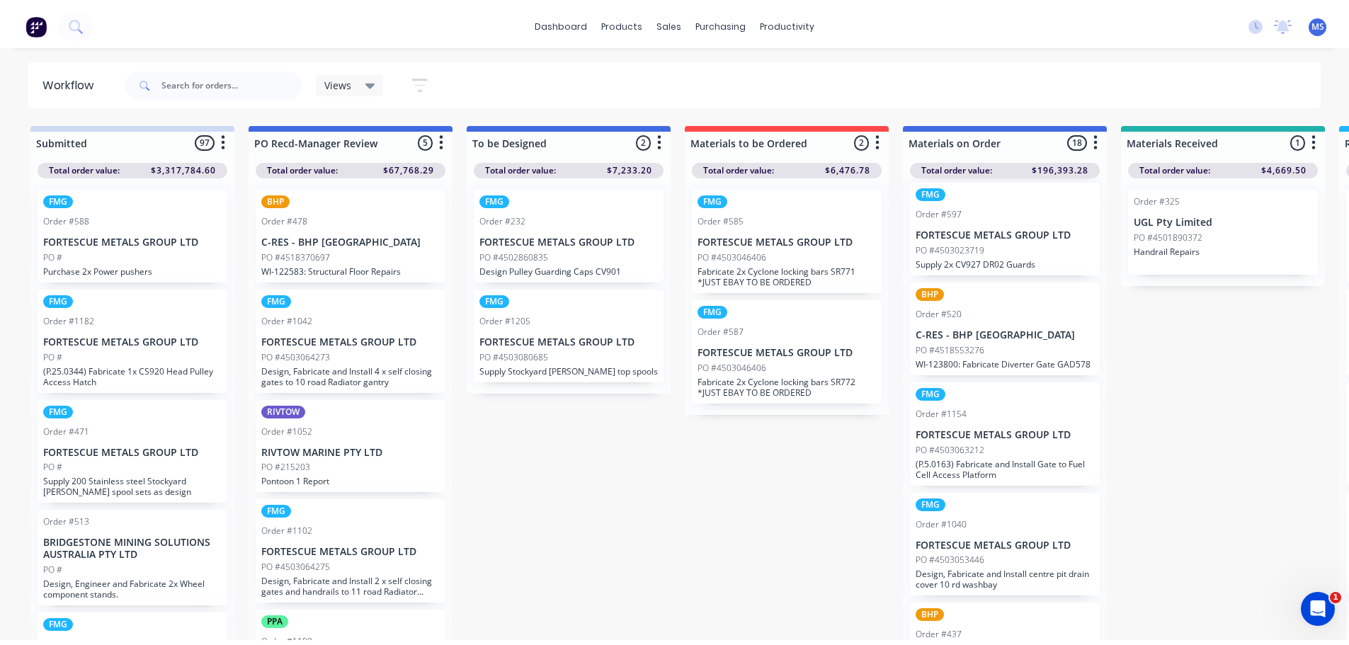
scroll to position [425, 0]
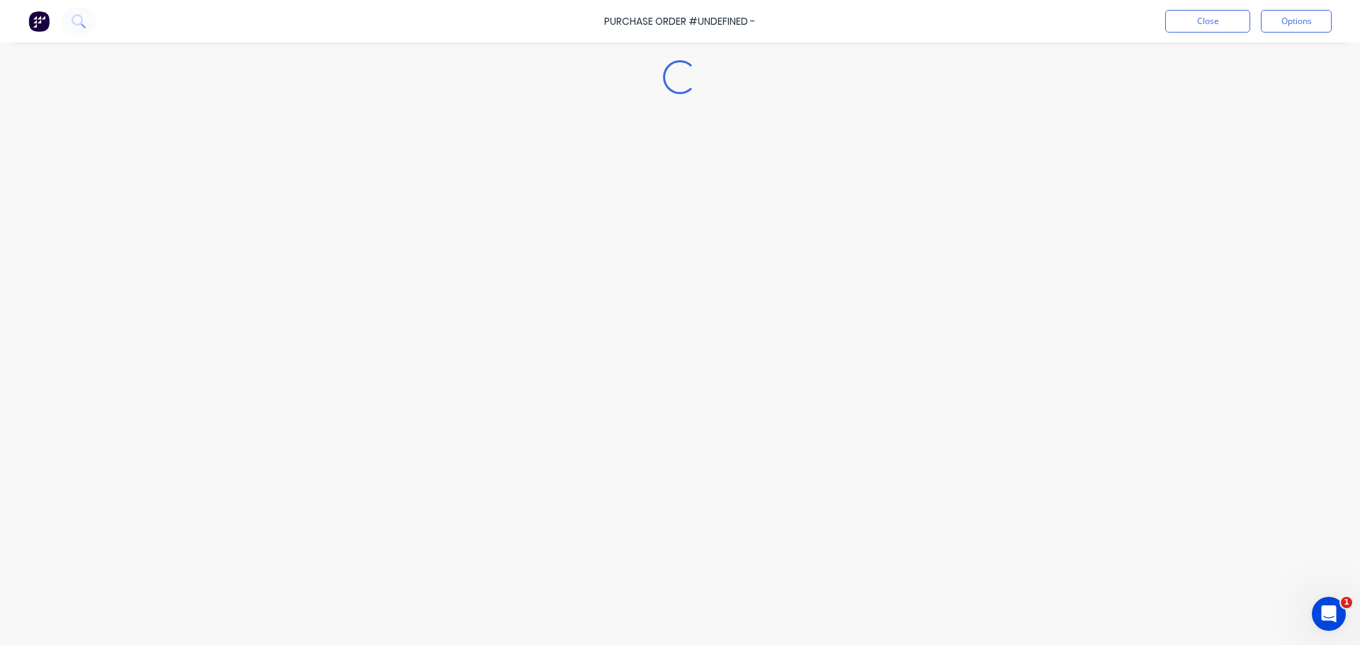
type textarea "x"
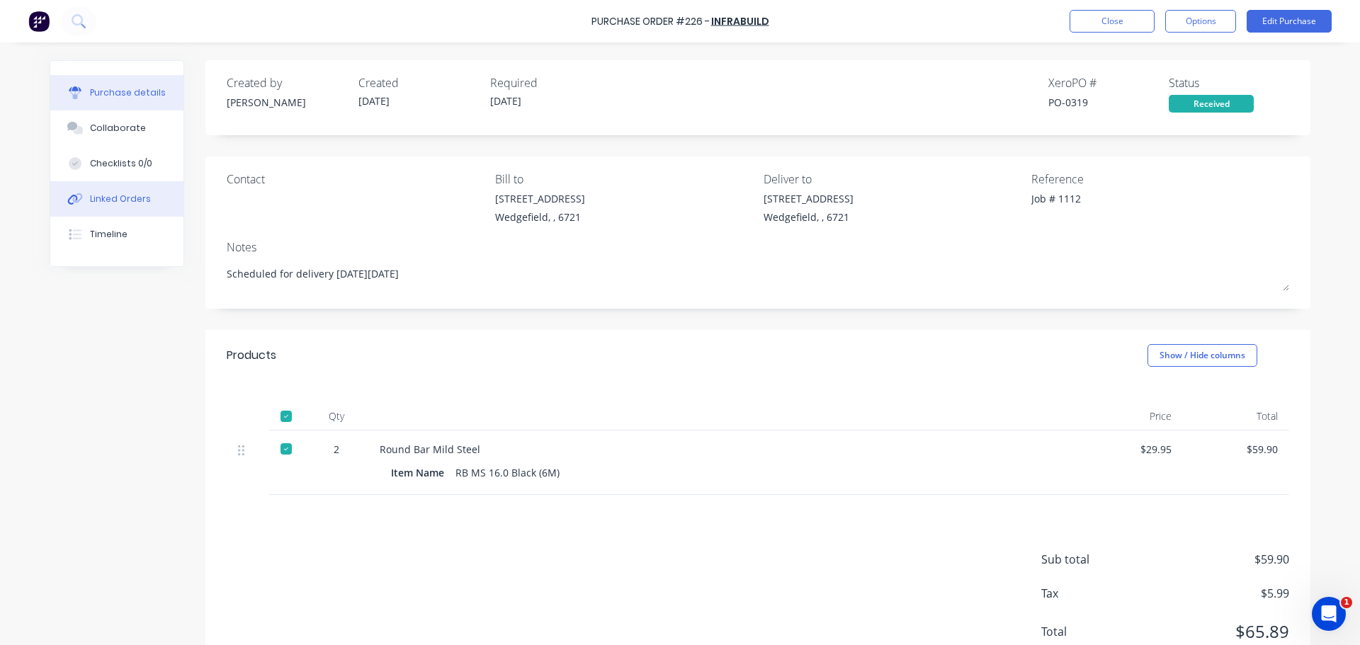
click at [125, 193] on div "Linked Orders" at bounding box center [120, 199] width 61 height 13
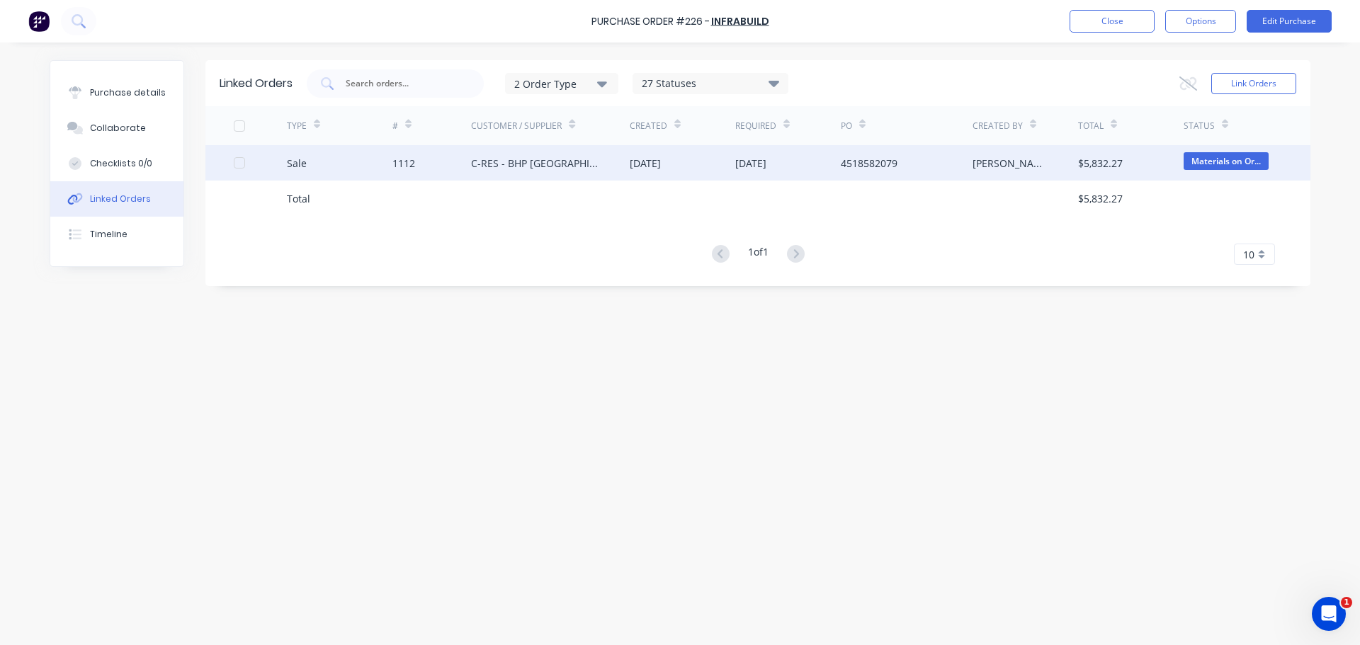
click at [657, 170] on div "[DATE]" at bounding box center [645, 163] width 31 height 15
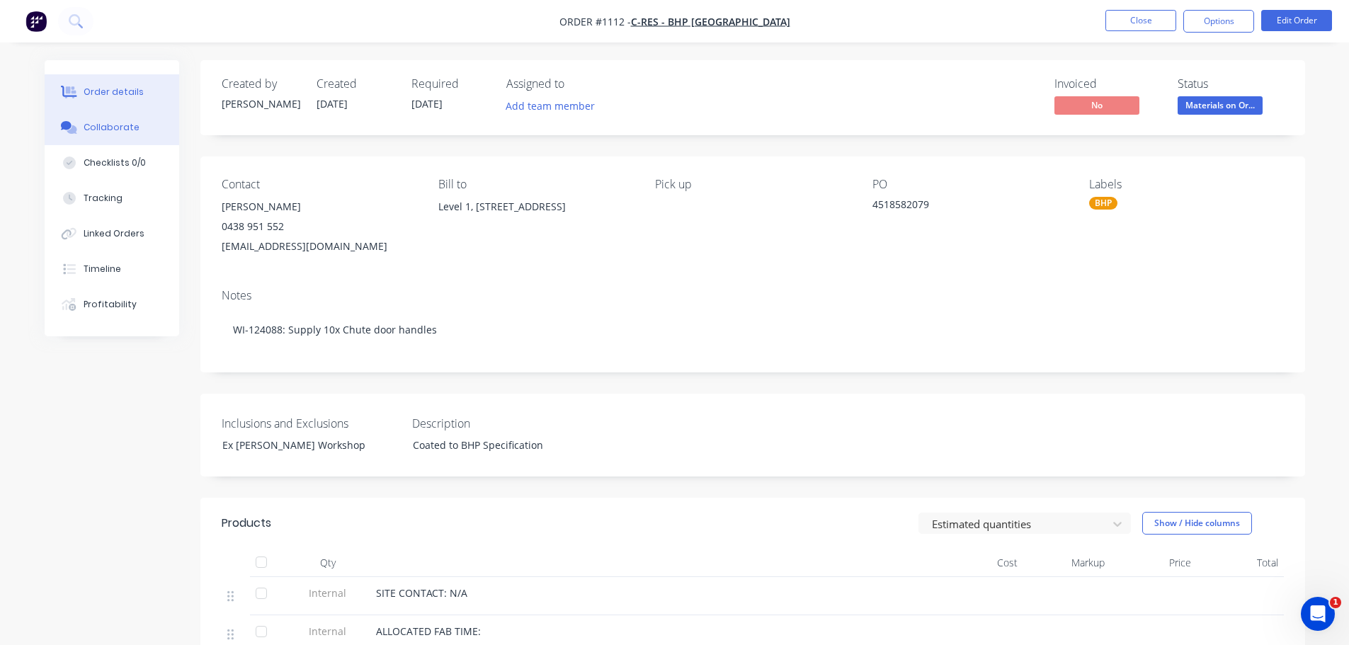
click at [136, 123] on button "Collaborate" at bounding box center [112, 127] width 135 height 35
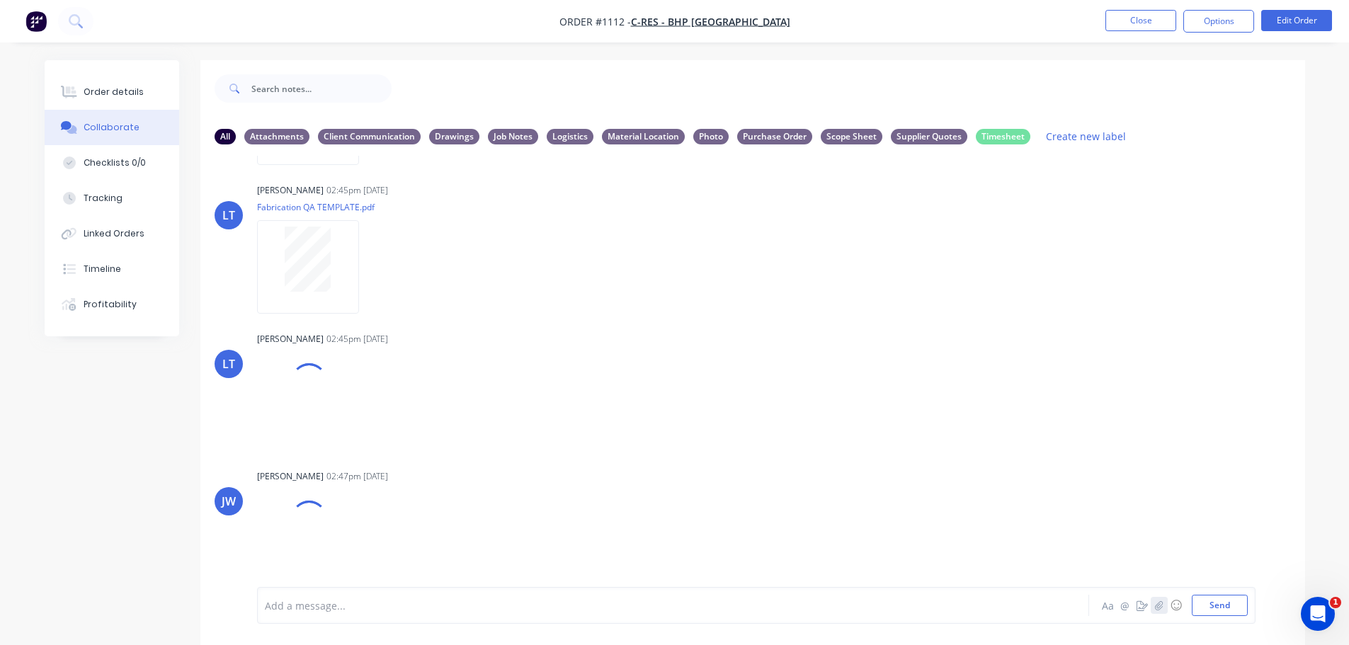
scroll to position [295, 0]
click at [1161, 607] on icon "button" at bounding box center [1159, 606] width 8 height 10
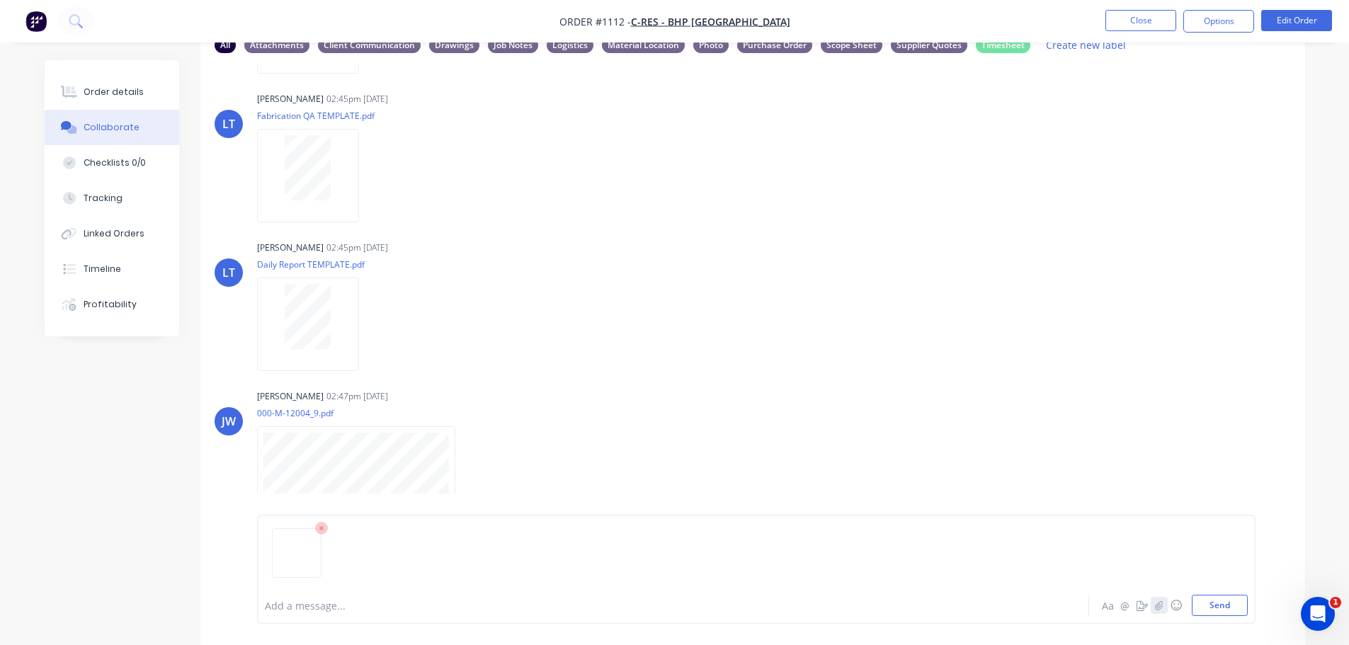
scroll to position [93, 0]
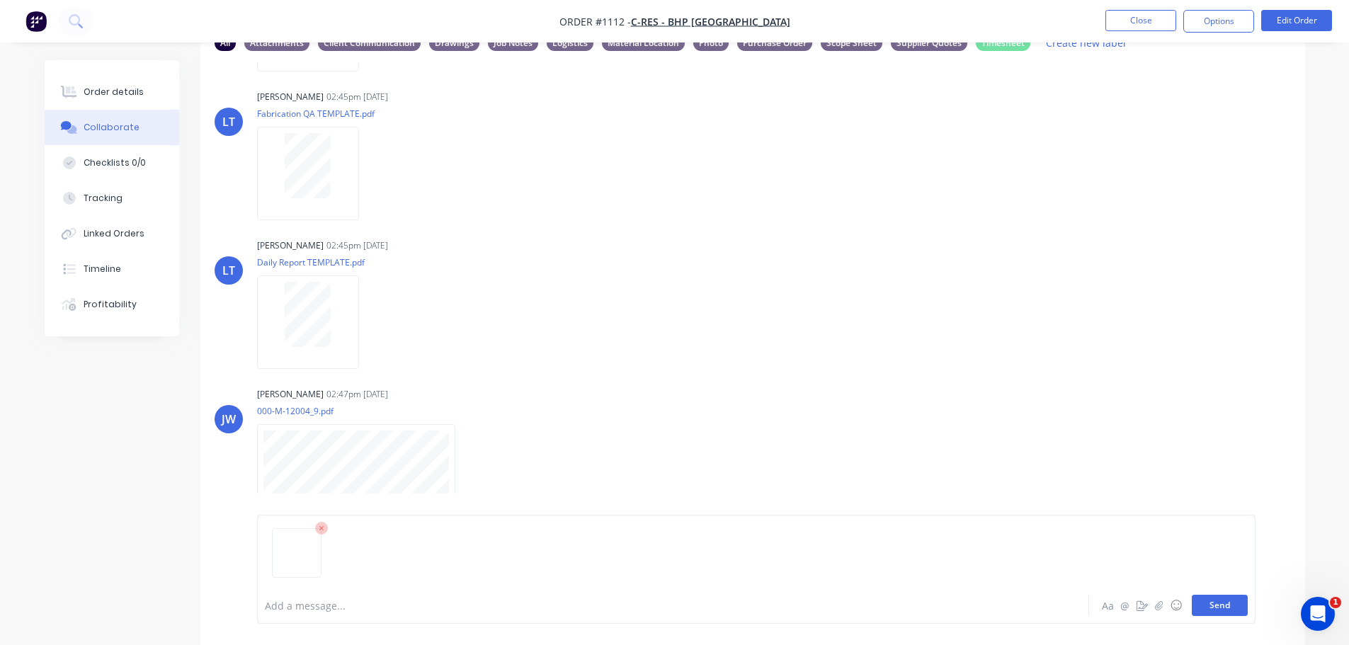
click at [1235, 603] on button "Send" at bounding box center [1220, 605] width 56 height 21
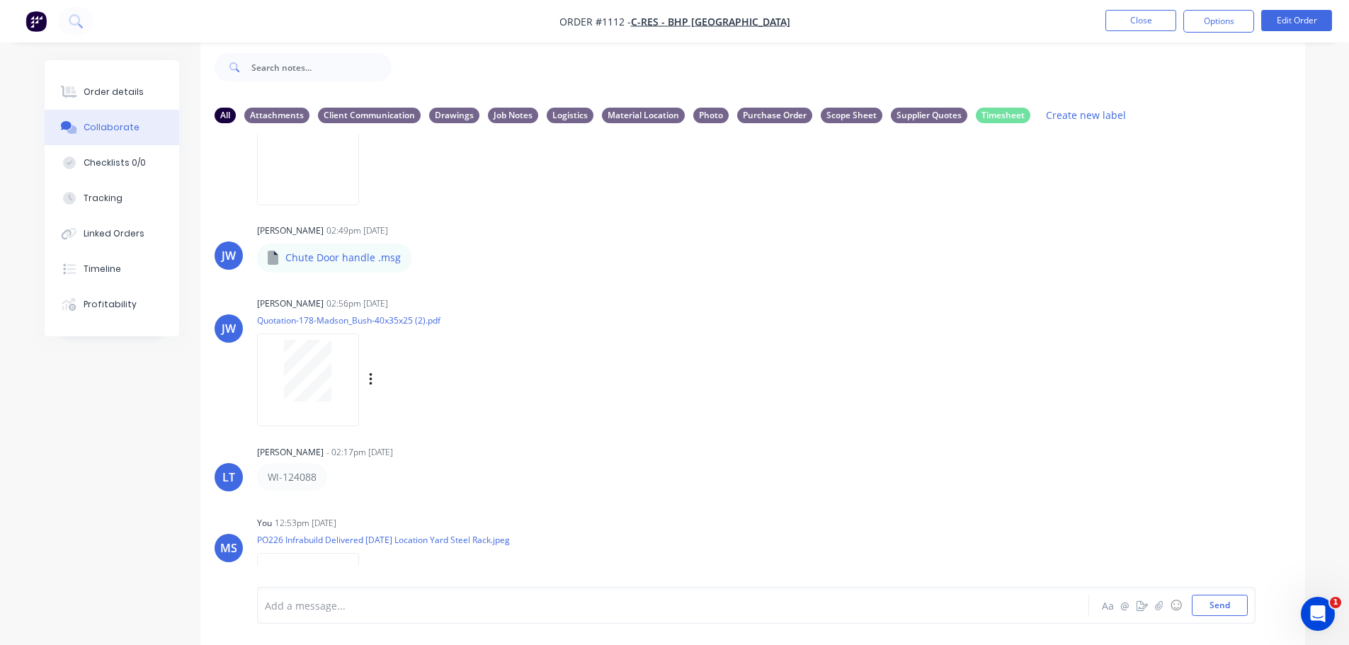
scroll to position [915, 0]
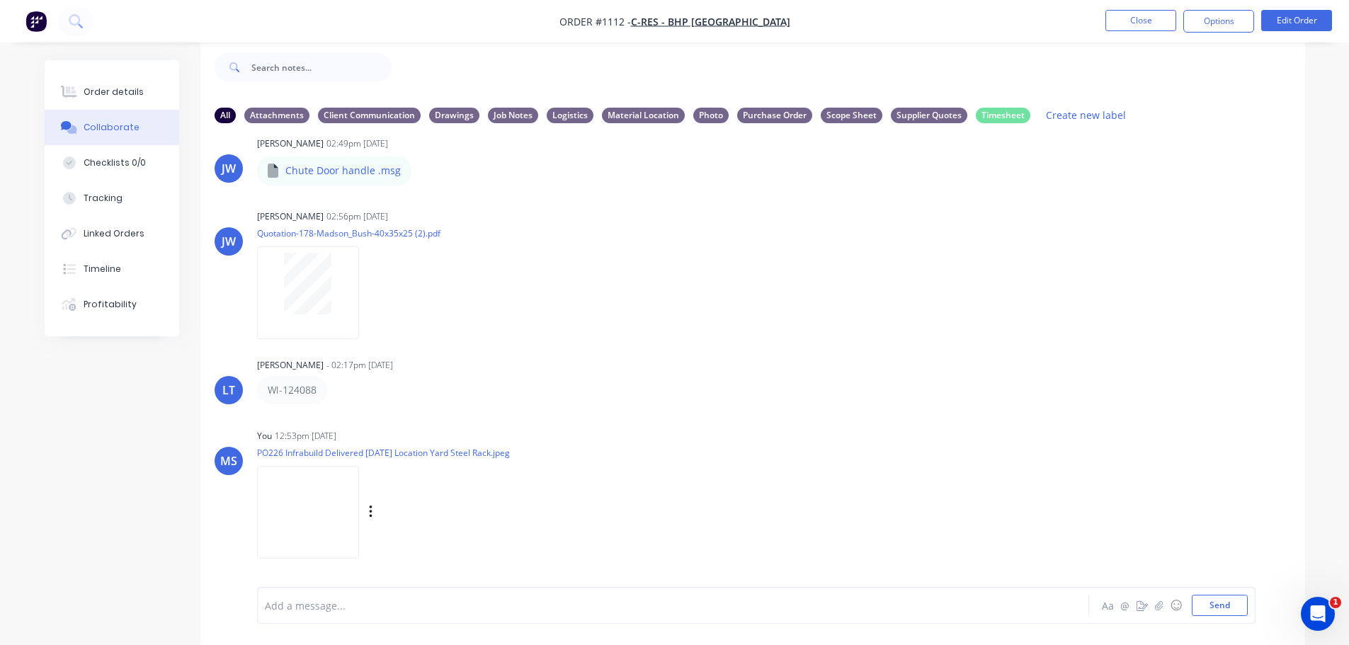
click at [376, 510] on div "Labels Download Delete" at bounding box center [444, 512] width 159 height 21
click at [375, 510] on div "Labels Download Delete" at bounding box center [444, 512] width 159 height 21
click at [372, 509] on icon "button" at bounding box center [371, 512] width 4 height 16
click at [458, 487] on button "Labels" at bounding box center [463, 483] width 159 height 32
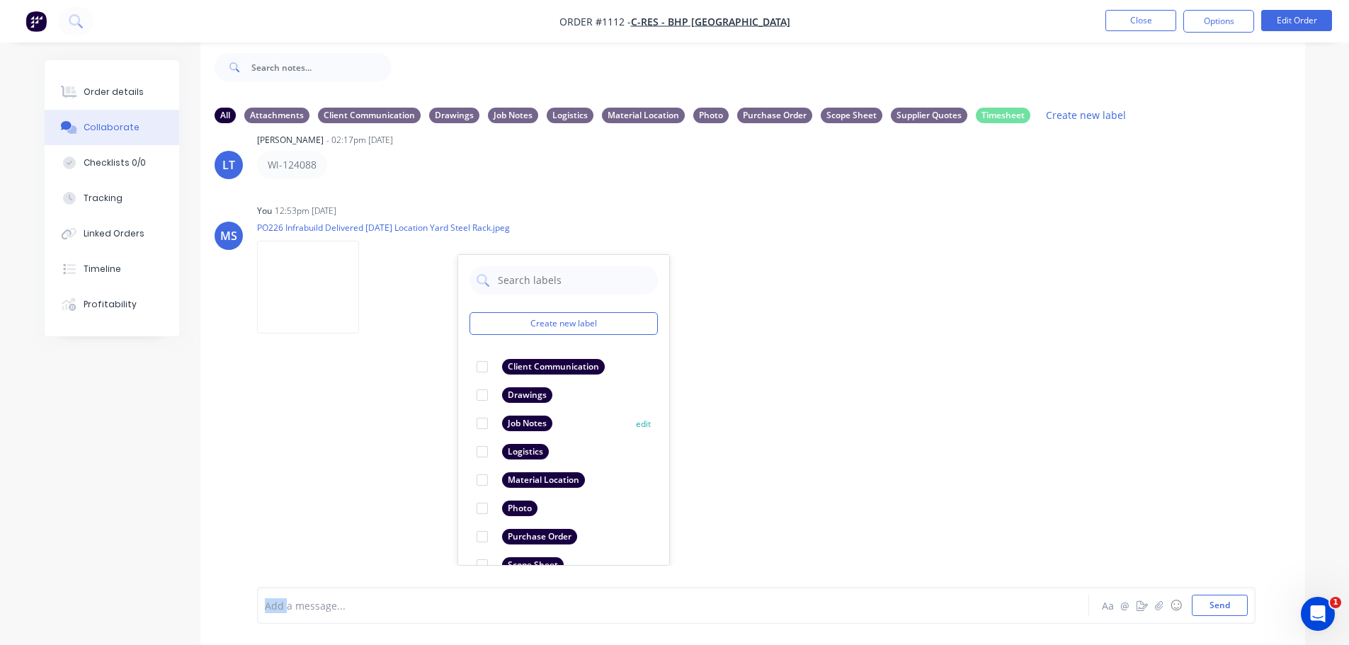
scroll to position [82, 0]
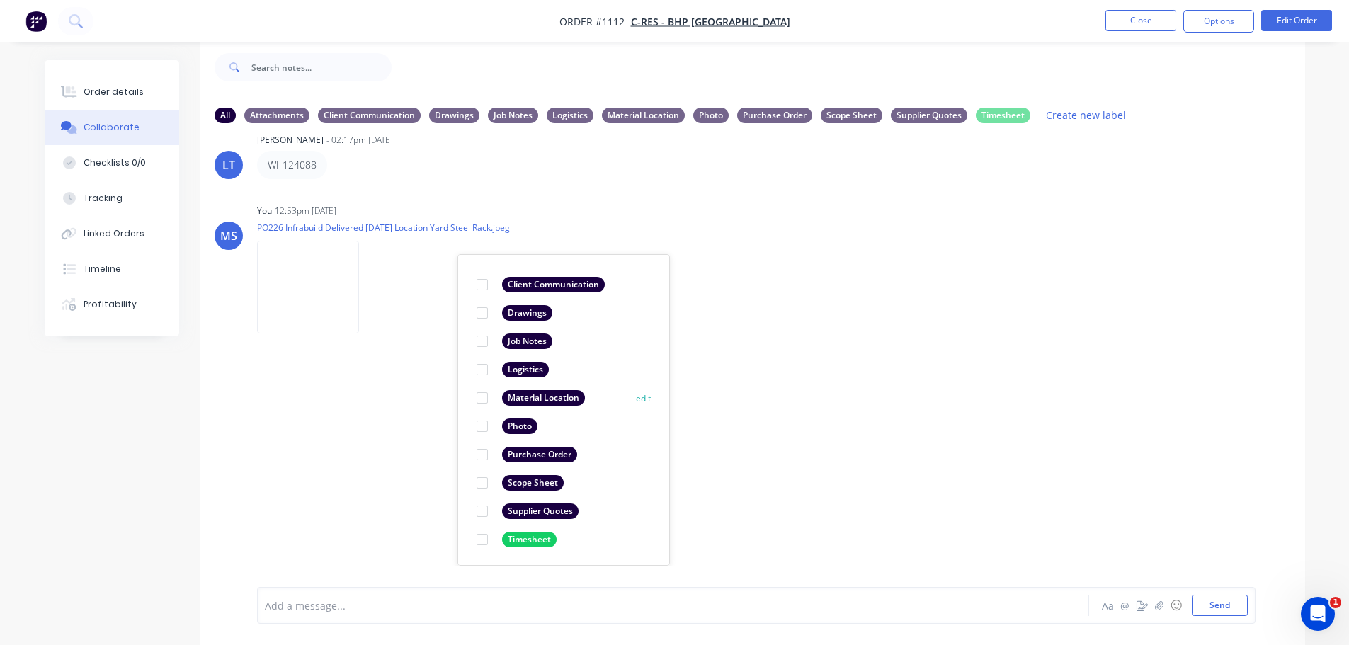
click at [547, 398] on div "Material Location" at bounding box center [543, 398] width 83 height 16
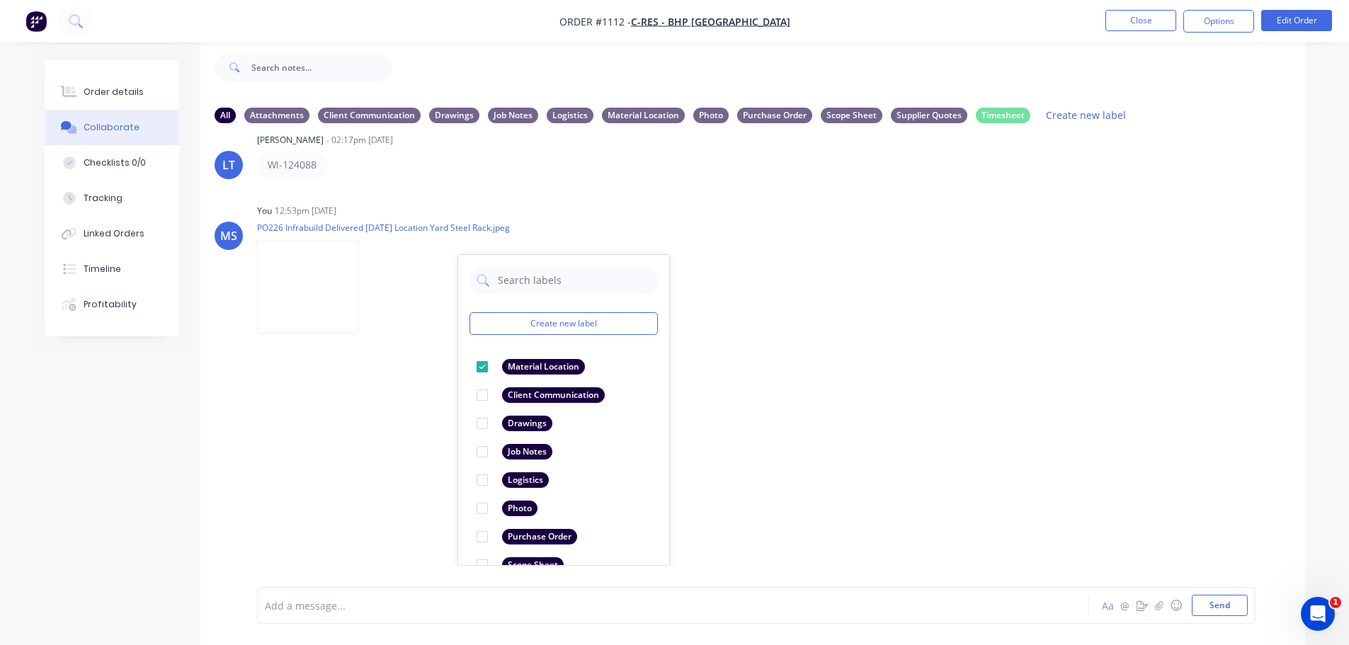
click at [815, 424] on div "LT Leya Thompson 02:45pm 18/09/25 Paint Coating Inspection Report.pdf Labels Do…" at bounding box center [752, 350] width 1105 height 431
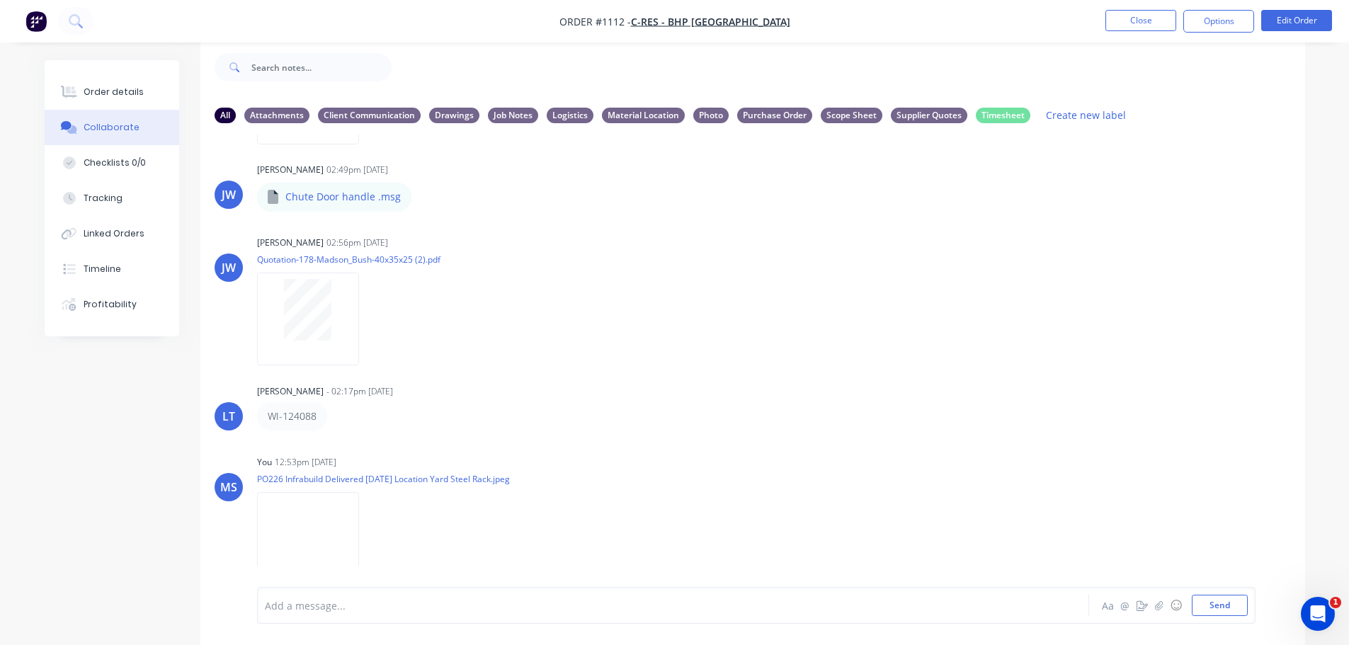
scroll to position [844, 0]
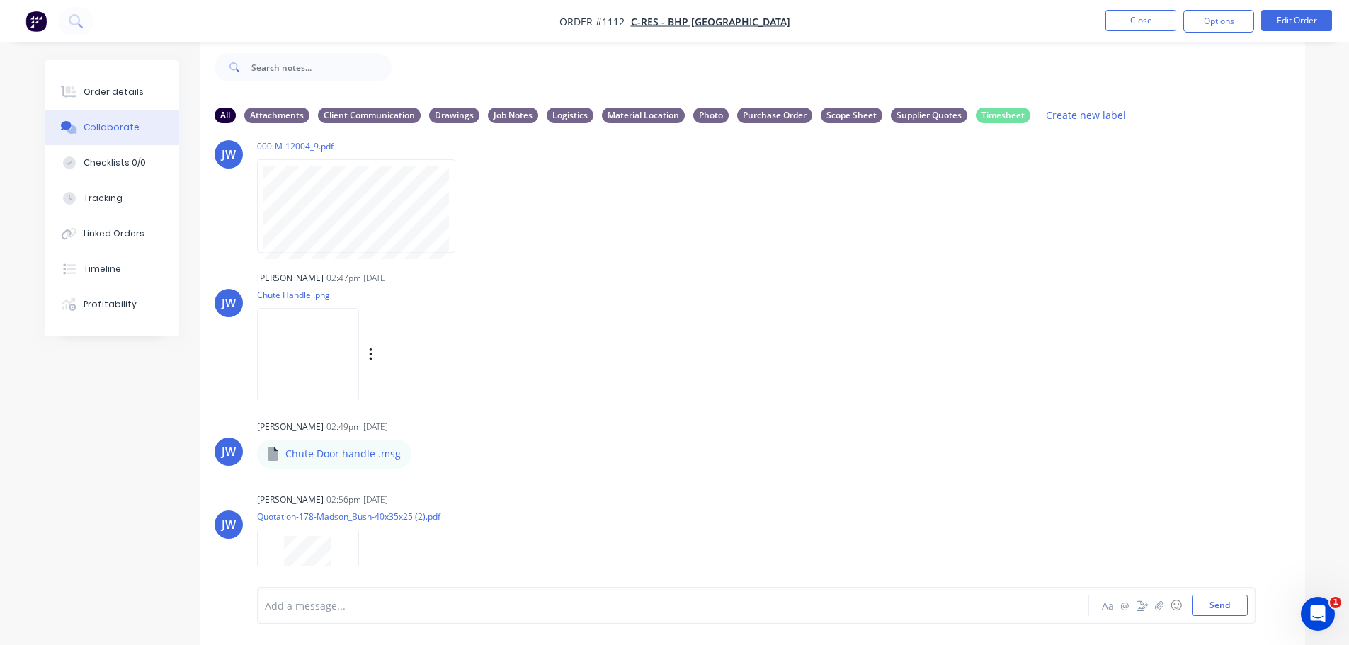
click at [579, 284] on div "Justin Warren 02:47pm 18/09/25" at bounding box center [478, 278] width 443 height 13
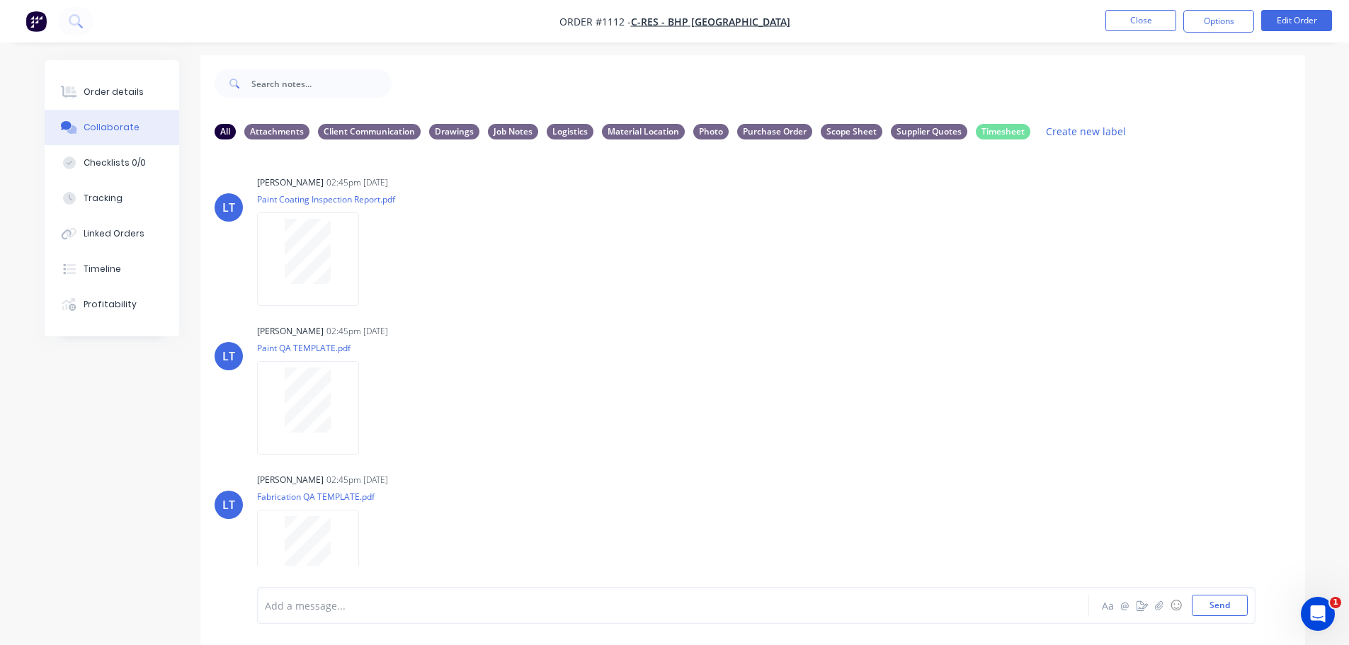
scroll to position [0, 0]
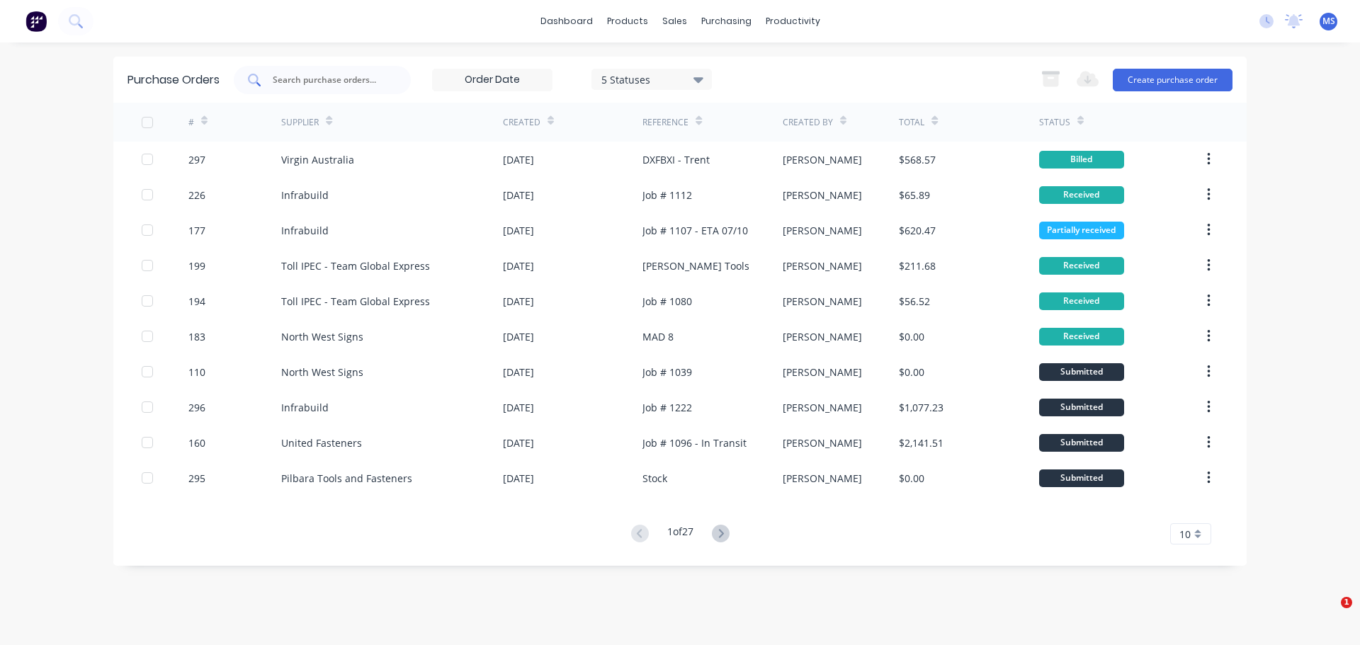
click at [345, 84] on input "text" at bounding box center [330, 80] width 118 height 14
type input "238"
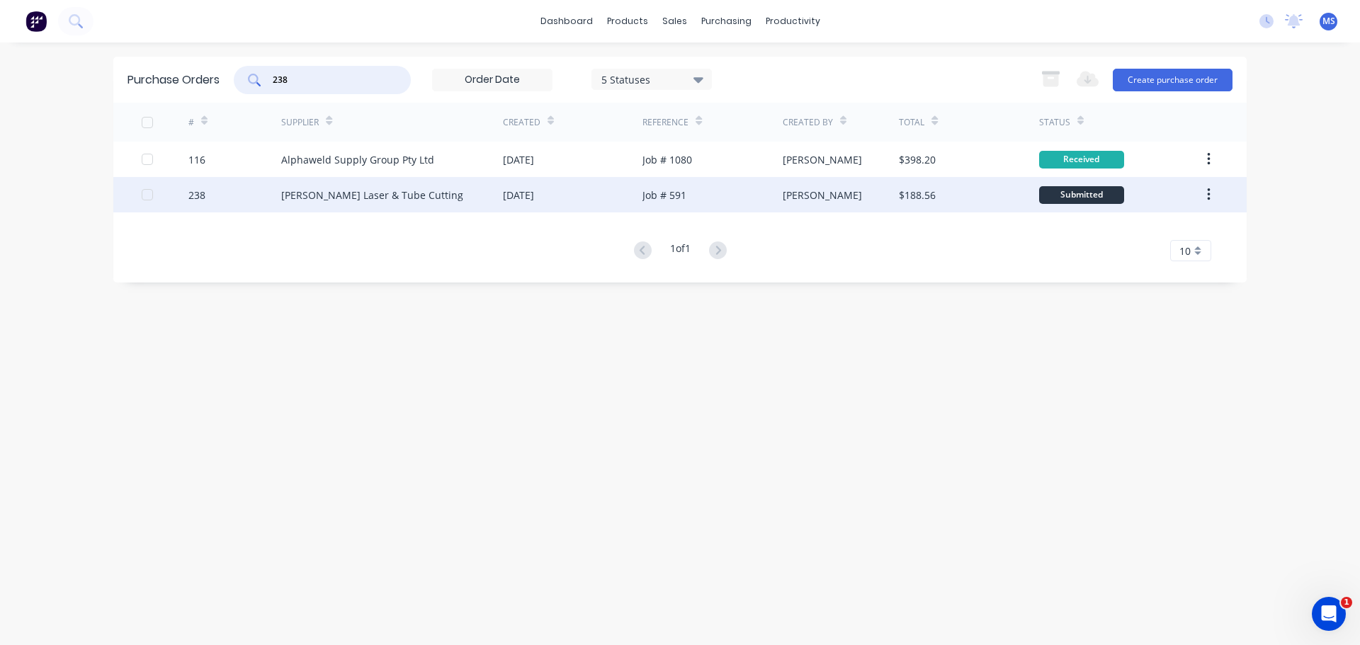
click at [446, 186] on div "[PERSON_NAME] Laser & Tube Cutting" at bounding box center [392, 194] width 222 height 35
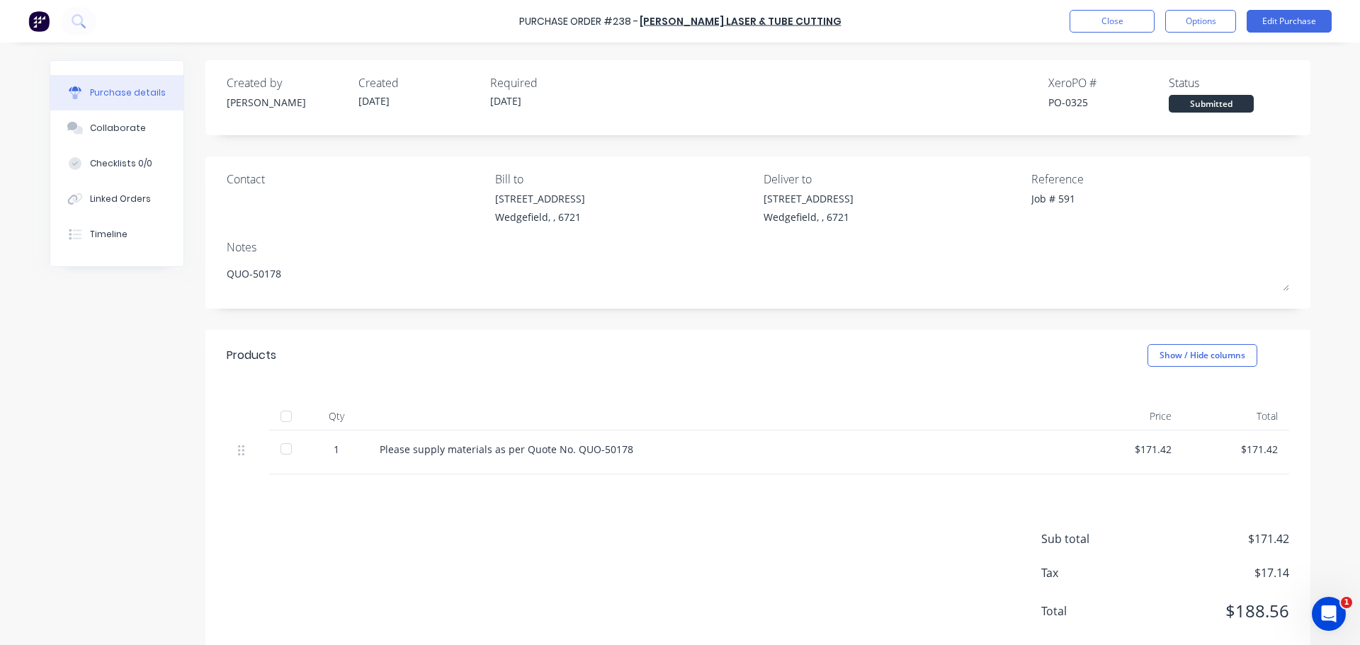
click at [276, 452] on div at bounding box center [286, 449] width 28 height 28
click at [152, 198] on button "Linked Orders" at bounding box center [116, 198] width 133 height 35
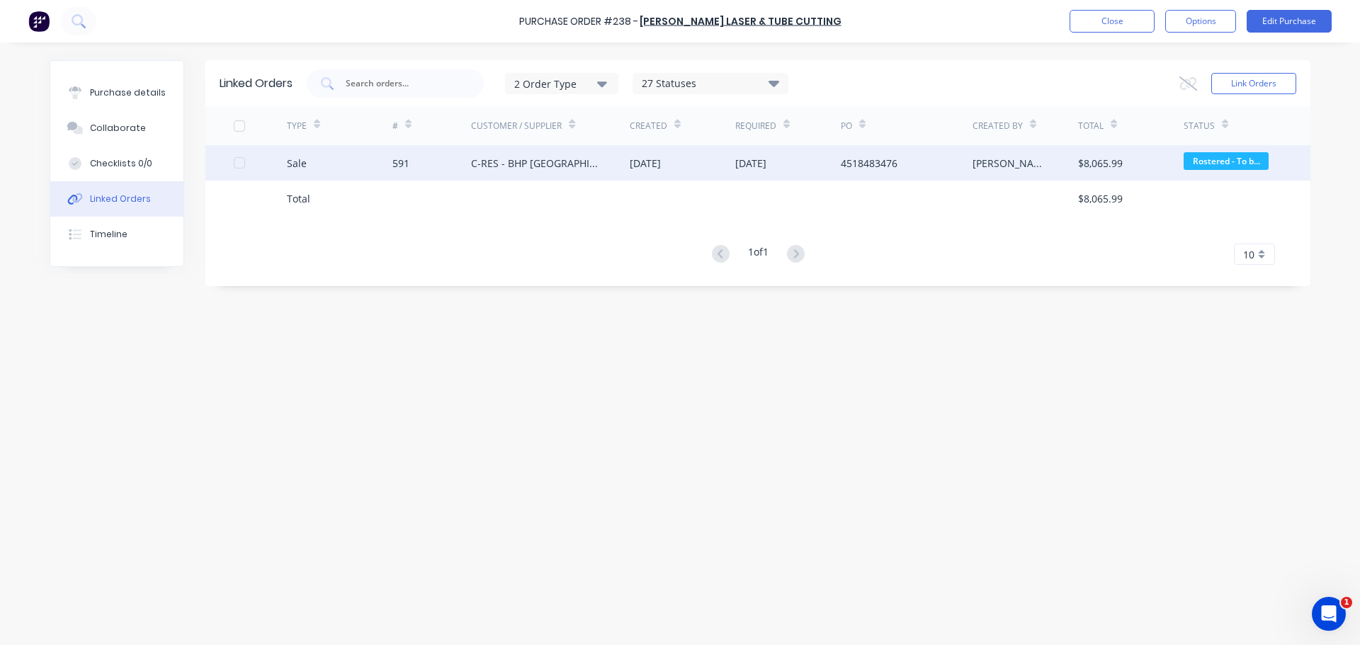
click at [432, 170] on div "591" at bounding box center [431, 162] width 79 height 35
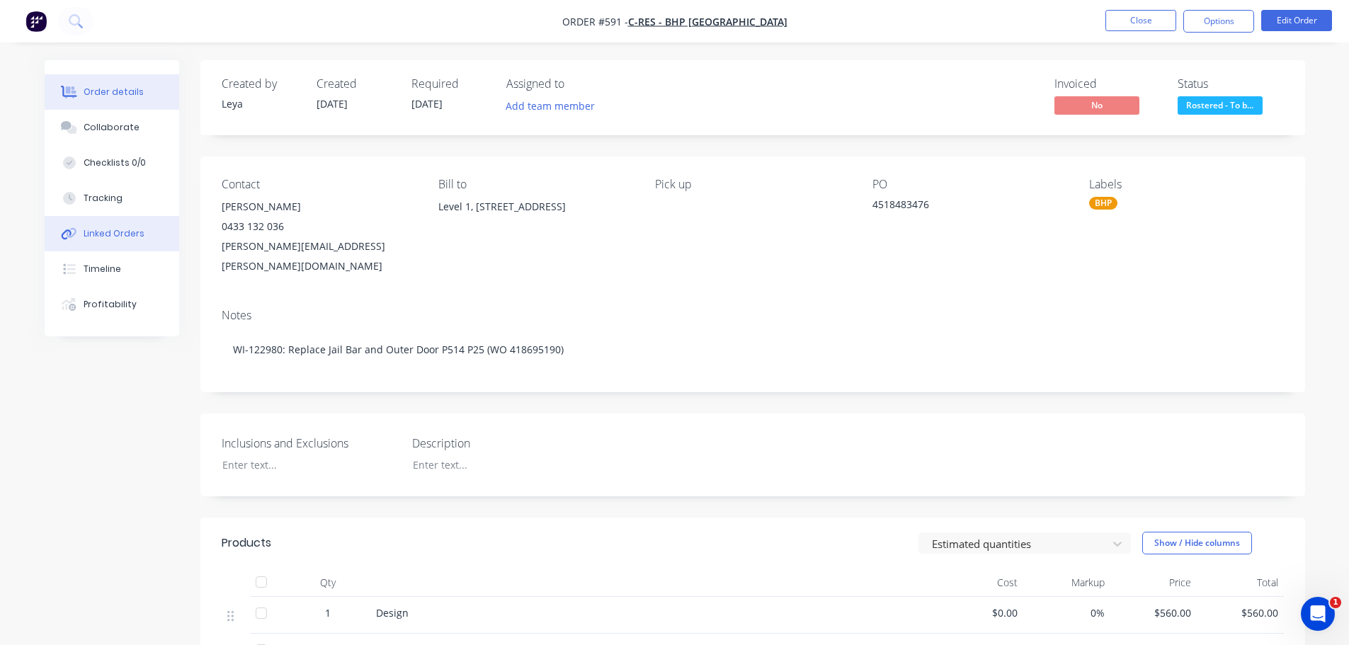
click at [101, 226] on button "Linked Orders" at bounding box center [112, 233] width 135 height 35
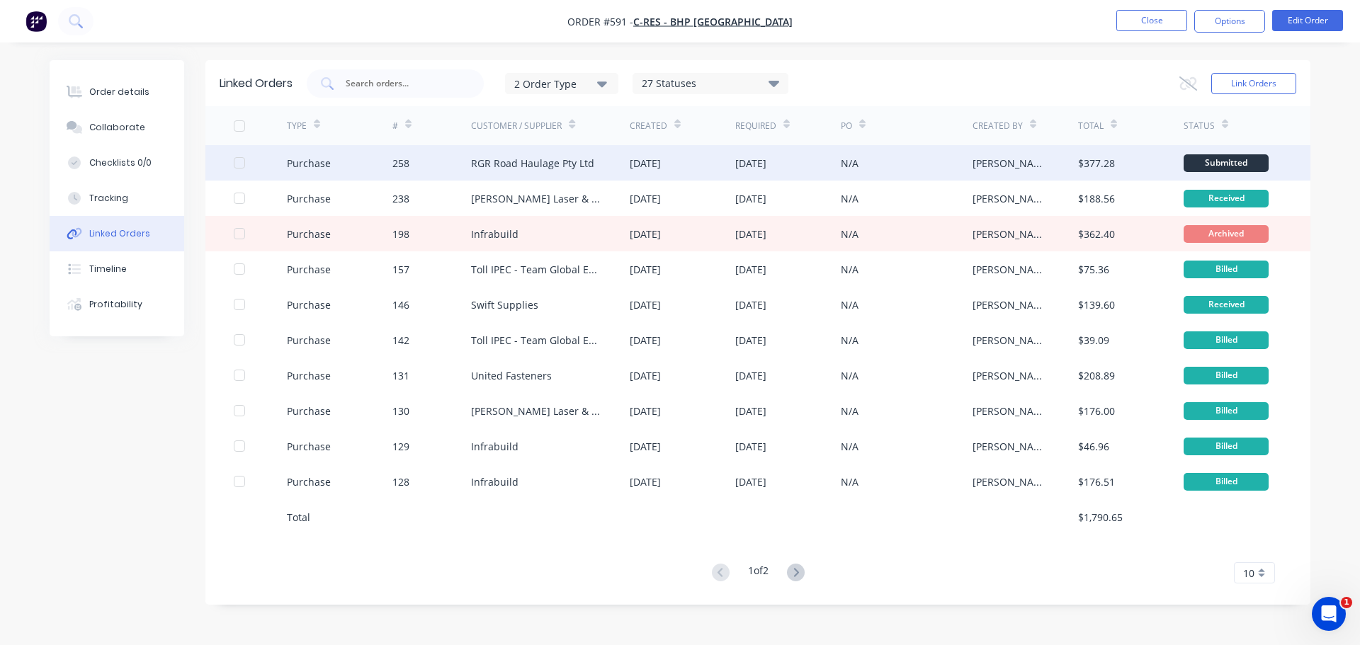
click at [548, 174] on div "RGR Road Haulage Pty Ltd" at bounding box center [550, 162] width 159 height 35
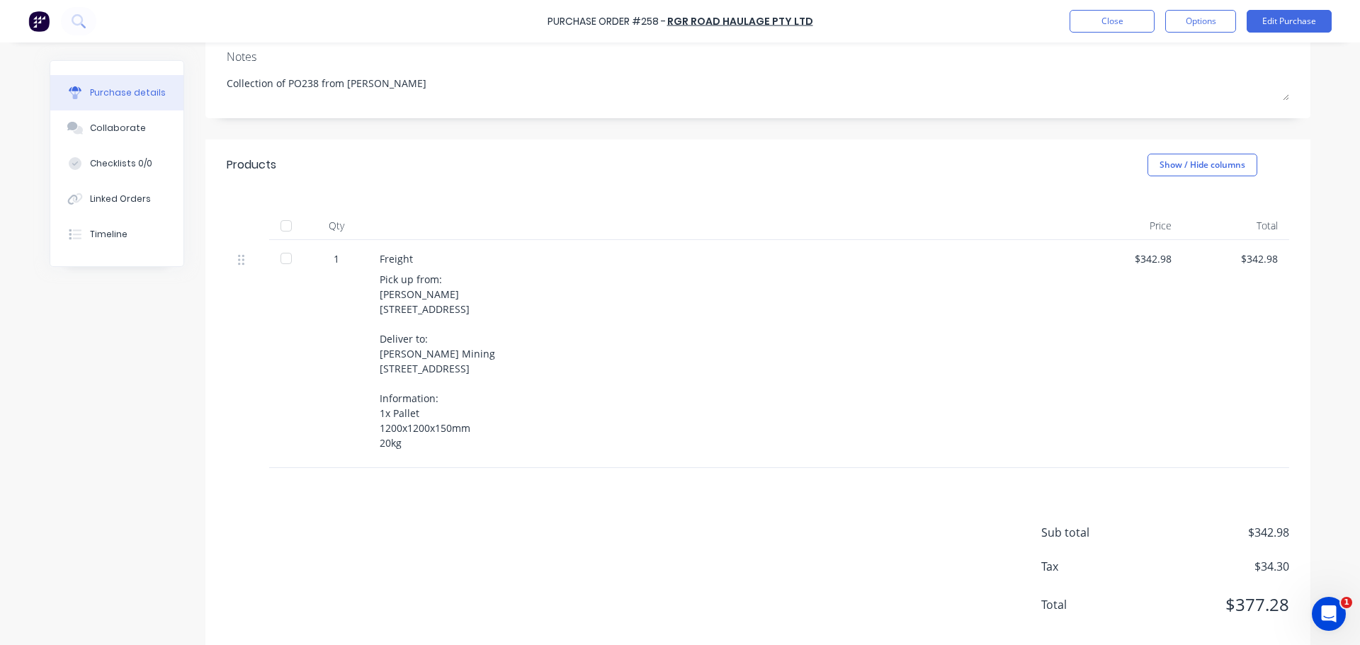
scroll to position [212, 0]
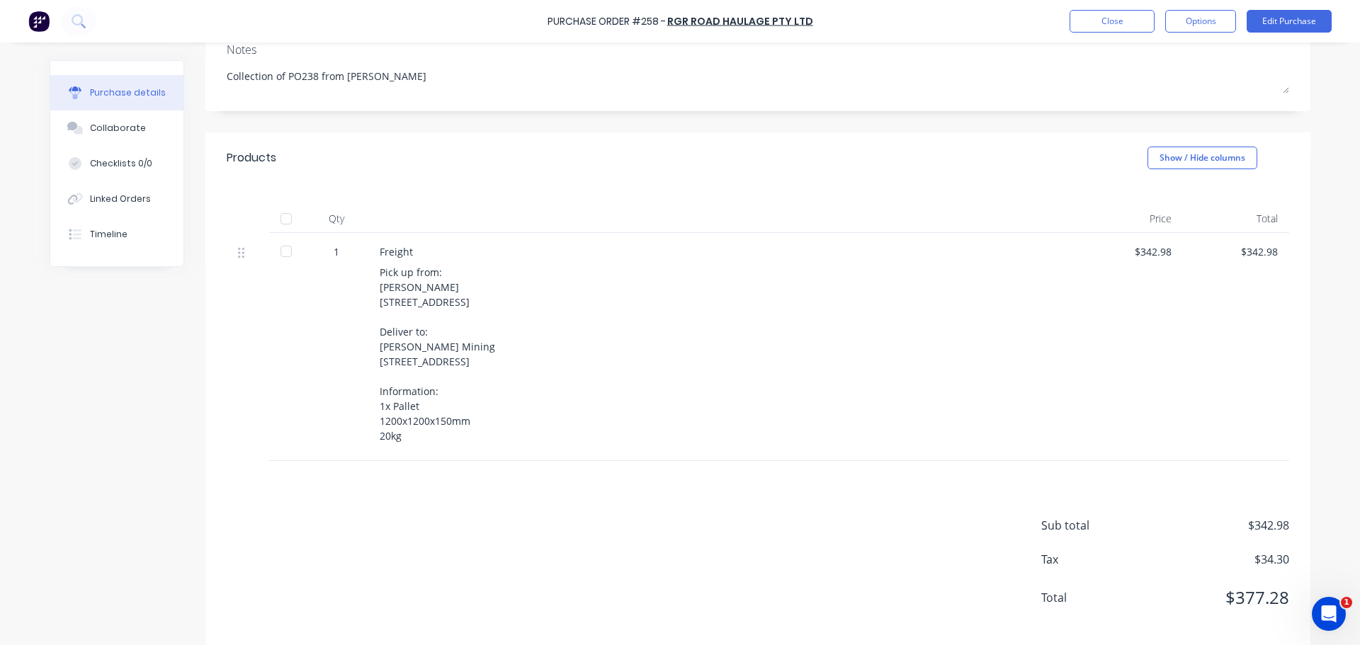
click at [284, 240] on div at bounding box center [286, 251] width 28 height 28
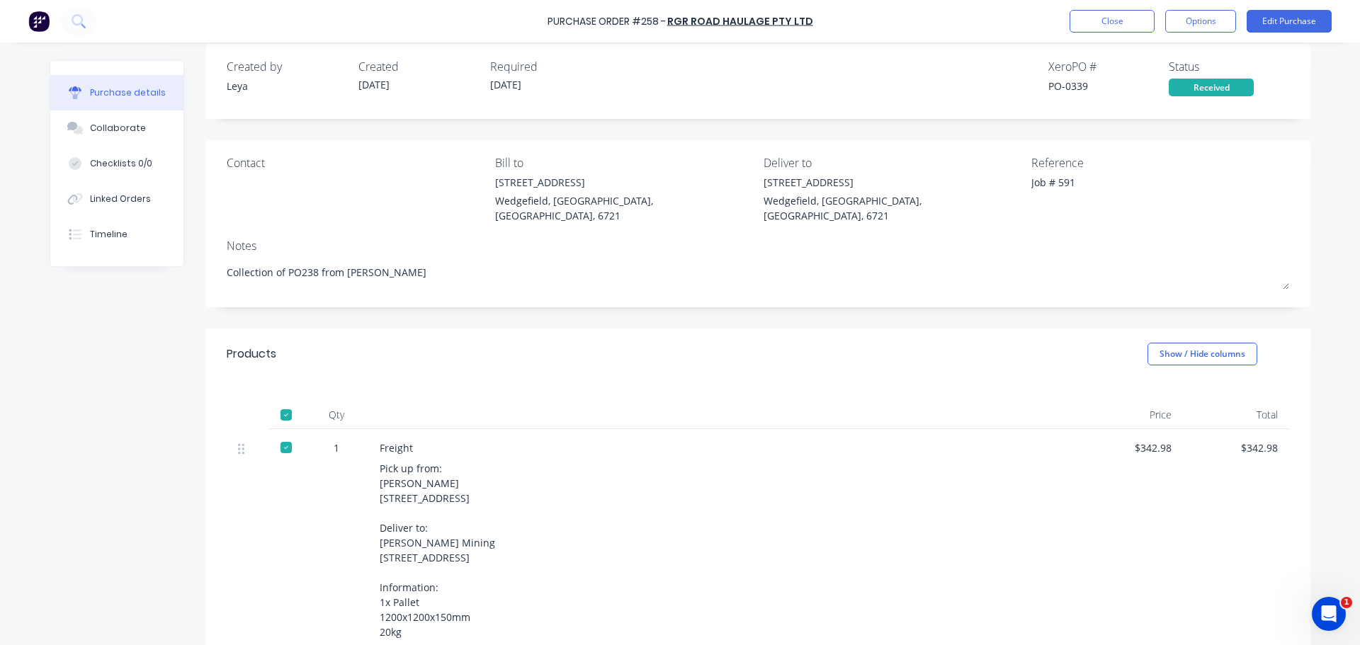
scroll to position [0, 0]
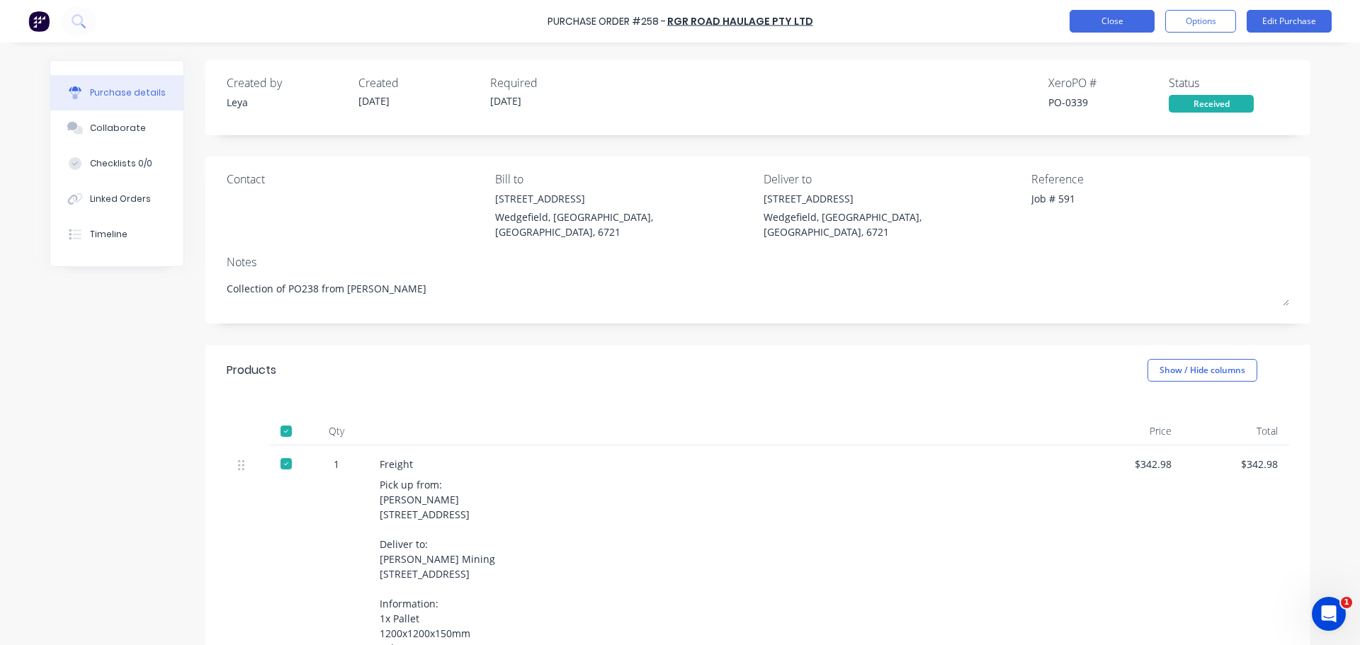
click at [1120, 31] on button "Close" at bounding box center [1112, 21] width 85 height 23
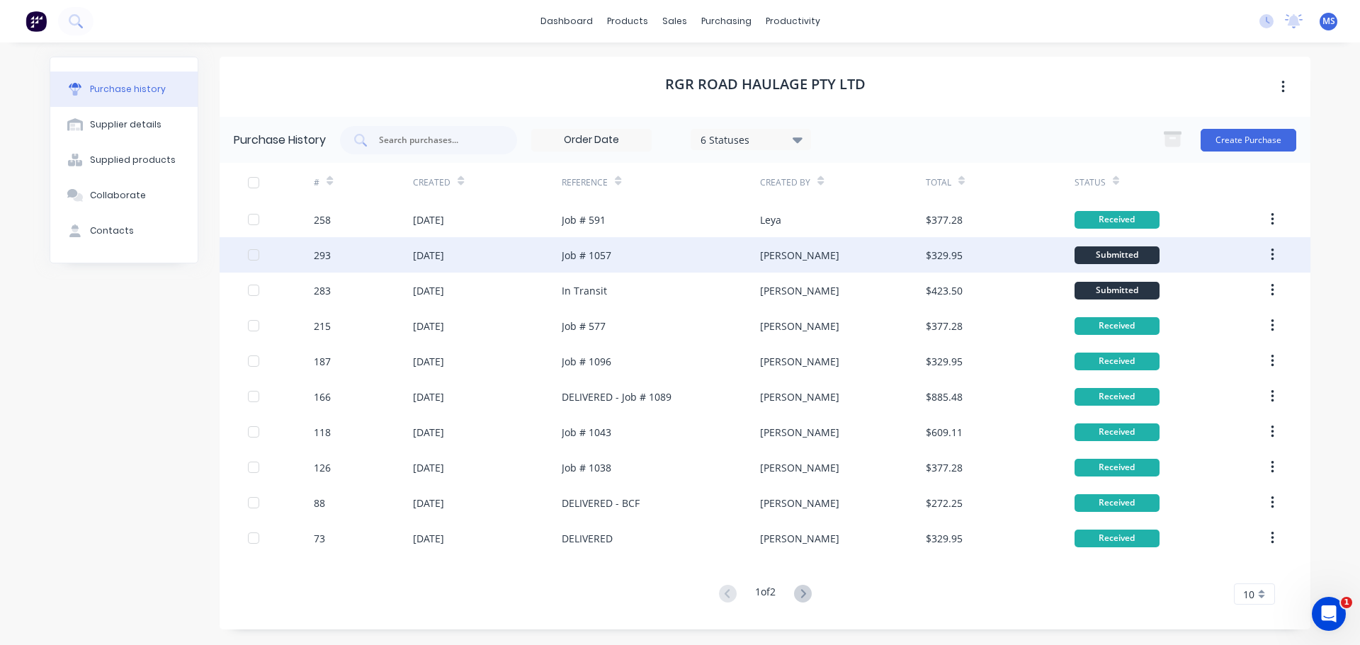
click at [601, 266] on div "Job # 1057" at bounding box center [661, 254] width 198 height 35
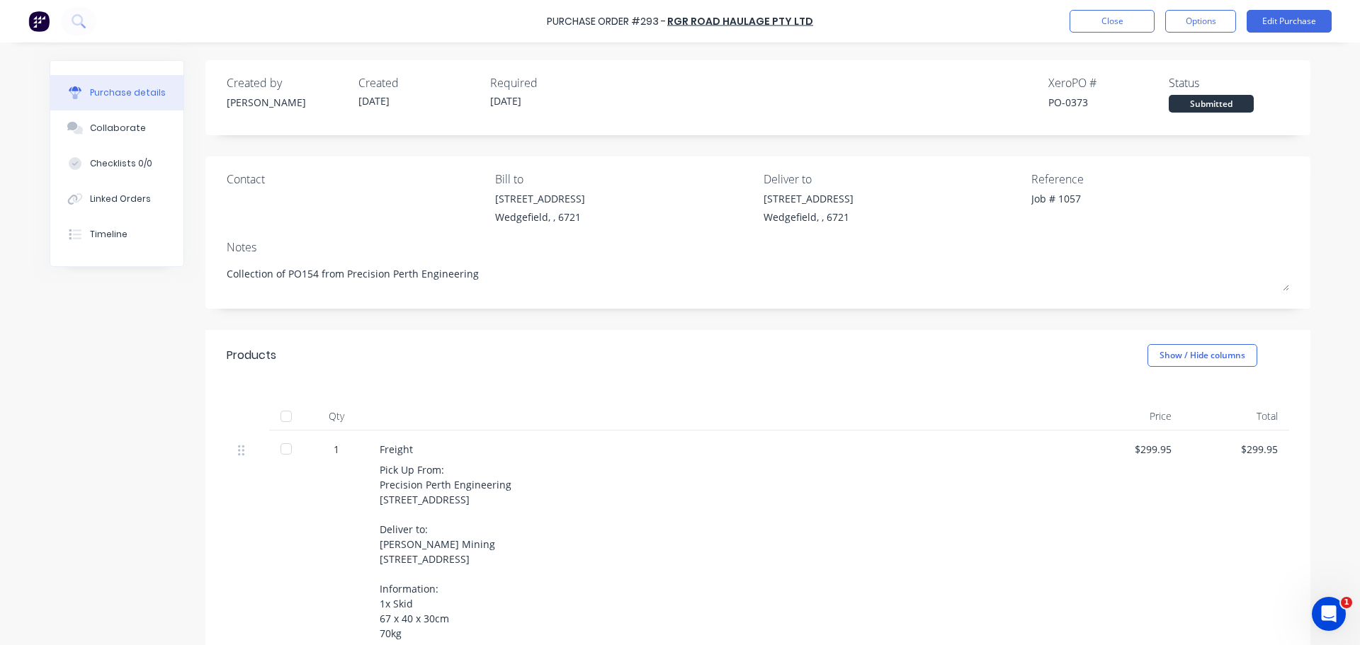
scroll to position [212, 0]
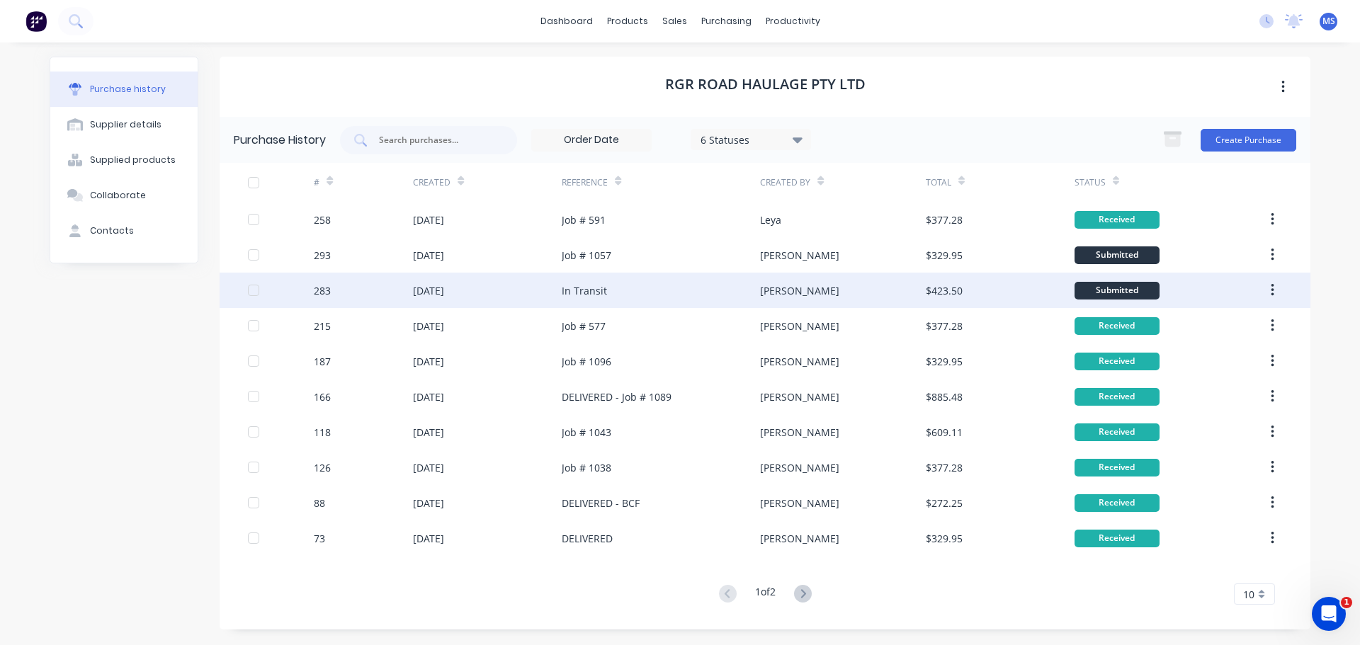
click at [549, 276] on div "[DATE]" at bounding box center [487, 290] width 149 height 35
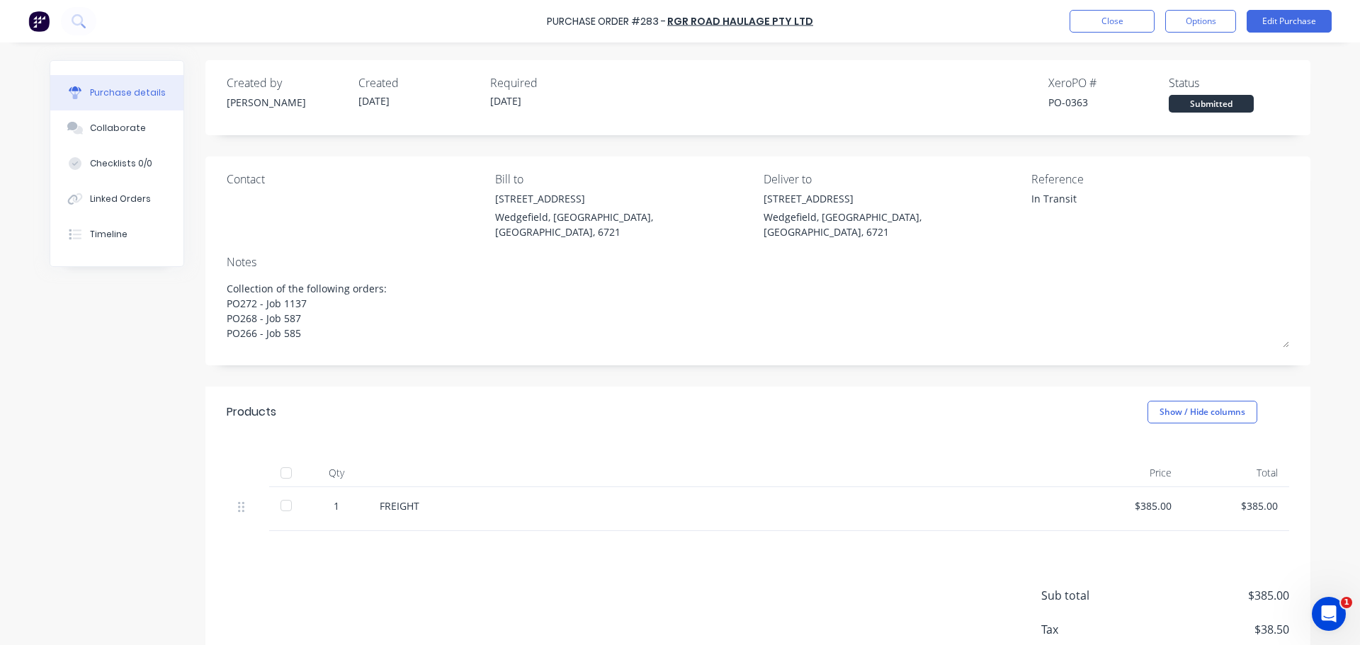
type textarea "x"
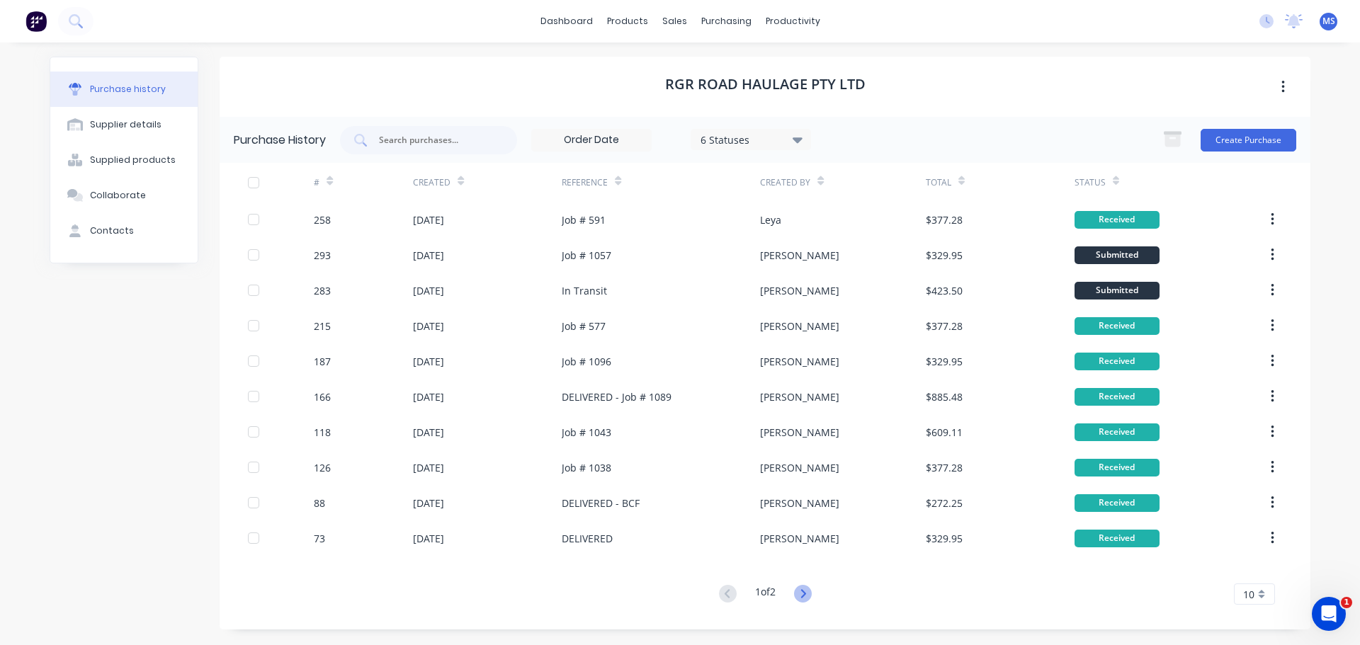
click at [805, 594] on icon at bounding box center [802, 593] width 5 height 8
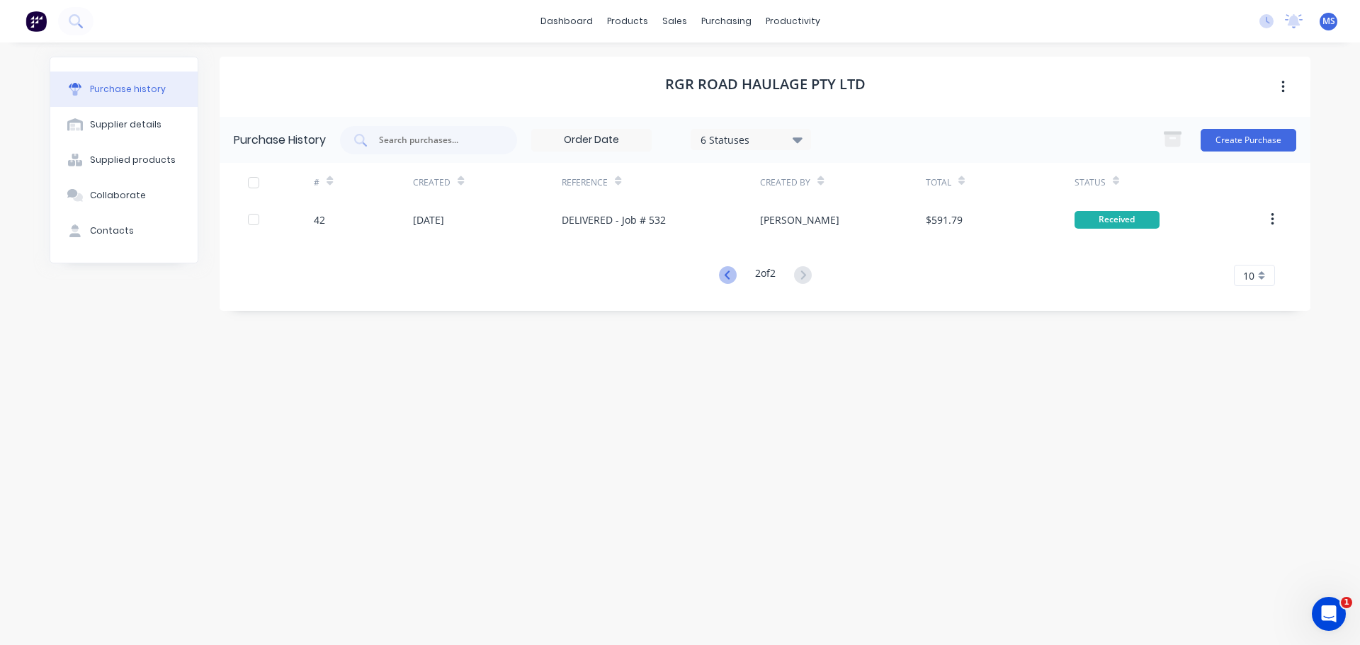
click at [723, 273] on g at bounding box center [728, 275] width 18 height 18
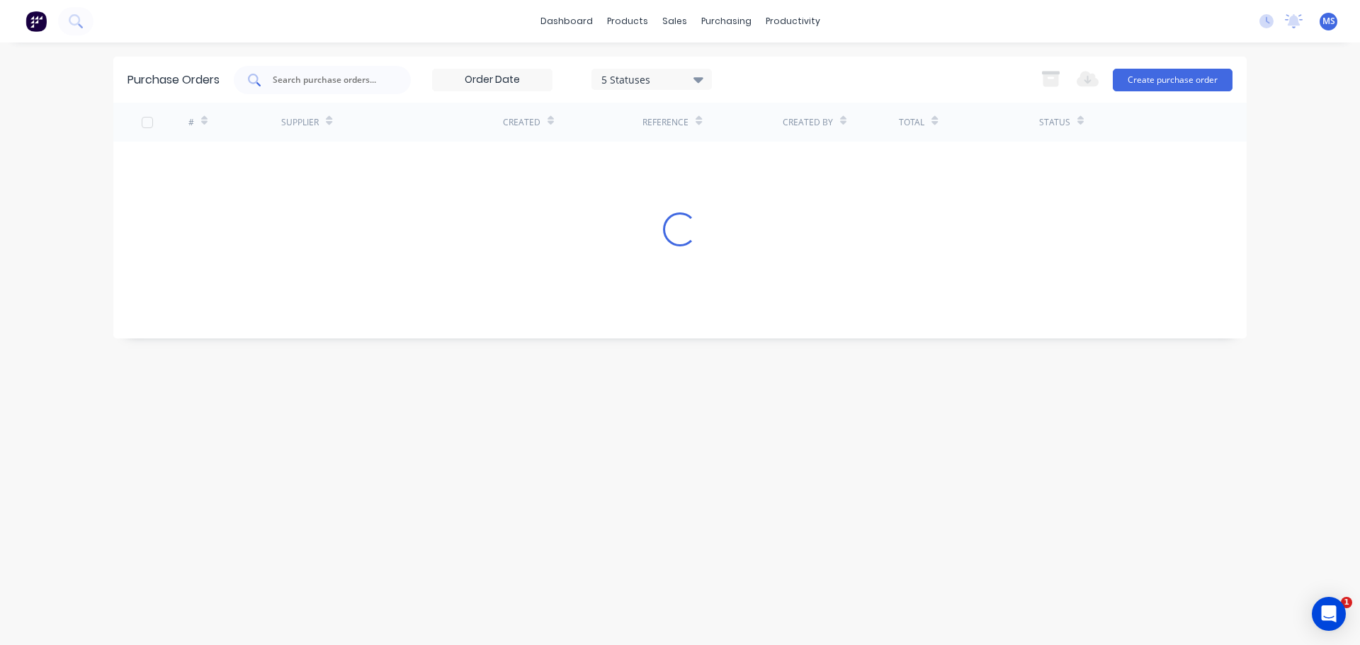
click at [372, 85] on input "text" at bounding box center [330, 80] width 118 height 14
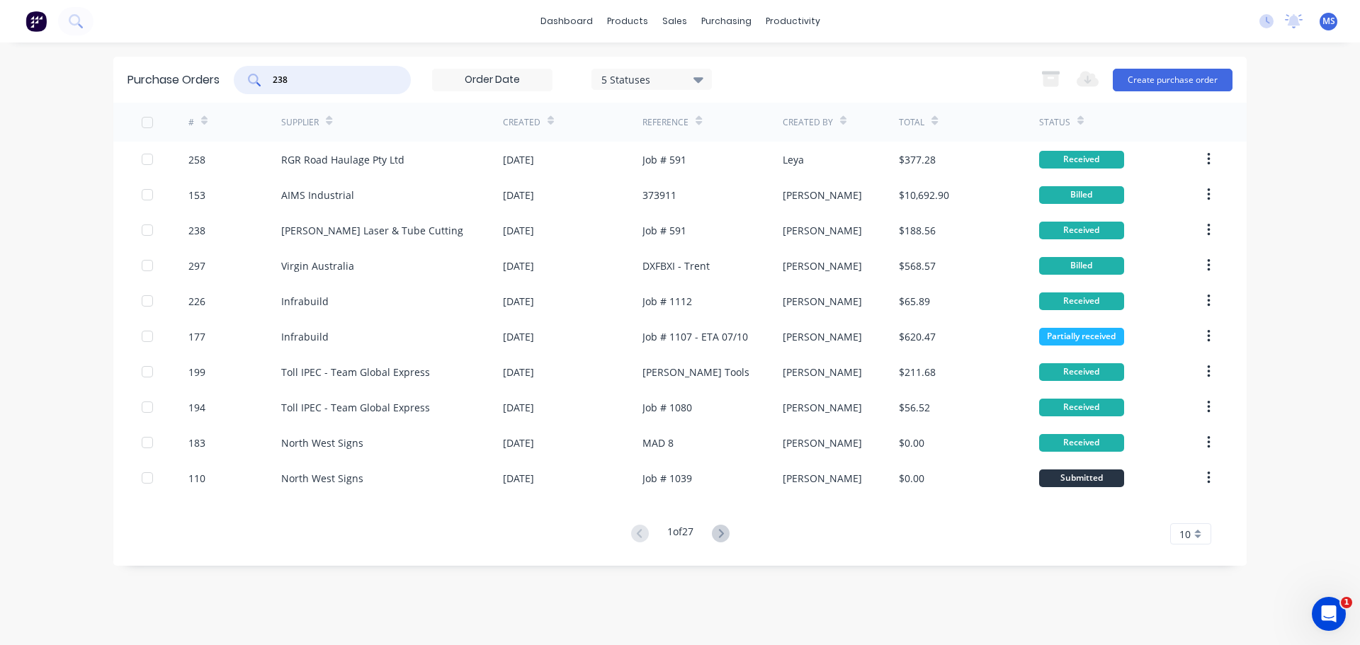
type input "238"
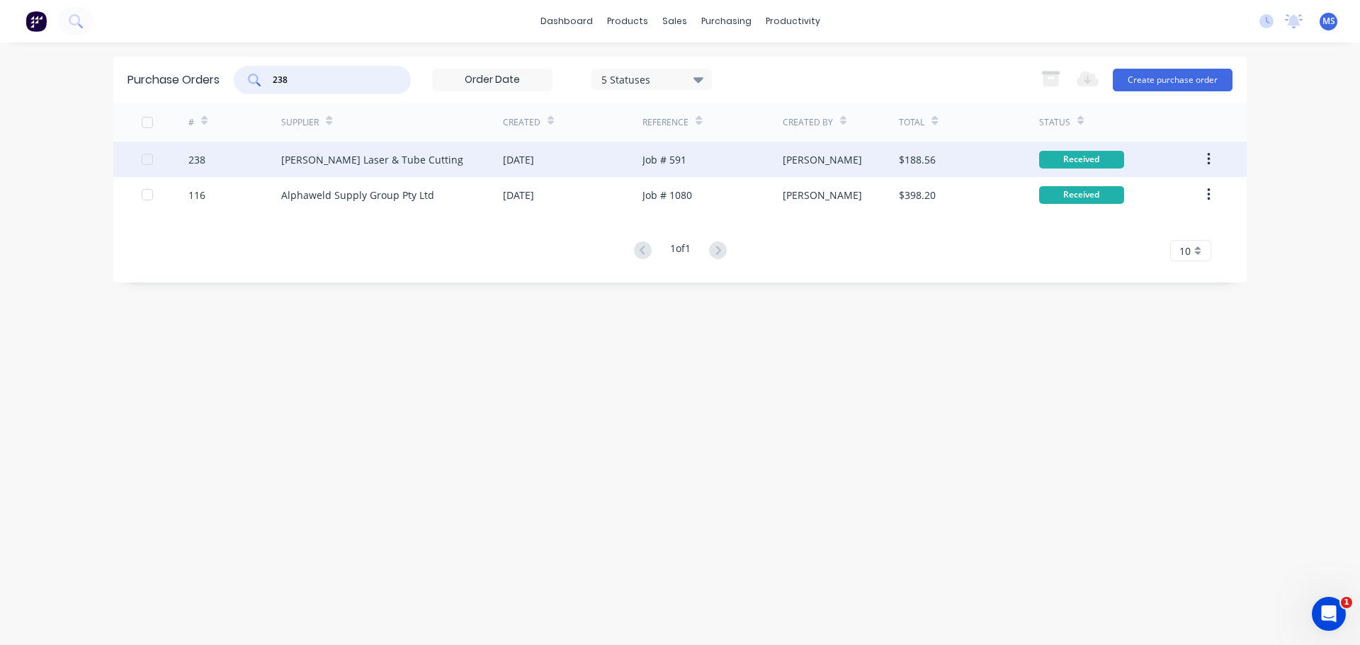
click at [310, 146] on div "[PERSON_NAME] Laser & Tube Cutting" at bounding box center [392, 159] width 222 height 35
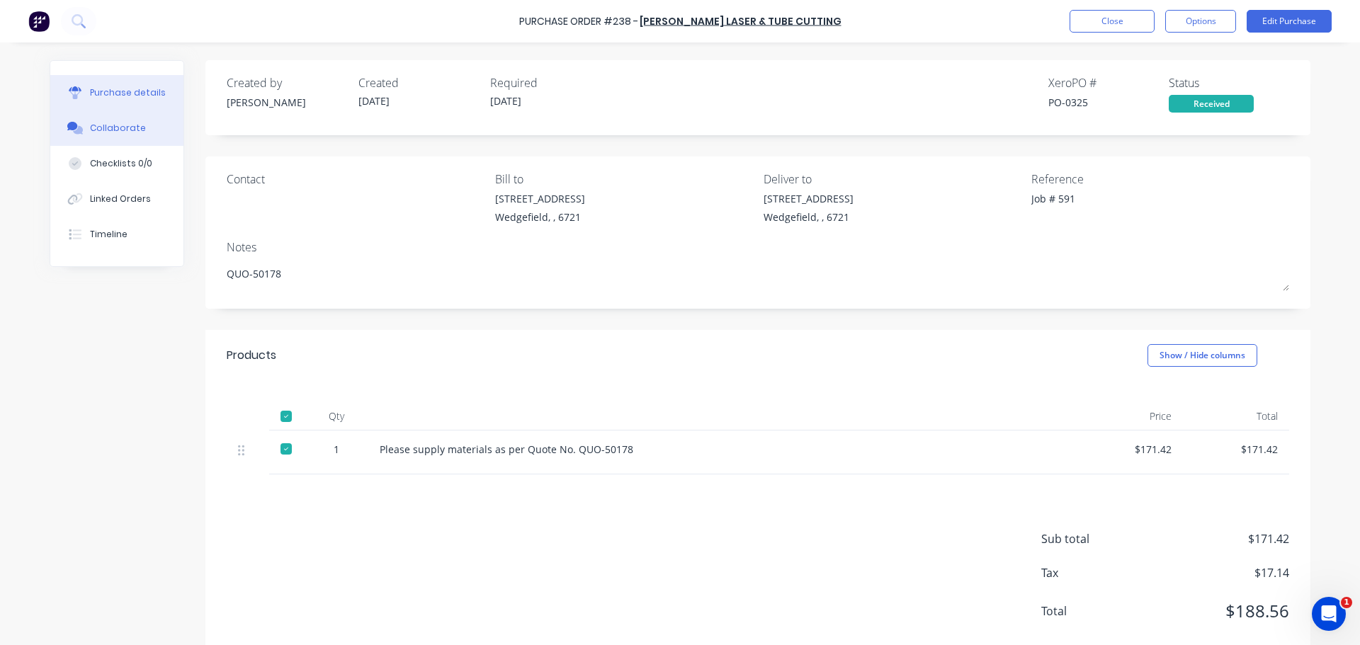
click at [132, 116] on button "Collaborate" at bounding box center [116, 127] width 133 height 35
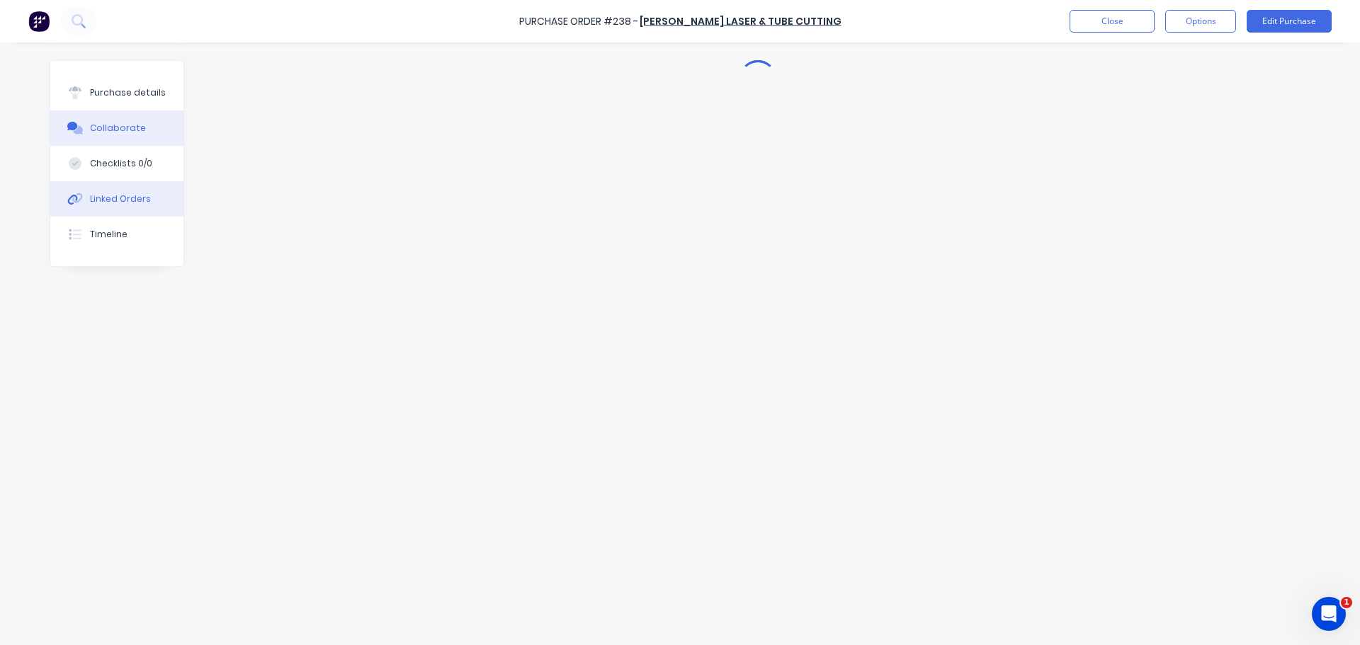
click at [131, 200] on div "Linked Orders" at bounding box center [120, 199] width 61 height 13
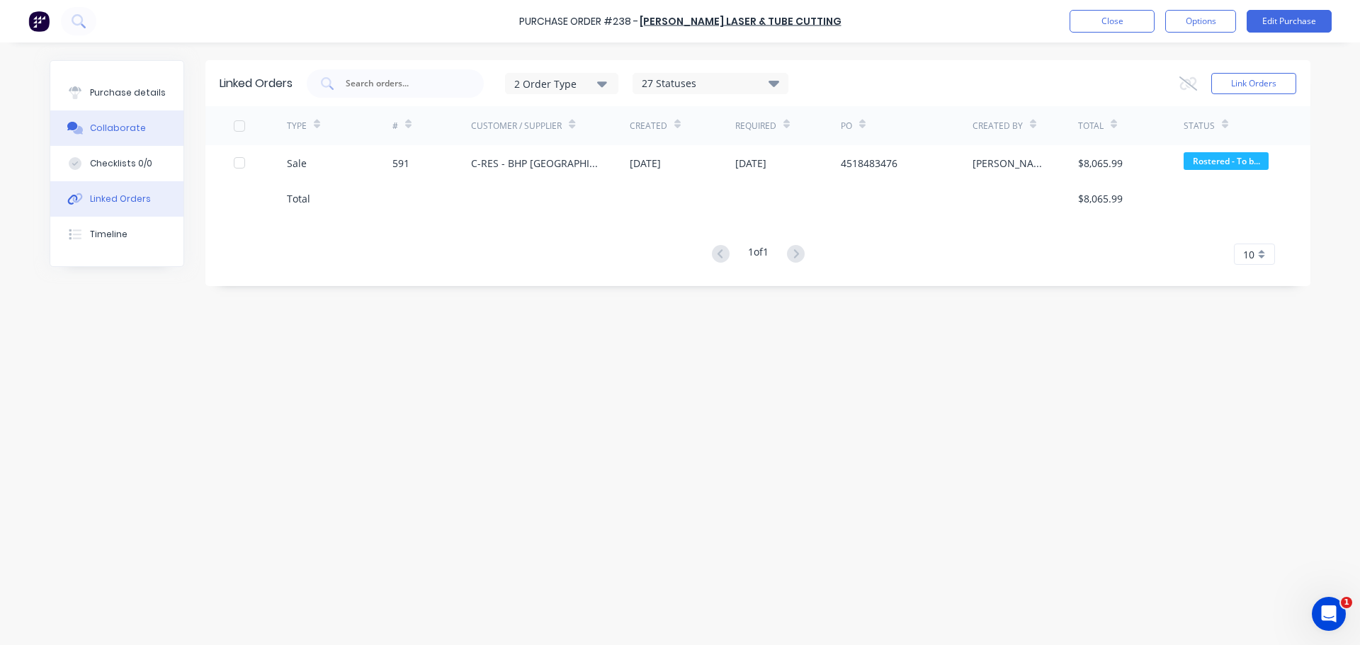
click at [109, 121] on button "Collaborate" at bounding box center [116, 127] width 133 height 35
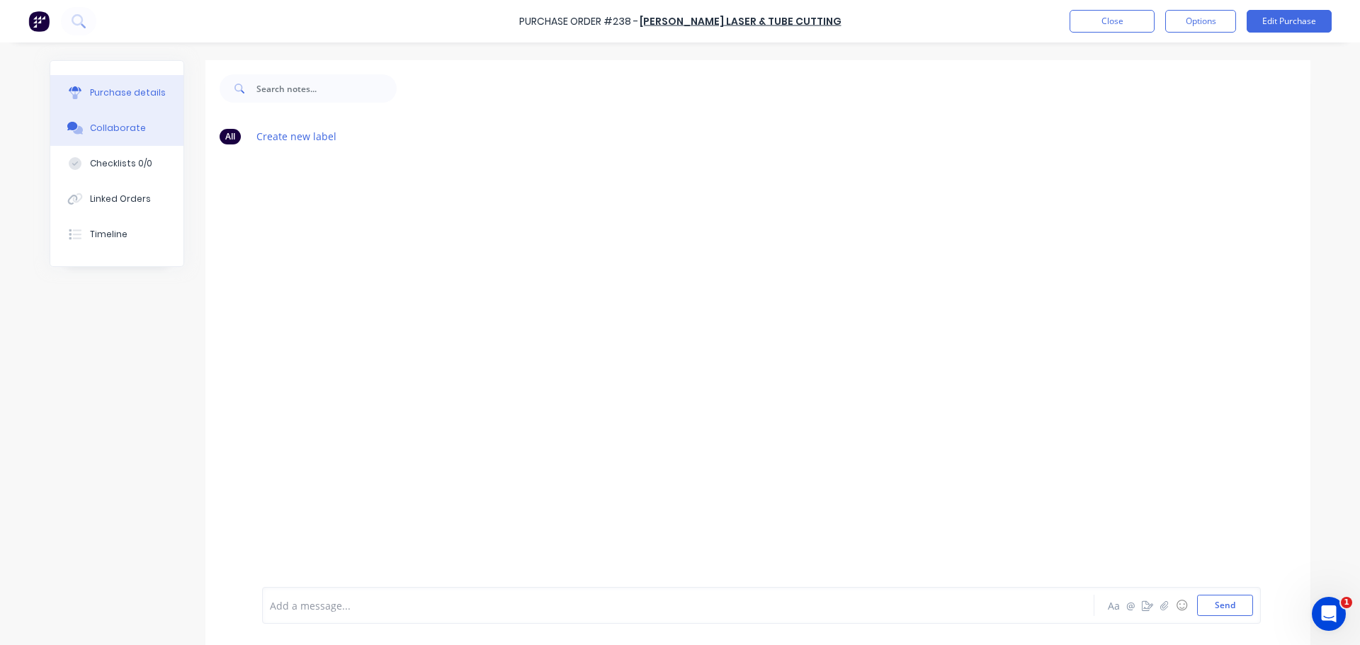
click at [123, 101] on button "Purchase details" at bounding box center [116, 92] width 133 height 35
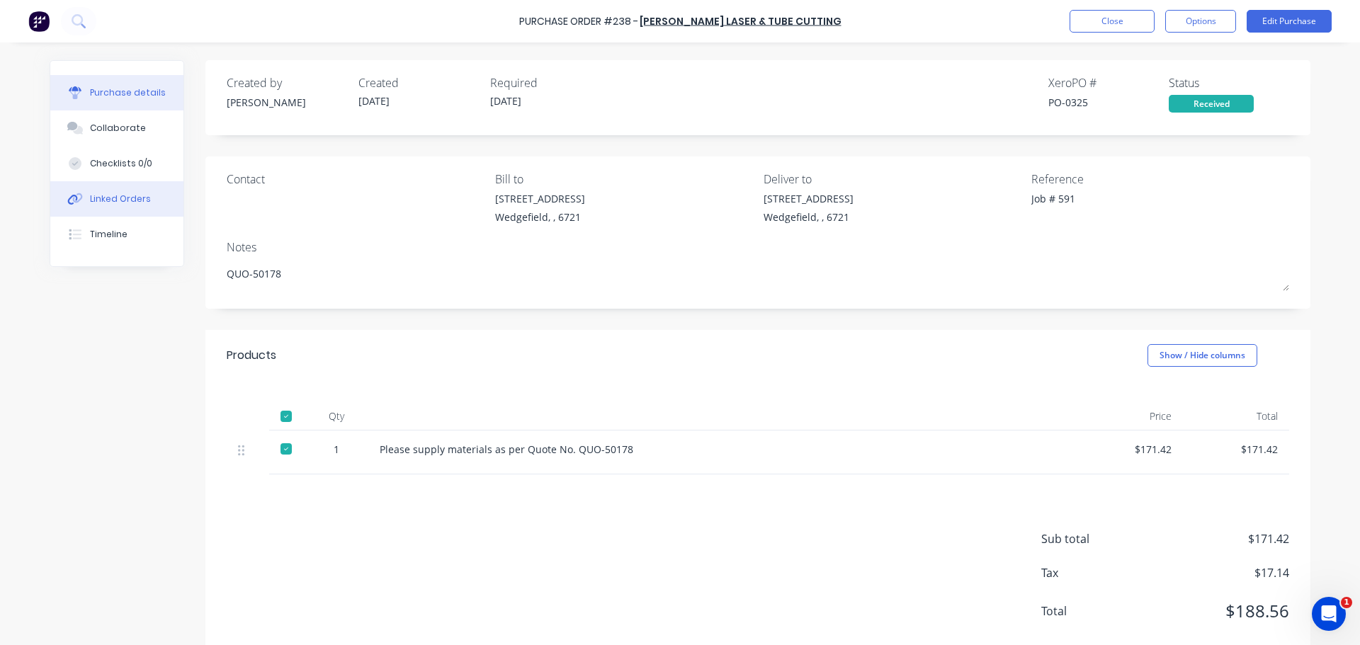
type textarea "x"
click at [108, 194] on div "Linked Orders" at bounding box center [120, 199] width 61 height 13
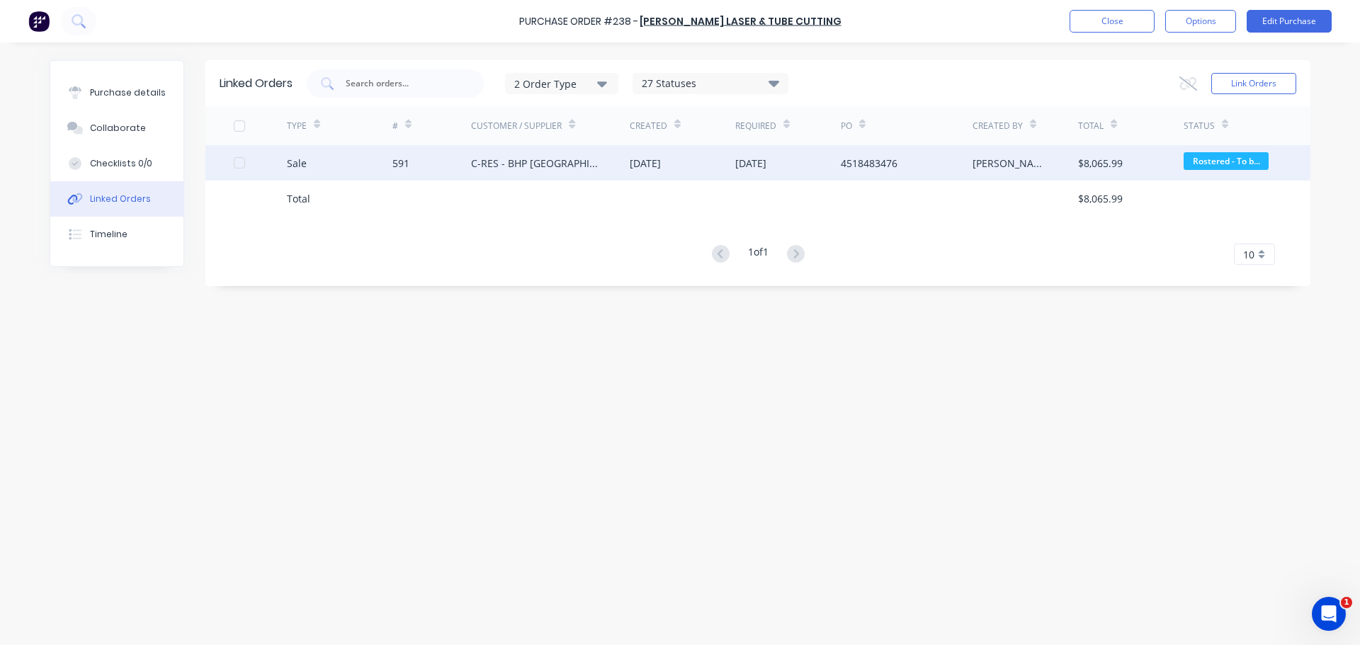
click at [460, 170] on div "591" at bounding box center [431, 162] width 79 height 35
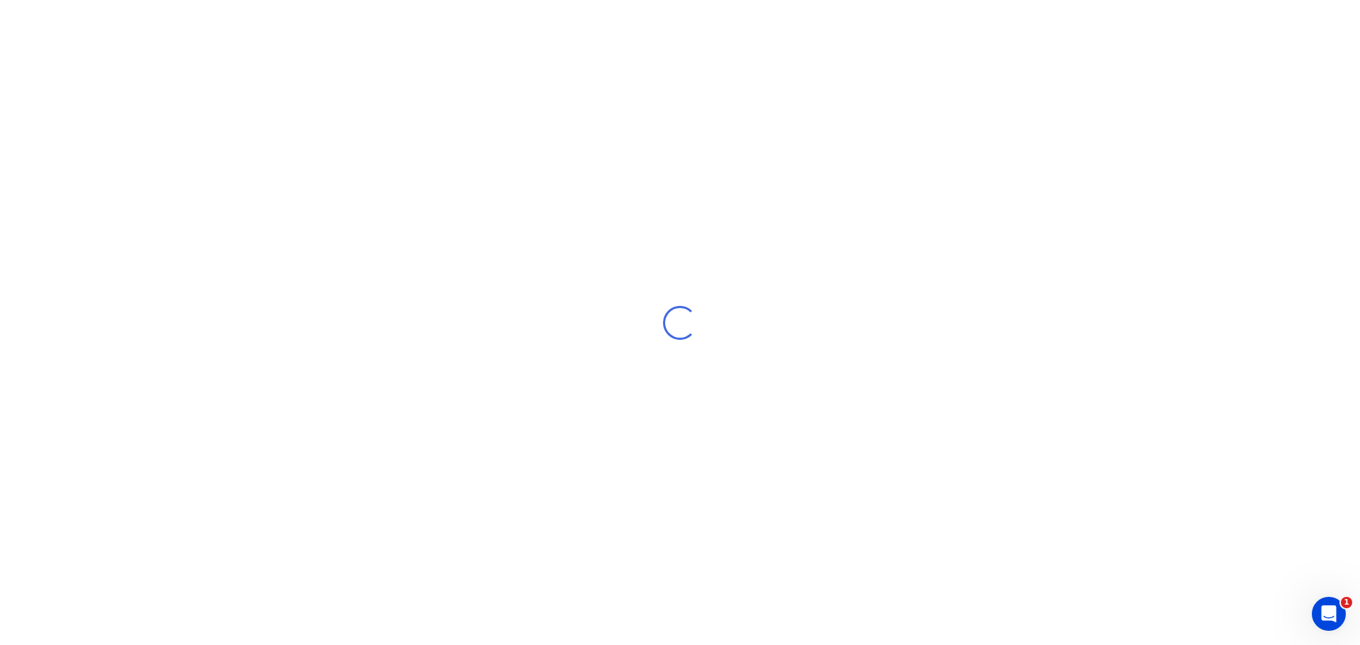
drag, startPoint x: 335, startPoint y: 148, endPoint x: 329, endPoint y: 142, distance: 8.0
drag, startPoint x: 295, startPoint y: 160, endPoint x: 1330, endPoint y: 289, distance: 1042.2
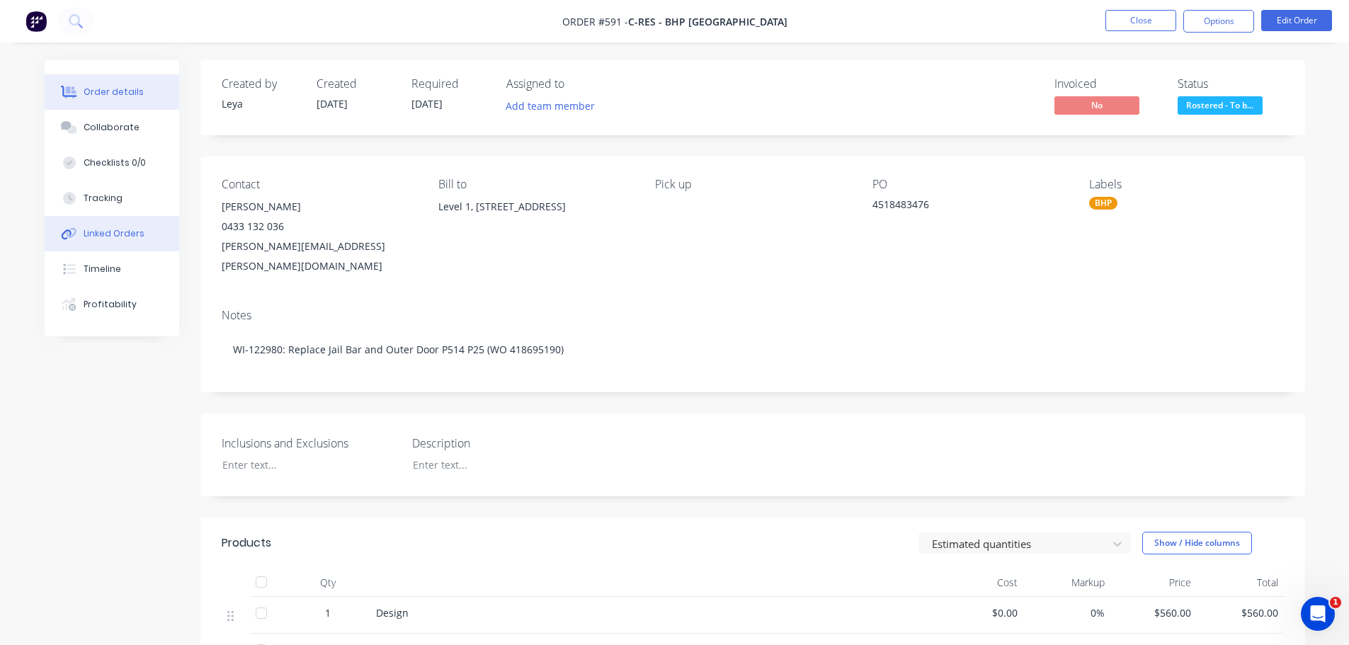
click at [149, 245] on button "Linked Orders" at bounding box center [112, 233] width 135 height 35
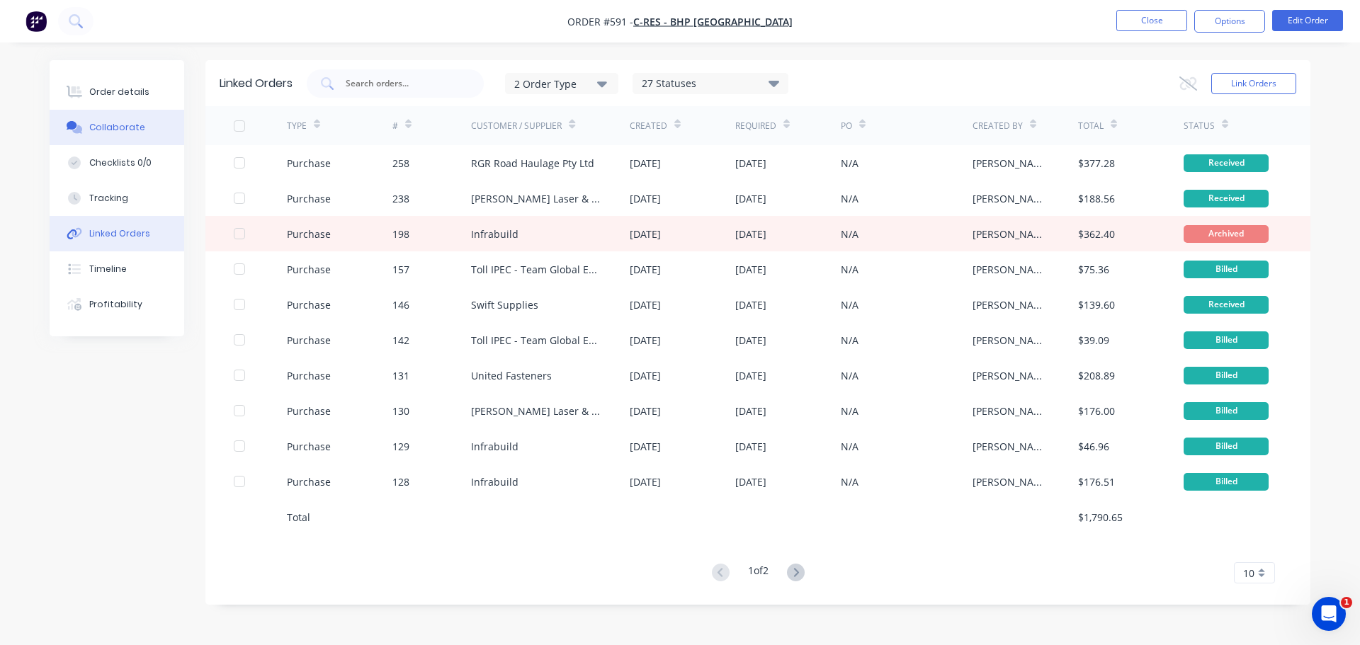
click at [151, 133] on button "Collaborate" at bounding box center [117, 127] width 135 height 35
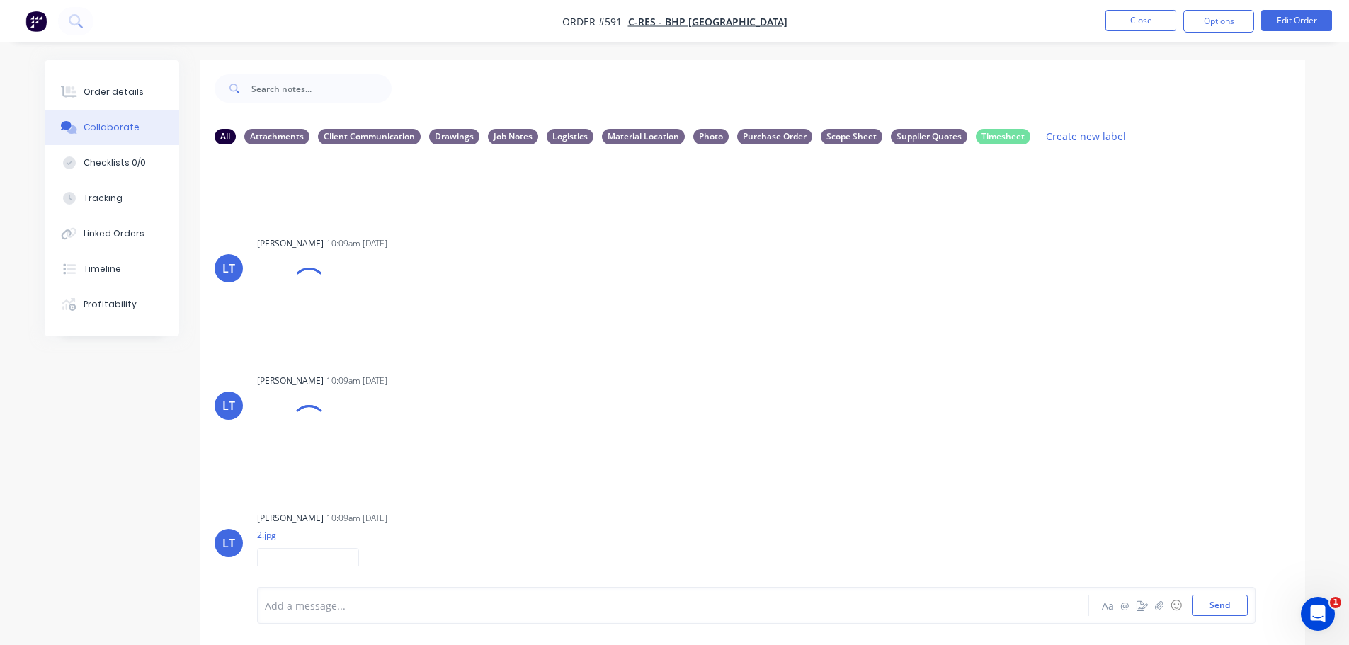
scroll to position [283, 0]
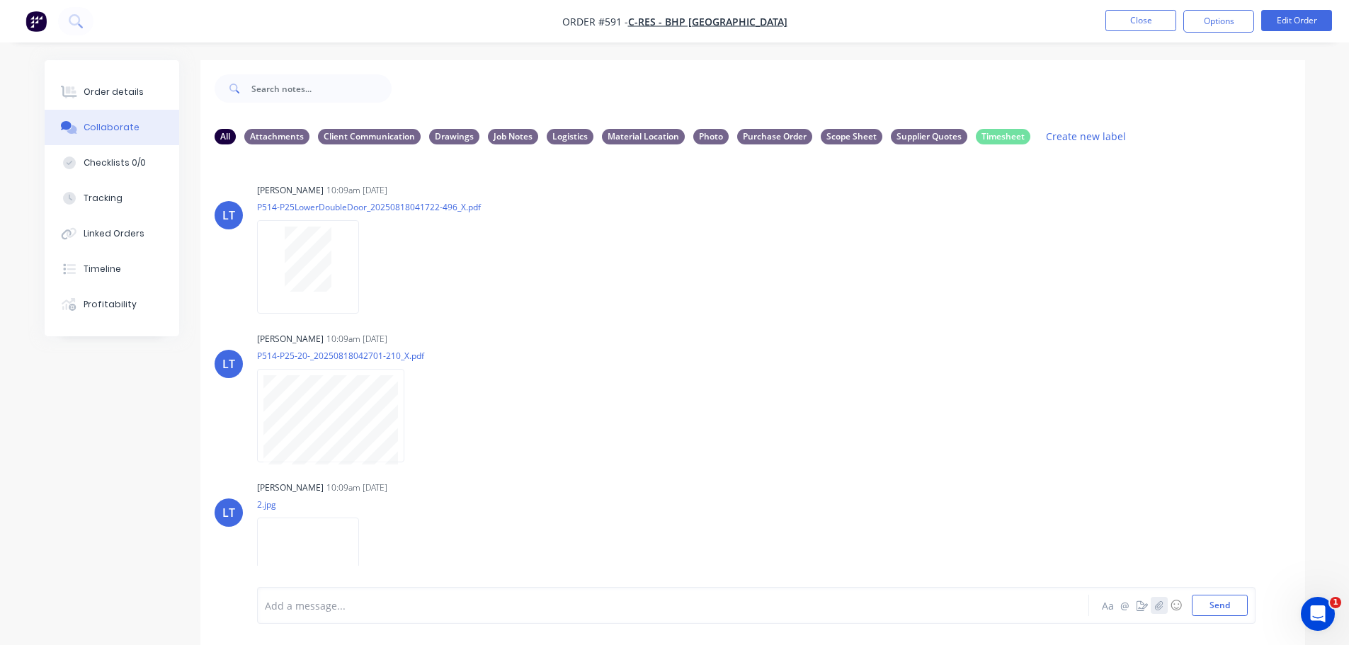
click at [1157, 608] on icon "button" at bounding box center [1159, 606] width 8 height 10
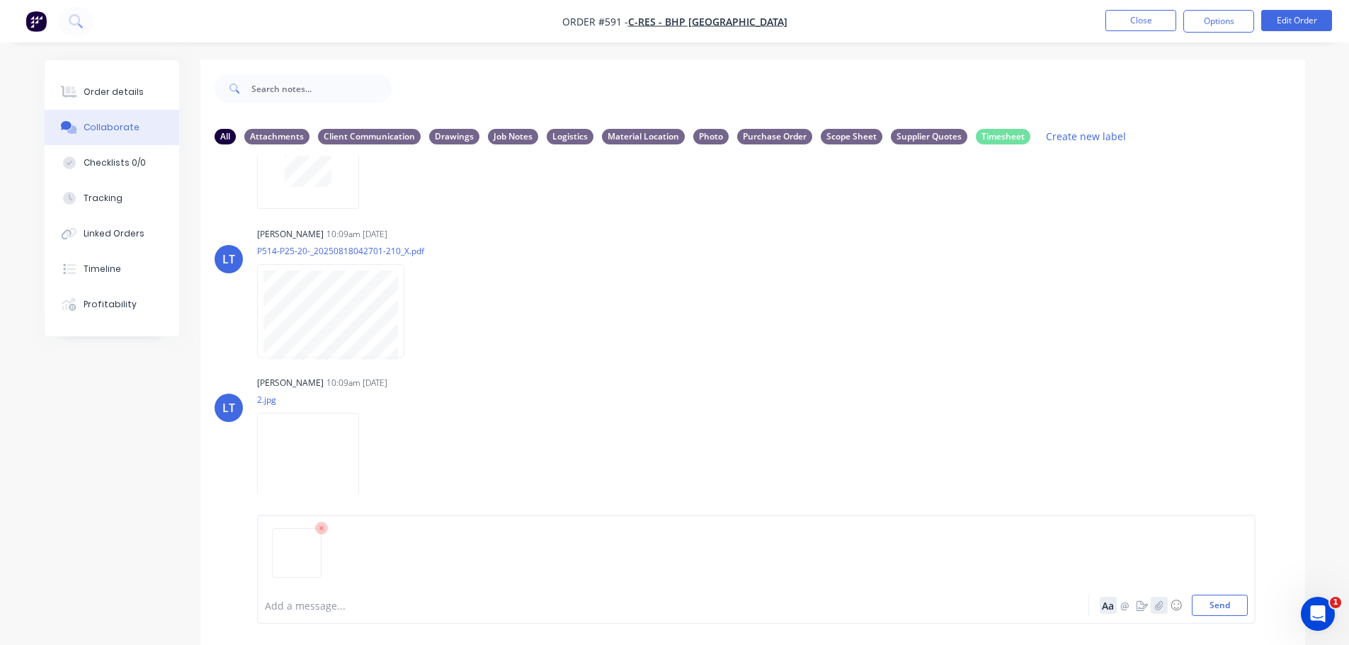
scroll to position [584, 0]
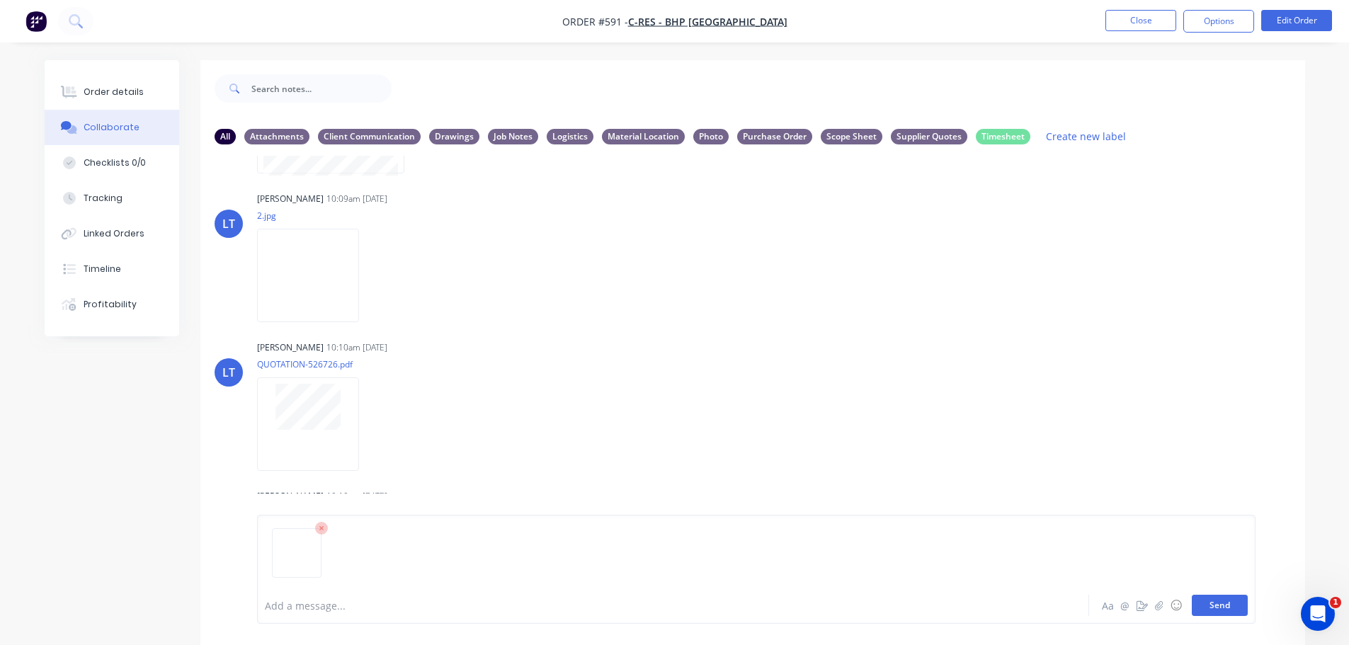
click at [1225, 609] on button "Send" at bounding box center [1220, 605] width 56 height 21
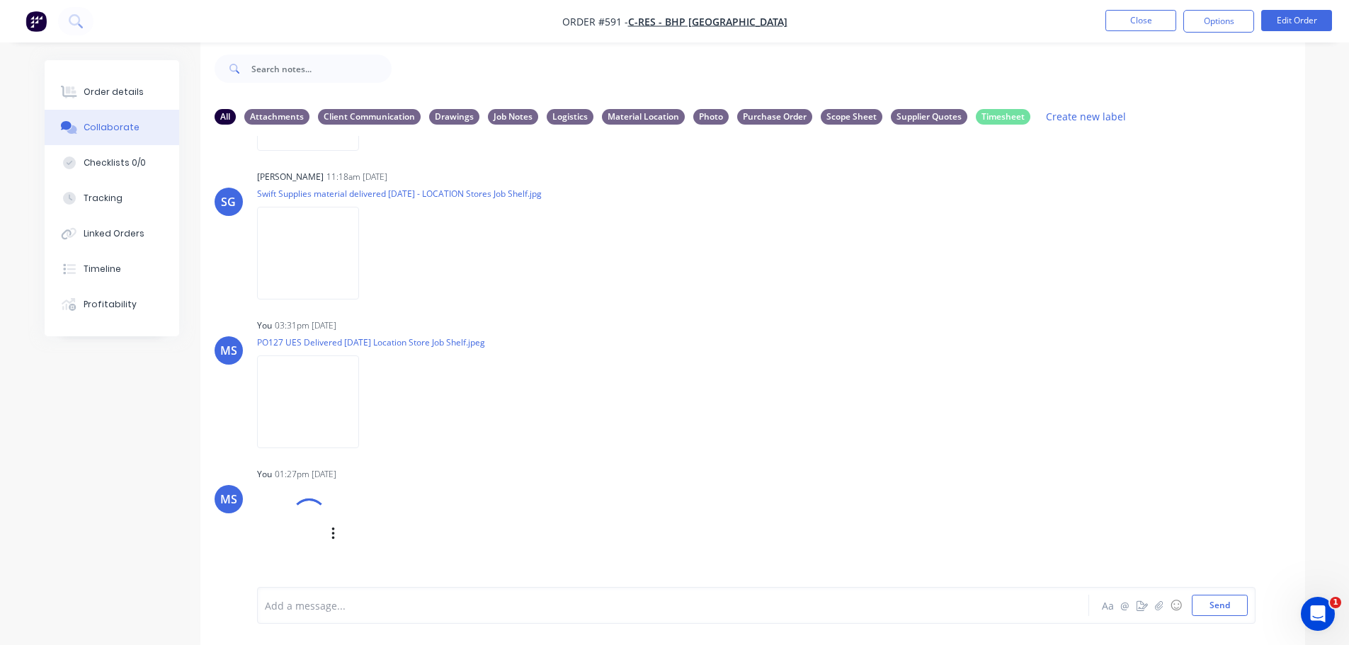
scroll to position [21, 0]
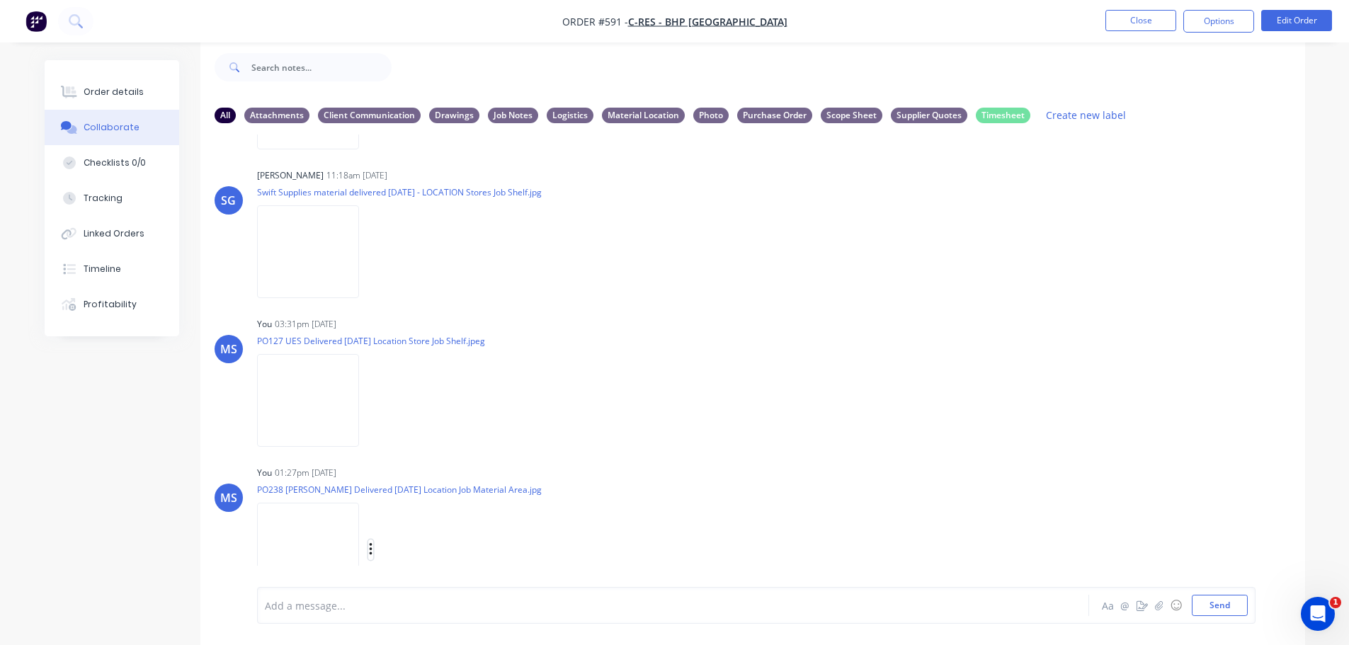
click at [334, 520] on div "Labels Download Delete" at bounding box center [399, 550] width 285 height 106
click at [363, 528] on div at bounding box center [311, 549] width 108 height 93
click at [375, 540] on div "Labels Download Delete" at bounding box center [444, 550] width 159 height 21
click at [372, 542] on icon "button" at bounding box center [371, 550] width 4 height 16
click at [495, 483] on button "Labels" at bounding box center [463, 498] width 159 height 32
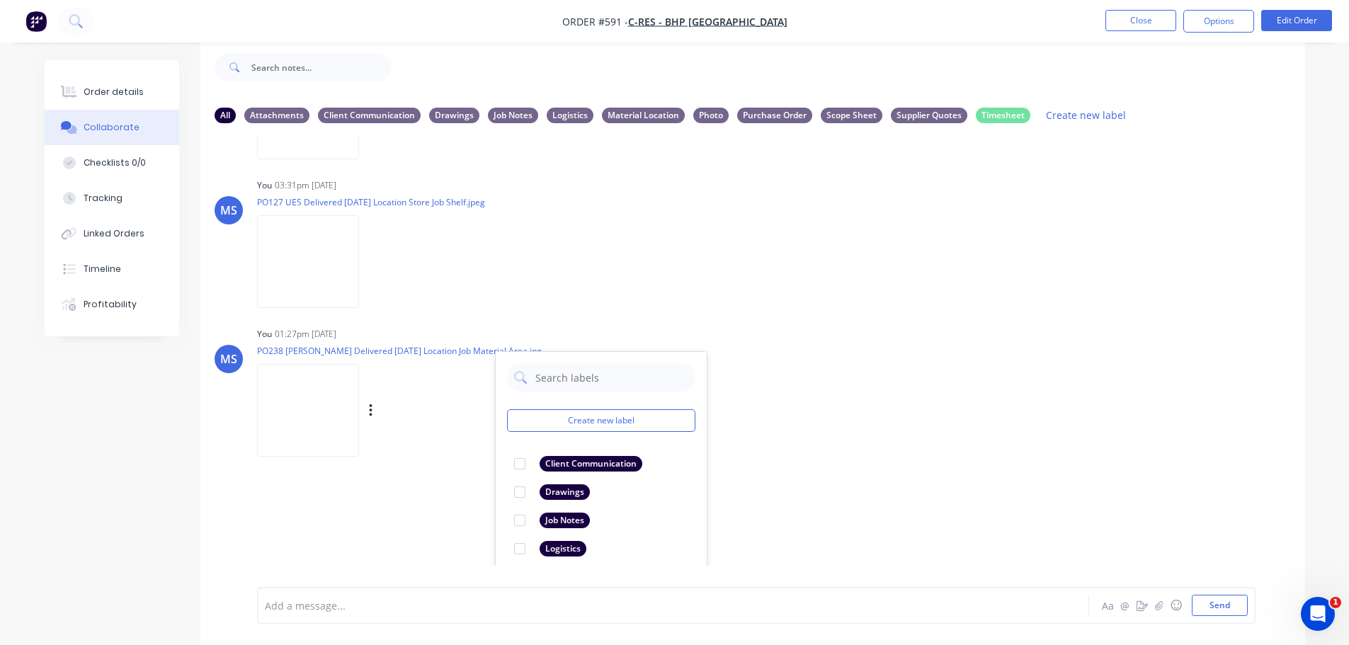
scroll to position [3195, 0]
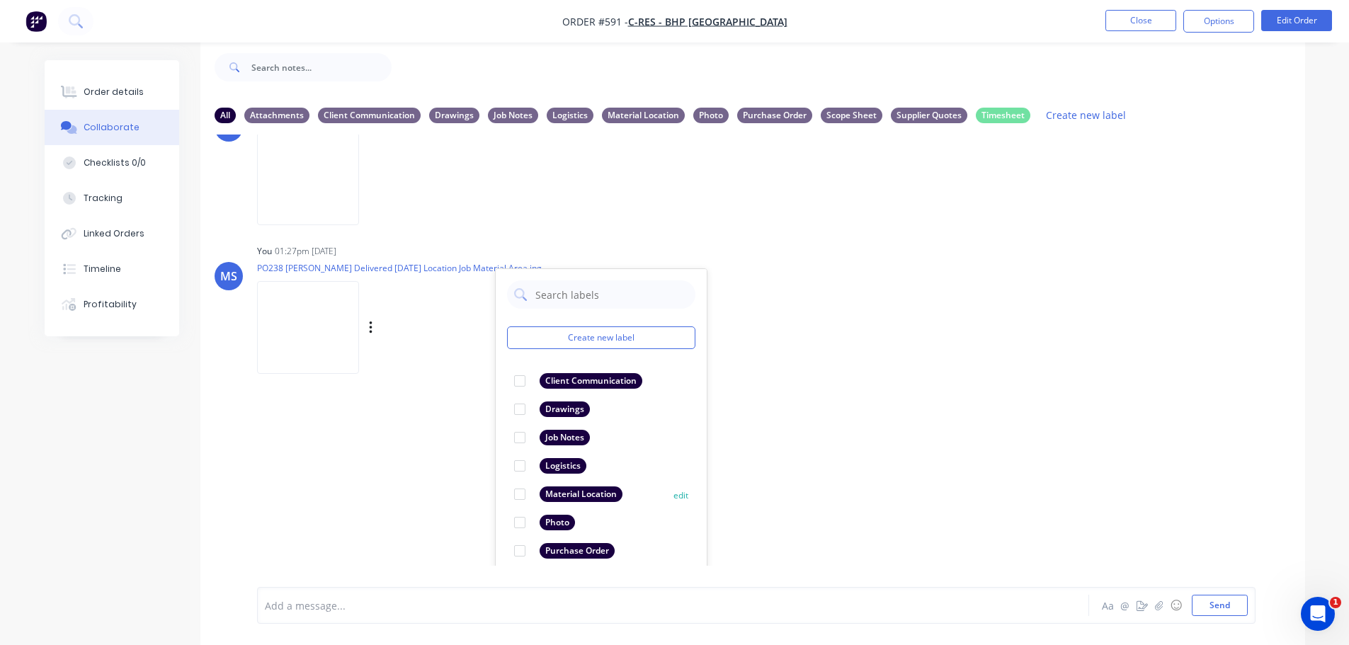
click at [532, 483] on div at bounding box center [520, 494] width 28 height 28
click at [1043, 421] on div "LT [PERSON_NAME] 10:09am [DATE] 1.jpg Labels Download LT [PERSON_NAME] 10:09am …" at bounding box center [752, 350] width 1105 height 431
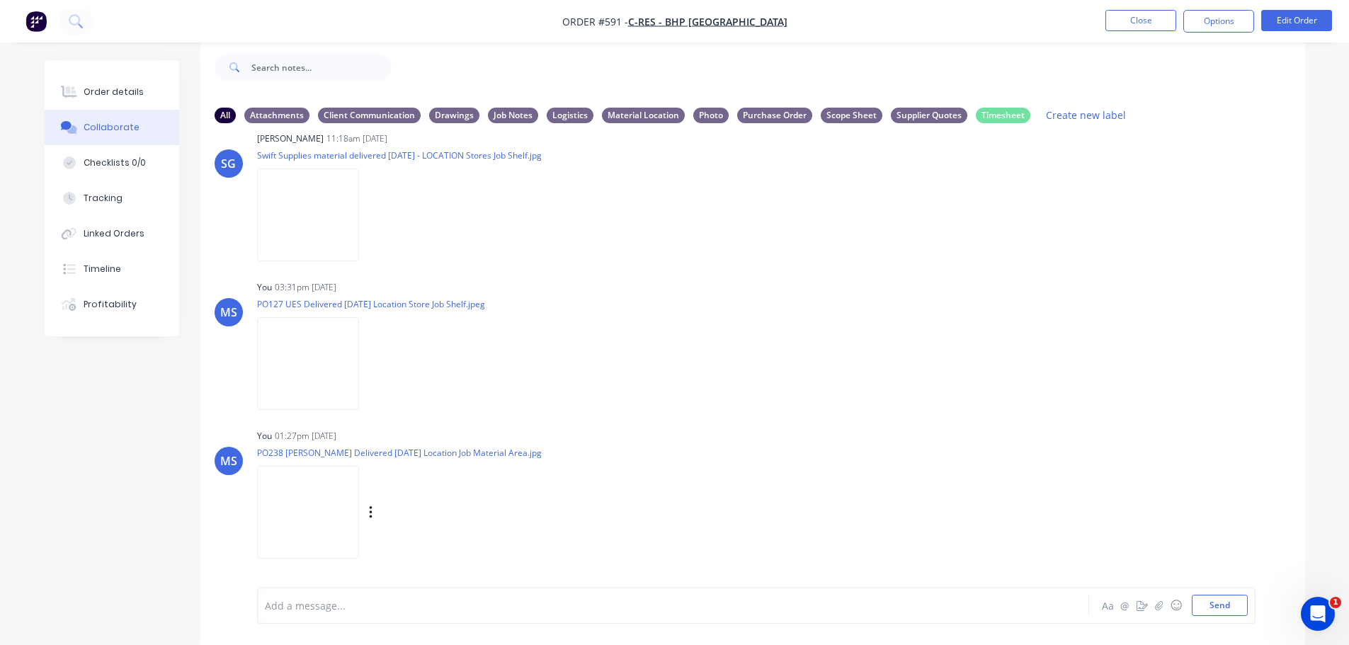
scroll to position [2996, 0]
